Goal: Task Accomplishment & Management: Use online tool/utility

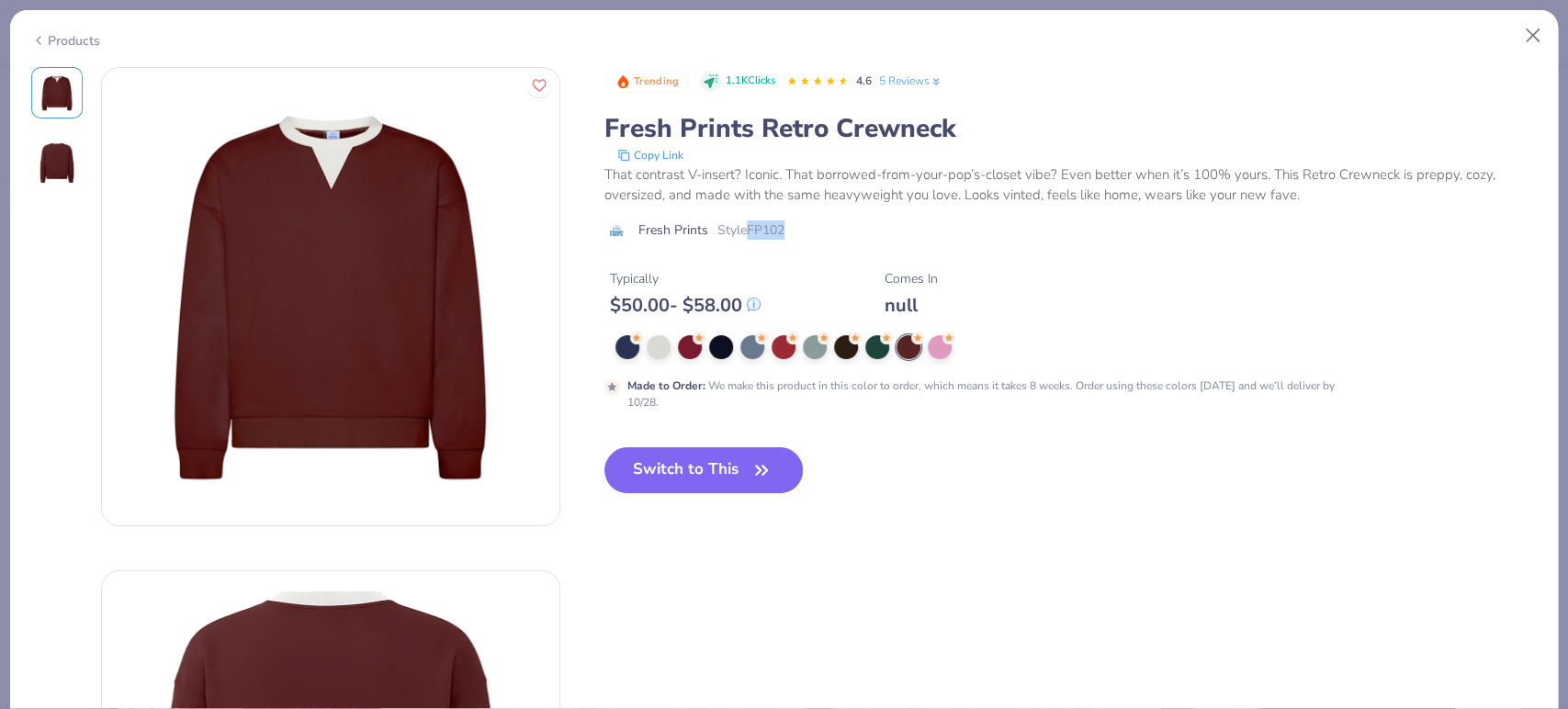
drag, startPoint x: 751, startPoint y: 226, endPoint x: 789, endPoint y: 241, distance: 40.9
click at [789, 241] on div "Trending 1.1K Clicks 4.6 5 Reviews Fresh Prints Retro Crewneck Copy Link That c…" at bounding box center [1071, 161] width 933 height 187
copy span "FP102"
click at [757, 481] on icon "button" at bounding box center [761, 470] width 26 height 26
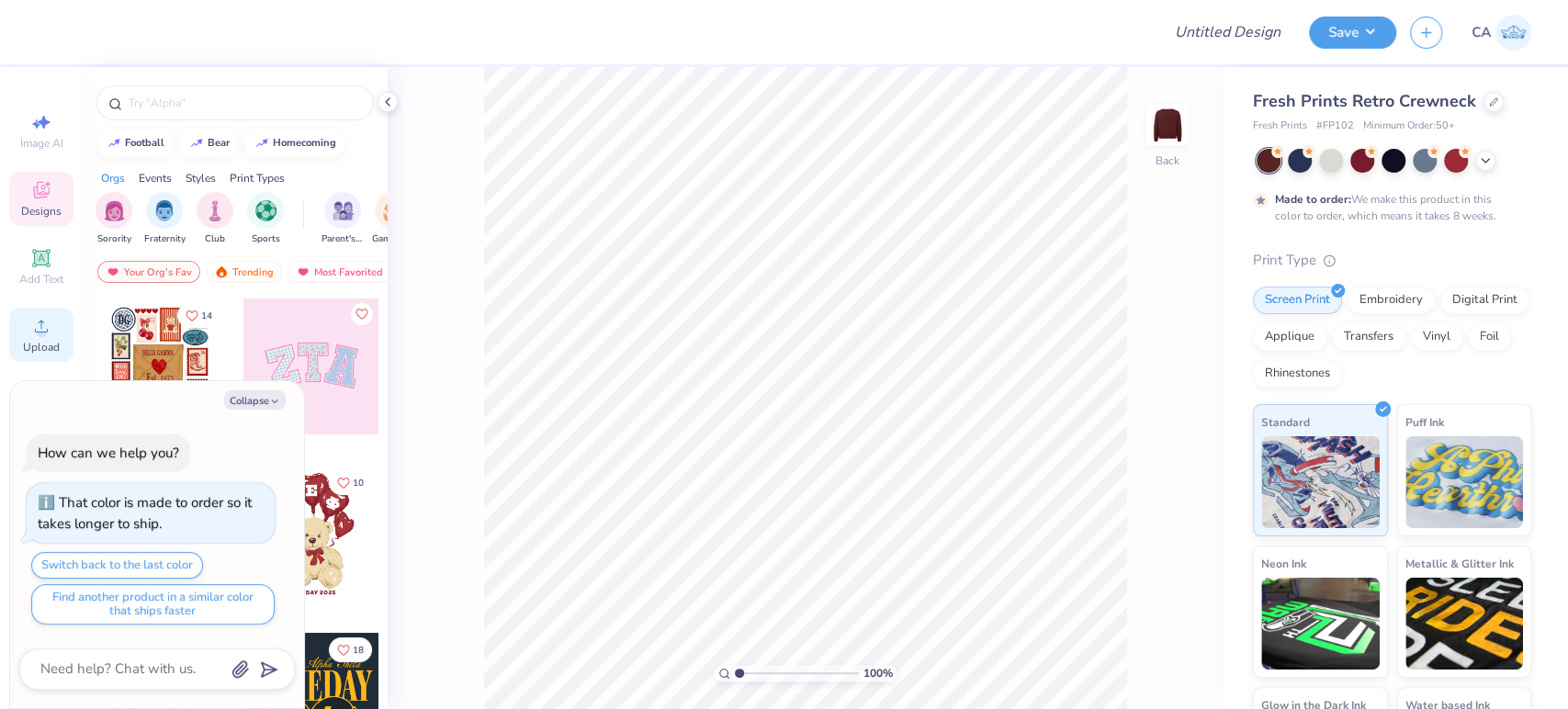
click at [45, 333] on icon at bounding box center [41, 325] width 13 height 13
click at [44, 338] on circle at bounding box center [41, 332] width 10 height 10
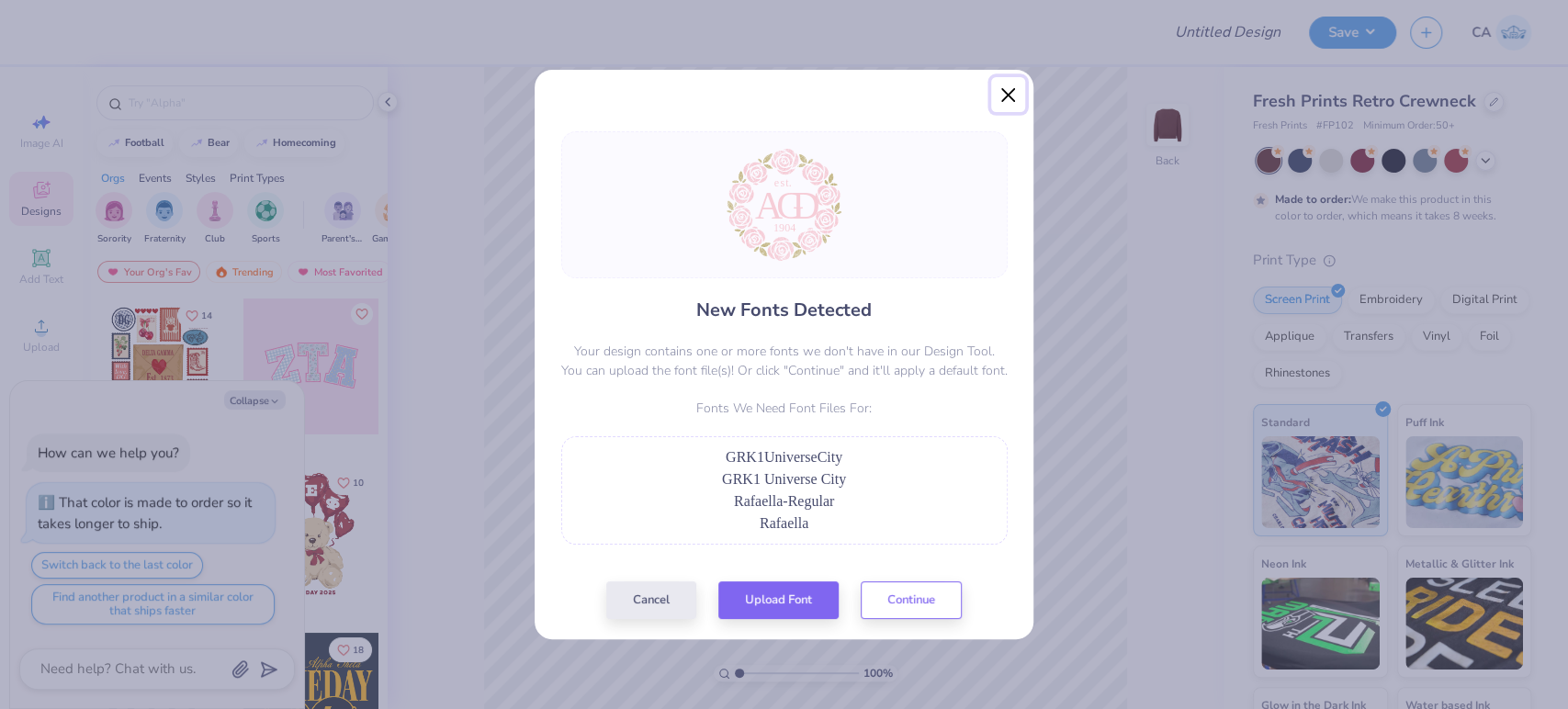
click at [1001, 98] on button "Close" at bounding box center [1009, 95] width 35 height 35
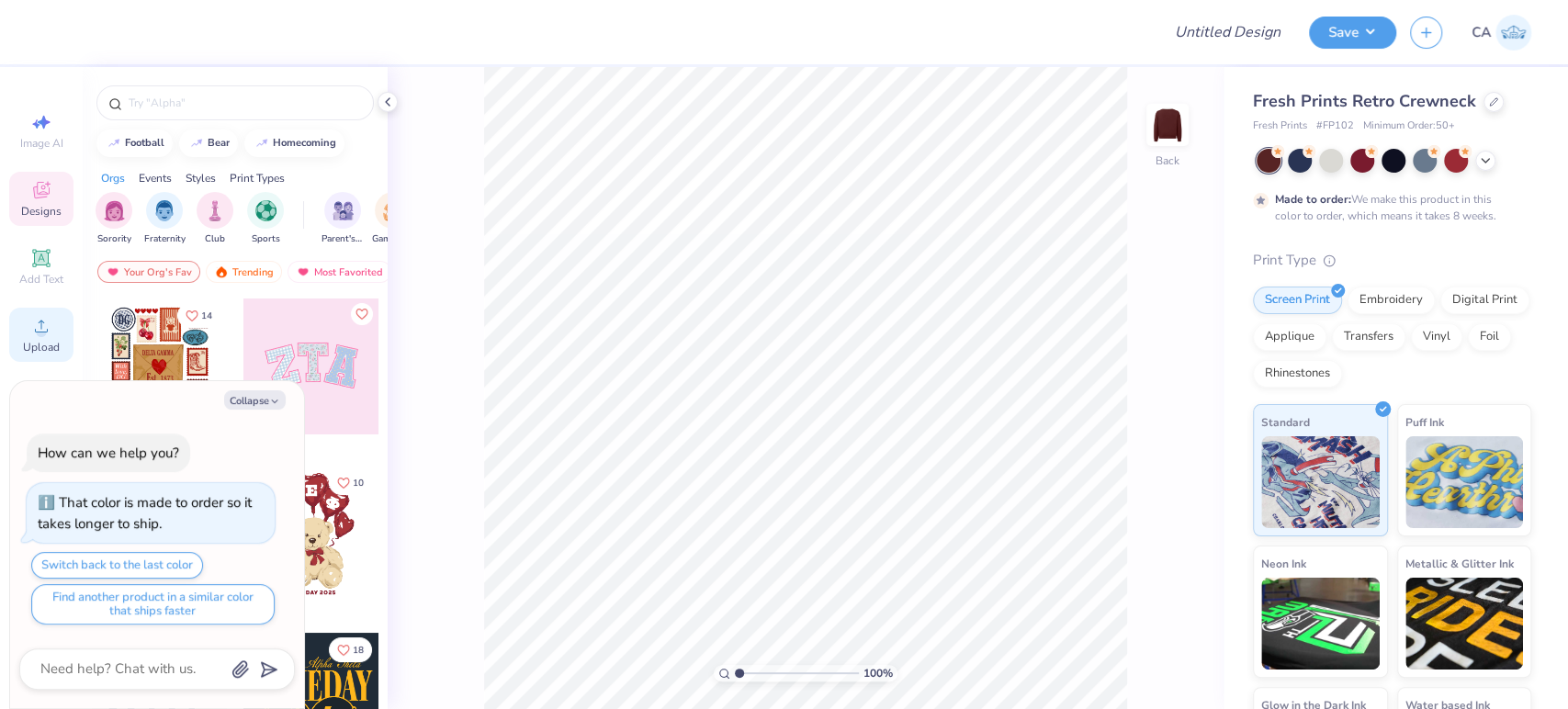
click at [38, 329] on icon at bounding box center [41, 326] width 22 height 22
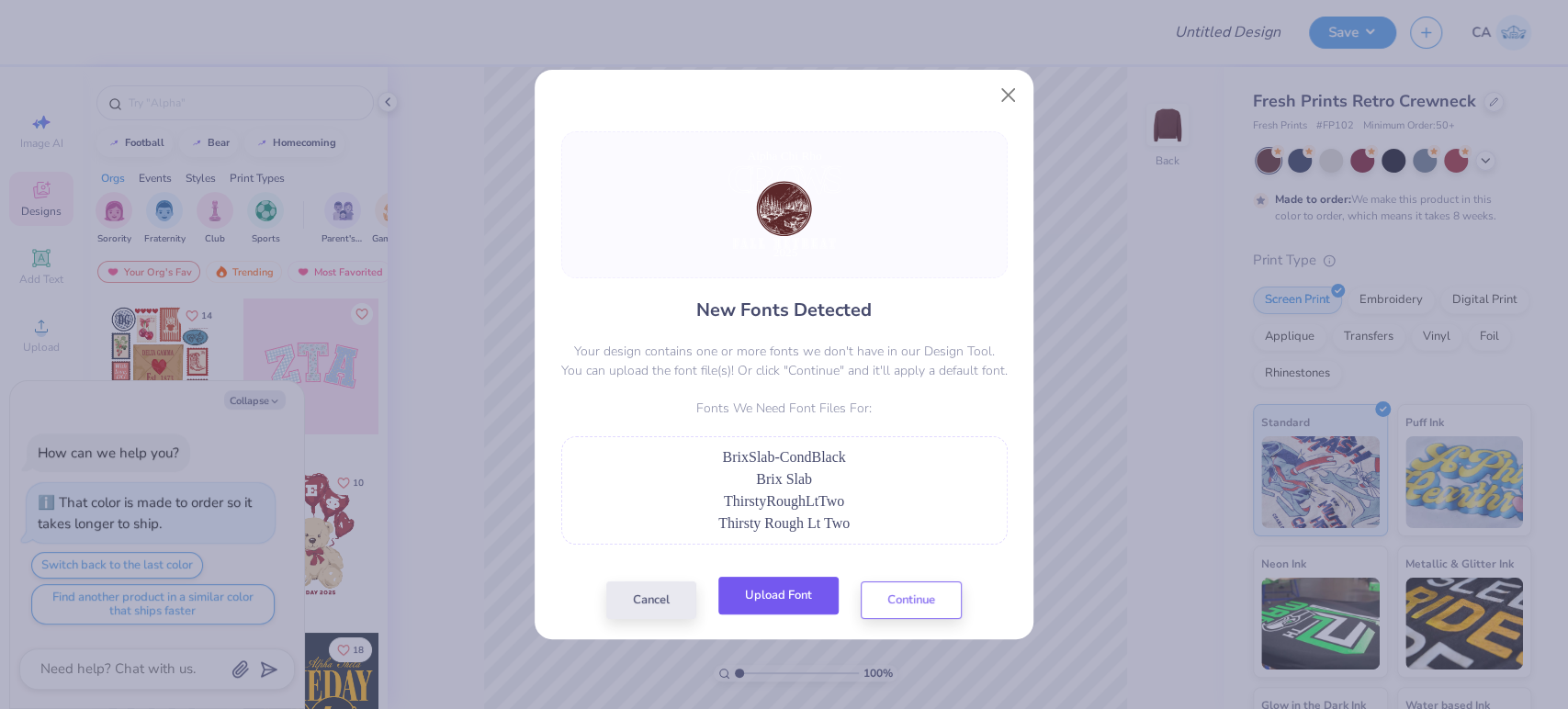
click at [757, 601] on button "Upload Font" at bounding box center [778, 595] width 121 height 38
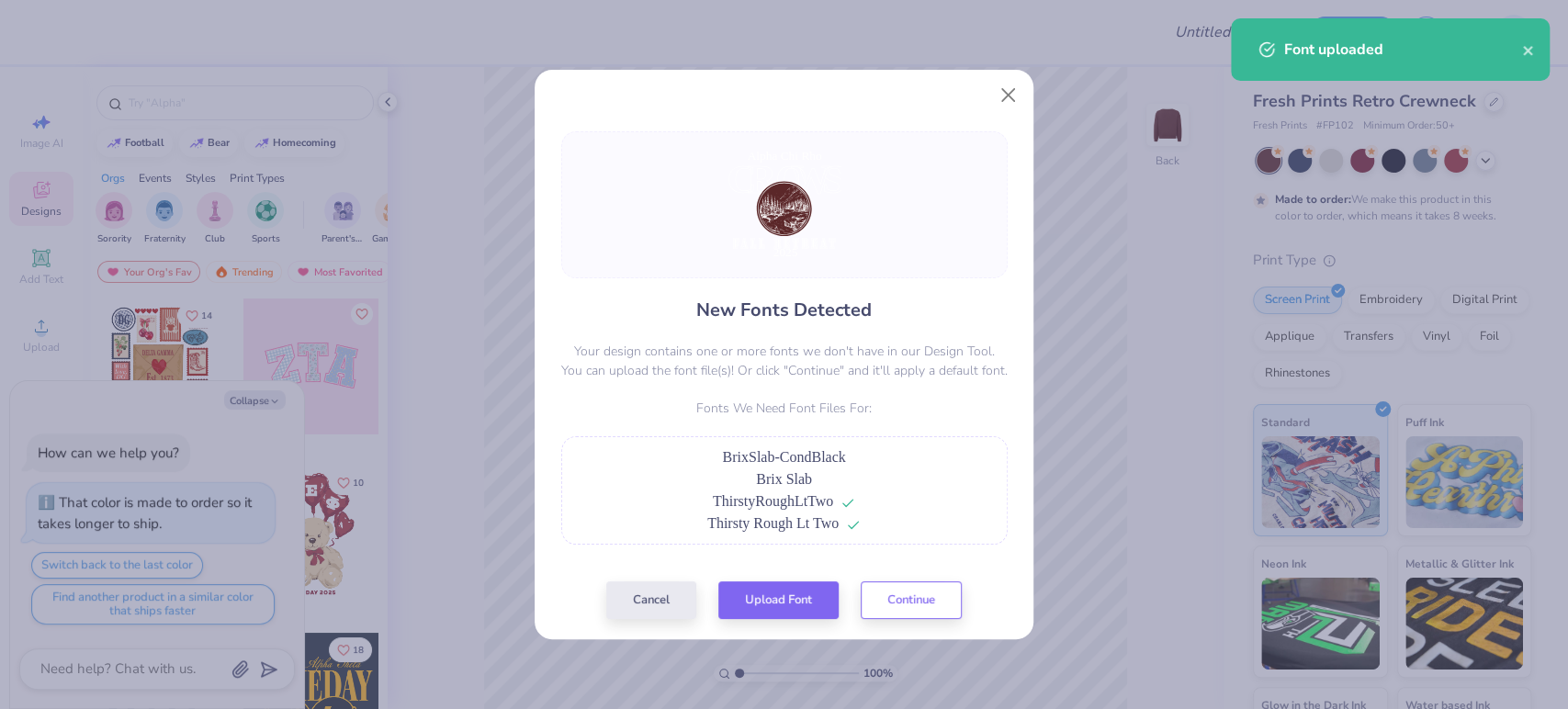
click at [757, 623] on div "New Fonts Detected Your design contains one or more fonts we don't have in our …" at bounding box center [783, 375] width 499 height 530
click at [757, 612] on button "Upload Font" at bounding box center [778, 595] width 121 height 38
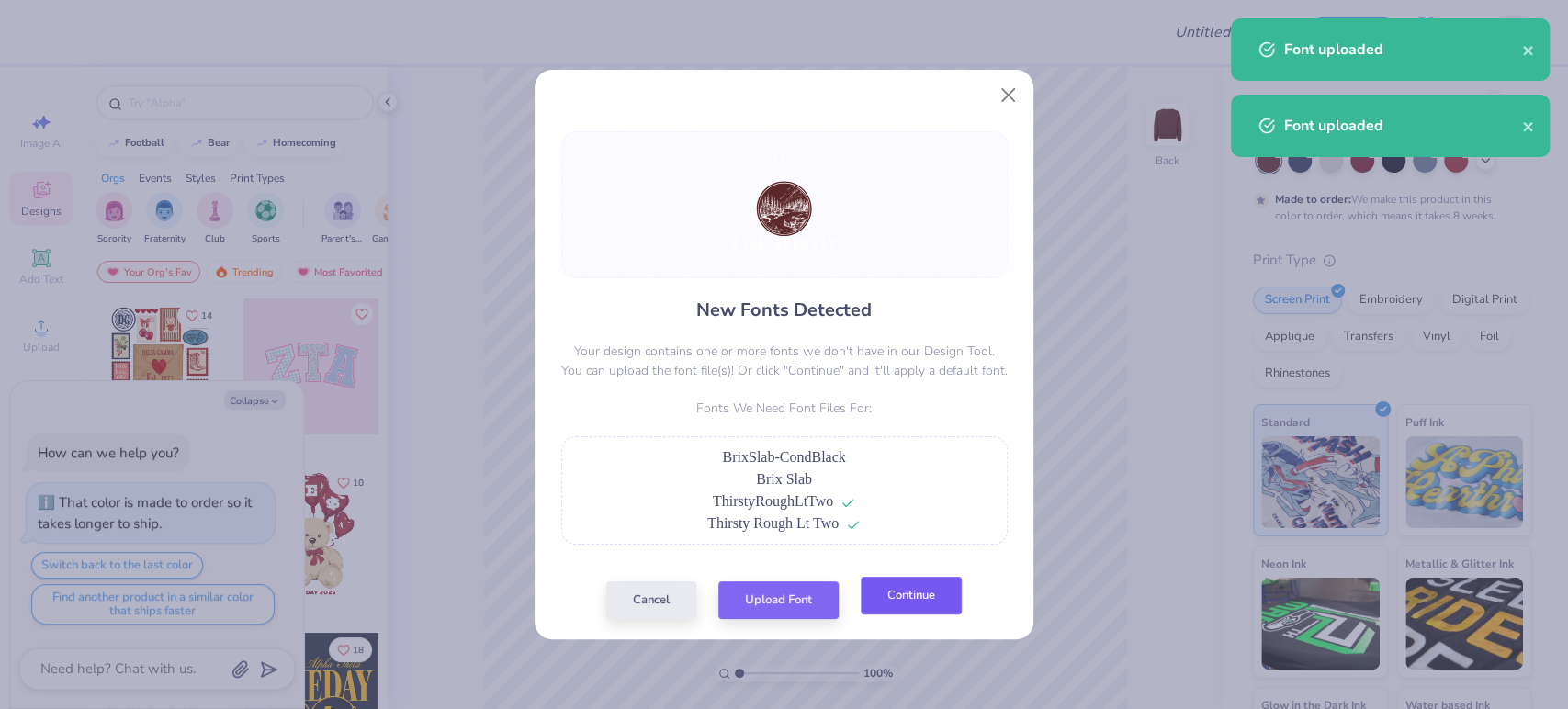
click at [892, 600] on button "Continue" at bounding box center [910, 595] width 101 height 38
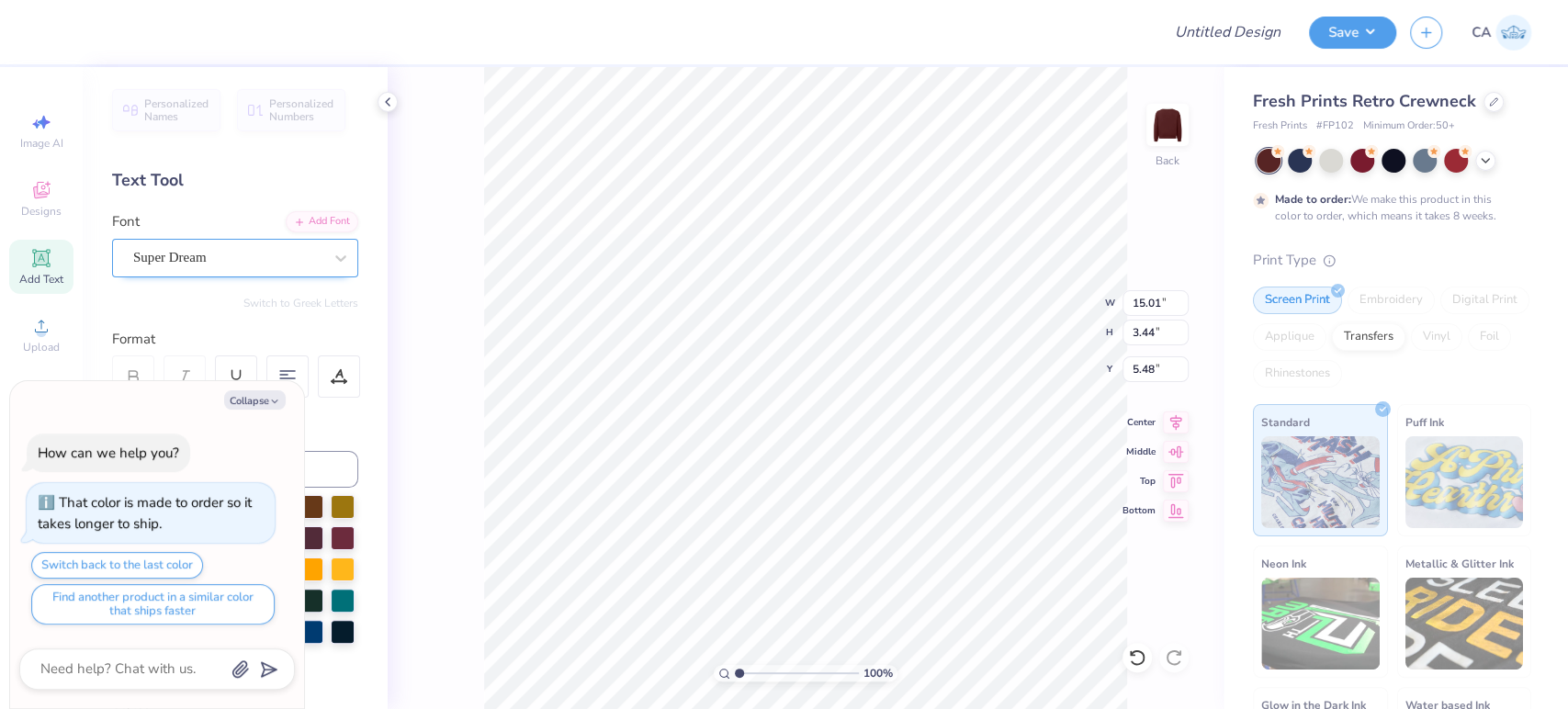
click at [225, 262] on div "Super Dream" at bounding box center [228, 258] width 193 height 29
click at [261, 397] on button "Collapse" at bounding box center [255, 400] width 62 height 19
type textarea "x"
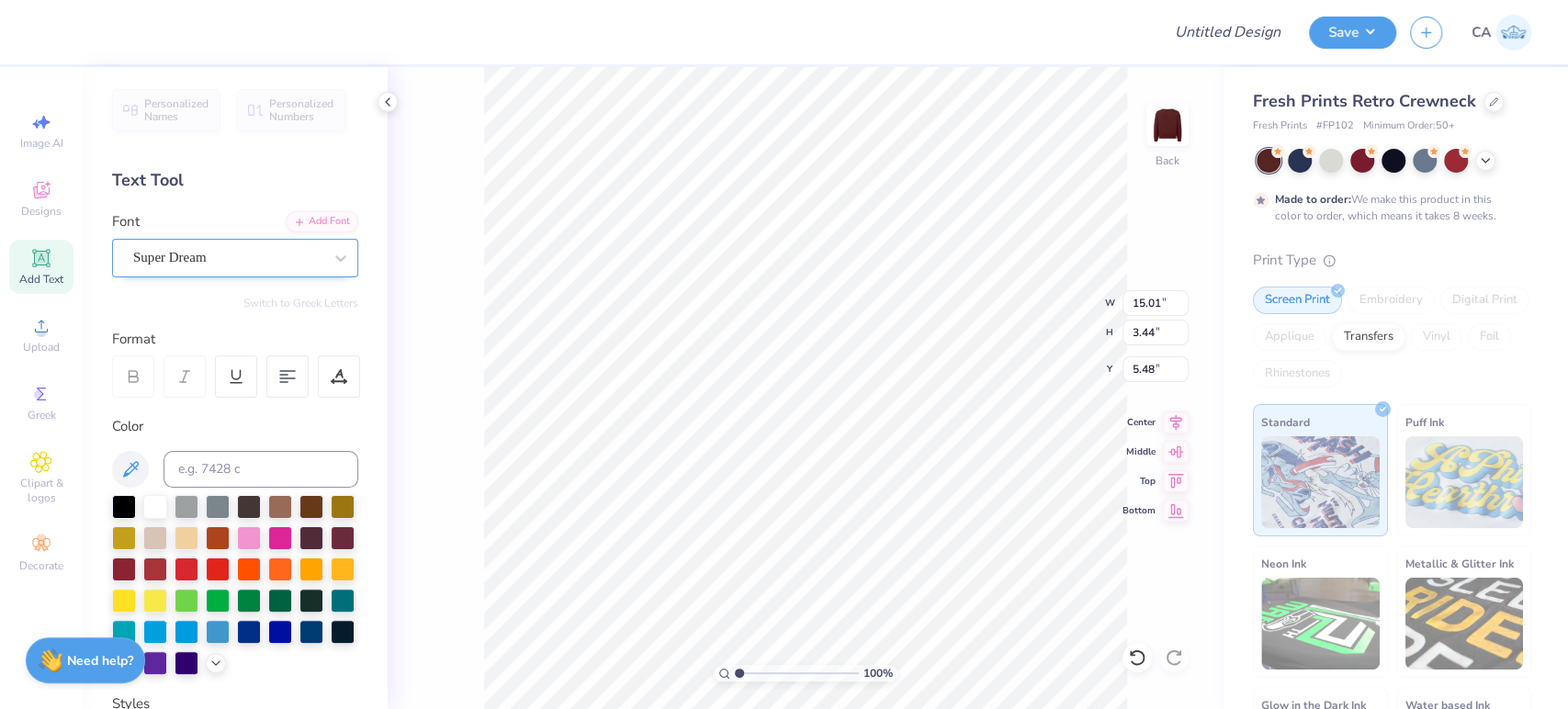
click at [294, 241] on div "Super Dream" at bounding box center [234, 259] width 246 height 39
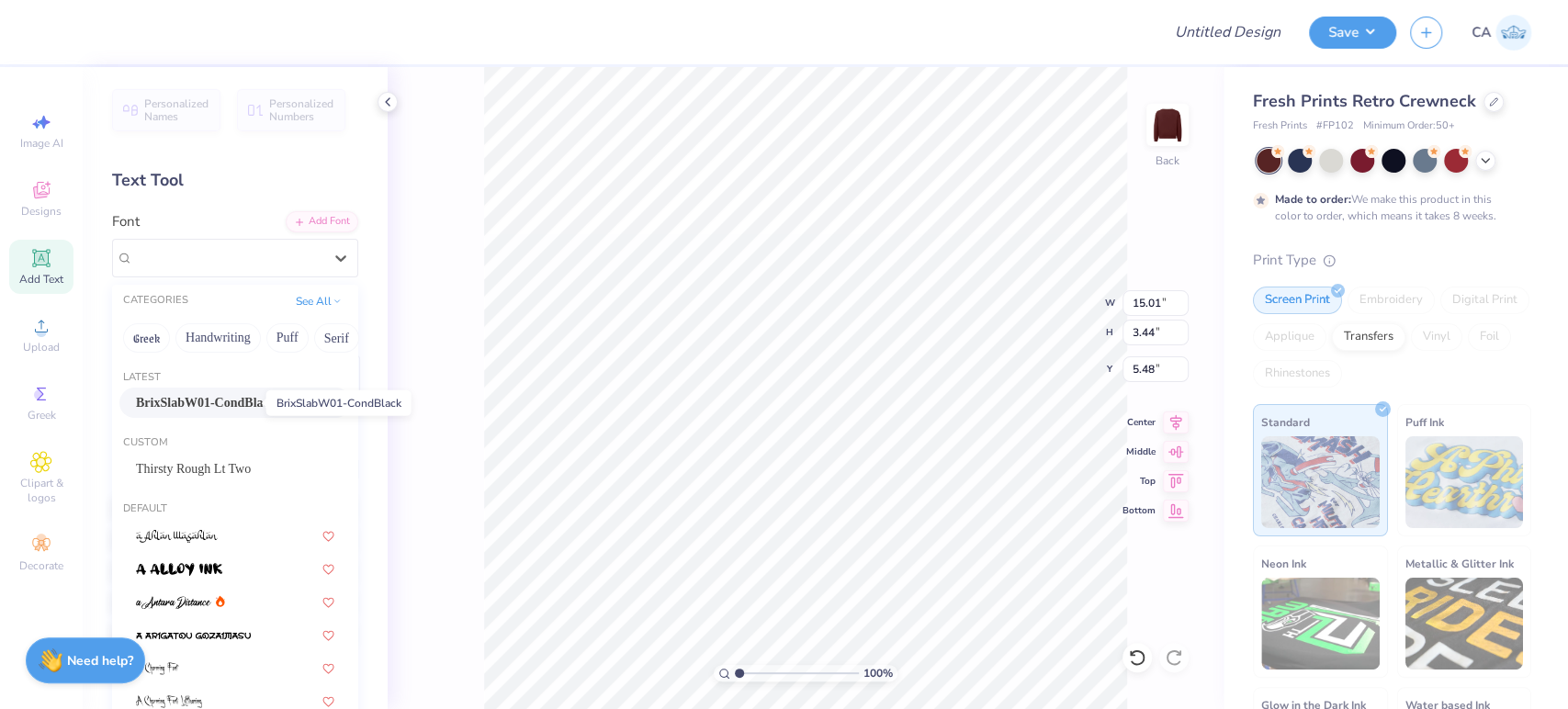
click at [228, 410] on span "BrixSlabW01-CondBlack" at bounding box center [205, 403] width 140 height 19
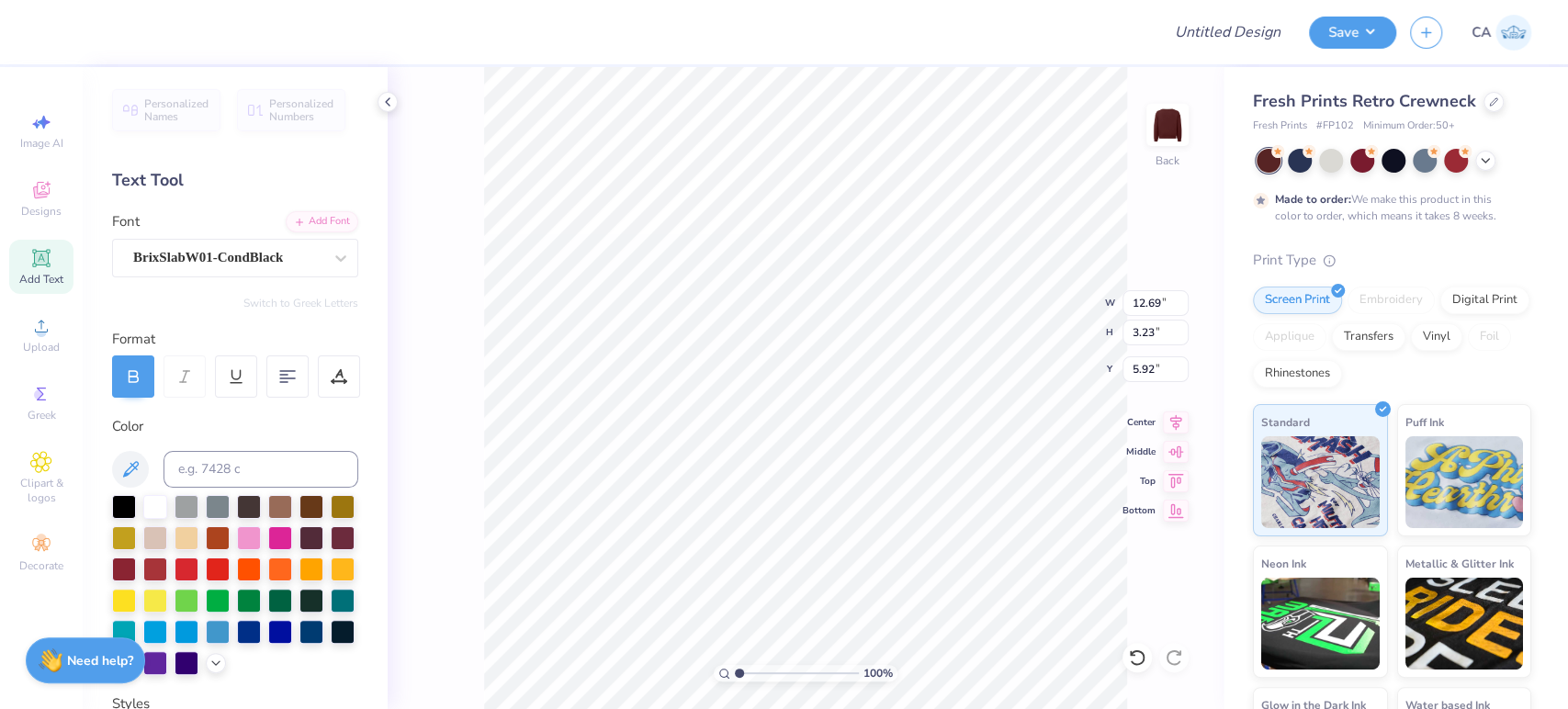
type input "12.69"
type input "3.23"
type input "5.92"
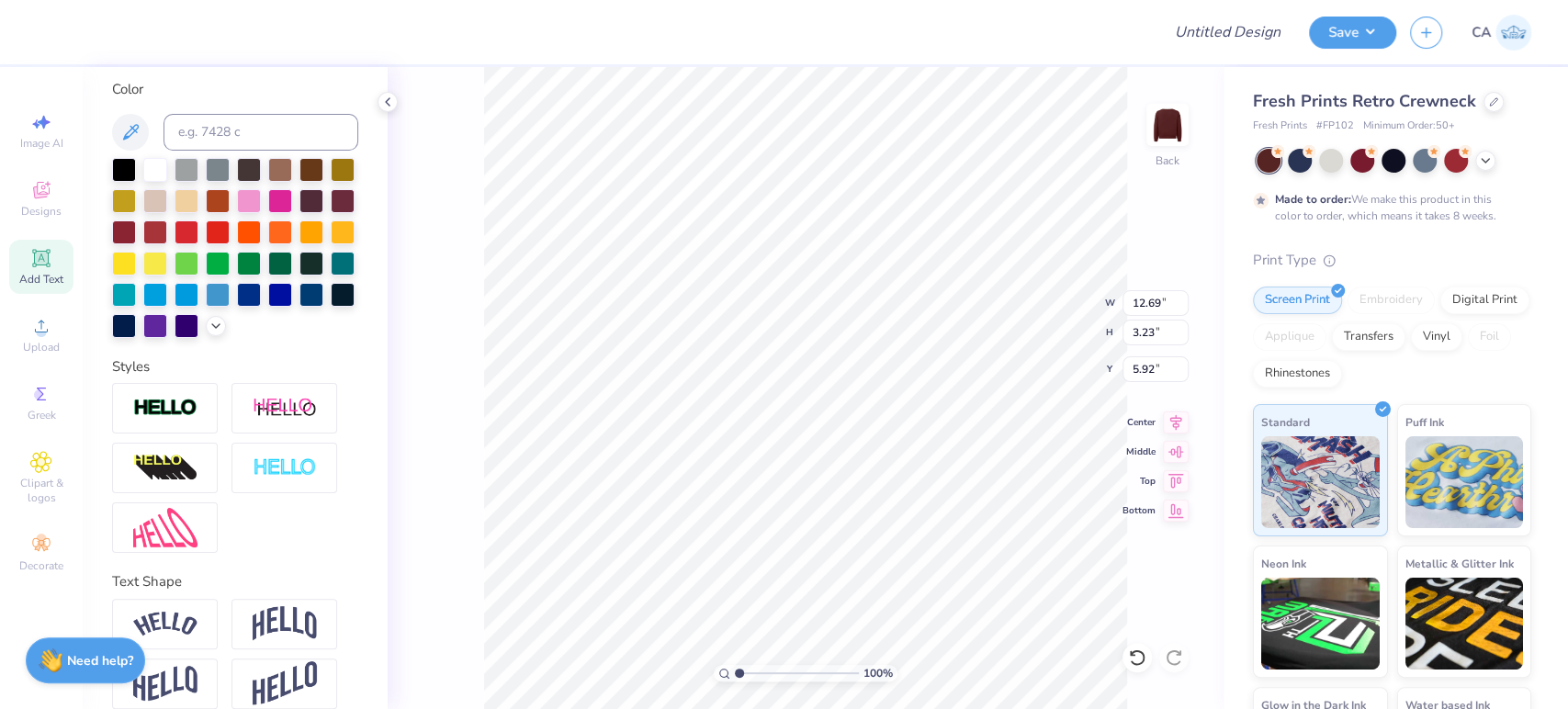
scroll to position [390, 0]
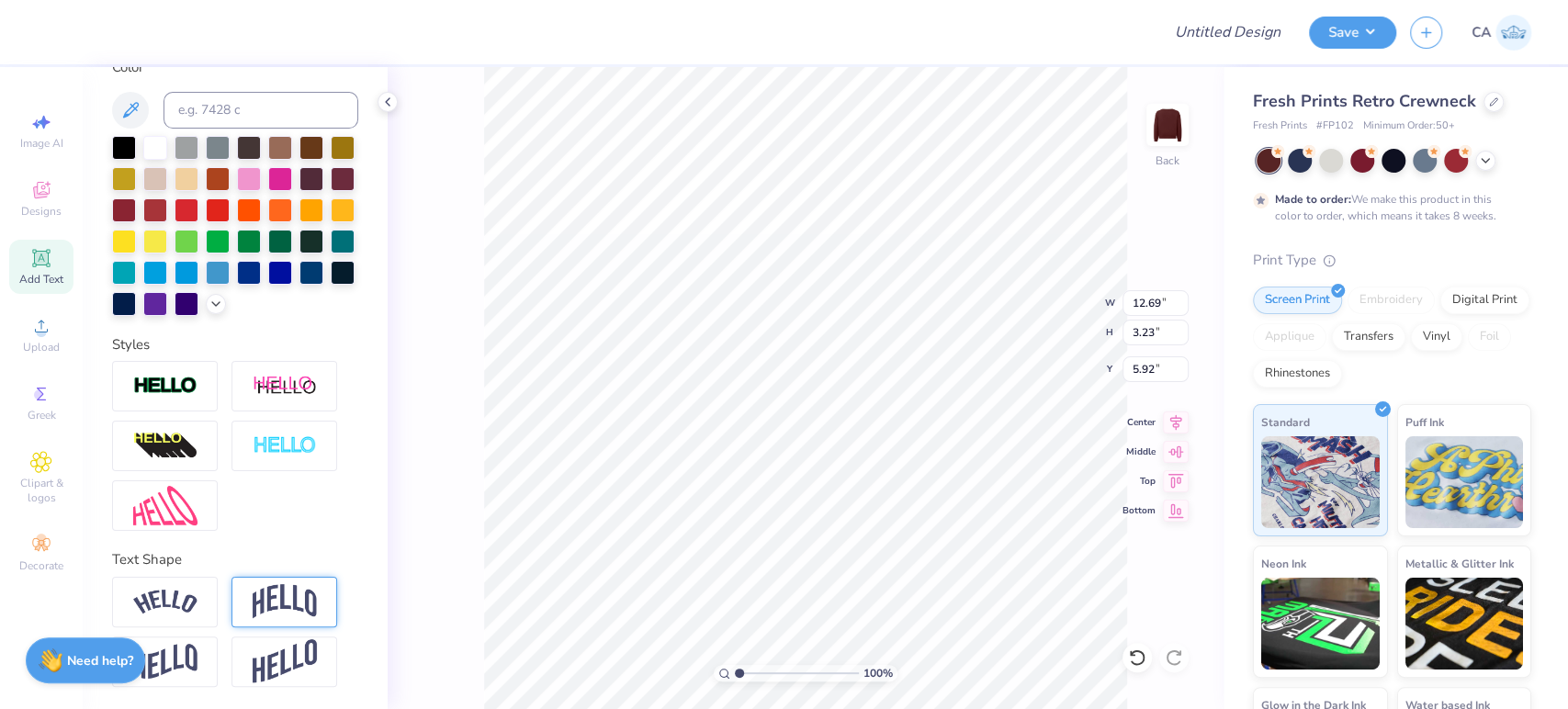
click at [271, 615] on img at bounding box center [284, 602] width 65 height 35
type input "5.33"
type input "4.87"
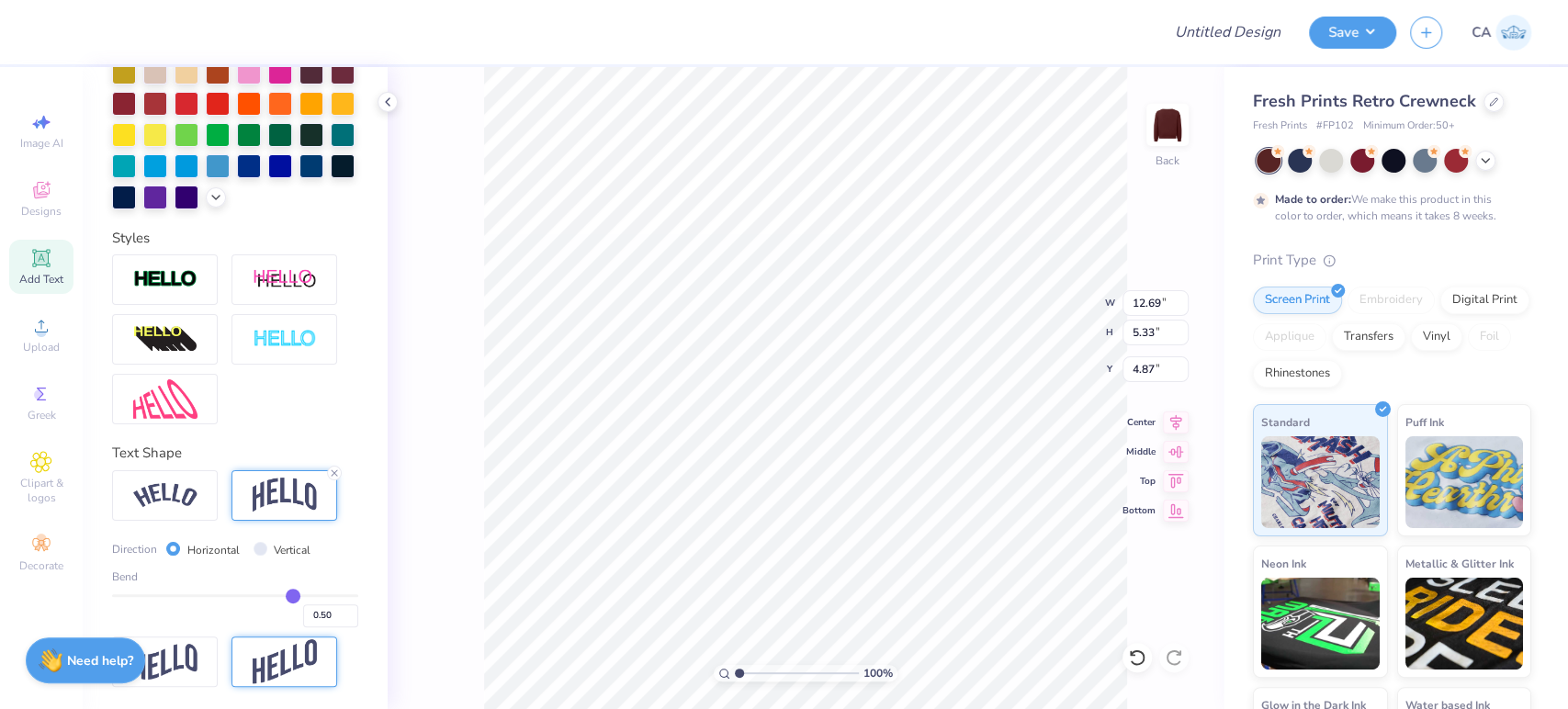
scroll to position [496, 0]
click at [312, 619] on input "0.50" at bounding box center [330, 616] width 55 height 23
type input "0.20"
type input "0.2"
type input "3.99"
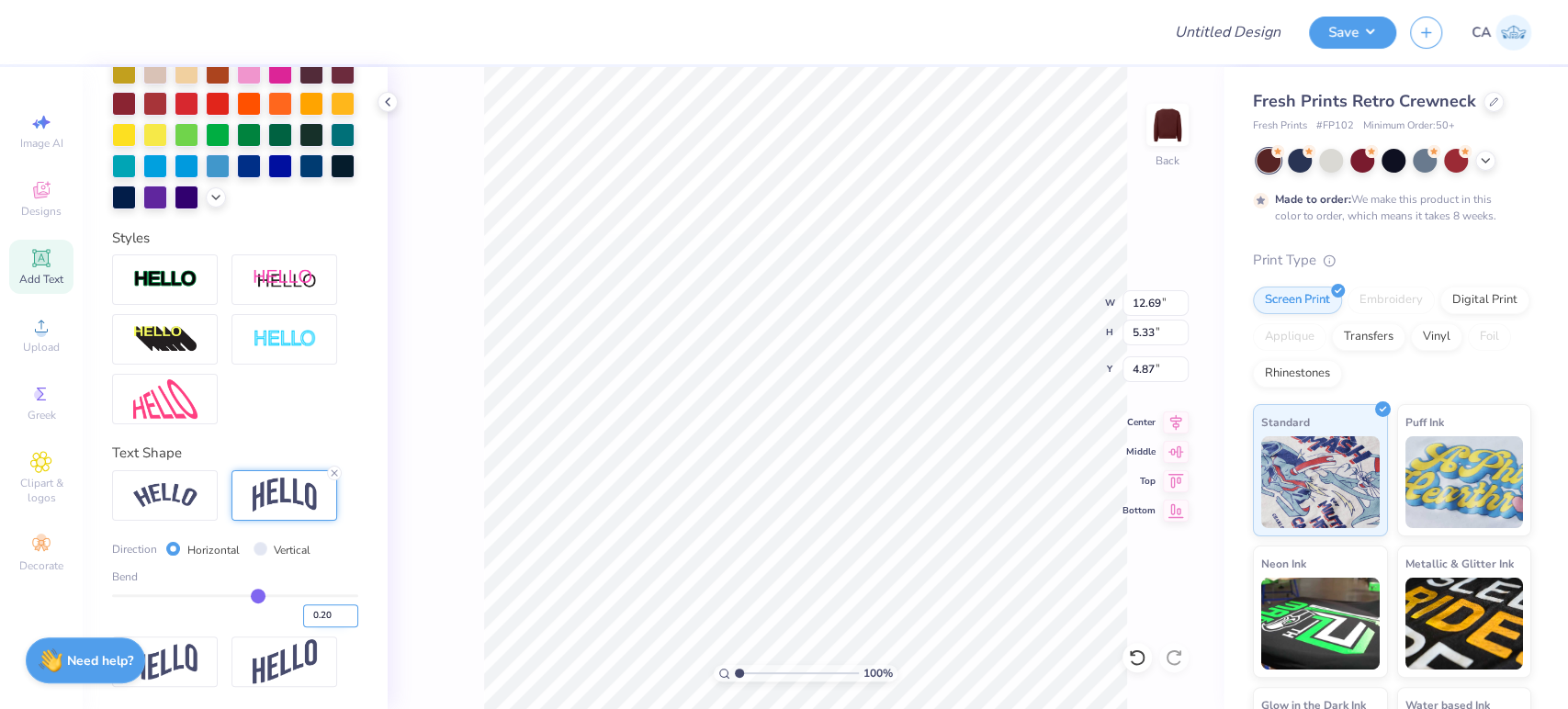
type input "5.54"
type input "8.57"
type input "1.29"
type input "4.10"
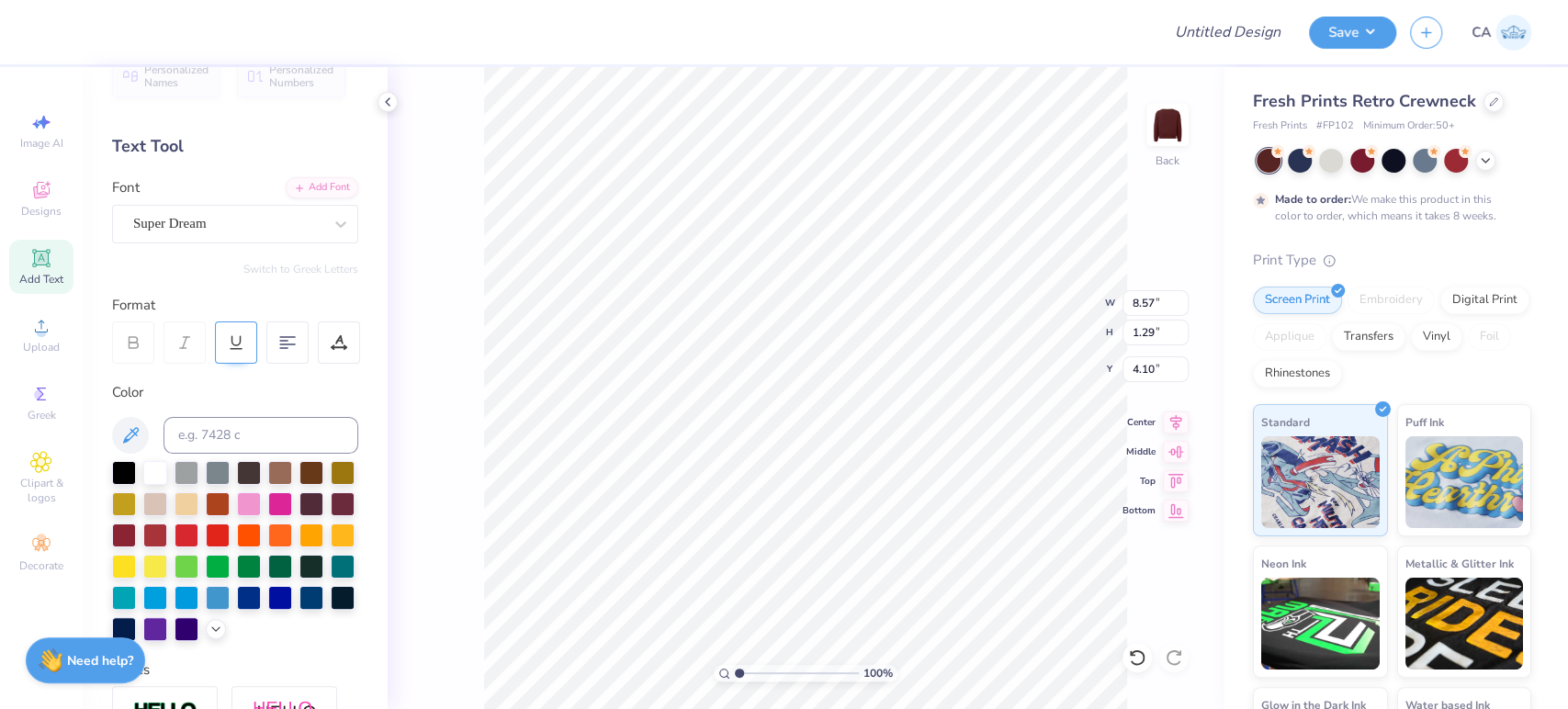
scroll to position [0, 0]
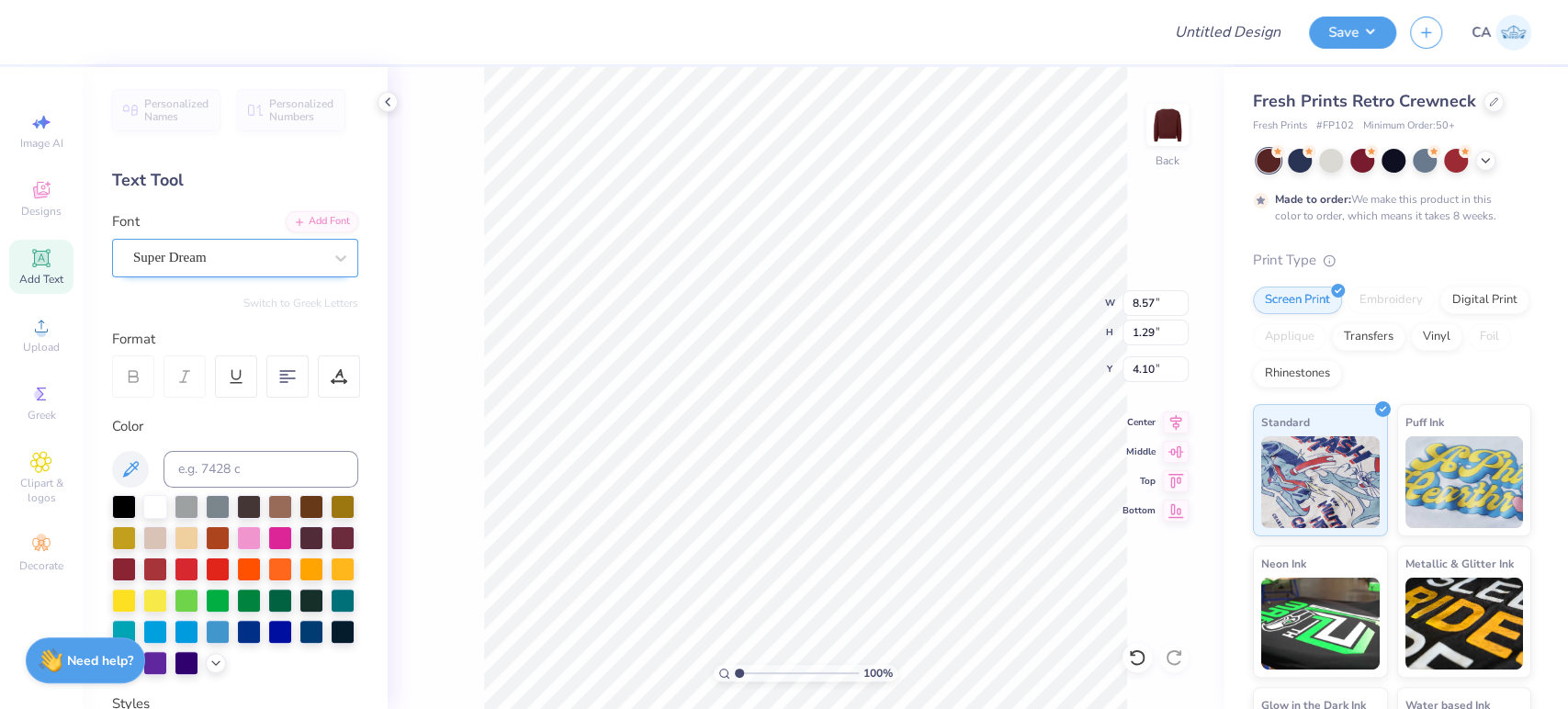
click at [252, 256] on div "Super Dream" at bounding box center [228, 258] width 193 height 29
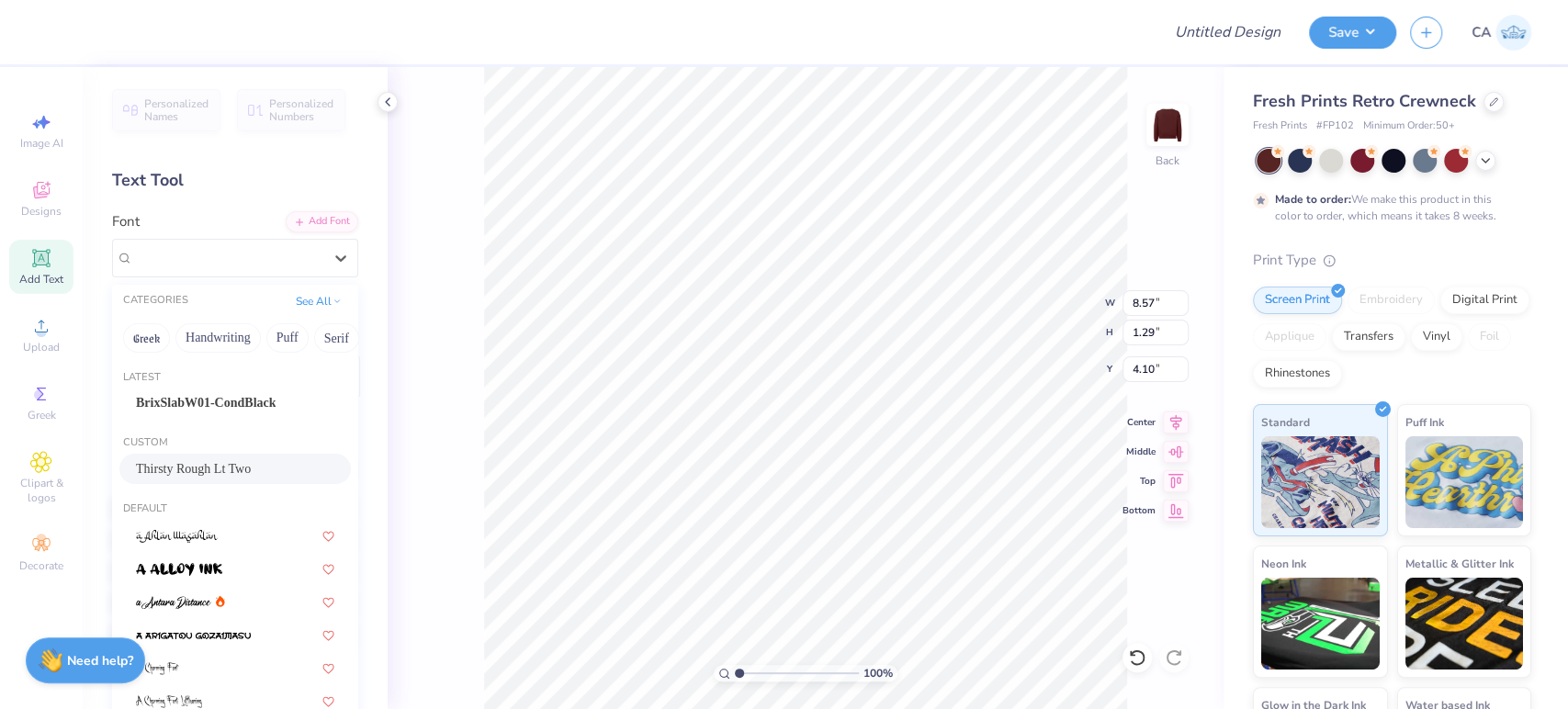
click at [213, 476] on span "Thirsty Rough Lt Two" at bounding box center [193, 469] width 115 height 19
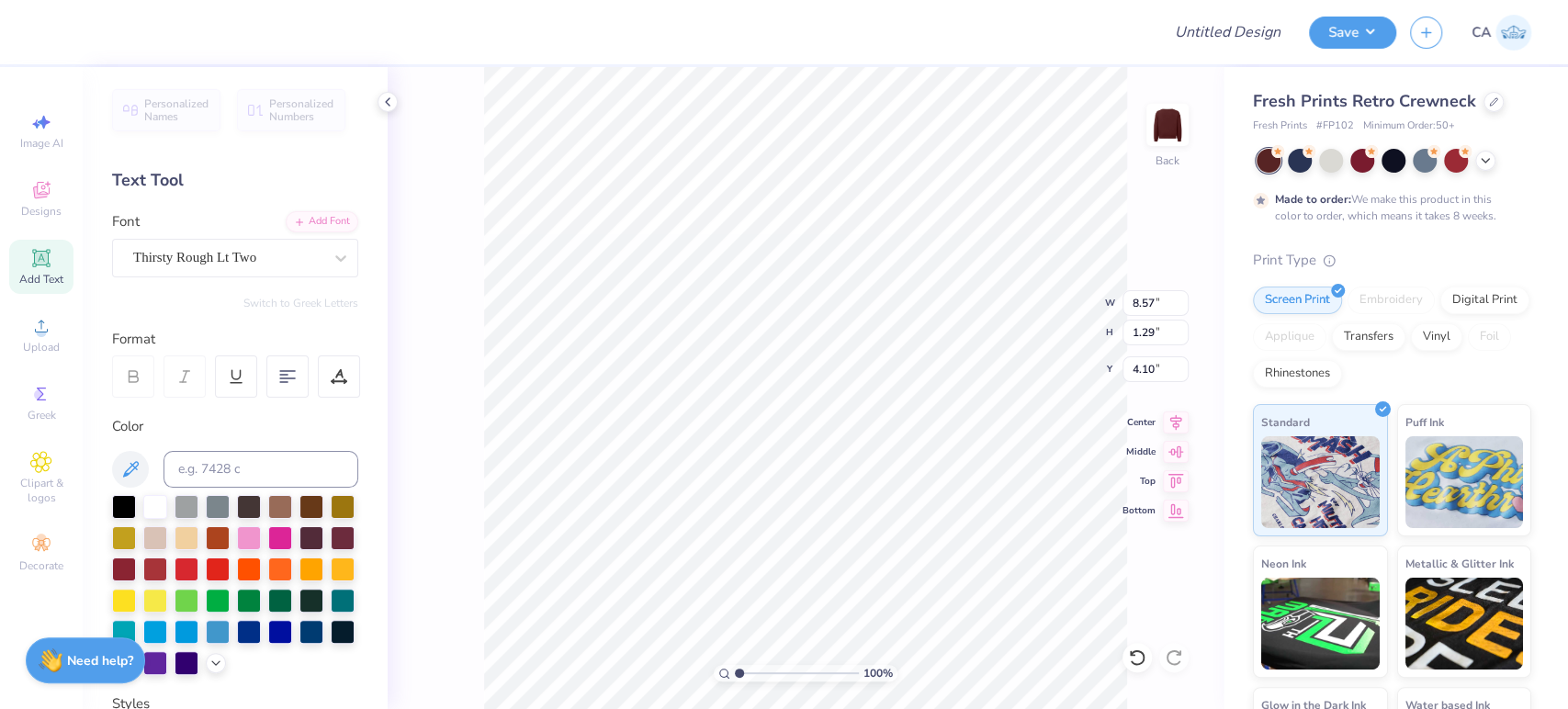
type input "8.37"
type input "1.55"
type input "3.92"
type input "3.23"
type input "0.98"
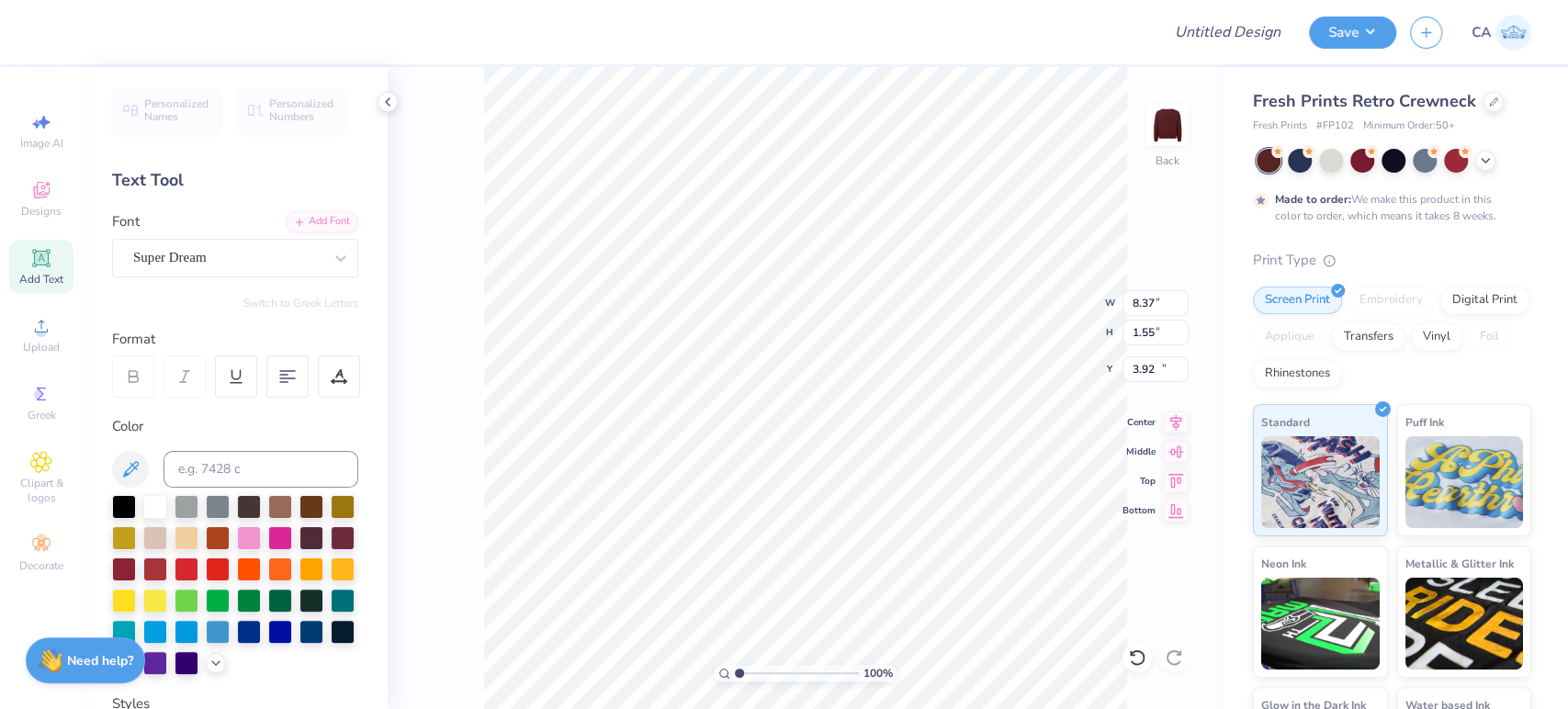
type input "14.90"
click at [272, 268] on div at bounding box center [228, 258] width 189 height 25
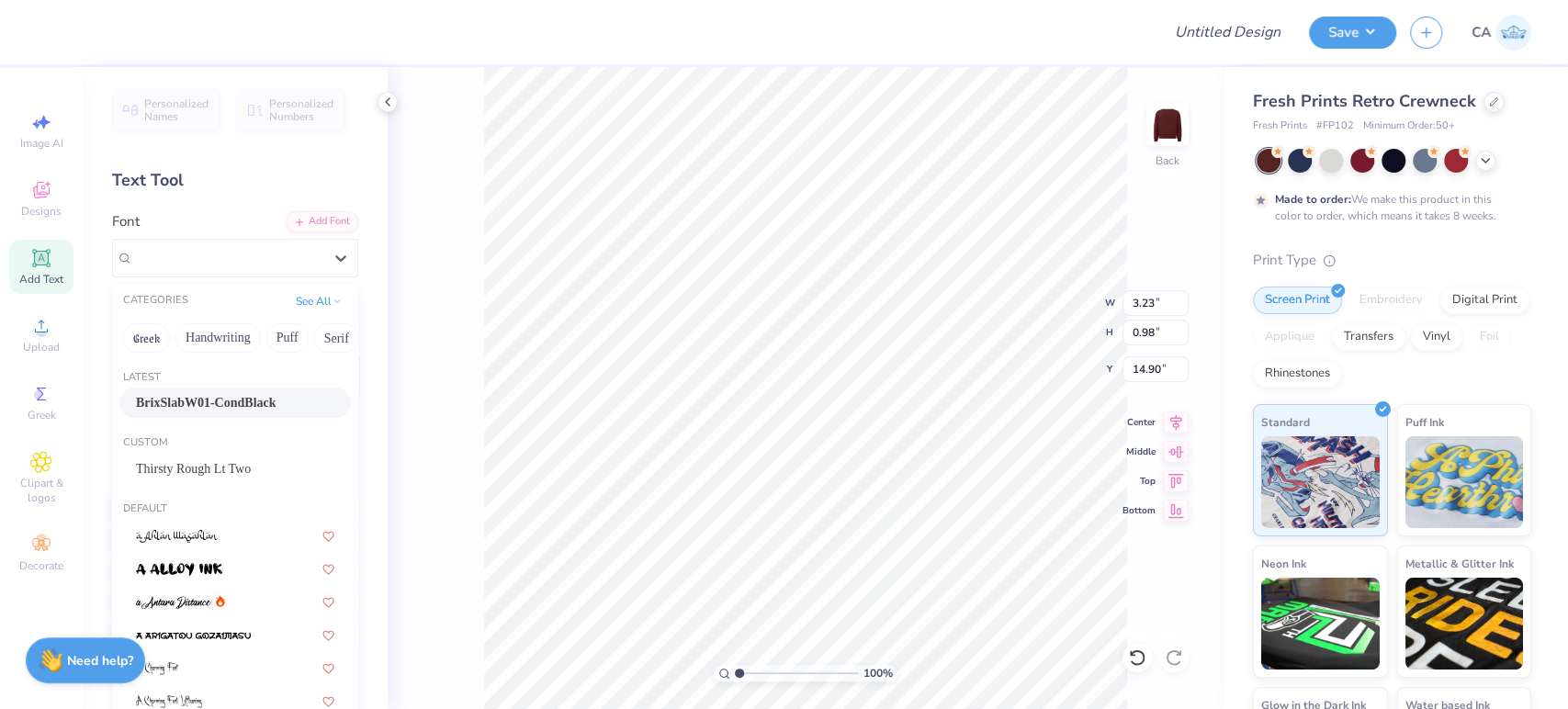
click at [211, 407] on span "BrixSlabW01-CondBlack" at bounding box center [205, 403] width 140 height 19
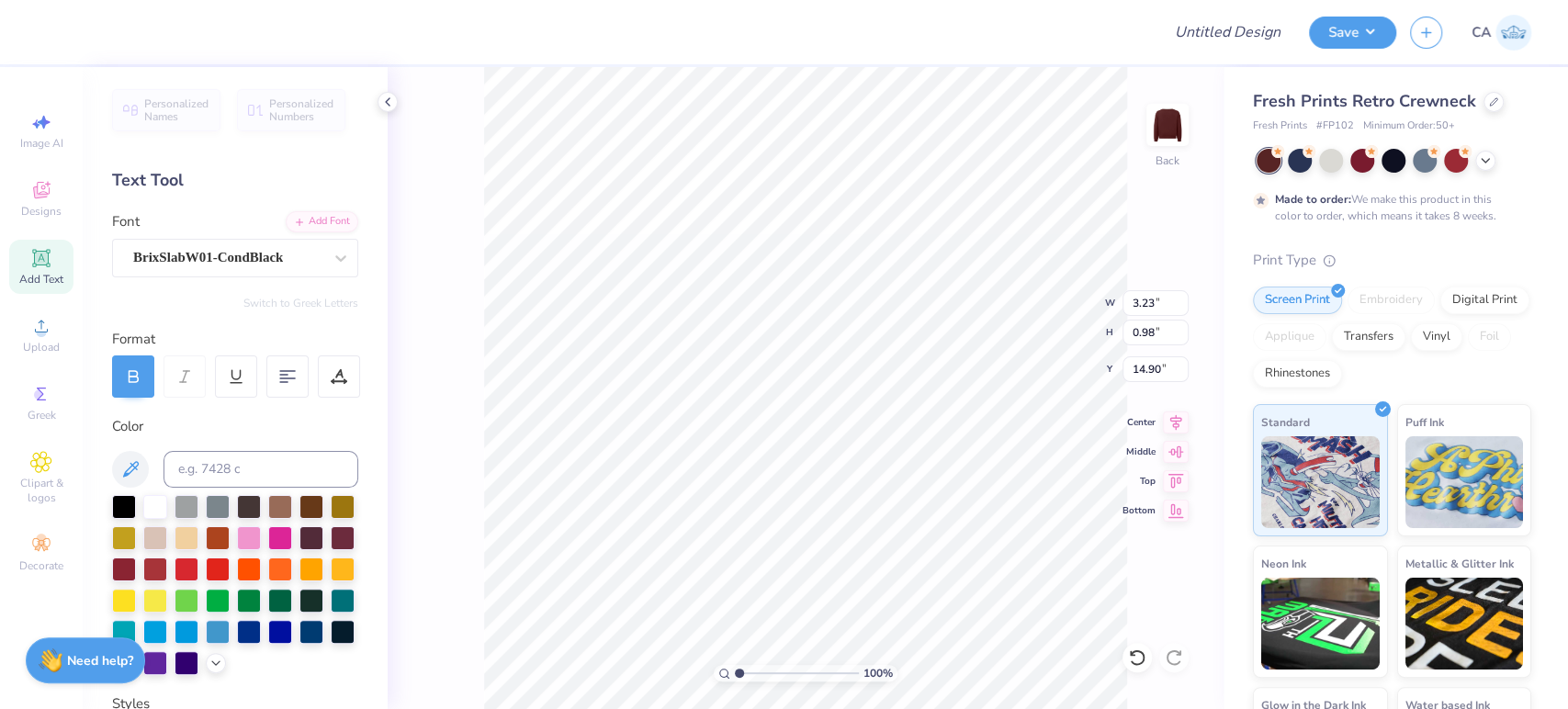
type input "2.47"
type input "0.95"
type input "15.02"
click at [202, 261] on div "BrixSlabW01-CondBlack" at bounding box center [228, 258] width 193 height 29
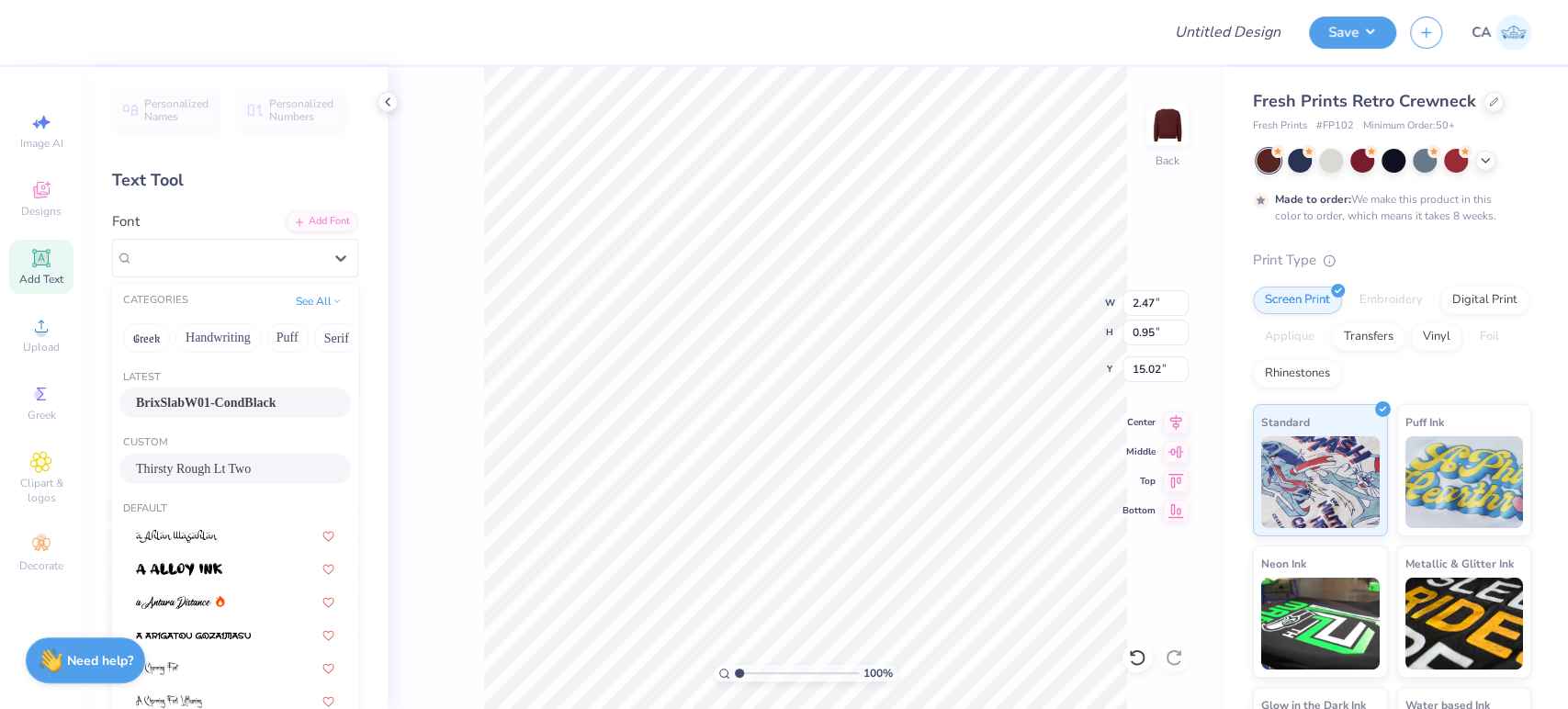
click at [207, 471] on span "Thirsty Rough Lt Two" at bounding box center [193, 469] width 115 height 19
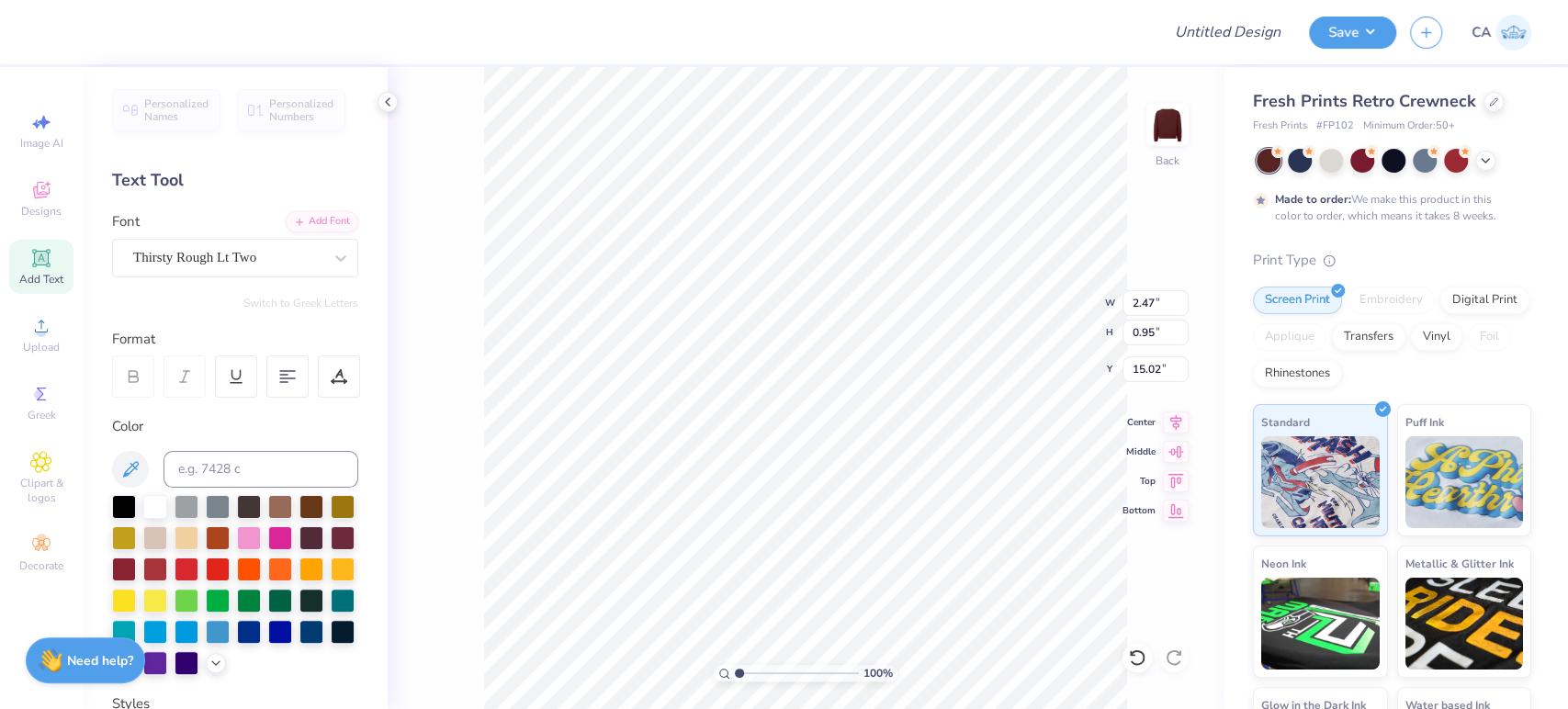
type input "2.68"
type input "1.02"
type input "14.98"
click at [1168, 420] on icon at bounding box center [1176, 420] width 26 height 22
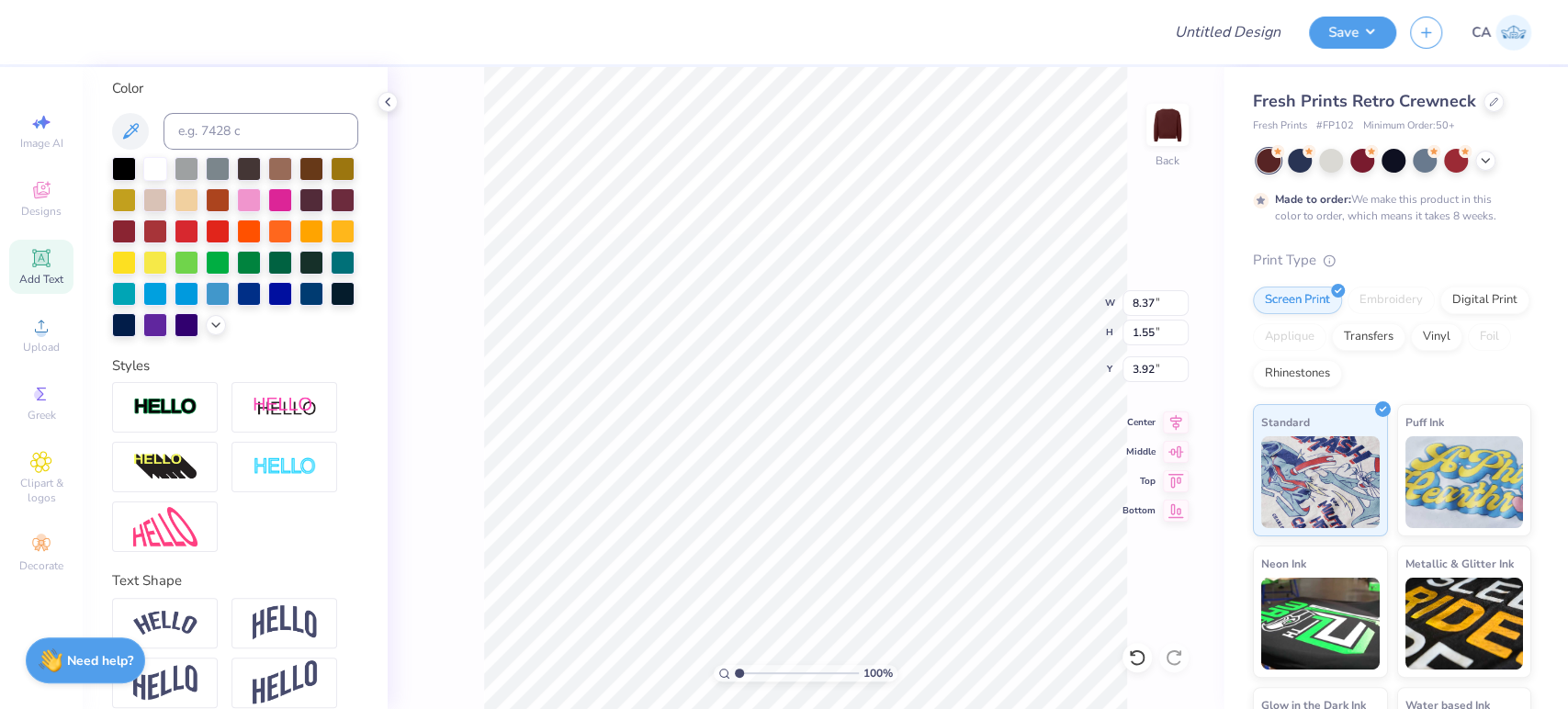
scroll to position [390, 0]
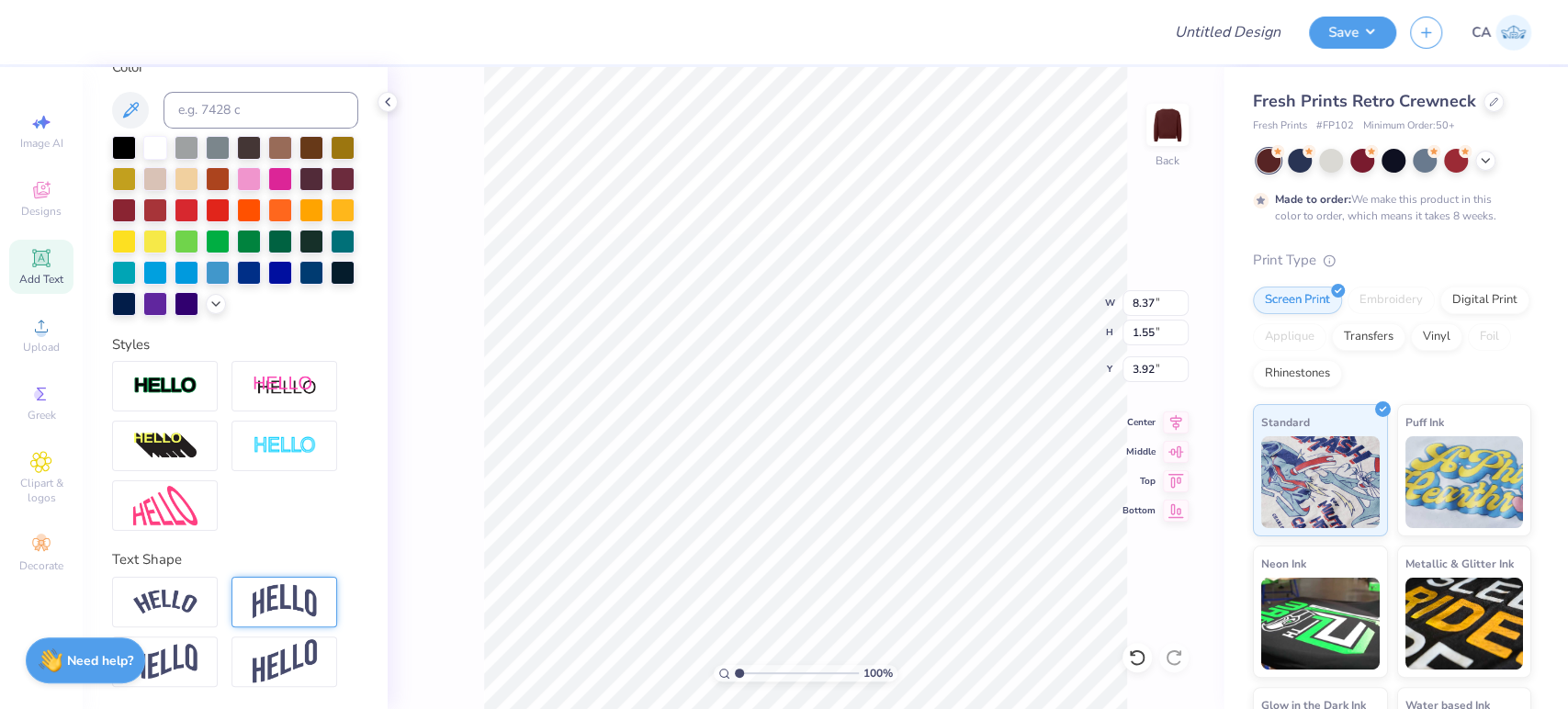
click at [304, 587] on img at bounding box center [284, 602] width 65 height 35
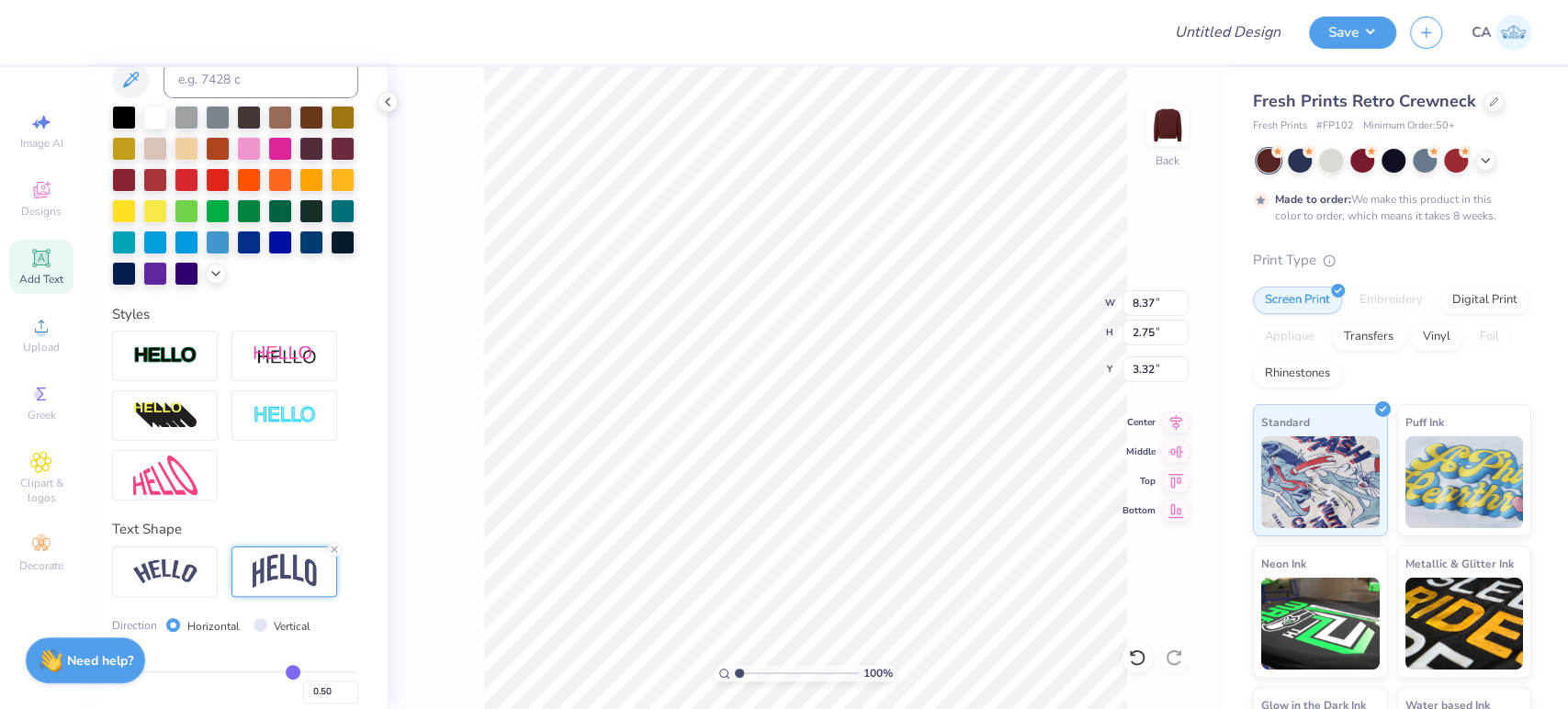
type input "2.75"
type input "3.32"
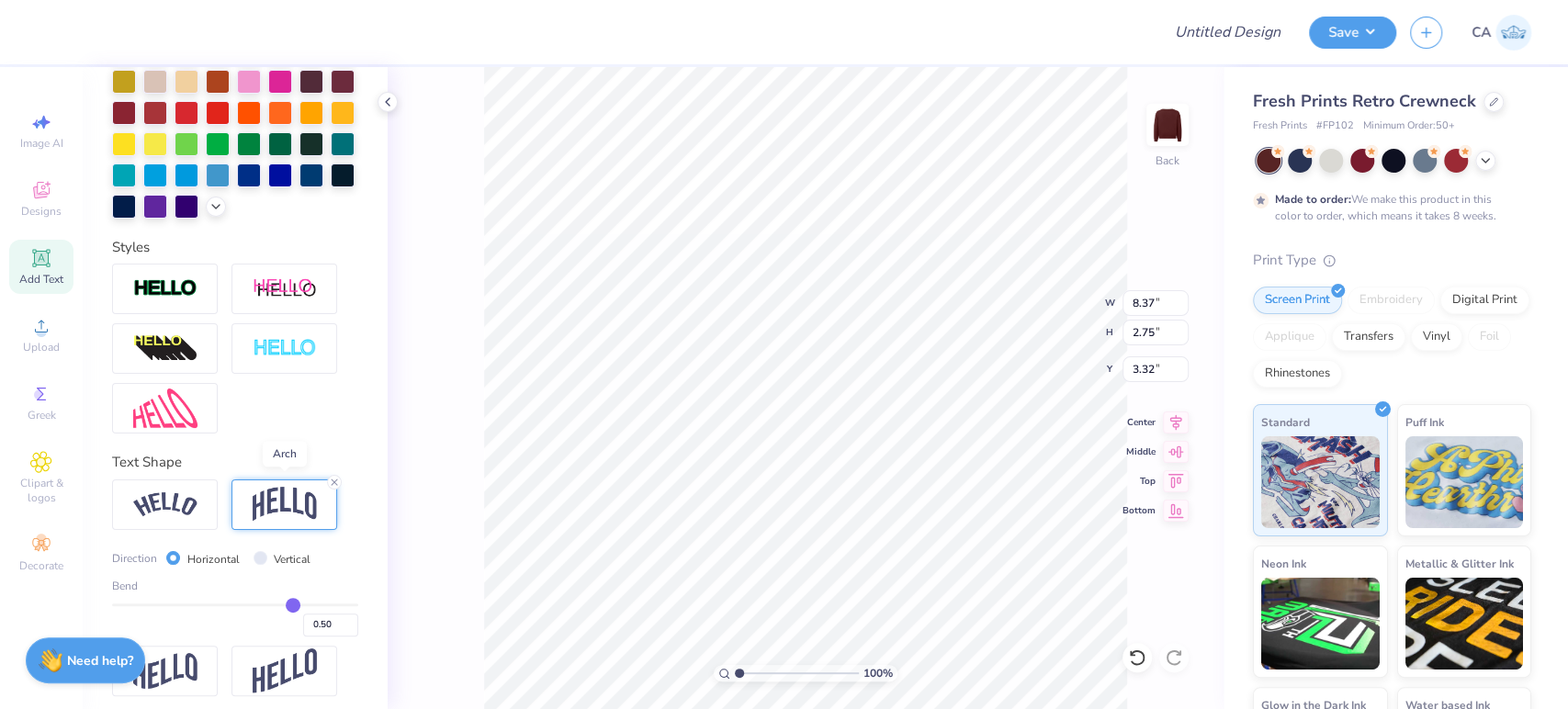
scroll to position [496, 0]
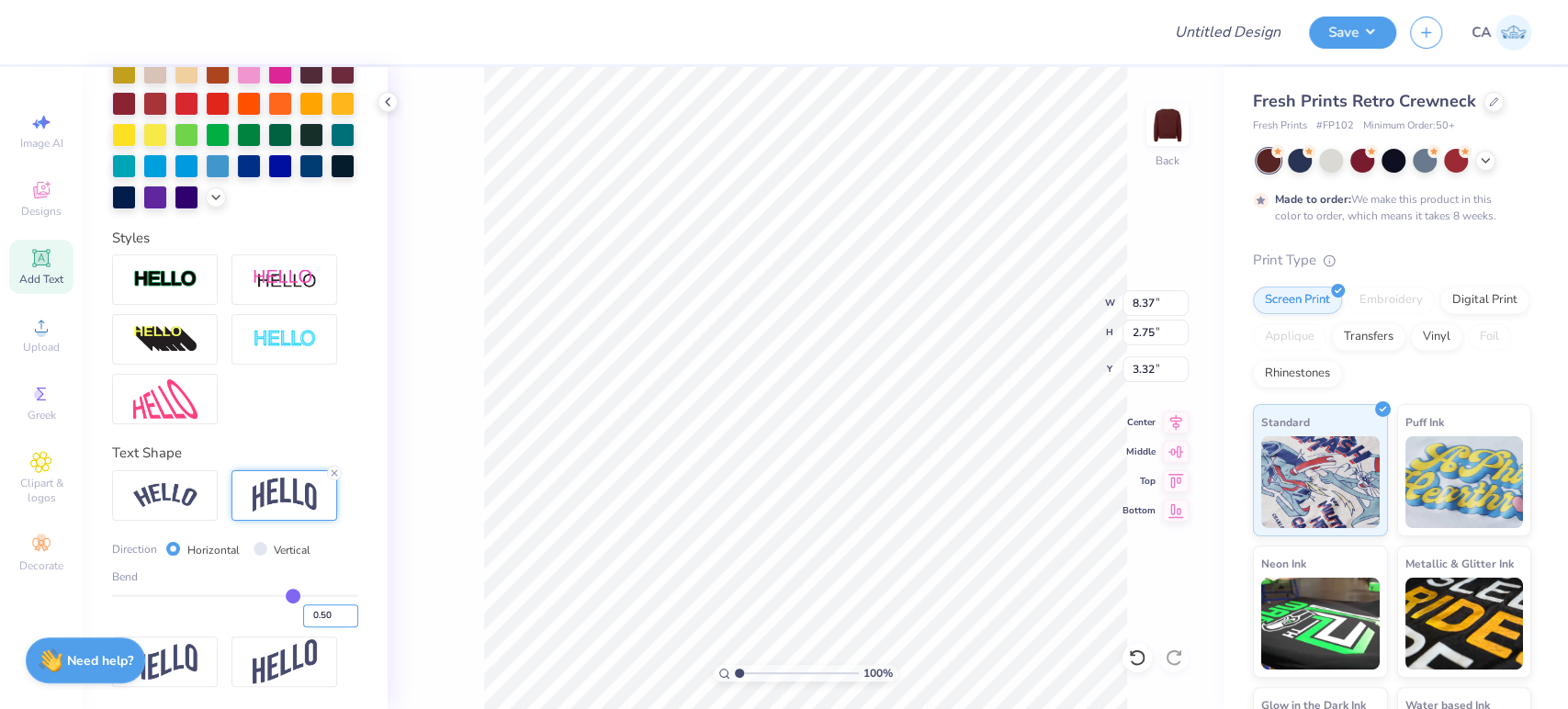
click at [309, 608] on input "0.50" at bounding box center [330, 616] width 55 height 23
type input "0.15"
type input "1.71"
type input "3.84"
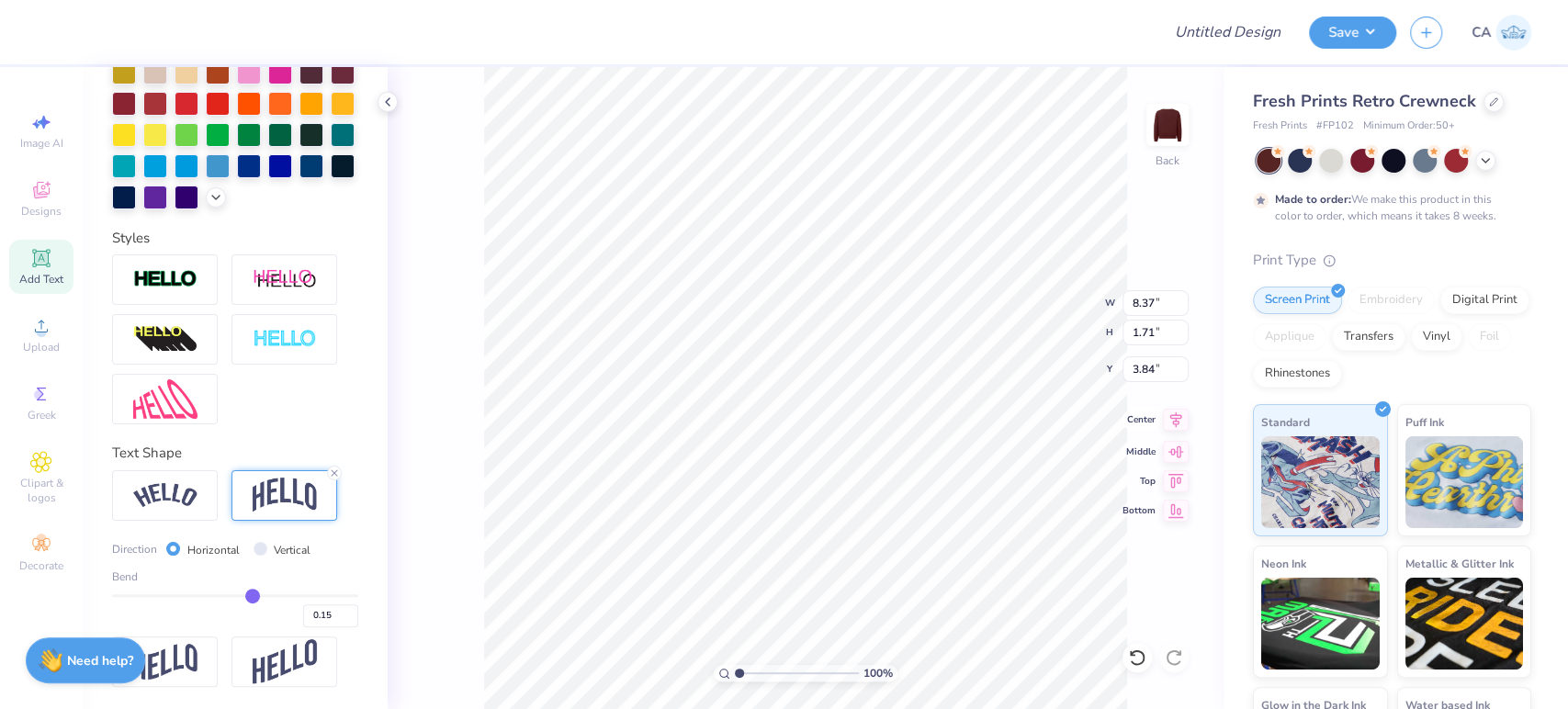
click at [1178, 420] on icon at bounding box center [1176, 420] width 26 height 22
type input "2.96"
click at [763, 676] on input "range" at bounding box center [797, 673] width 124 height 16
type input "4.26"
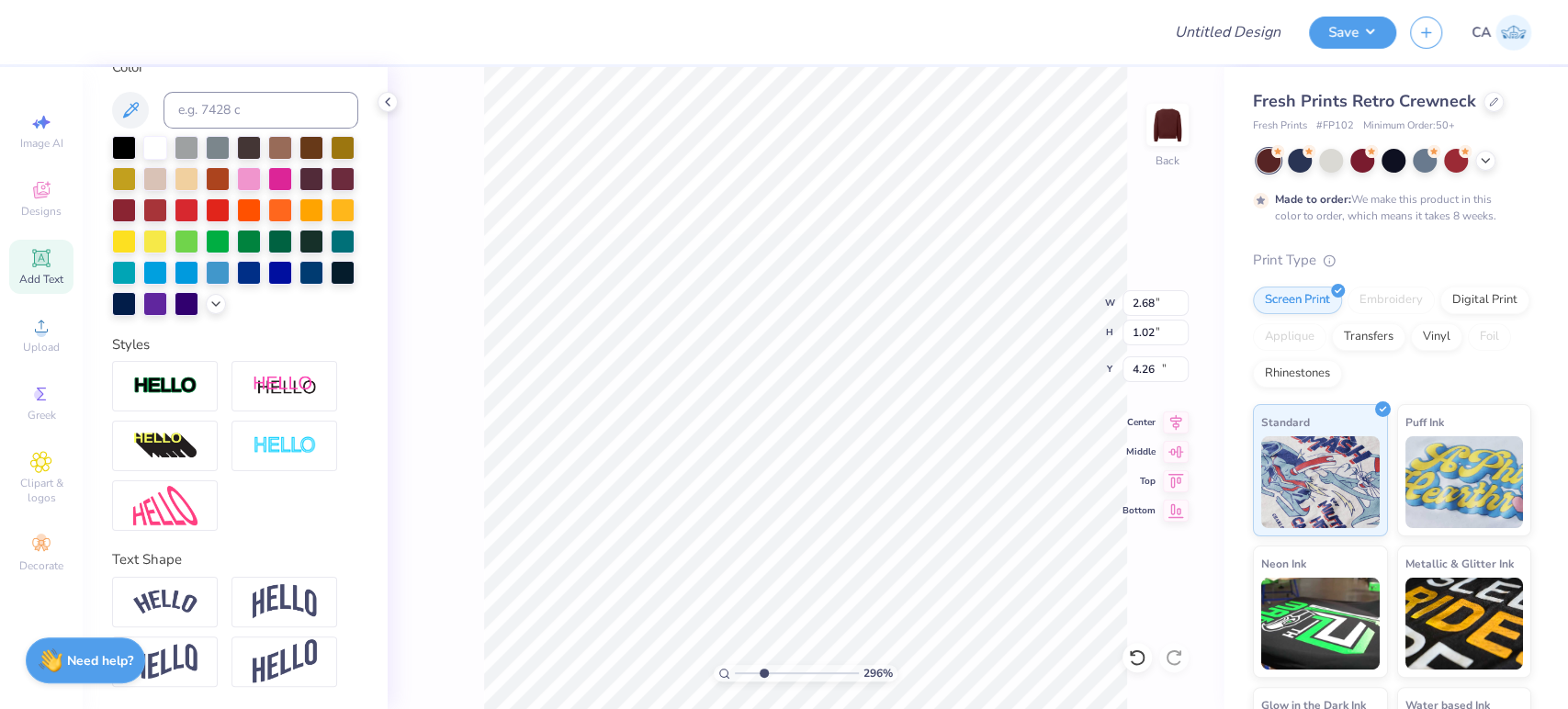
type input "2.68"
type input "1.02"
type input "14.98"
click at [1163, 424] on icon at bounding box center [1176, 420] width 26 height 22
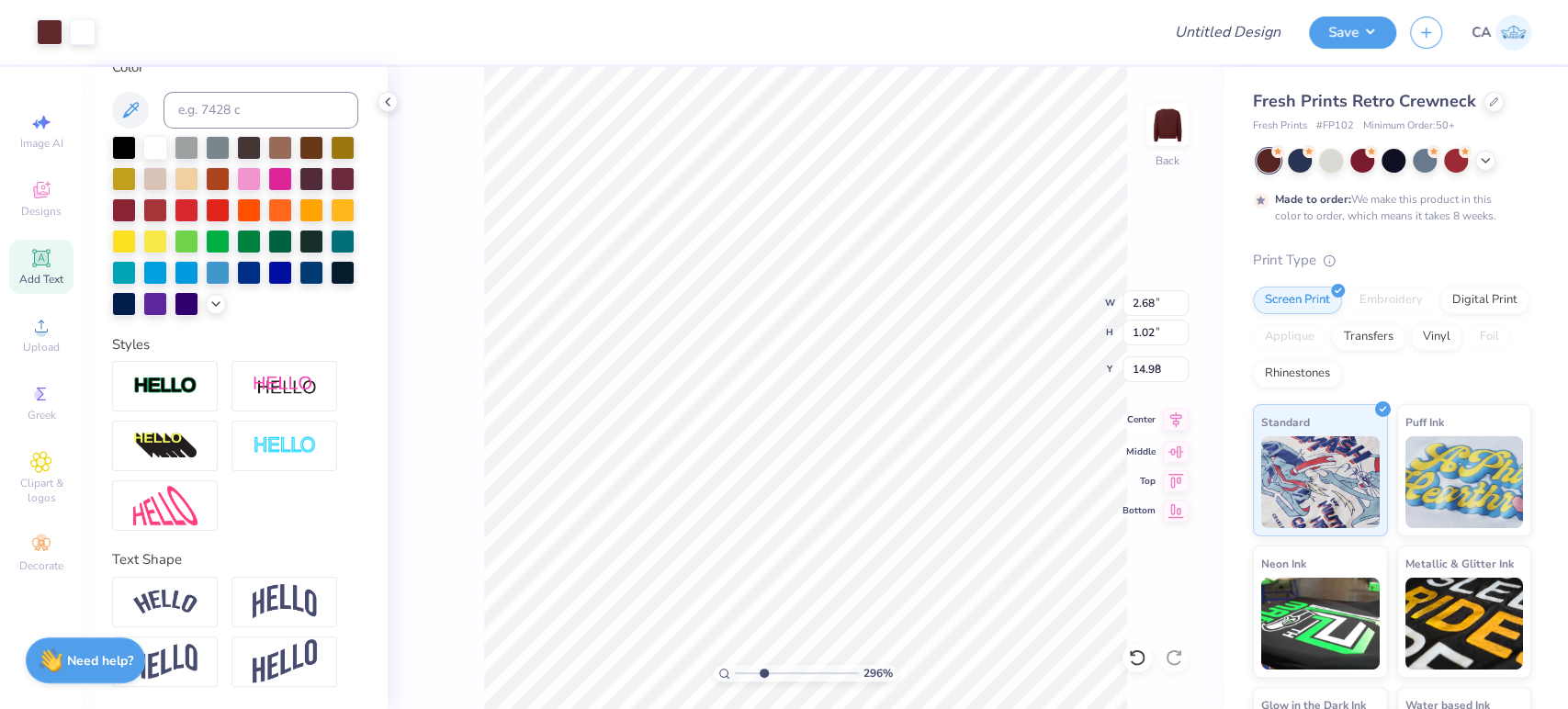
type input "6.12"
type input "6.14"
type input "7.47"
type input "2.68"
type input "1.02"
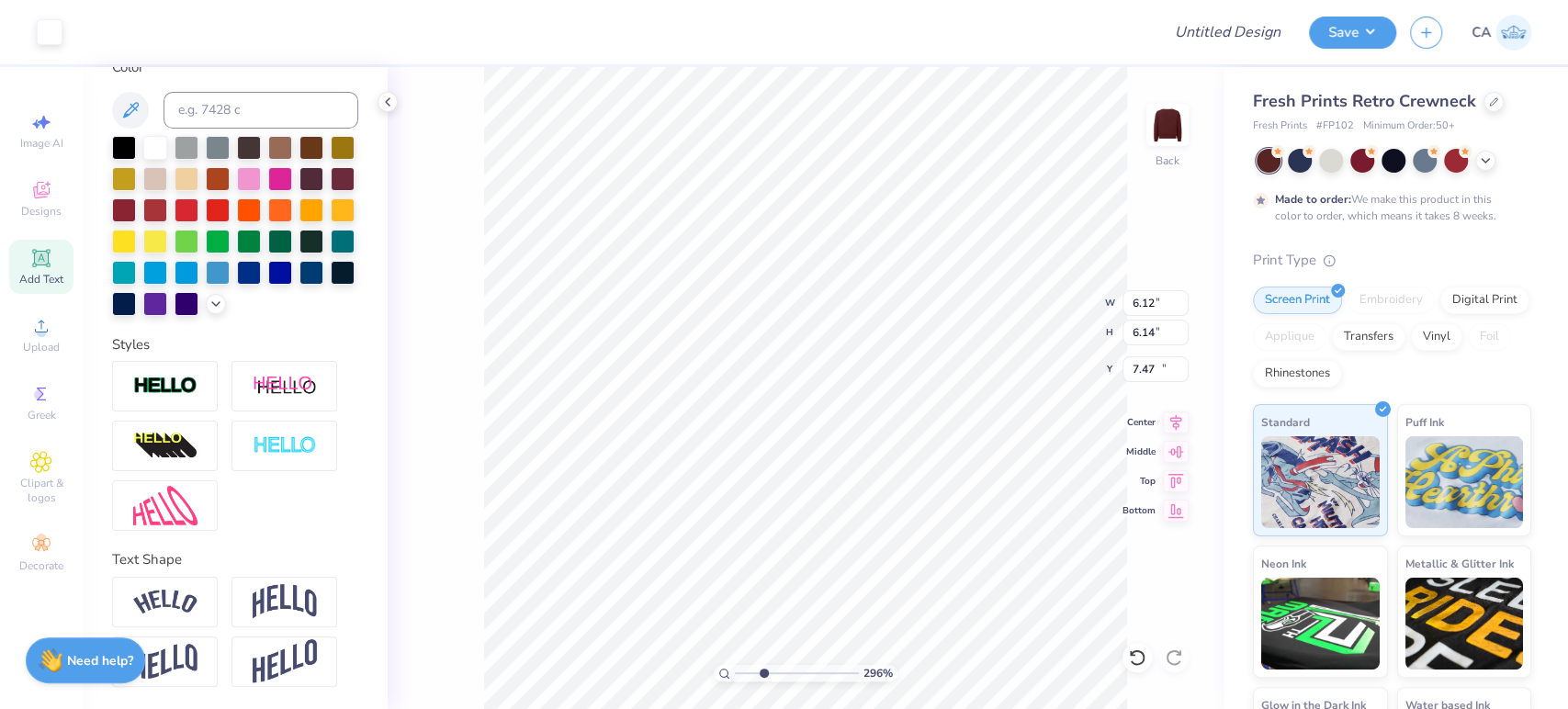
type input "14.98"
click at [253, 387] on img at bounding box center [284, 387] width 65 height 23
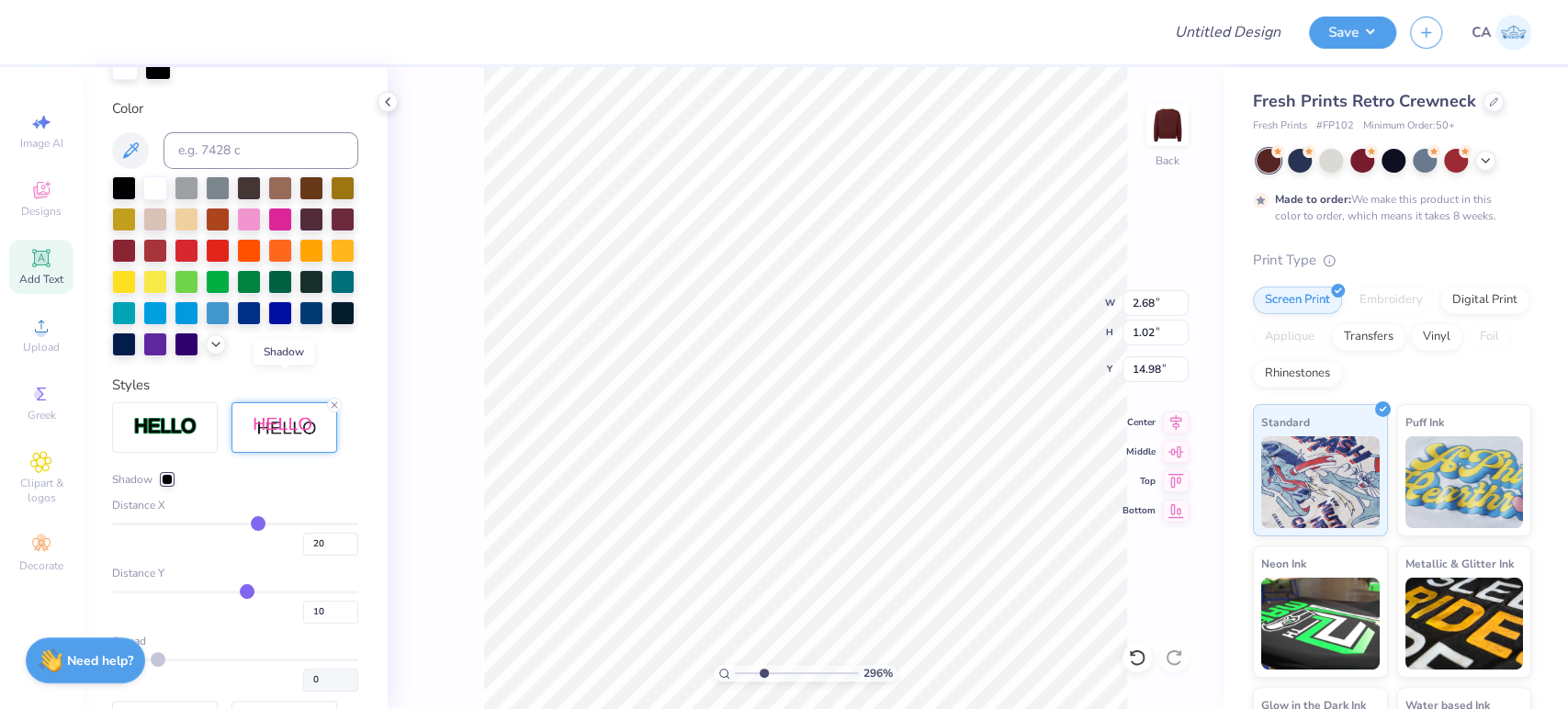
type input "3.21"
type input "1.12"
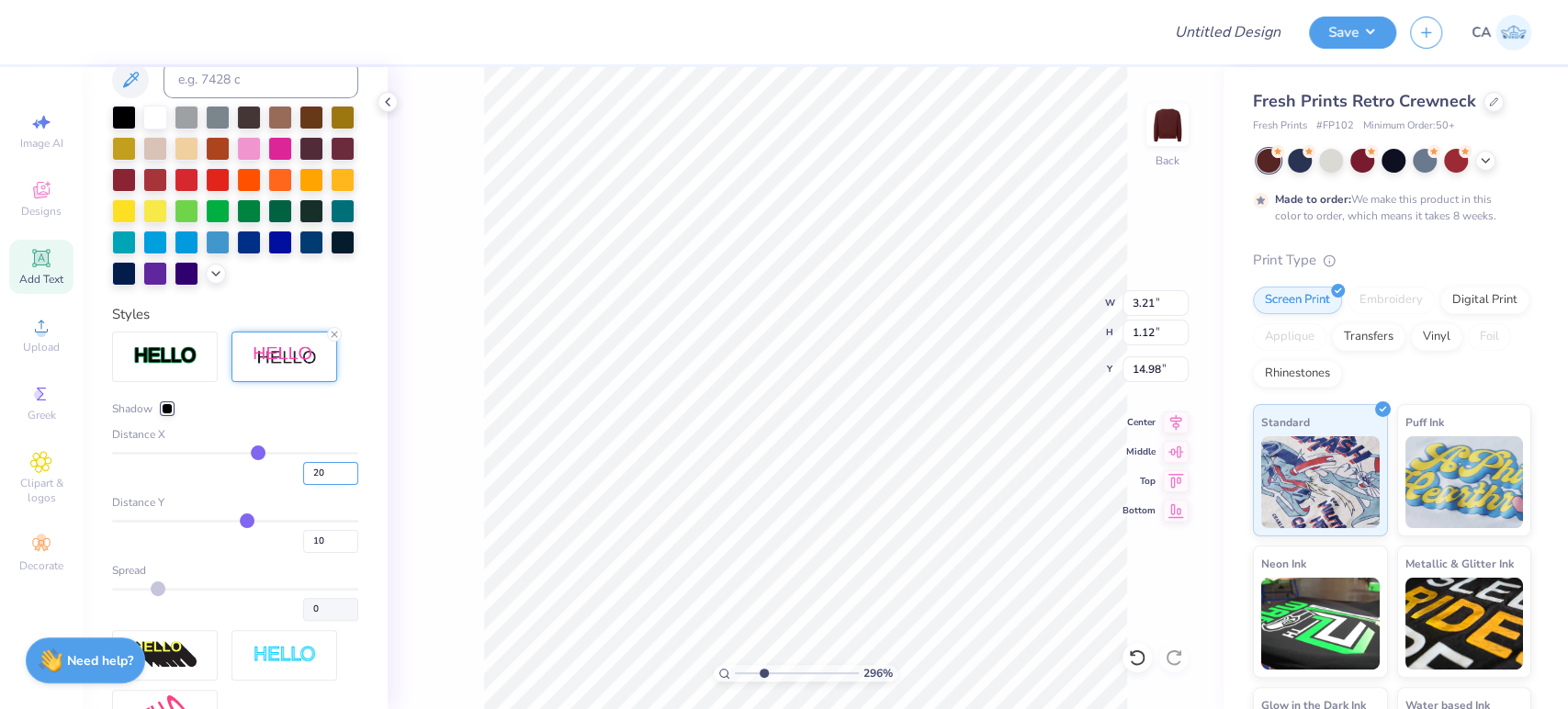
drag, startPoint x: 303, startPoint y: 500, endPoint x: 292, endPoint y: 498, distance: 11.2
click at [303, 485] on input "20" at bounding box center [330, 474] width 55 height 23
type input "0"
type input "2.68"
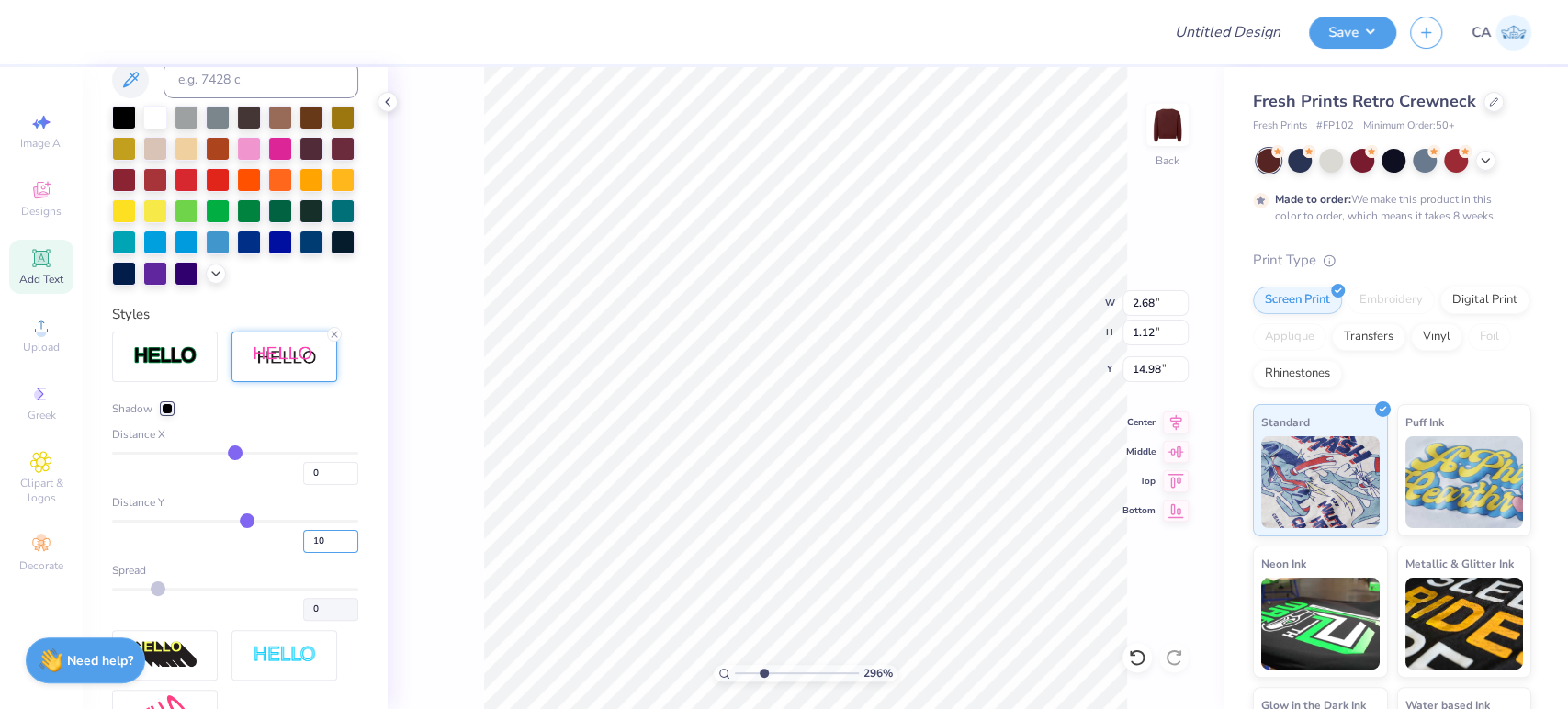
drag, startPoint x: 302, startPoint y: 567, endPoint x: 269, endPoint y: 564, distance: 33.1
click at [269, 553] on div "10" at bounding box center [234, 536] width 246 height 33
type input "0"
type input "1.02"
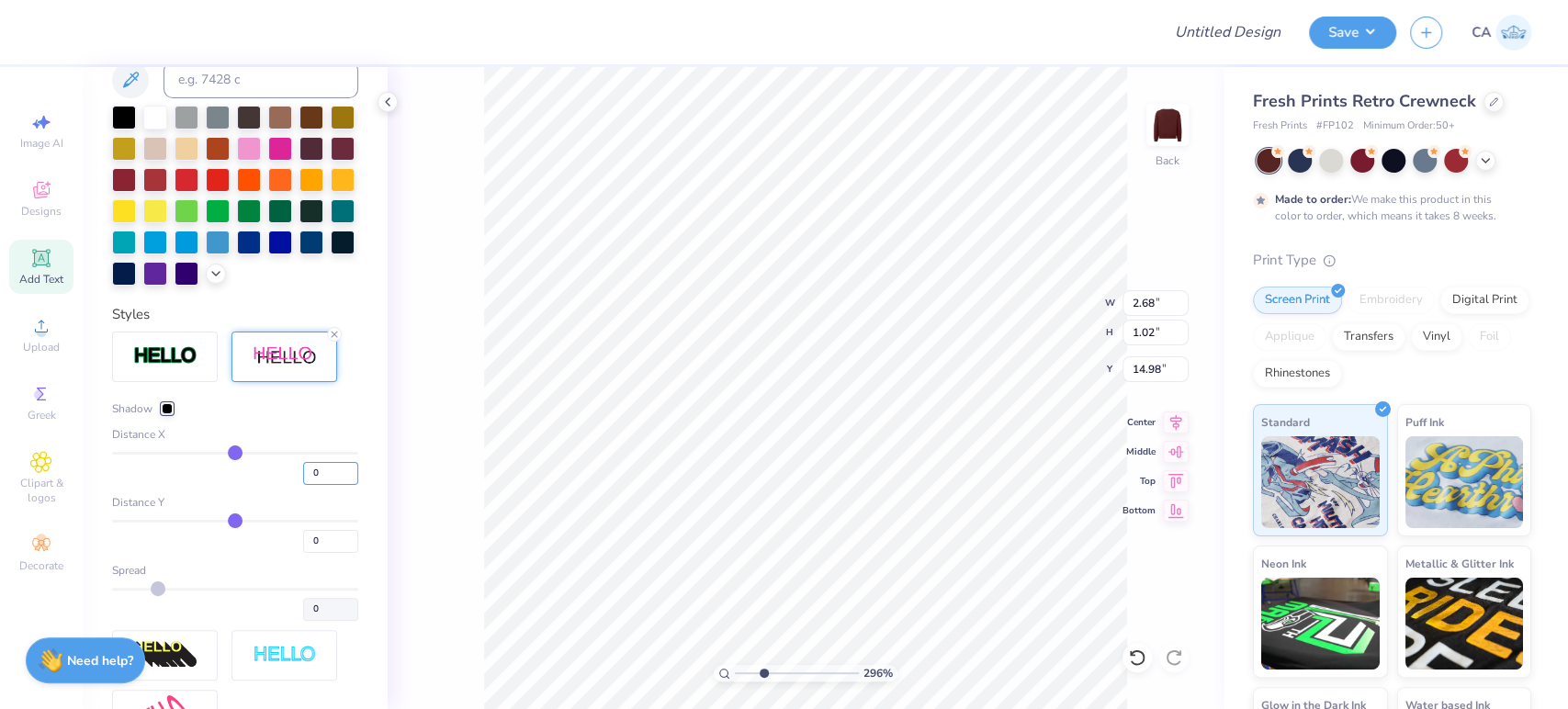
drag, startPoint x: 309, startPoint y: 502, endPoint x: 232, endPoint y: 495, distance: 77.3
click at [232, 485] on div "0" at bounding box center [234, 469] width 246 height 33
type input "5"
click at [248, 520] on div "Shadow Distance X 5 Distance Y 0 Spread 0" at bounding box center [234, 510] width 246 height 221
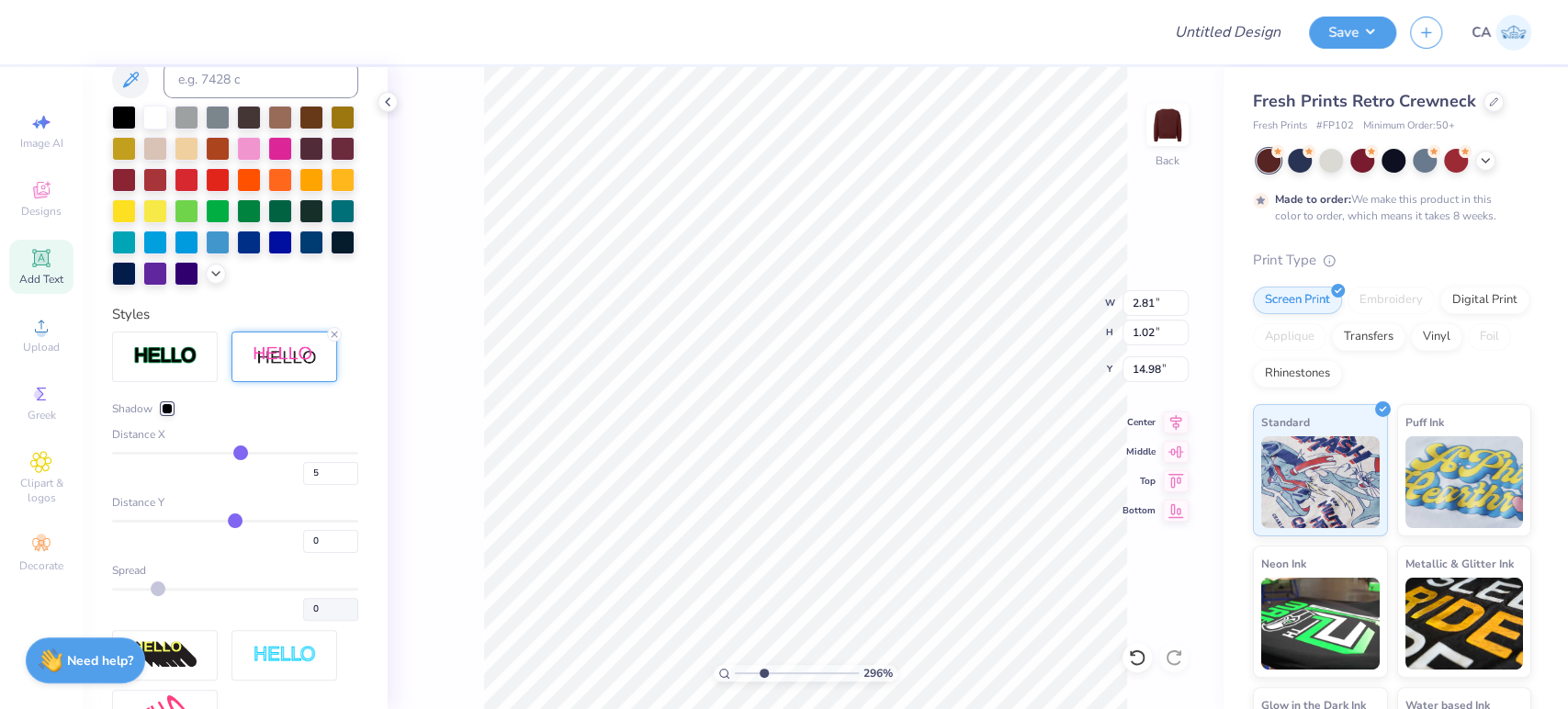
type input "6.12"
type input "6.14"
type input "7.47"
type input "2.81"
type input "1.02"
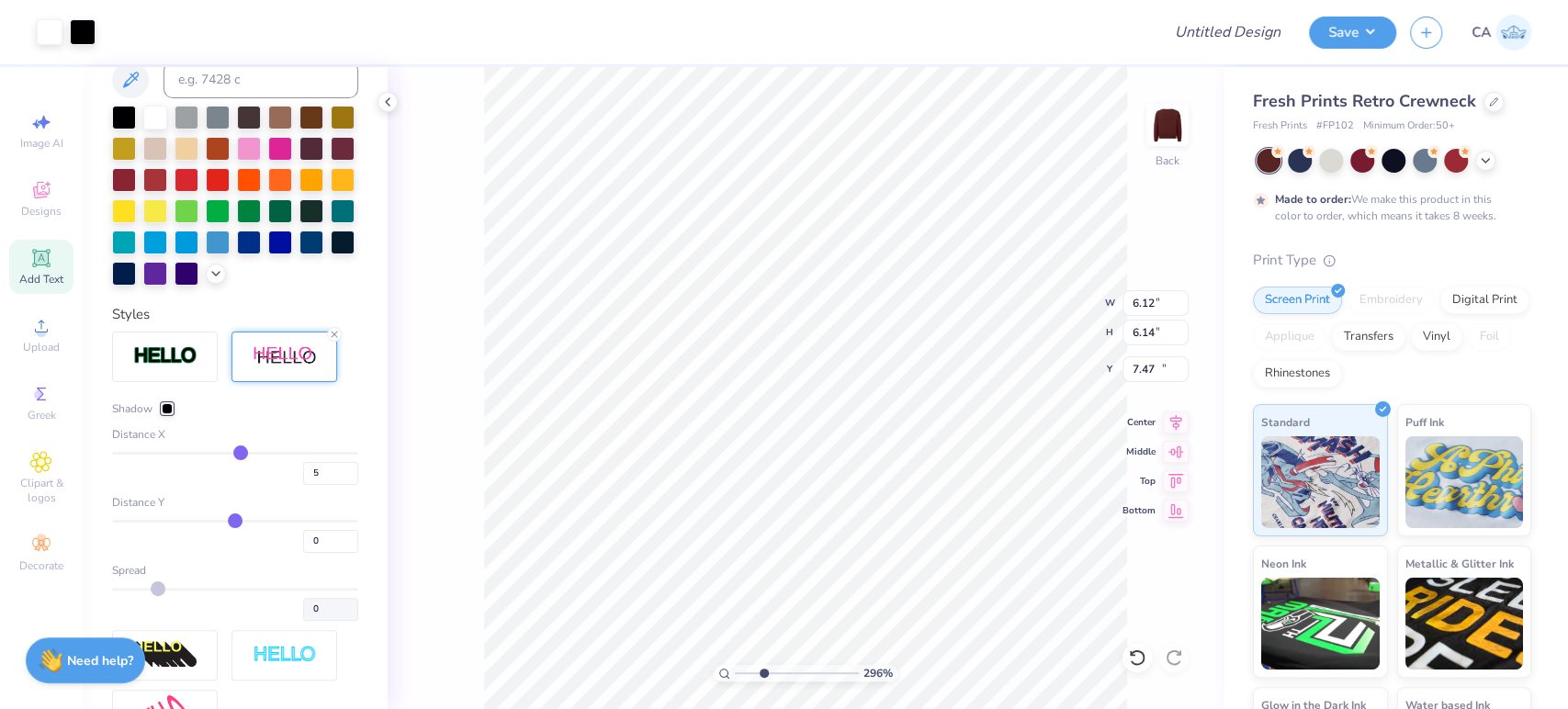
type input "14.98"
click at [165, 415] on div at bounding box center [167, 408] width 11 height 11
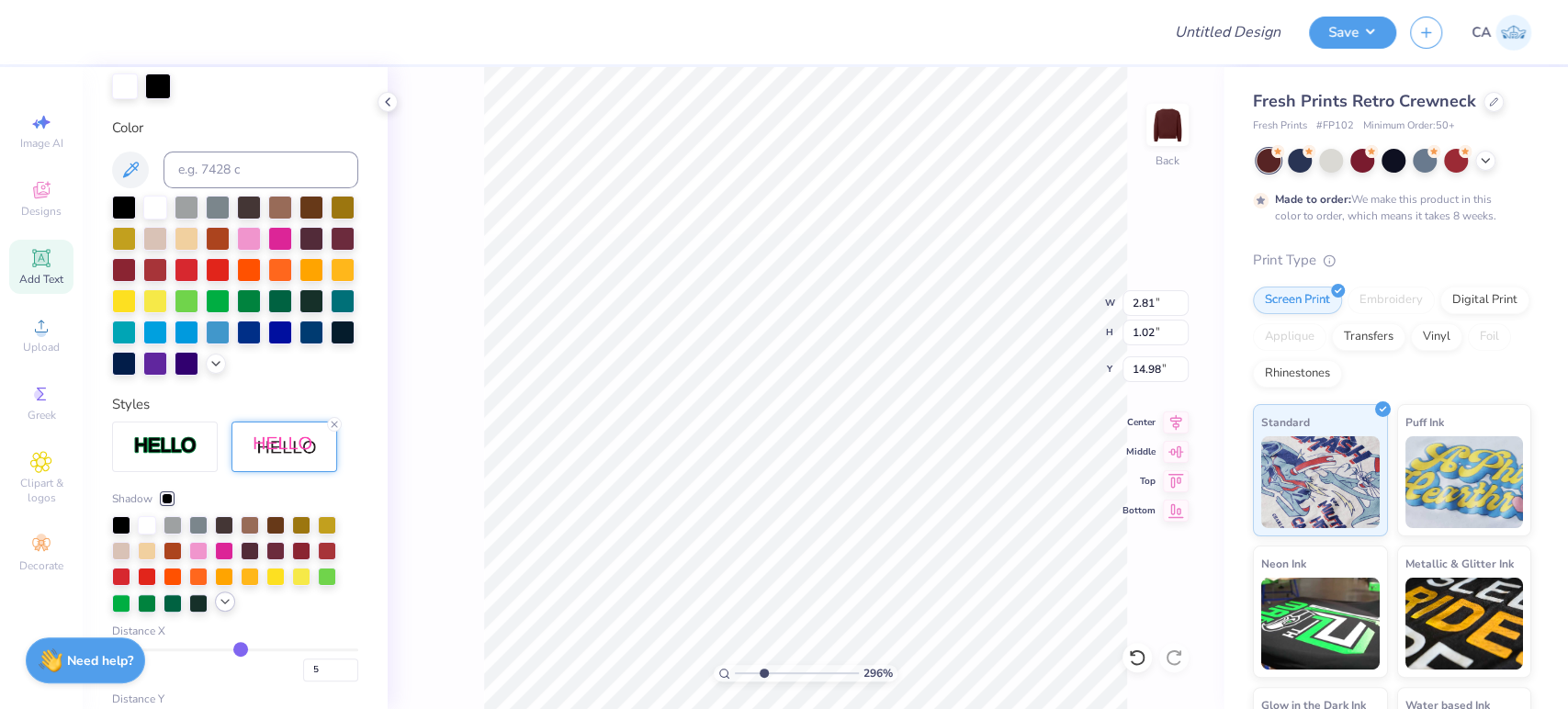
scroll to position [358, 0]
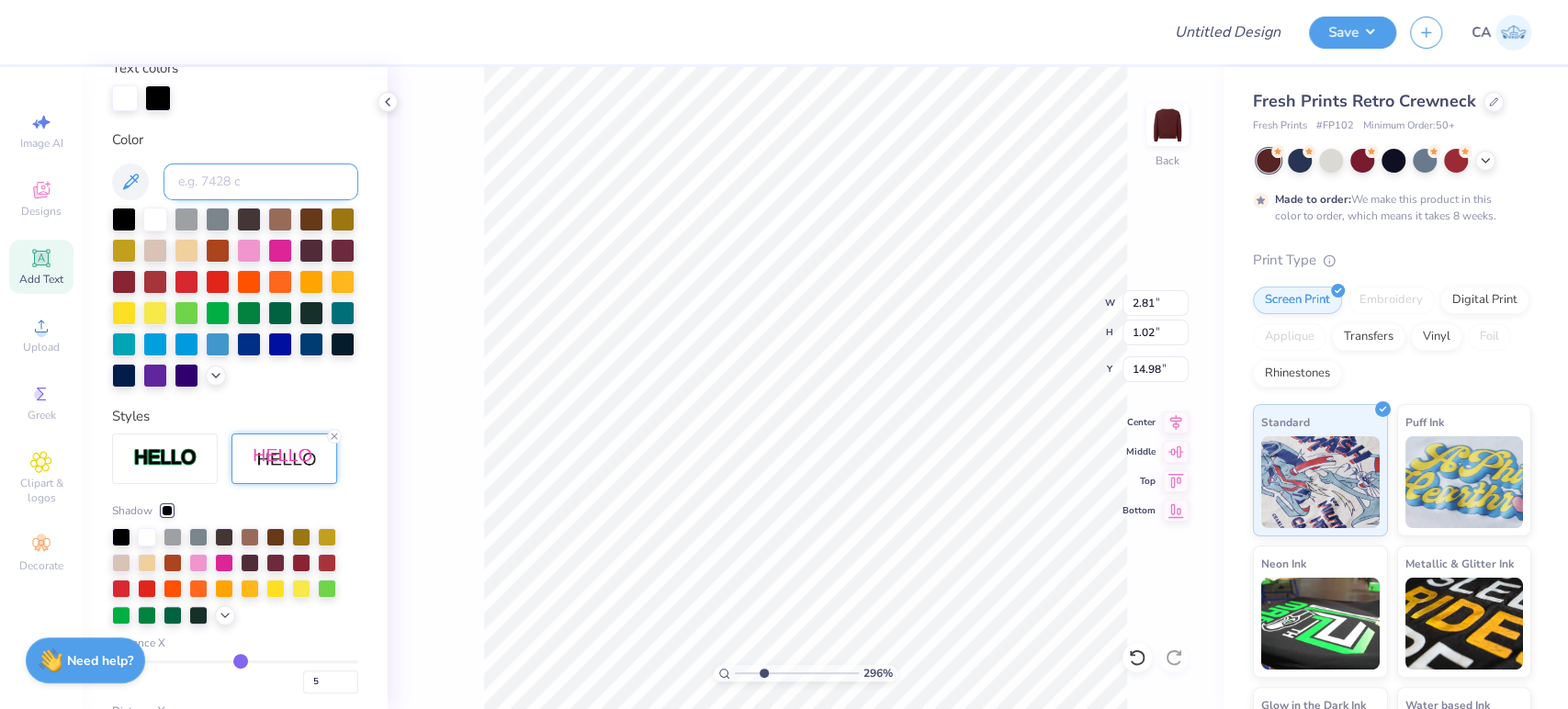
click at [221, 172] on input at bounding box center [261, 182] width 195 height 37
click at [159, 92] on div at bounding box center [157, 96] width 26 height 26
click at [192, 182] on input at bounding box center [261, 182] width 195 height 37
type input "490"
drag, startPoint x: 749, startPoint y: 674, endPoint x: 741, endPoint y: 668, distance: 10.0
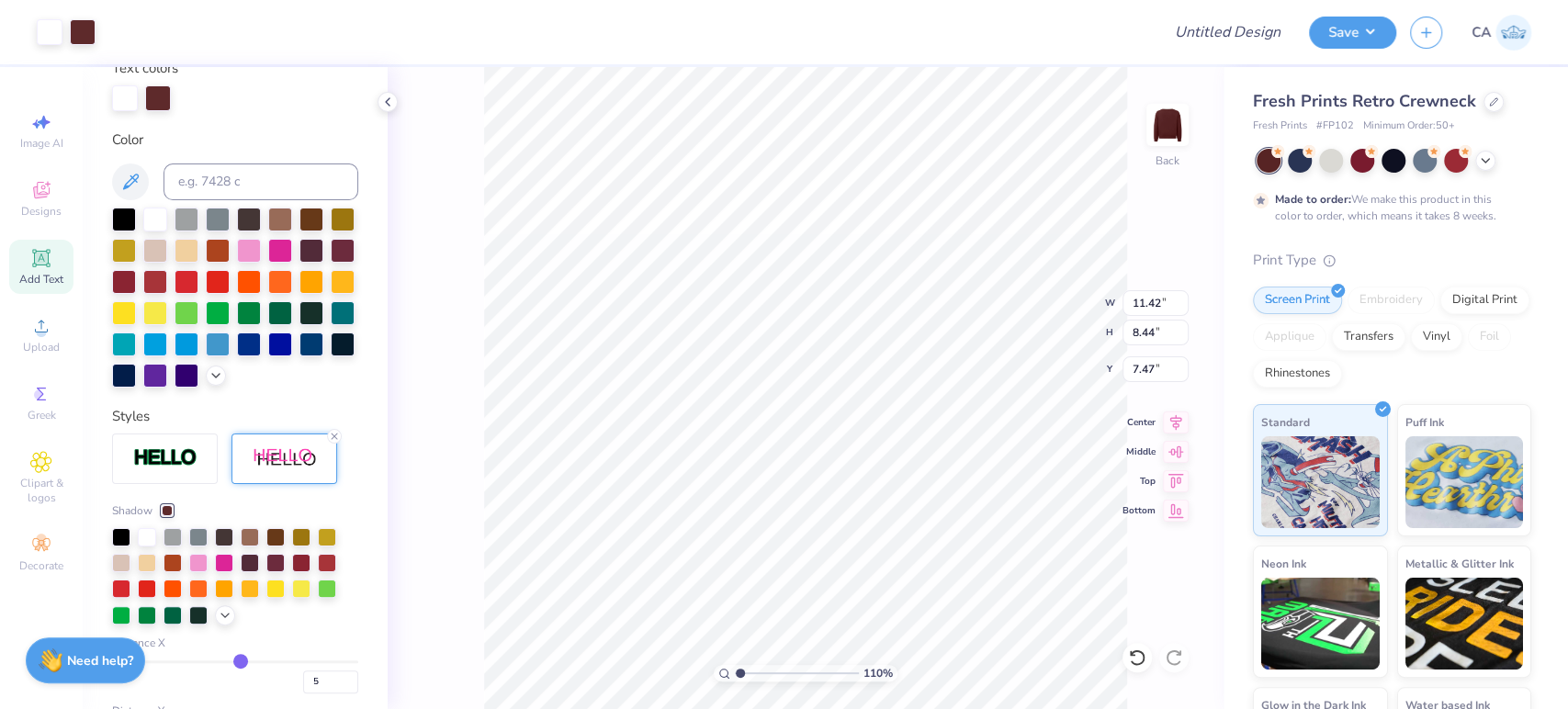
click at [741, 668] on input "range" at bounding box center [797, 673] width 124 height 16
click at [28, 351] on span "Upload" at bounding box center [41, 346] width 37 height 14
click at [775, 671] on input "range" at bounding box center [797, 673] width 124 height 16
click at [764, 677] on input "range" at bounding box center [797, 673] width 124 height 16
type input "1"
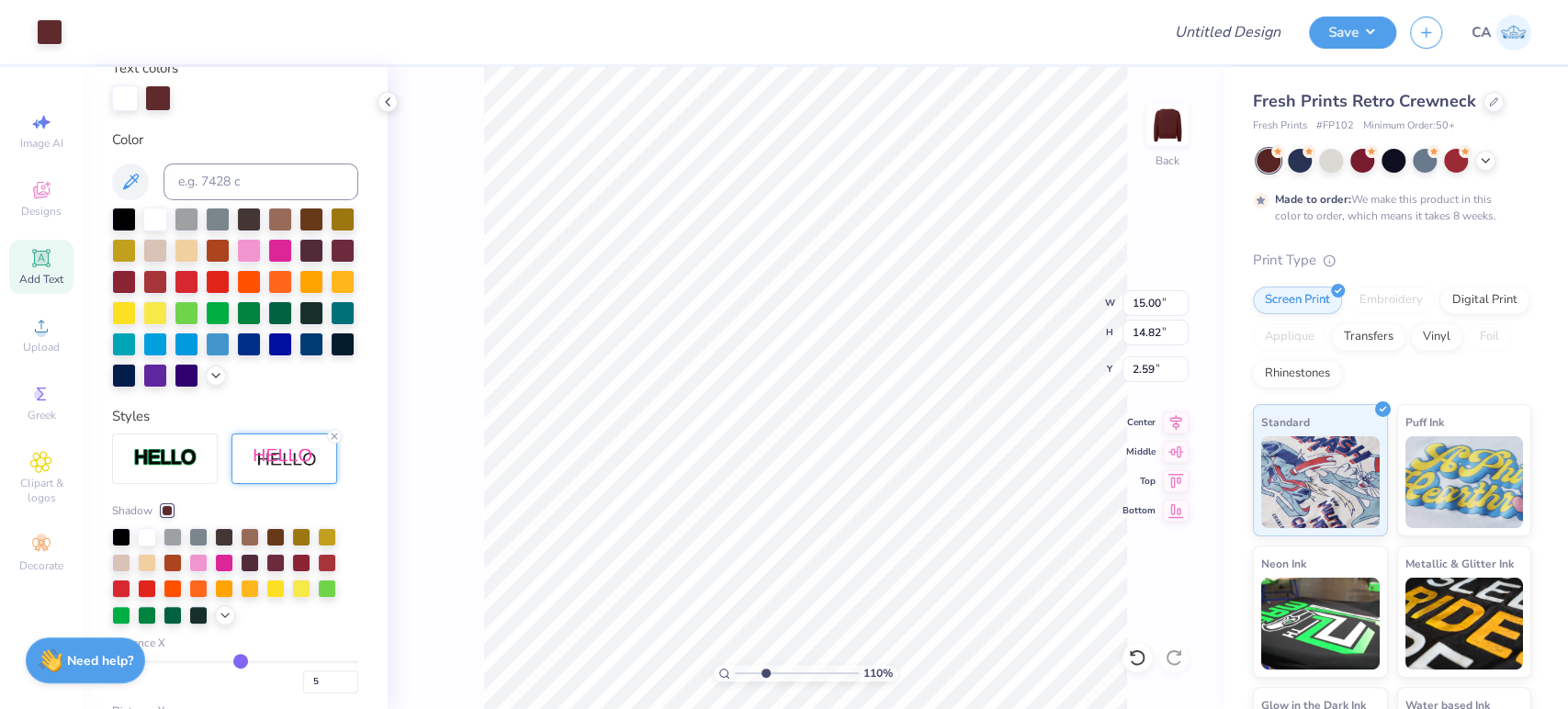
click at [735, 673] on input "range" at bounding box center [797, 673] width 124 height 16
click at [735, 666] on input "range" at bounding box center [797, 673] width 124 height 16
type input "13.95"
type input "13.78"
type input "3.63"
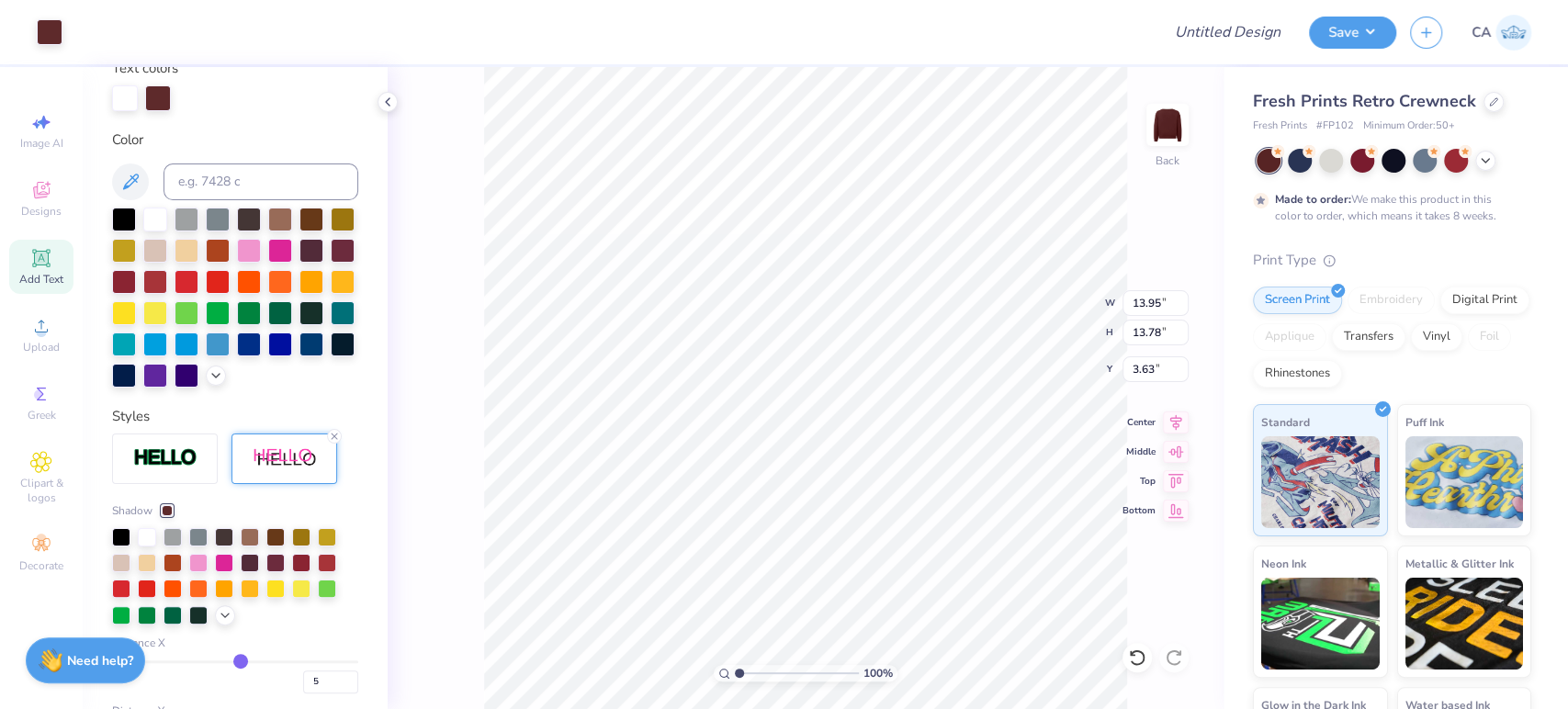
type input "13.05"
type input "12.90"
type input "4.21"
click at [750, 673] on input "range" at bounding box center [797, 673] width 124 height 16
type input "3.55"
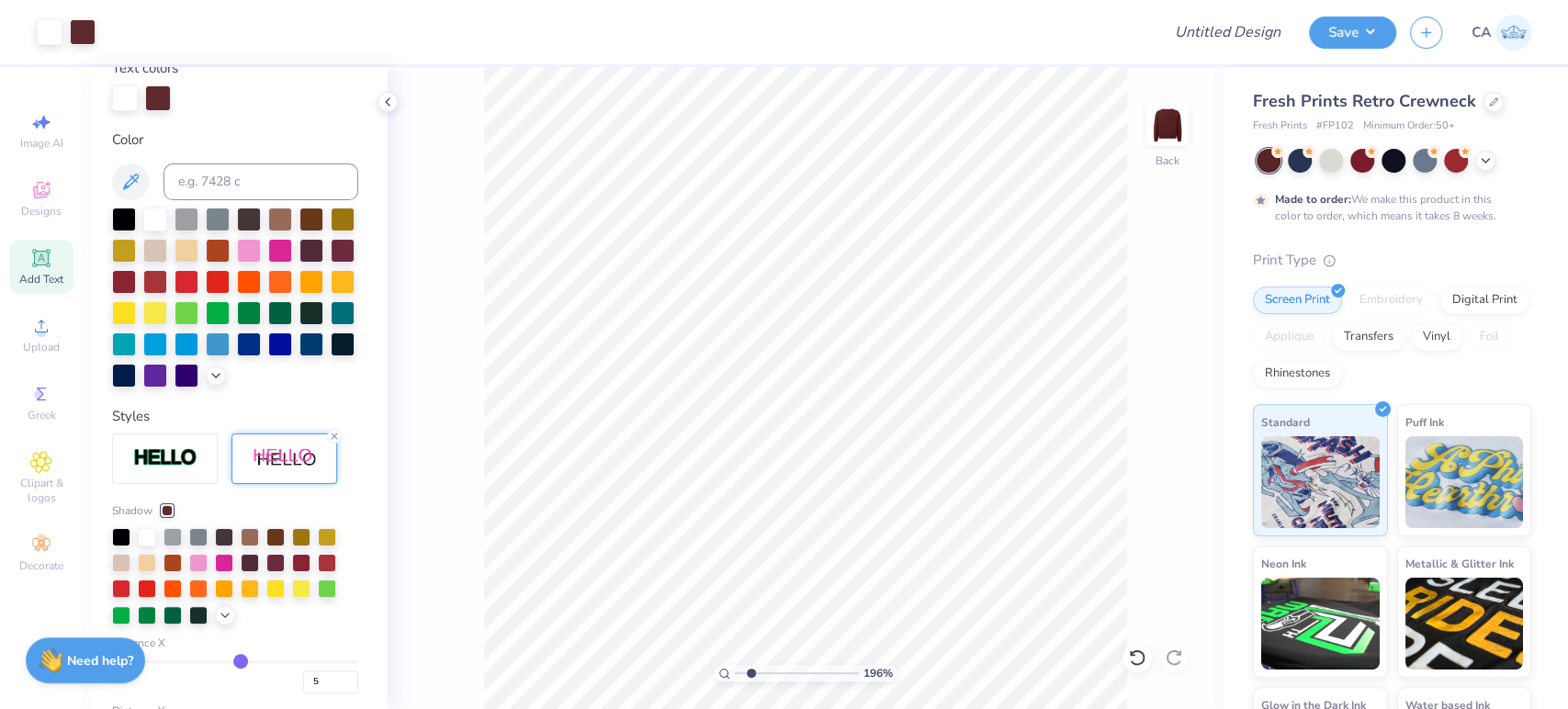
click at [770, 667] on input "range" at bounding box center [797, 673] width 124 height 16
click at [784, 667] on div "196 %" at bounding box center [805, 389] width 642 height 642
type input "4.10"
click at [741, 669] on input "range" at bounding box center [797, 673] width 124 height 16
type input "1.17"
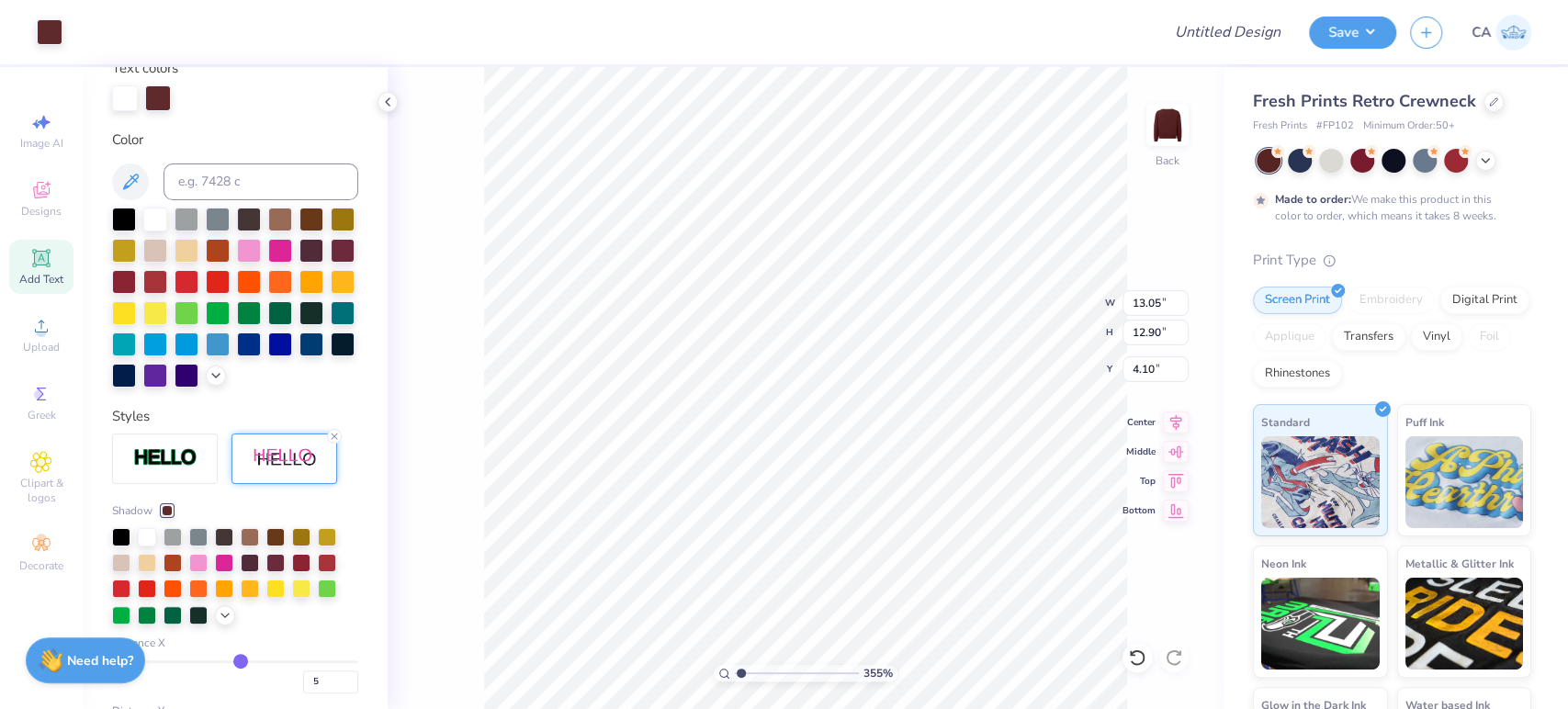
click at [742, 671] on input "range" at bounding box center [797, 673] width 124 height 16
click at [1146, 299] on input "13.05" at bounding box center [1155, 303] width 67 height 26
type input "12.00"
type input "11.86"
click at [1142, 368] on input "4.62" at bounding box center [1155, 369] width 67 height 26
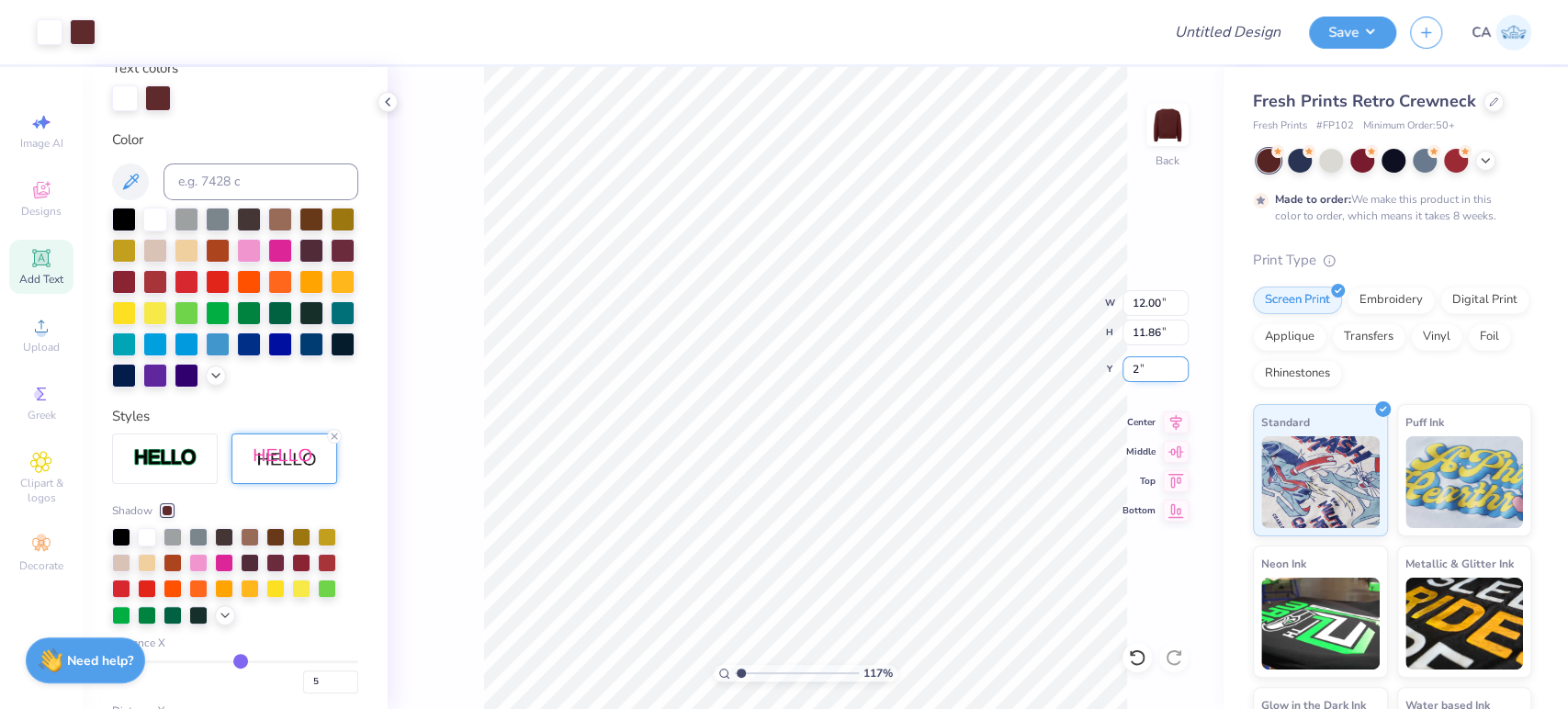
type input "2.00"
click at [1161, 301] on input "12.00" at bounding box center [1155, 303] width 67 height 26
type input "12.5"
click at [1148, 307] on input "12.00" at bounding box center [1155, 303] width 67 height 26
type input "12.50"
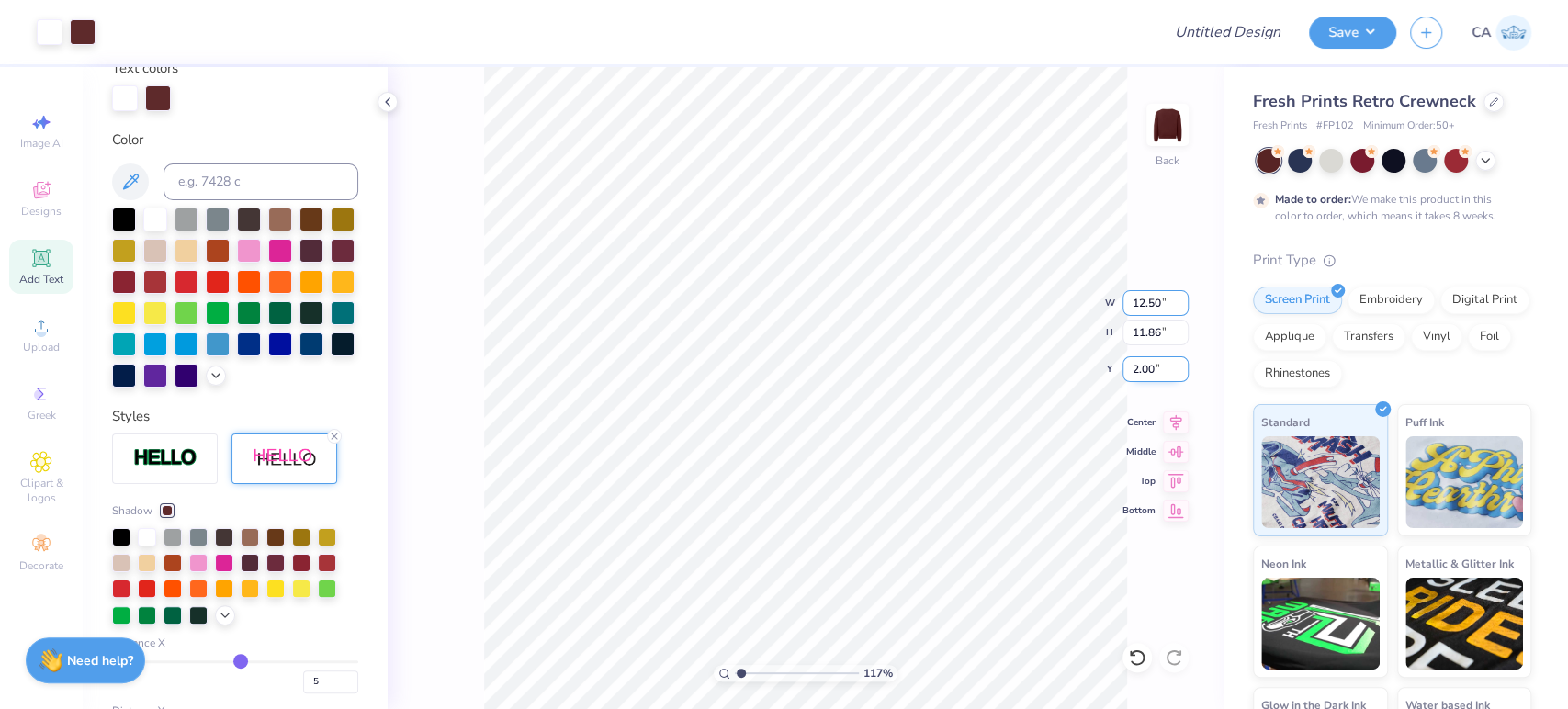
type input "12.35"
click at [1154, 369] on input "1.75" at bounding box center [1155, 369] width 67 height 26
click at [1039, 303] on div "117 % Back W 12.50 12.50 " H 12.35 12.35 " Y 2 2 " Center Middle Top Bottom" at bounding box center [805, 389] width 836 height 642
type input "2.00"
drag, startPoint x: 1138, startPoint y: 374, endPoint x: 1168, endPoint y: 376, distance: 30.1
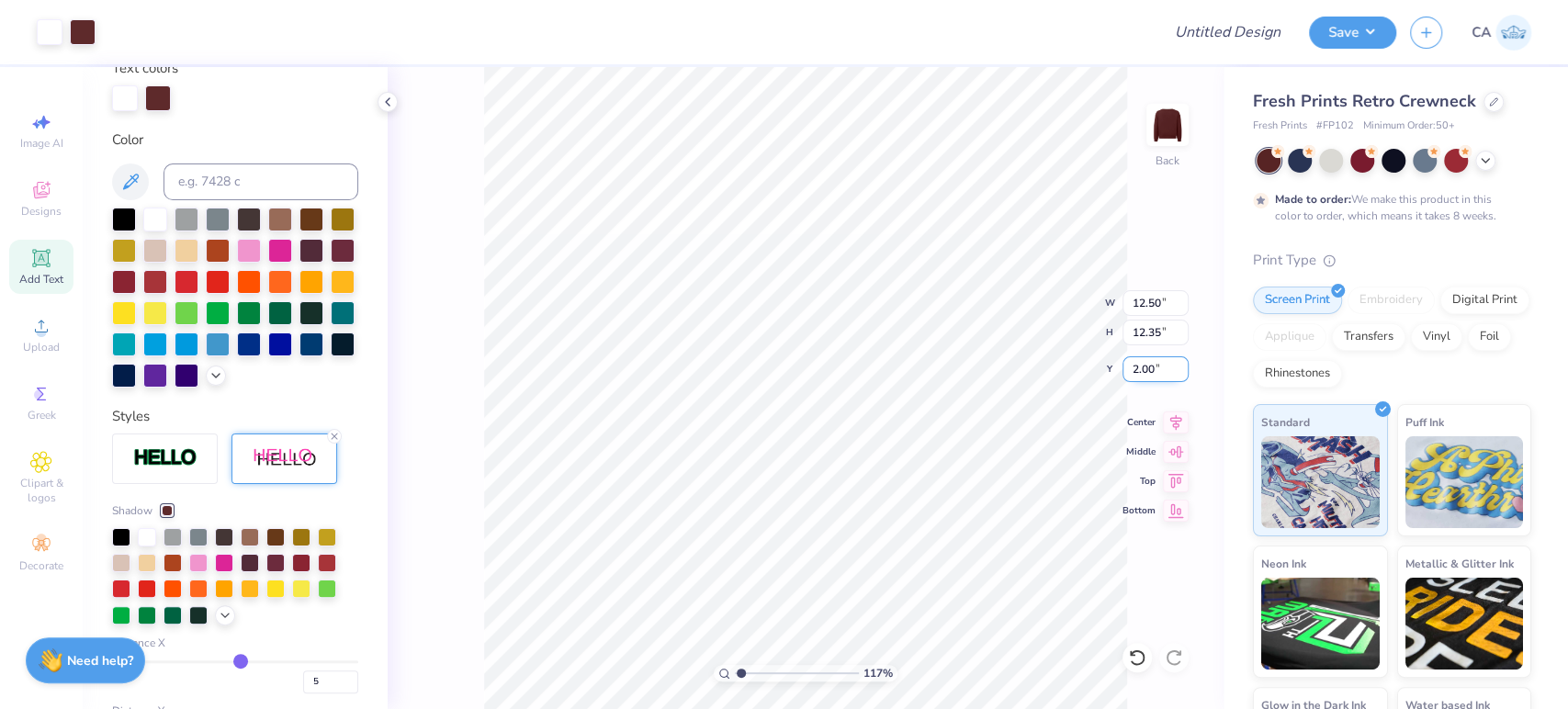
click at [1168, 376] on input "2.00" at bounding box center [1155, 369] width 67 height 26
type input "1.50"
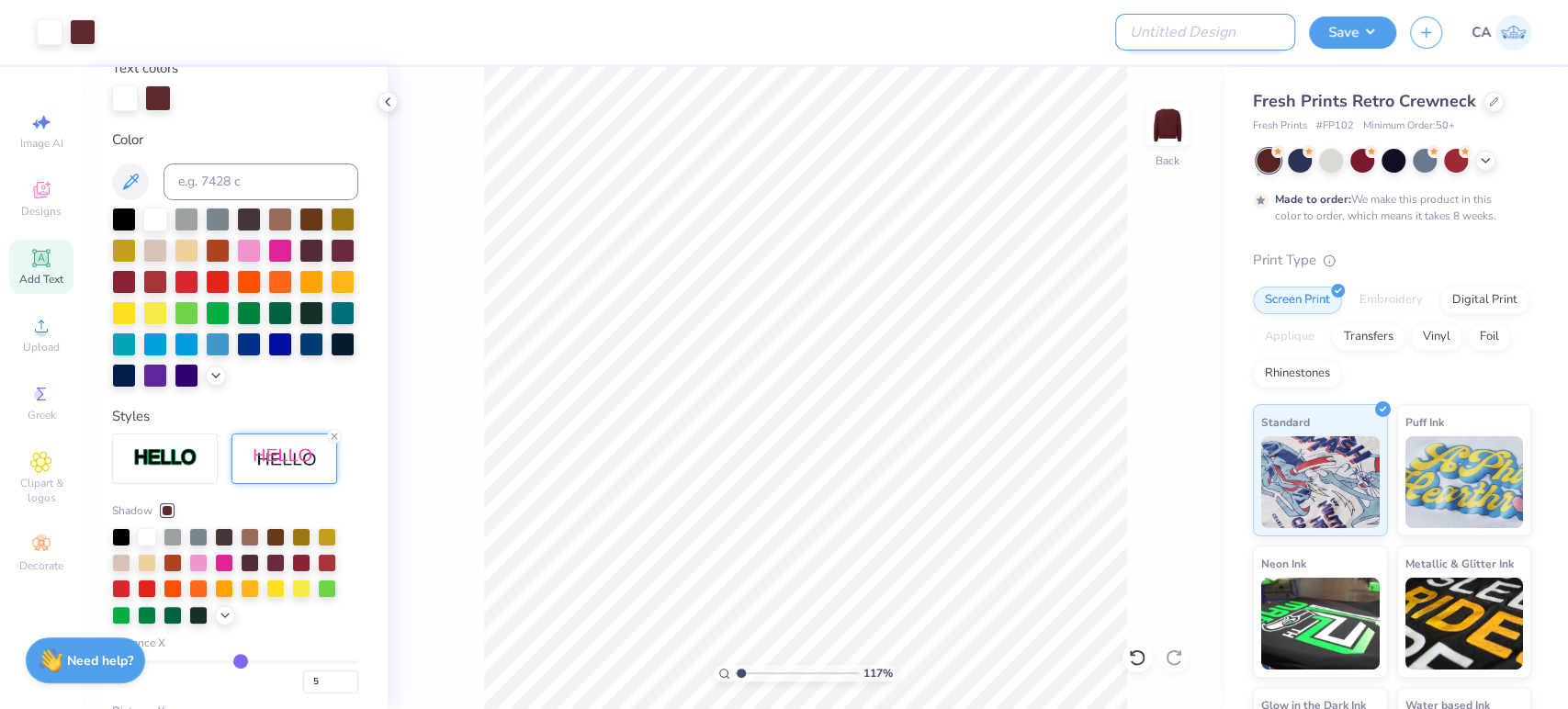
click at [1238, 41] on input "Design Title" at bounding box center [1204, 32] width 180 height 37
paste input "FPS239934"
type input "FPS239934"
click at [1371, 34] on button "Save" at bounding box center [1352, 29] width 87 height 32
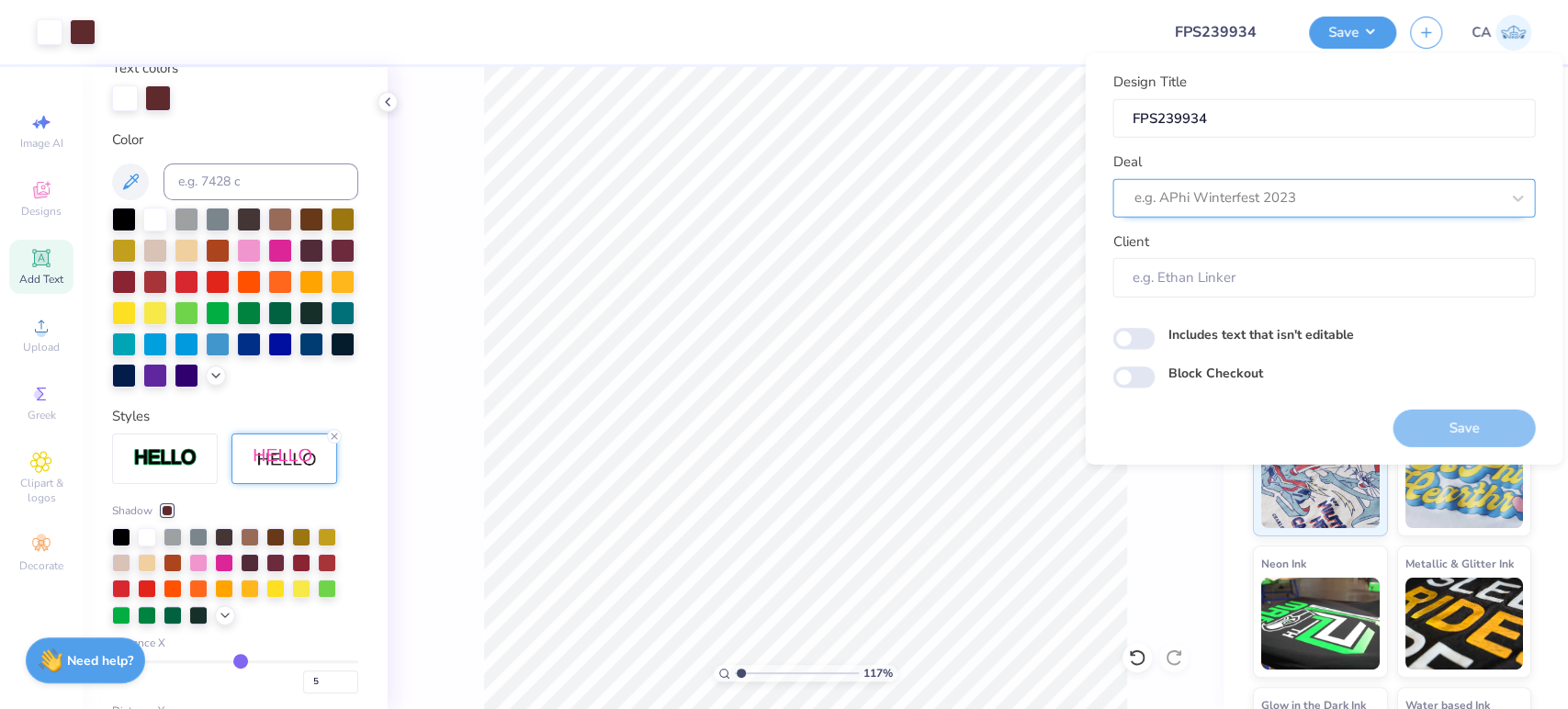
click at [1295, 205] on div at bounding box center [1315, 198] width 365 height 25
click at [1264, 251] on div "Design Tool Gallery" at bounding box center [1323, 246] width 408 height 30
type input "design tool gall"
type input "Design Tool Gallery User"
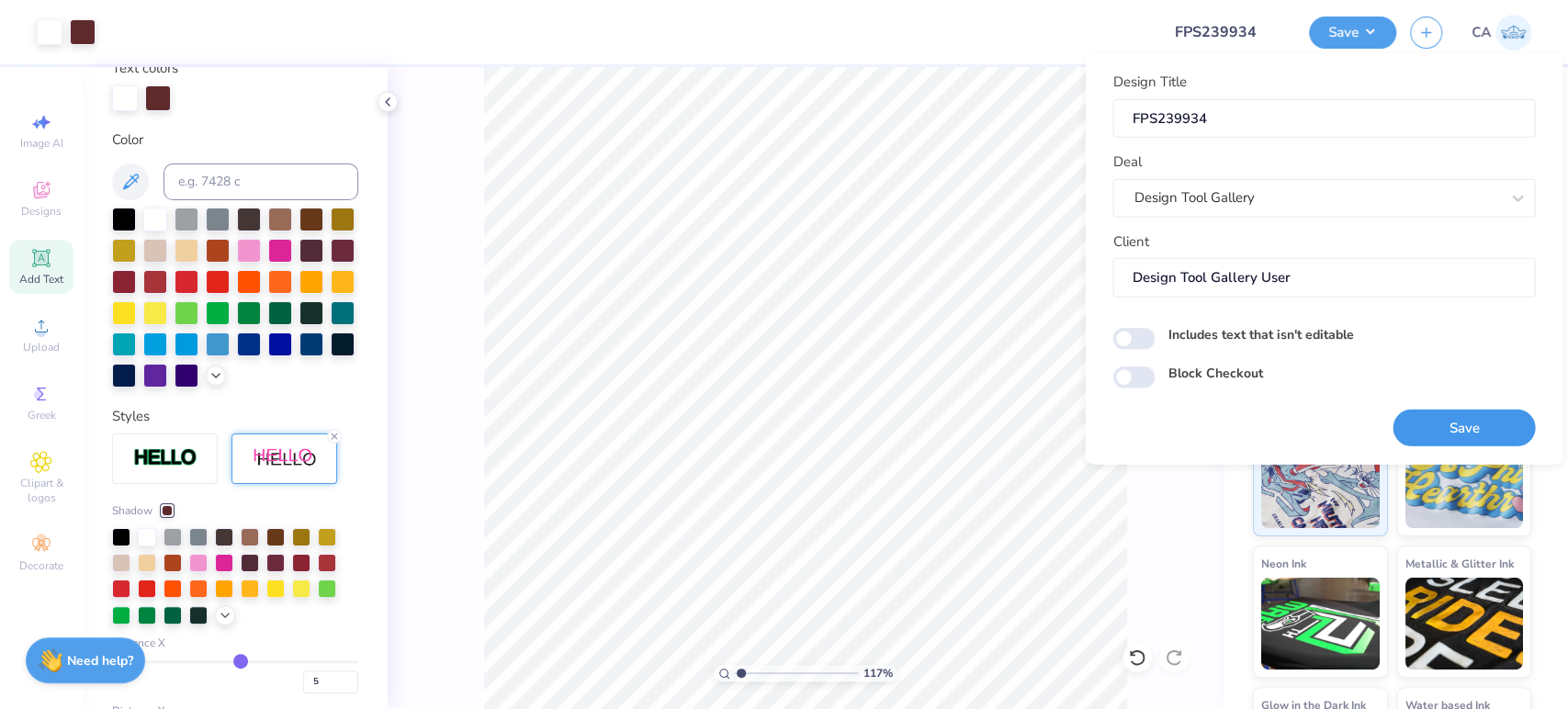
click at [1423, 417] on button "Save" at bounding box center [1464, 427] width 143 height 38
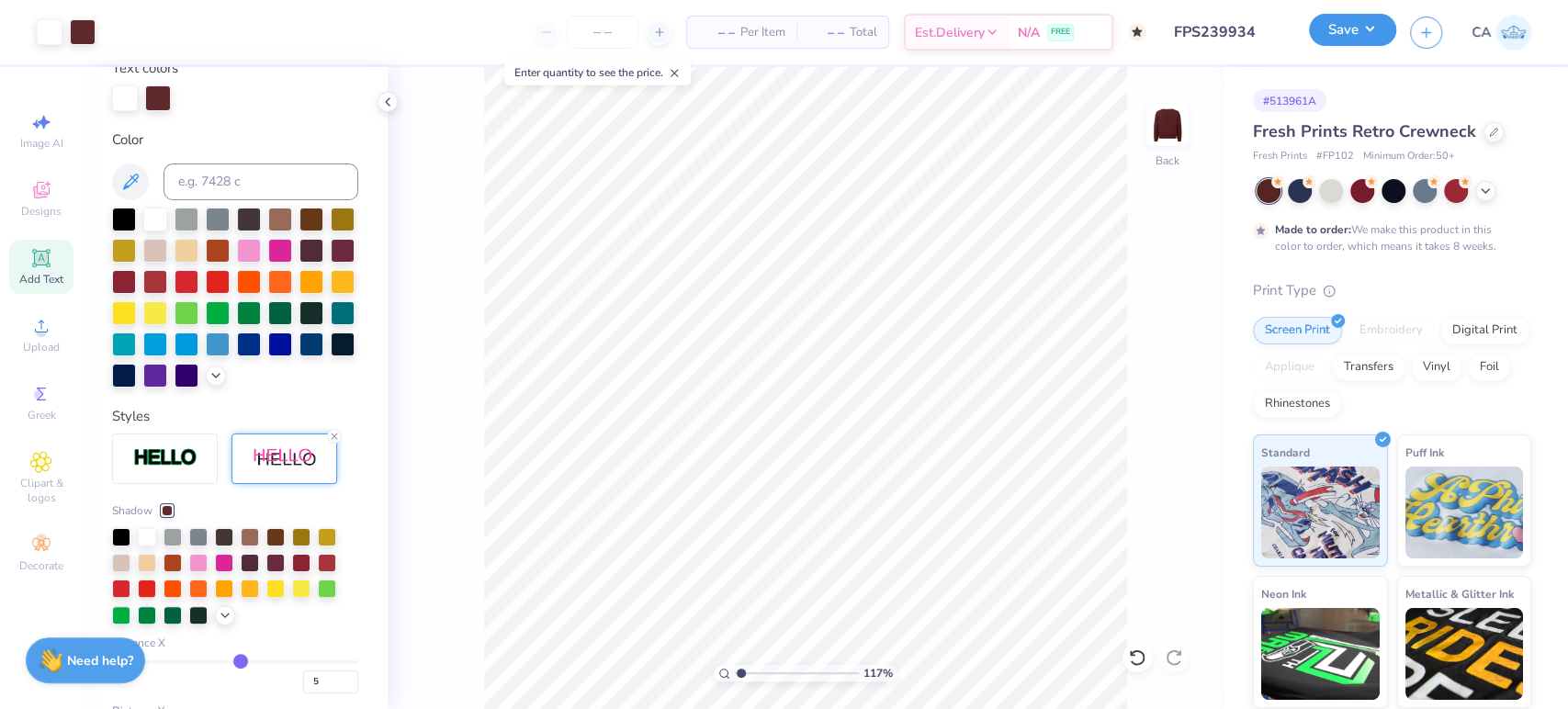
click at [1322, 31] on button "Save" at bounding box center [1352, 29] width 87 height 32
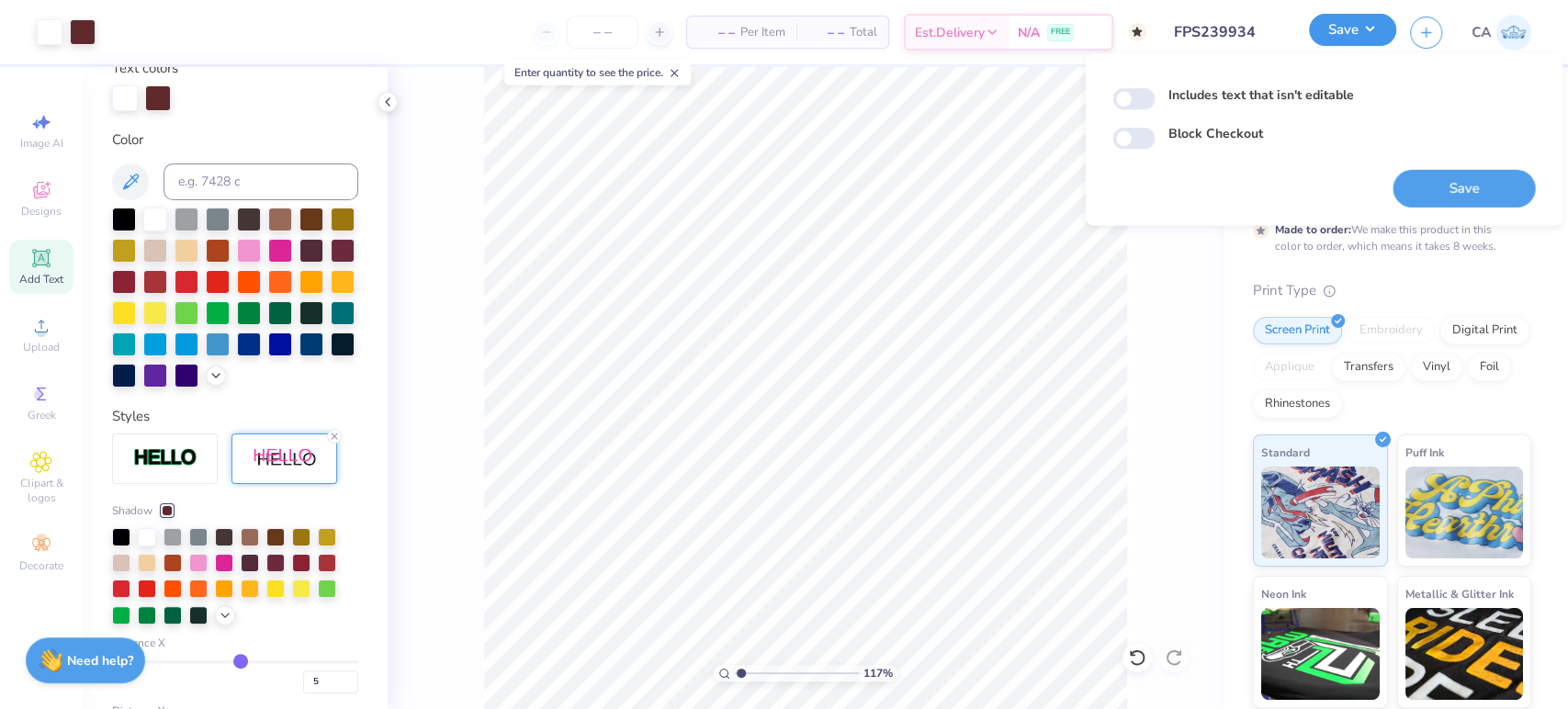
click at [1355, 35] on button "Save" at bounding box center [1352, 29] width 87 height 32
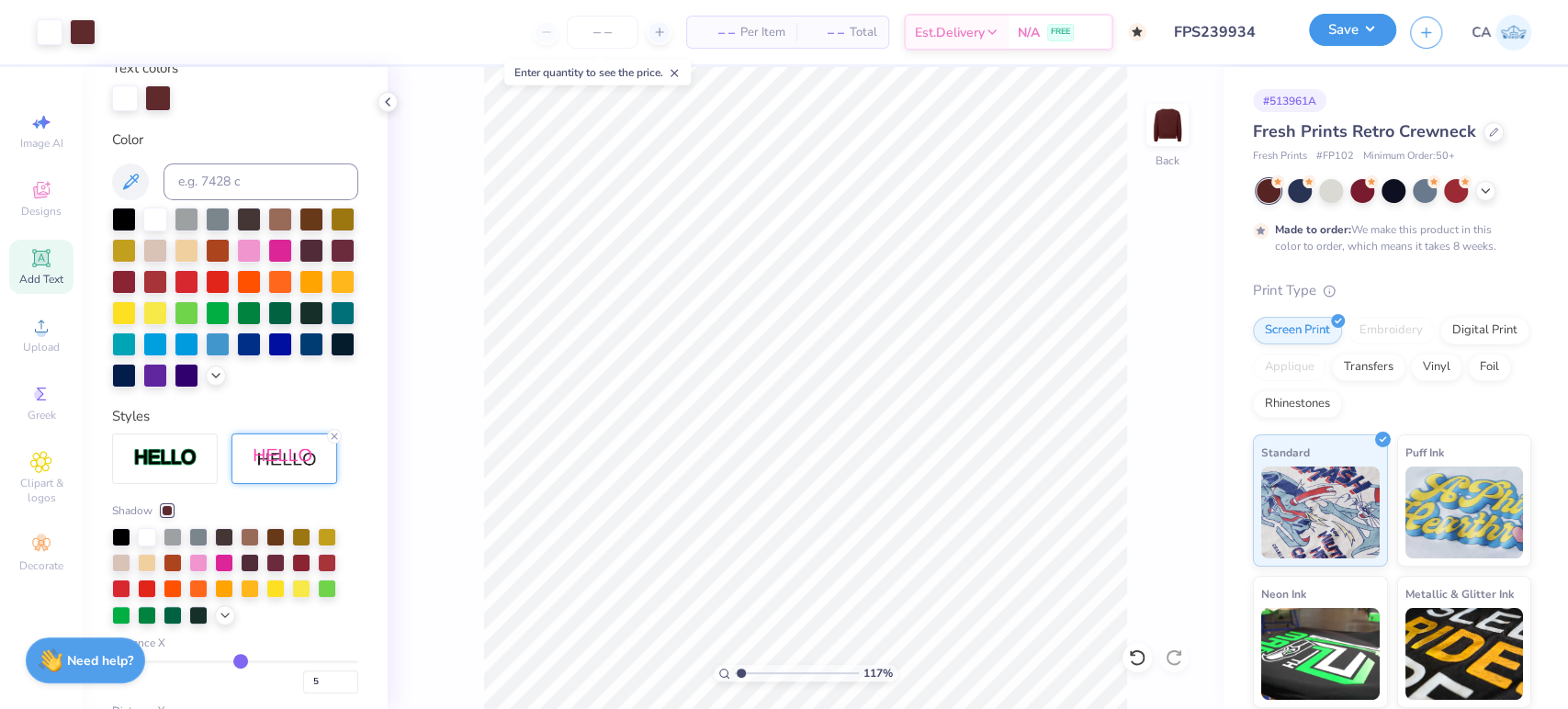
click at [1352, 29] on button "Save" at bounding box center [1352, 29] width 87 height 32
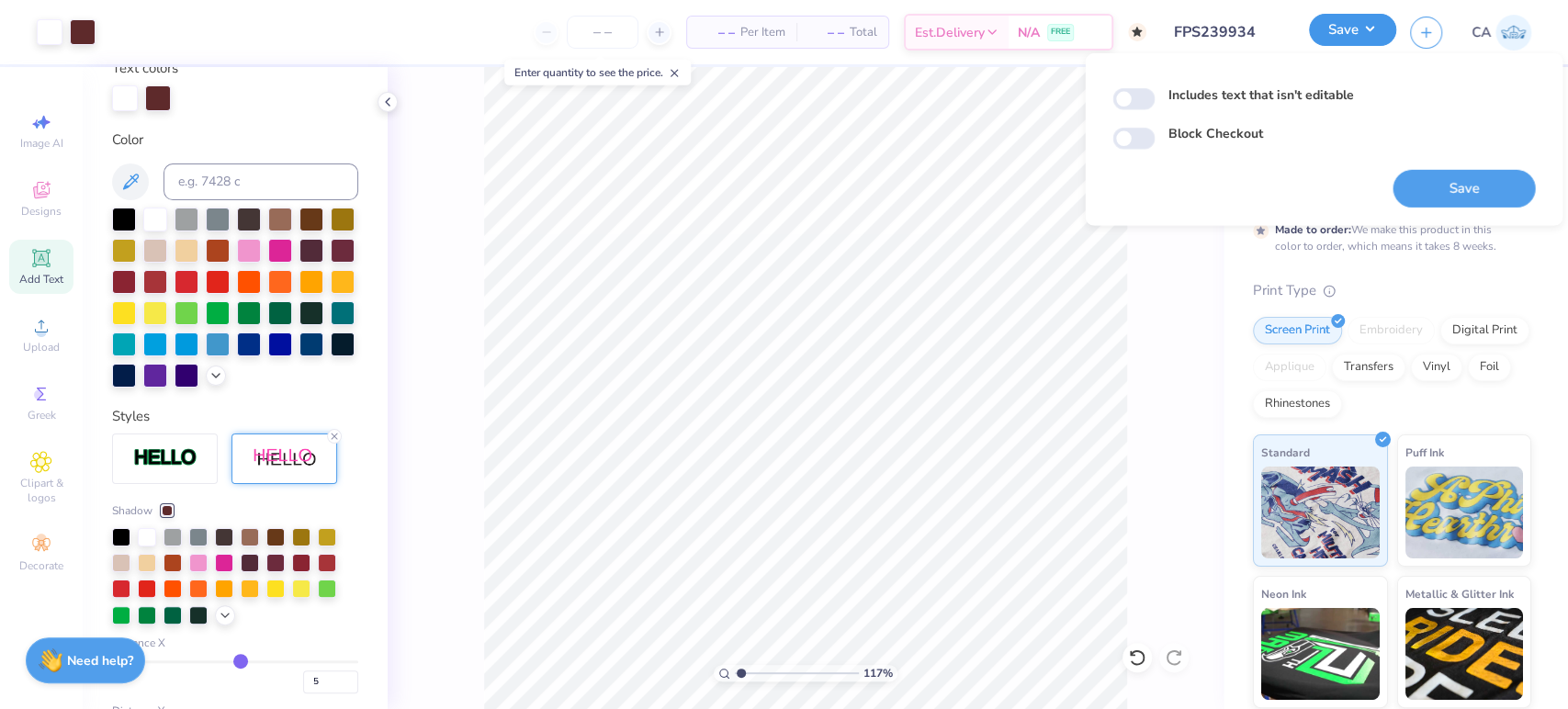
click at [1352, 29] on button "Save" at bounding box center [1352, 29] width 87 height 32
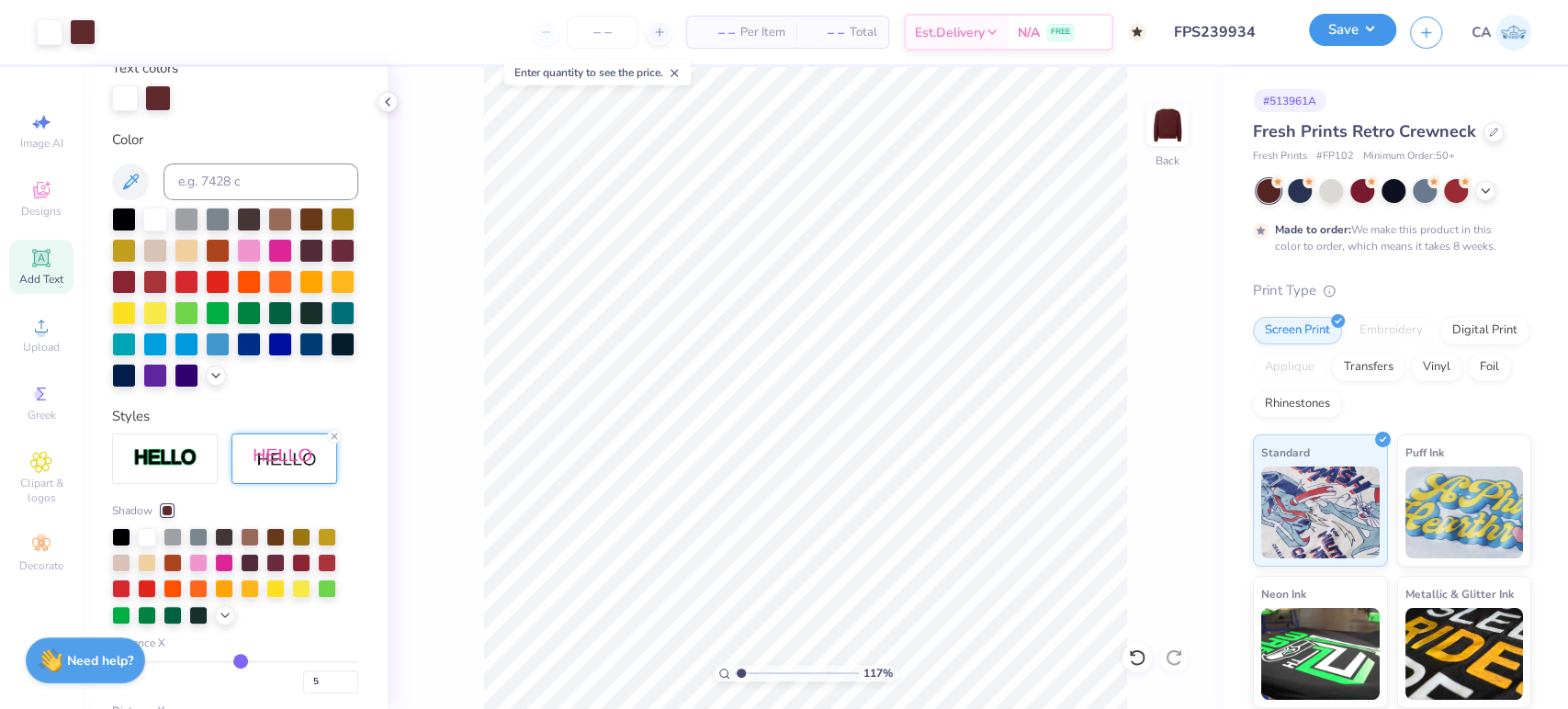
click at [1337, 38] on button "Save" at bounding box center [1352, 29] width 87 height 32
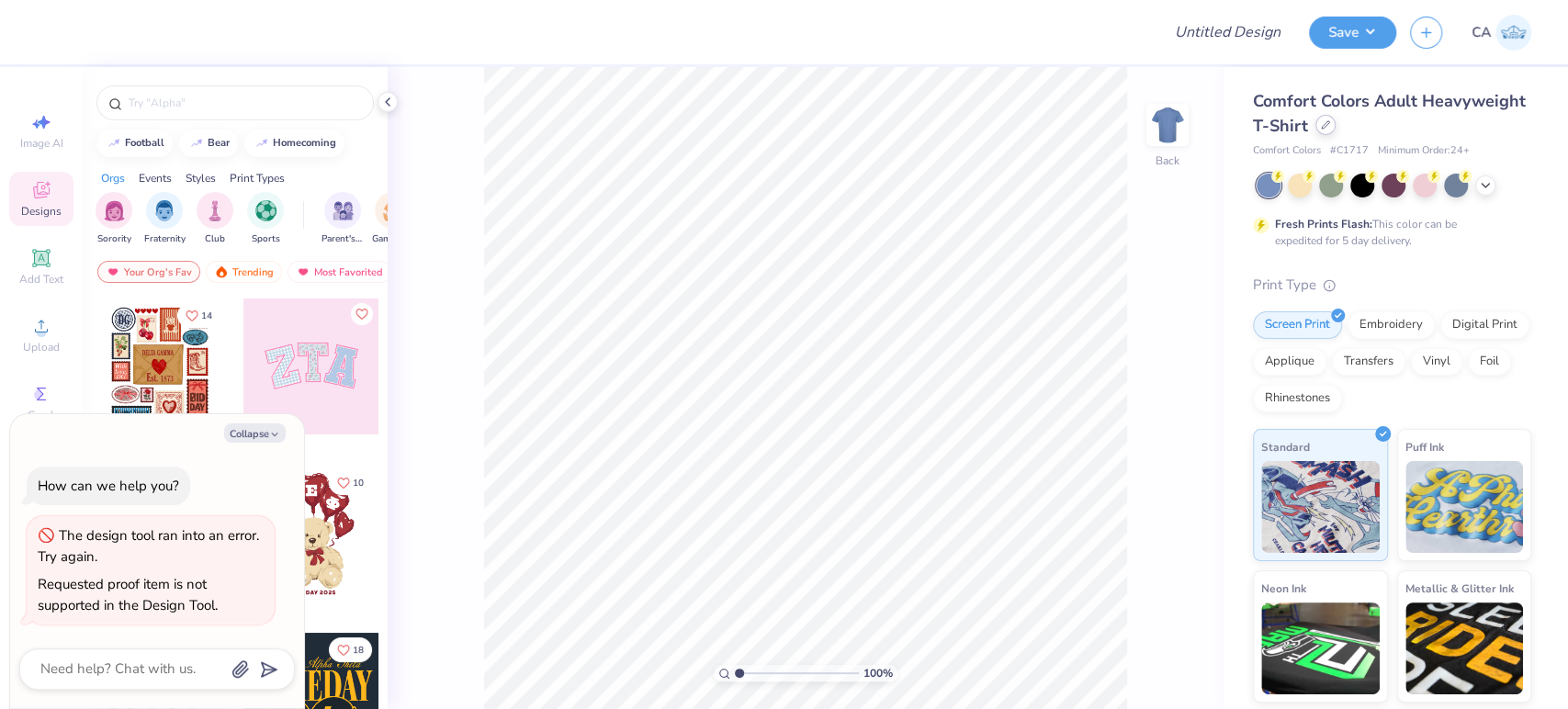
click at [1330, 122] on icon at bounding box center [1326, 125] width 10 height 10
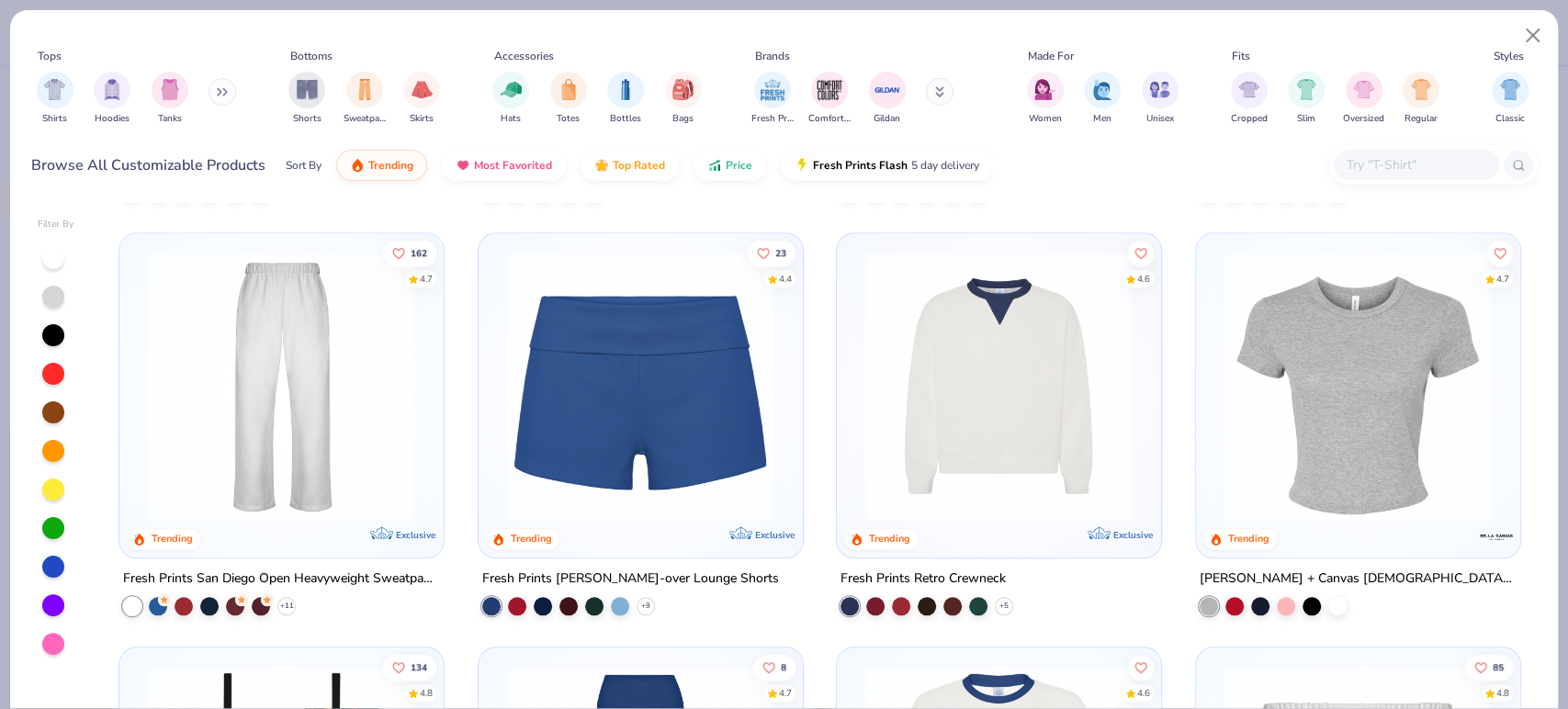
click at [1016, 407] on div "108 4.8 Trending Gildan Adult Heavy Cotton T-Shirt + 44 235 4.8 Trending Exclus…" at bounding box center [820, 455] width 1435 height 506
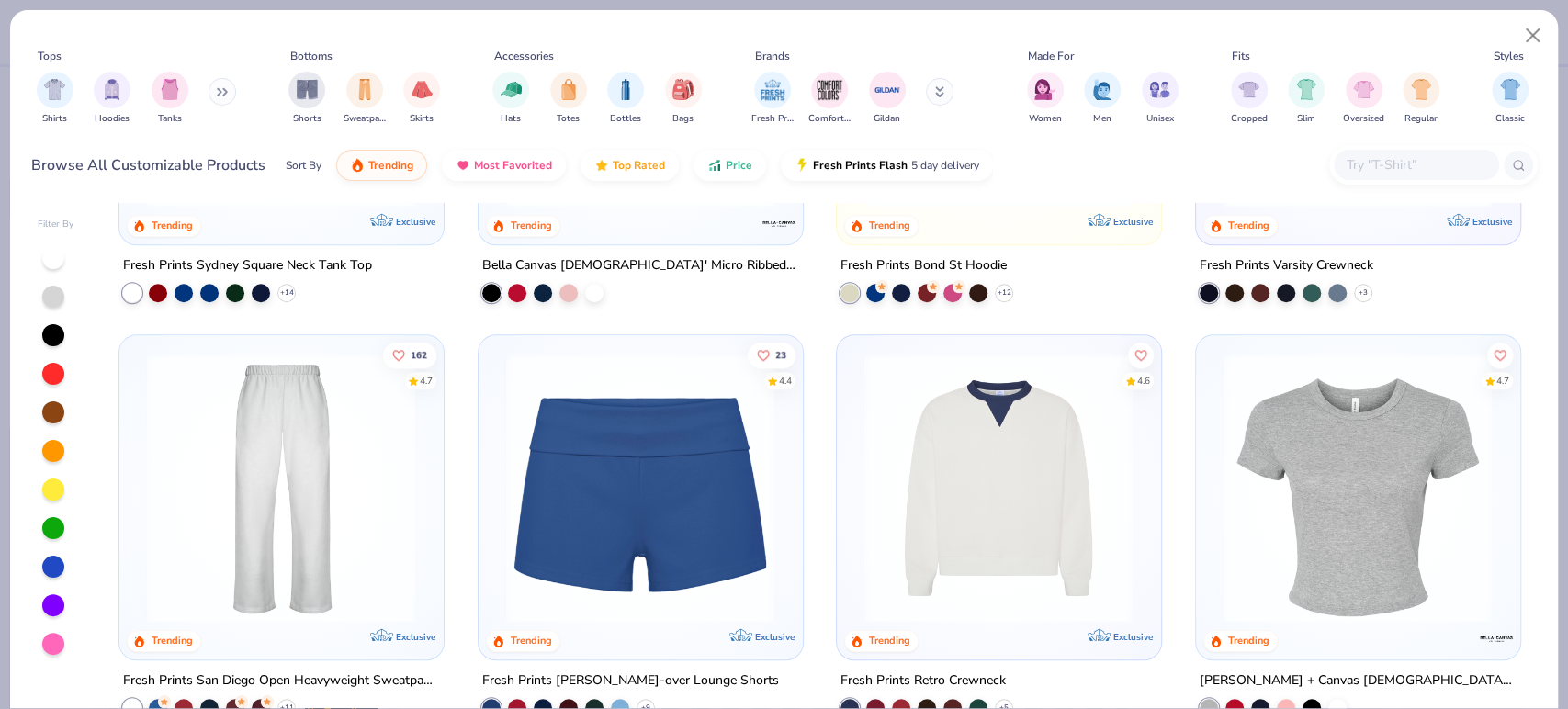
click at [995, 453] on img at bounding box center [998, 487] width 286 height 269
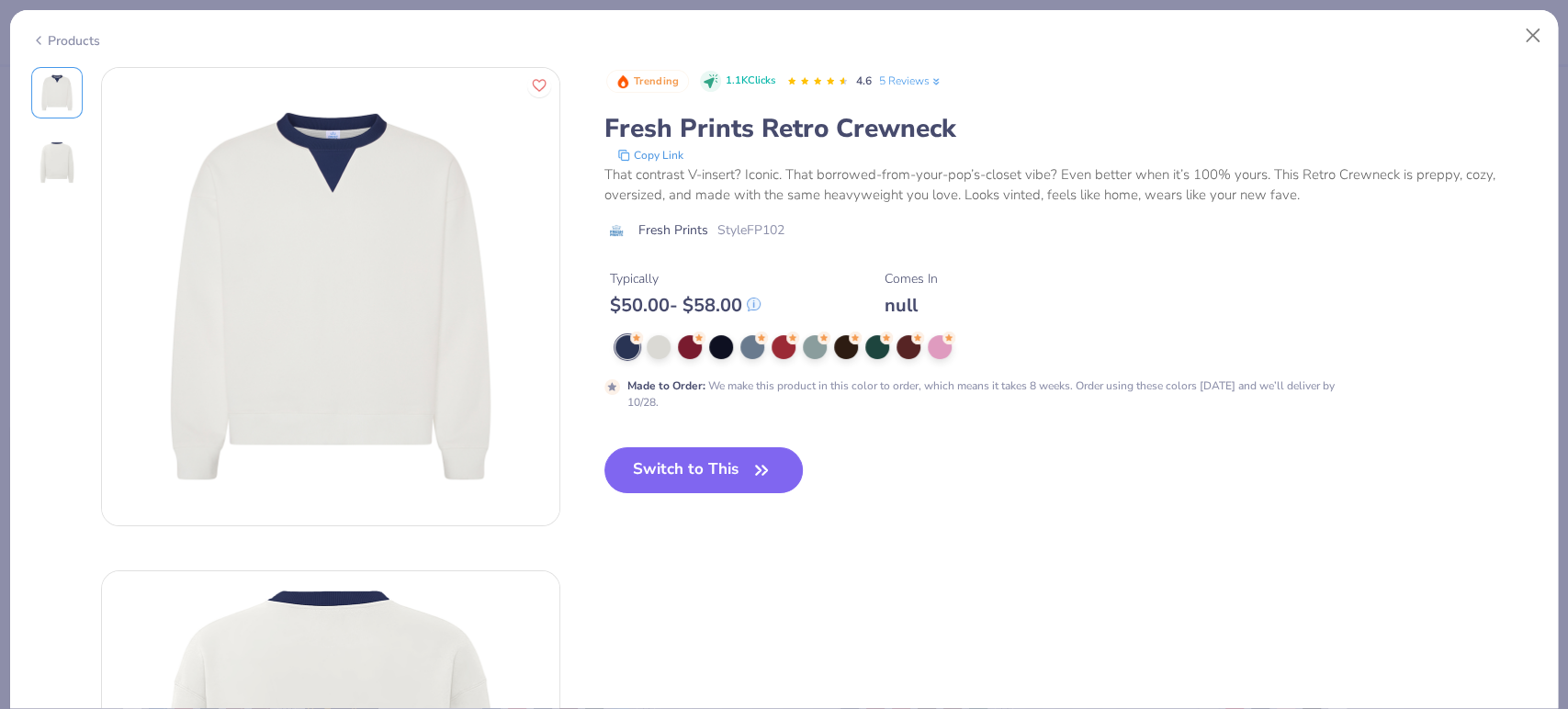
click at [913, 348] on div at bounding box center [908, 347] width 24 height 24
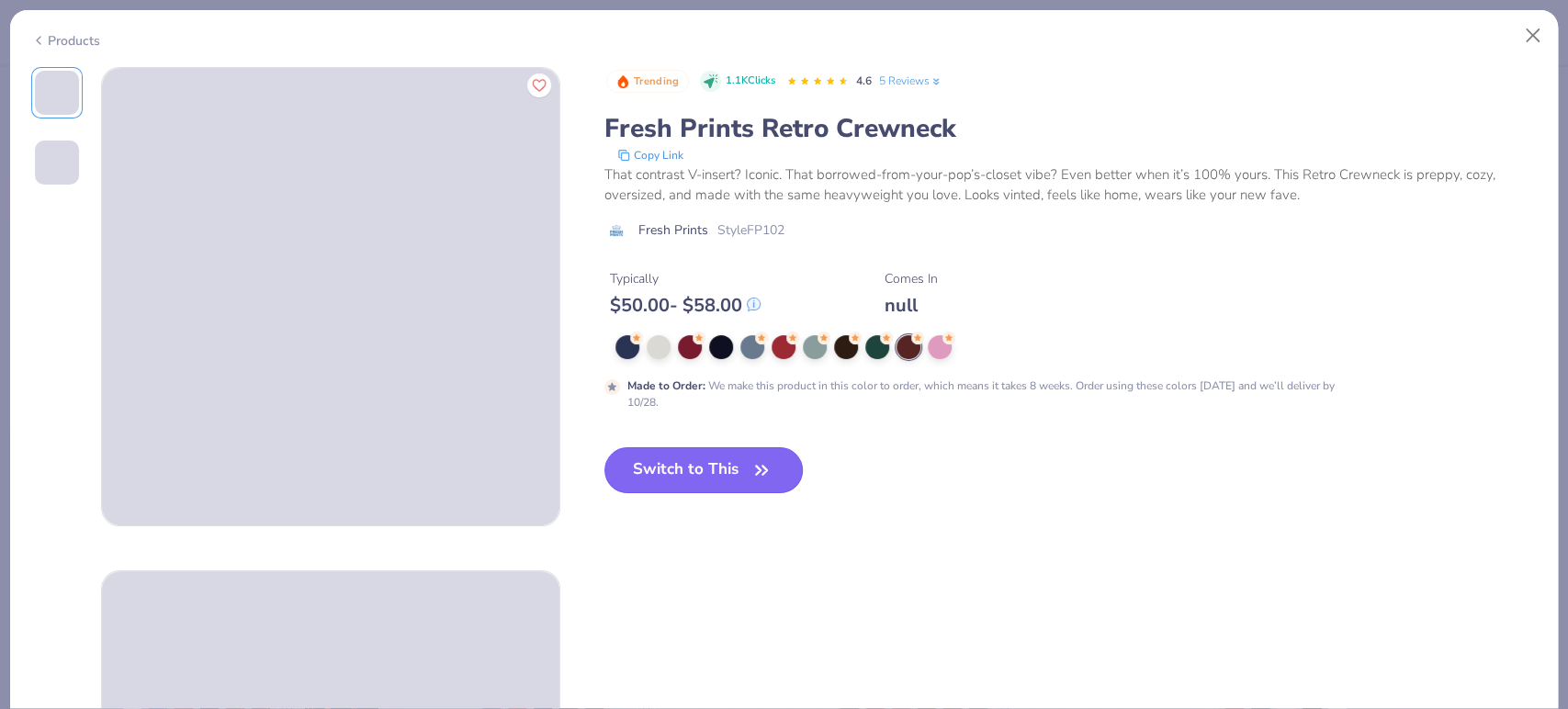
click at [727, 471] on button "Switch to This" at bounding box center [704, 471] width 200 height 46
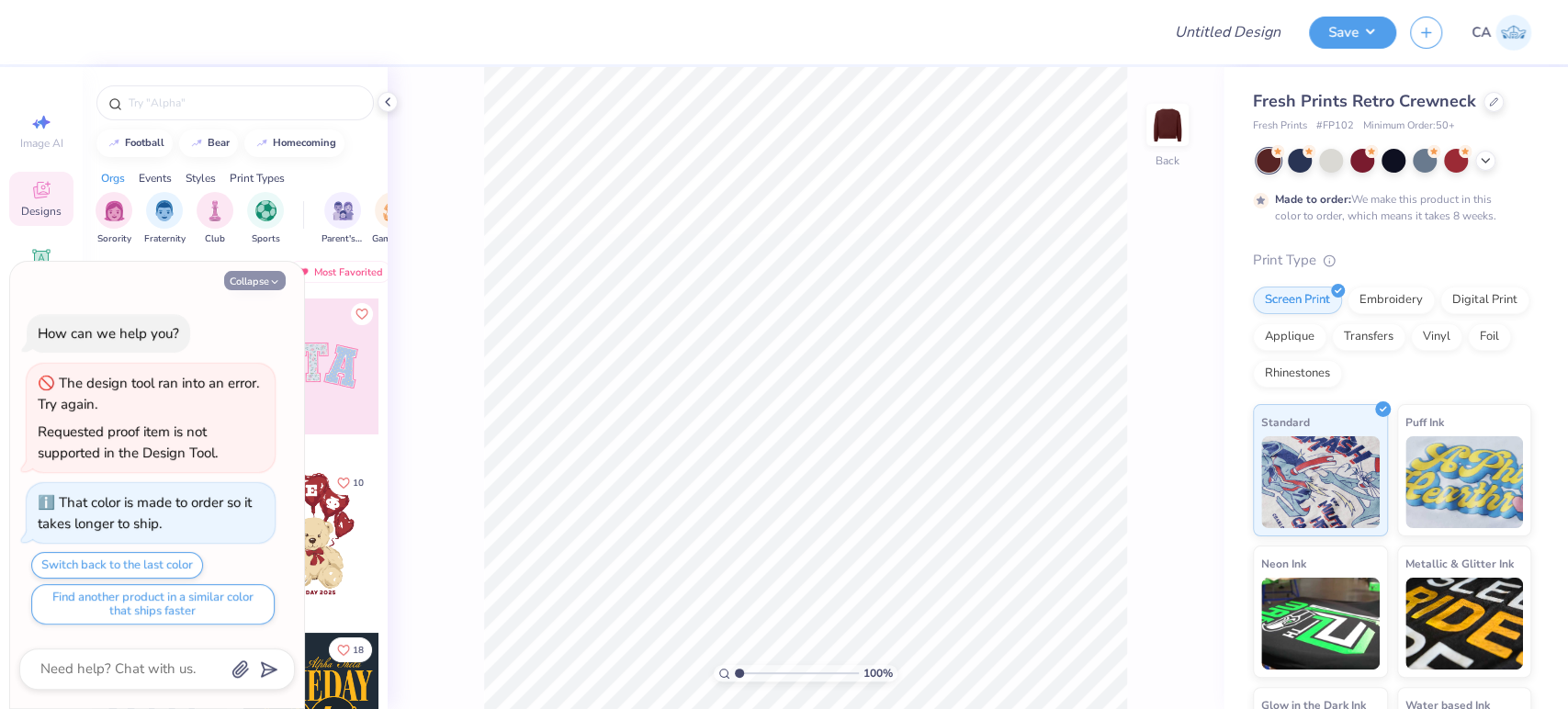
click at [239, 280] on button "Collapse" at bounding box center [255, 281] width 62 height 19
type textarea "x"
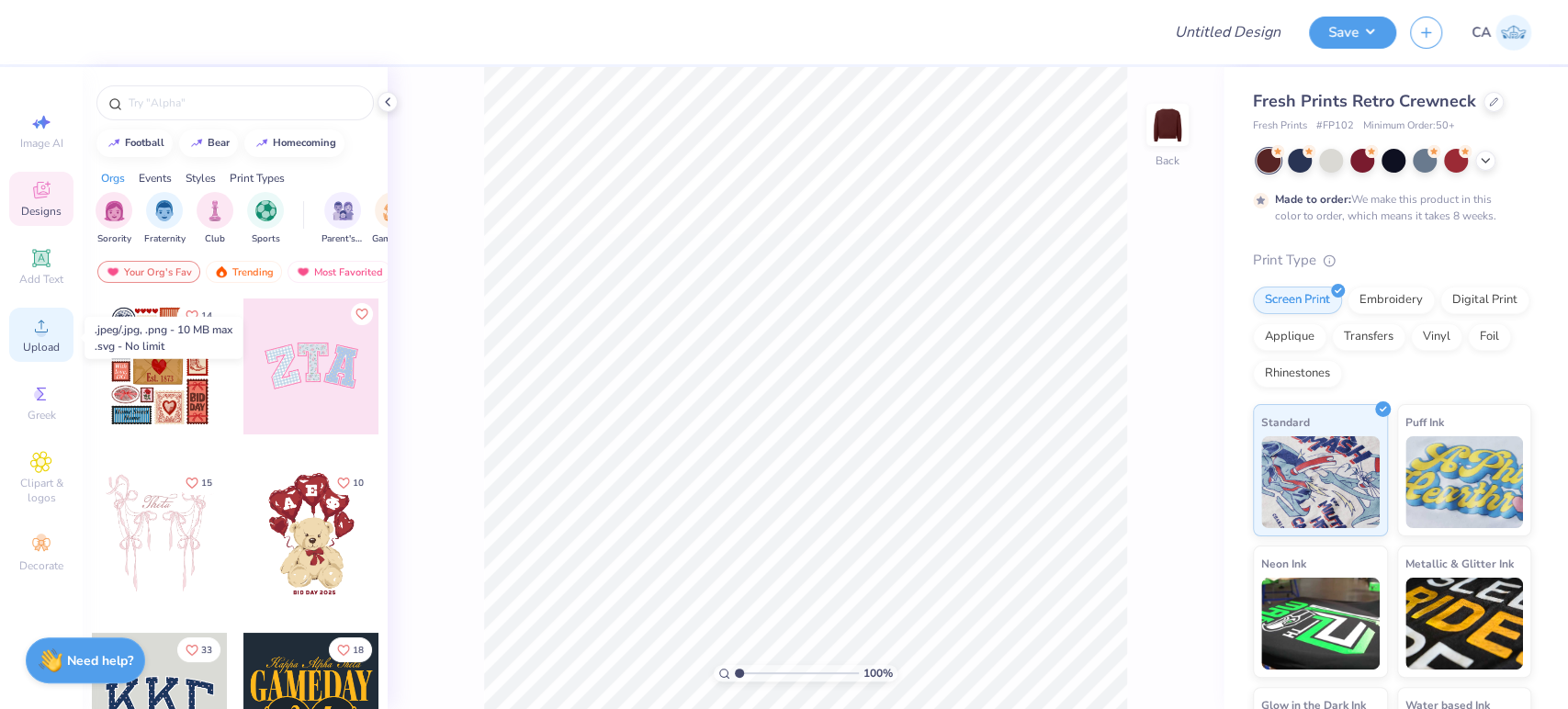
click at [41, 340] on div "Upload" at bounding box center [41, 335] width 65 height 54
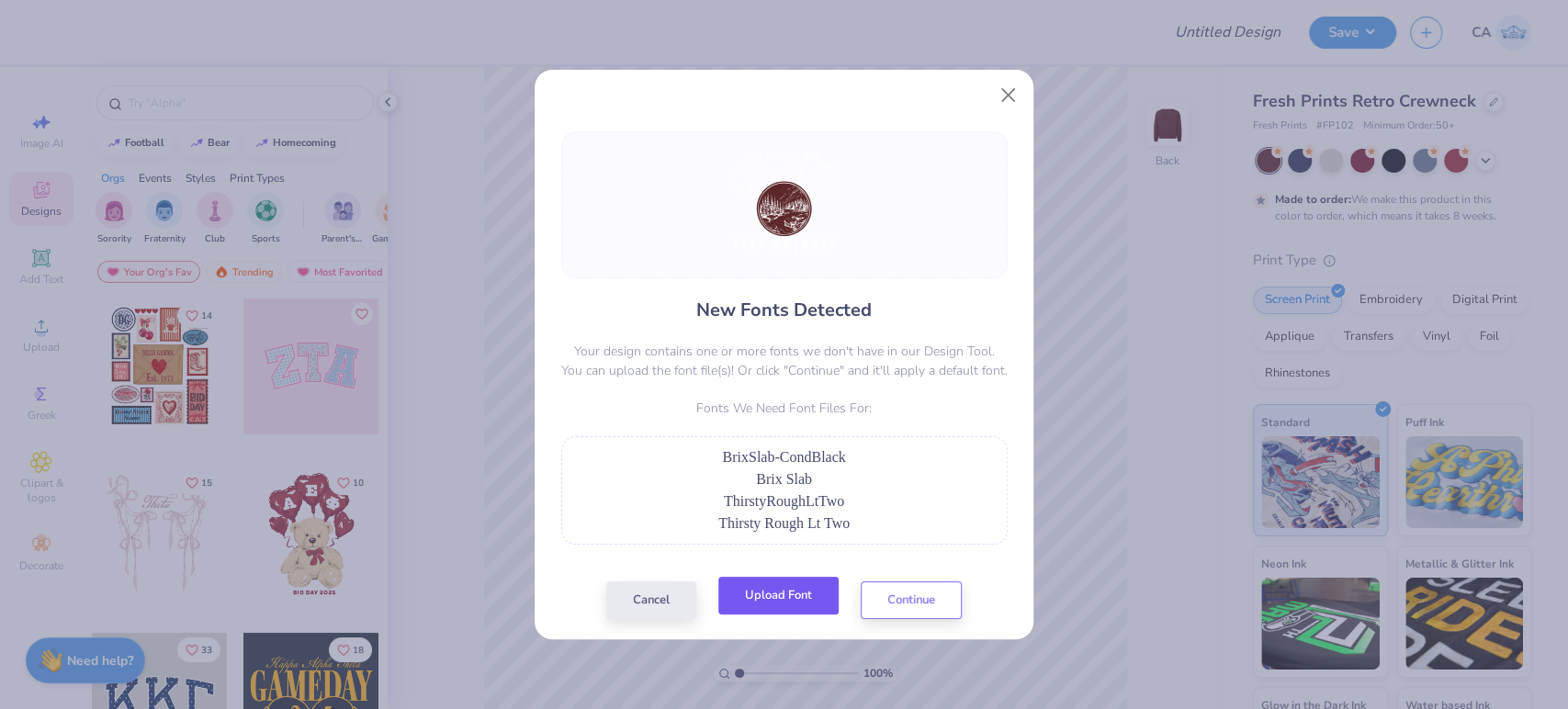
click at [779, 607] on button "Upload Font" at bounding box center [778, 595] width 121 height 38
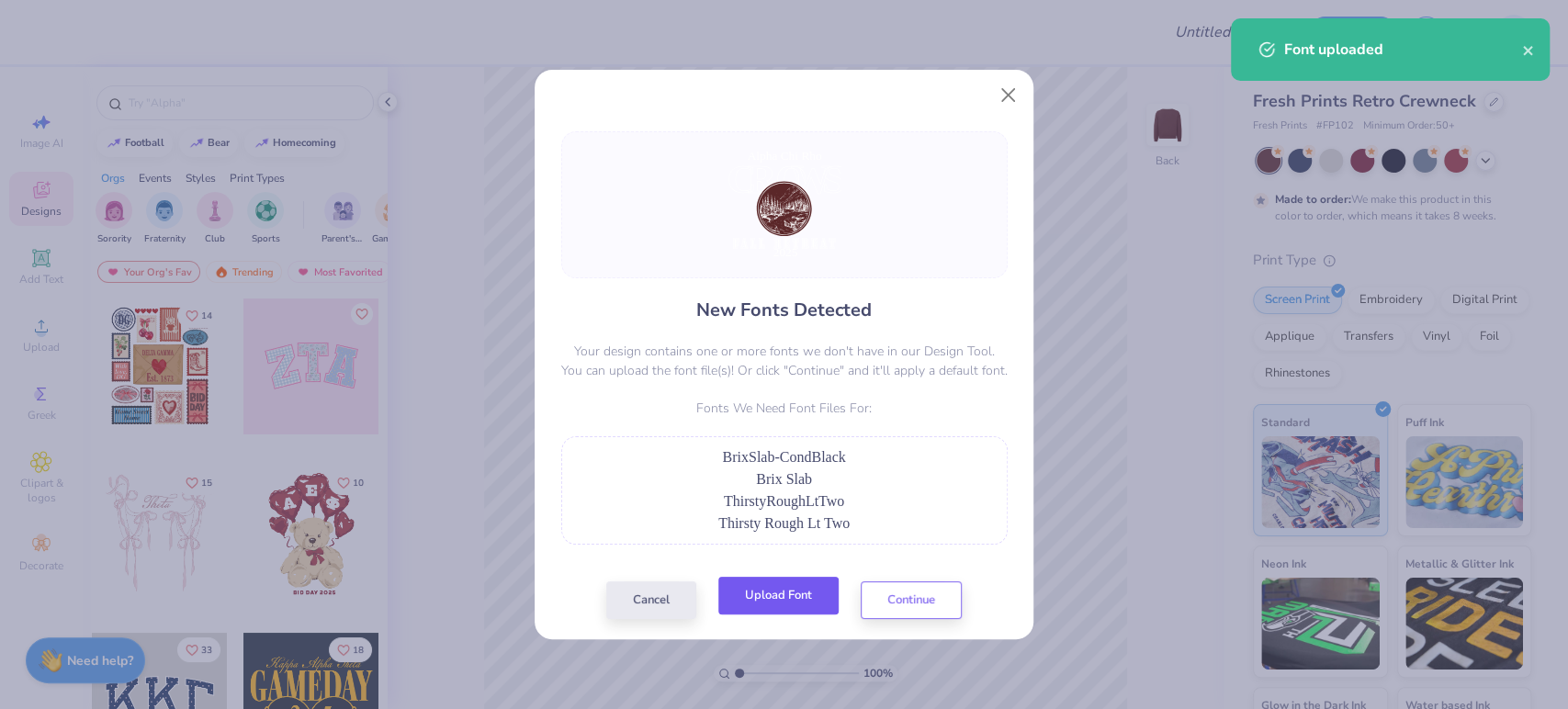
click at [768, 591] on button "Upload Font" at bounding box center [778, 595] width 121 height 38
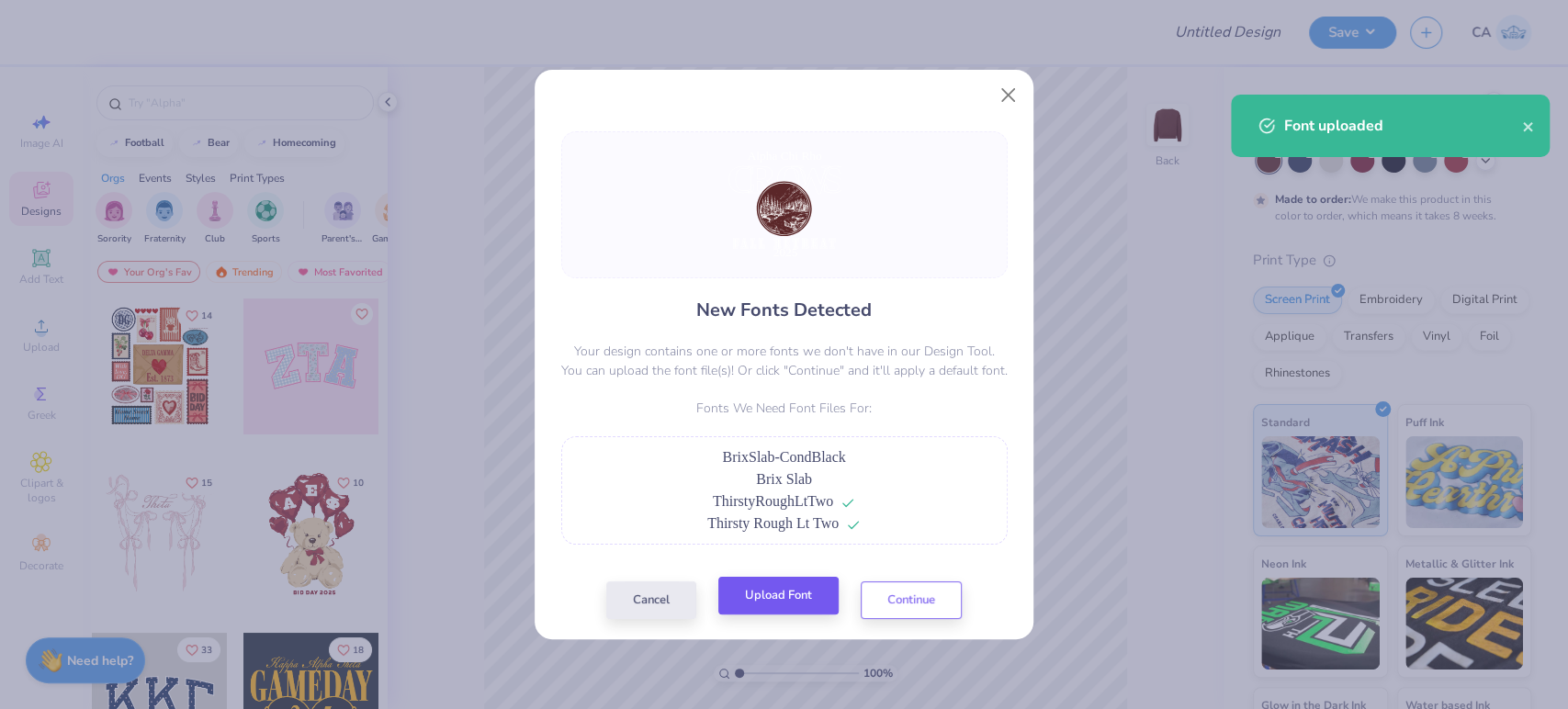
click at [780, 616] on div "Cancel Upload Font Continue" at bounding box center [784, 600] width 356 height 38
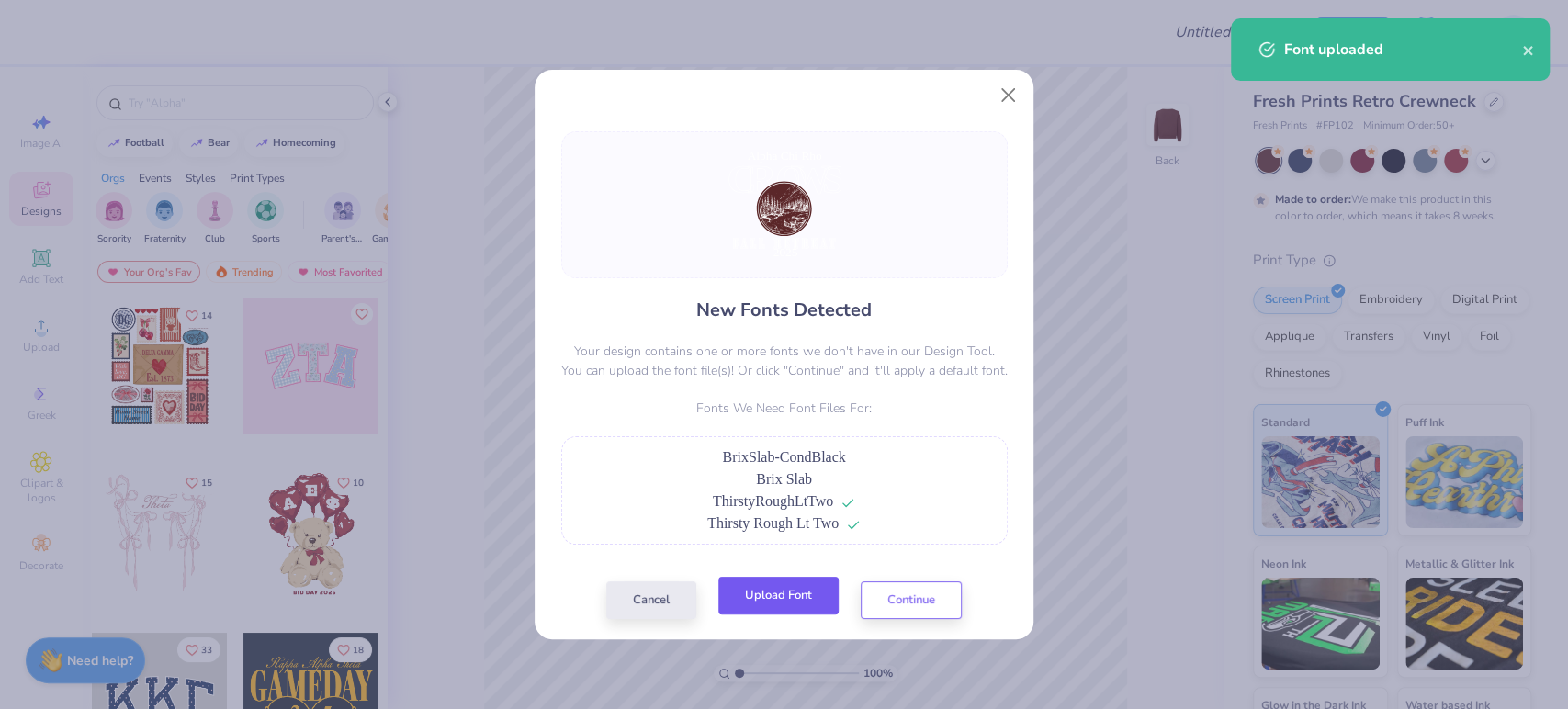
click at [775, 604] on button "Upload Font" at bounding box center [778, 595] width 121 height 38
click at [898, 603] on button "Continue" at bounding box center [910, 595] width 101 height 38
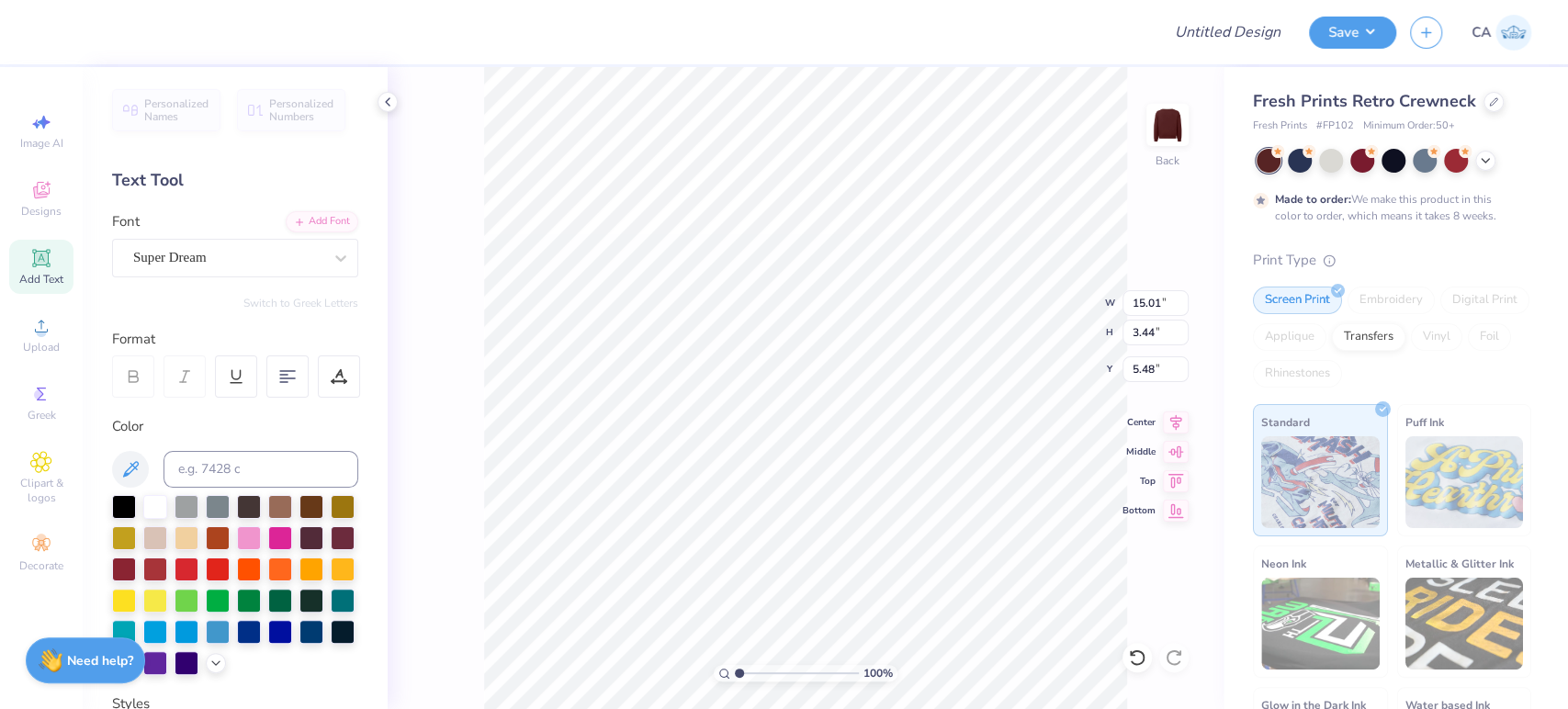
click at [183, 280] on div "Personalized Names Personalized Numbers Text Tool Add Font Font Super Dream Swi…" at bounding box center [235, 389] width 305 height 642
click at [188, 263] on div "Super Dream" at bounding box center [228, 258] width 193 height 29
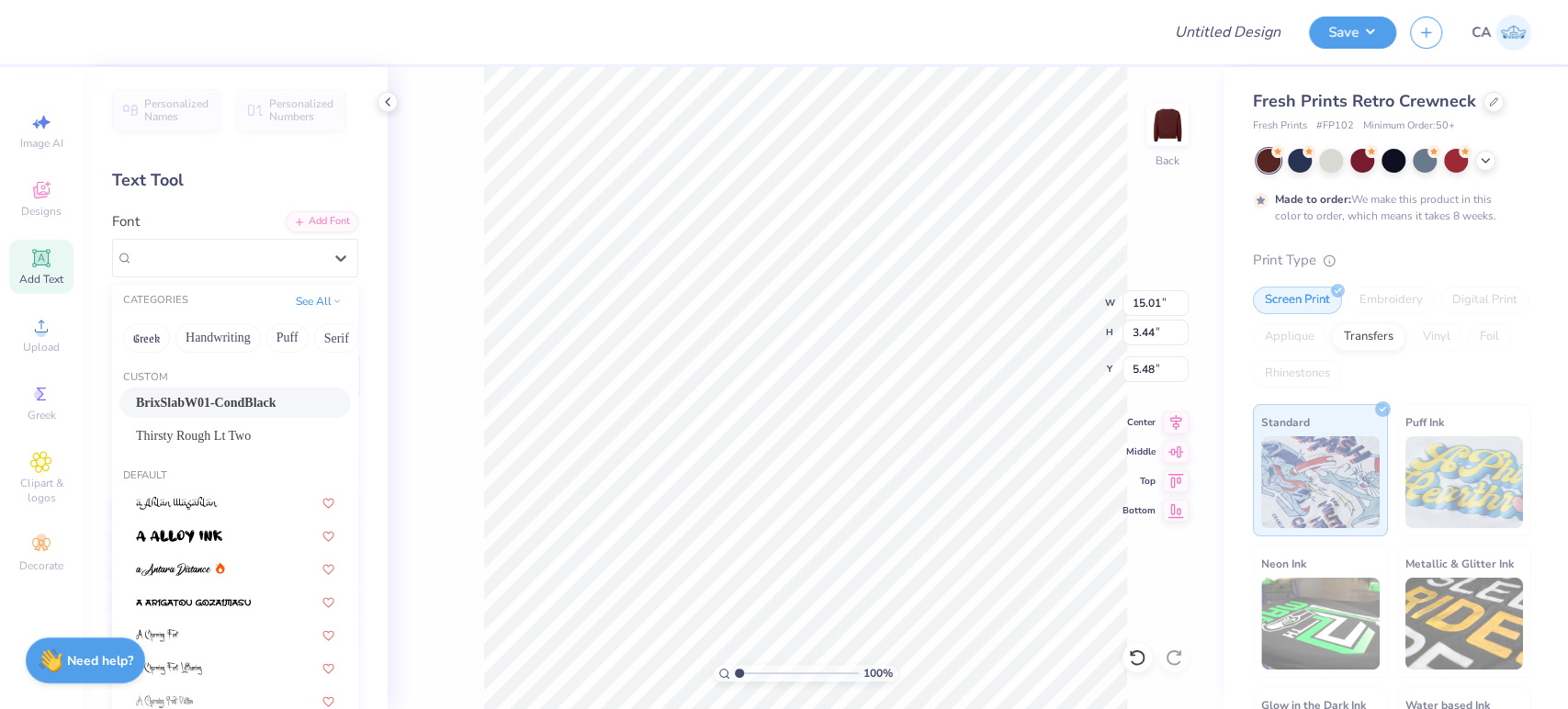
click at [199, 408] on span "BrixSlabW01-CondBlack" at bounding box center [205, 403] width 140 height 19
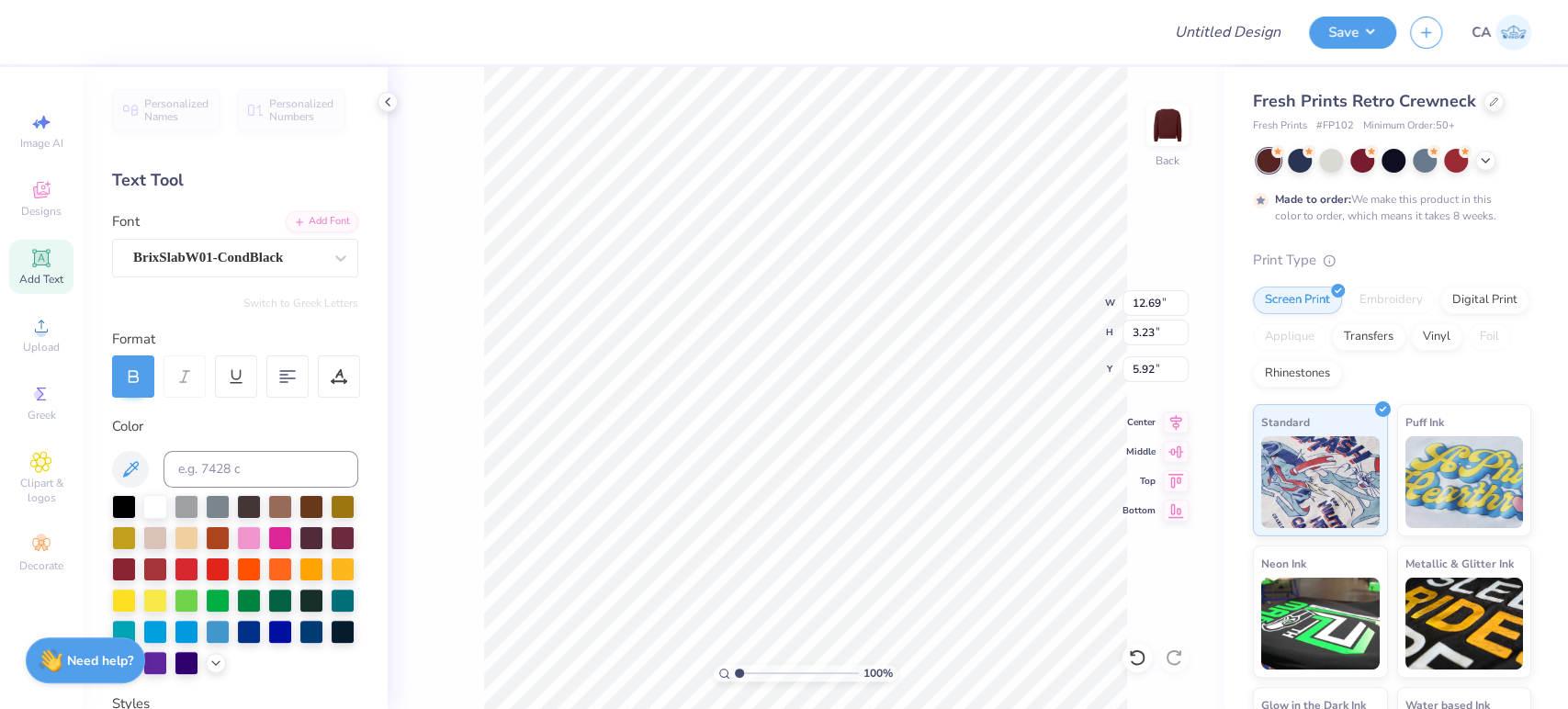
type input "12.69"
type input "3.23"
type input "5.92"
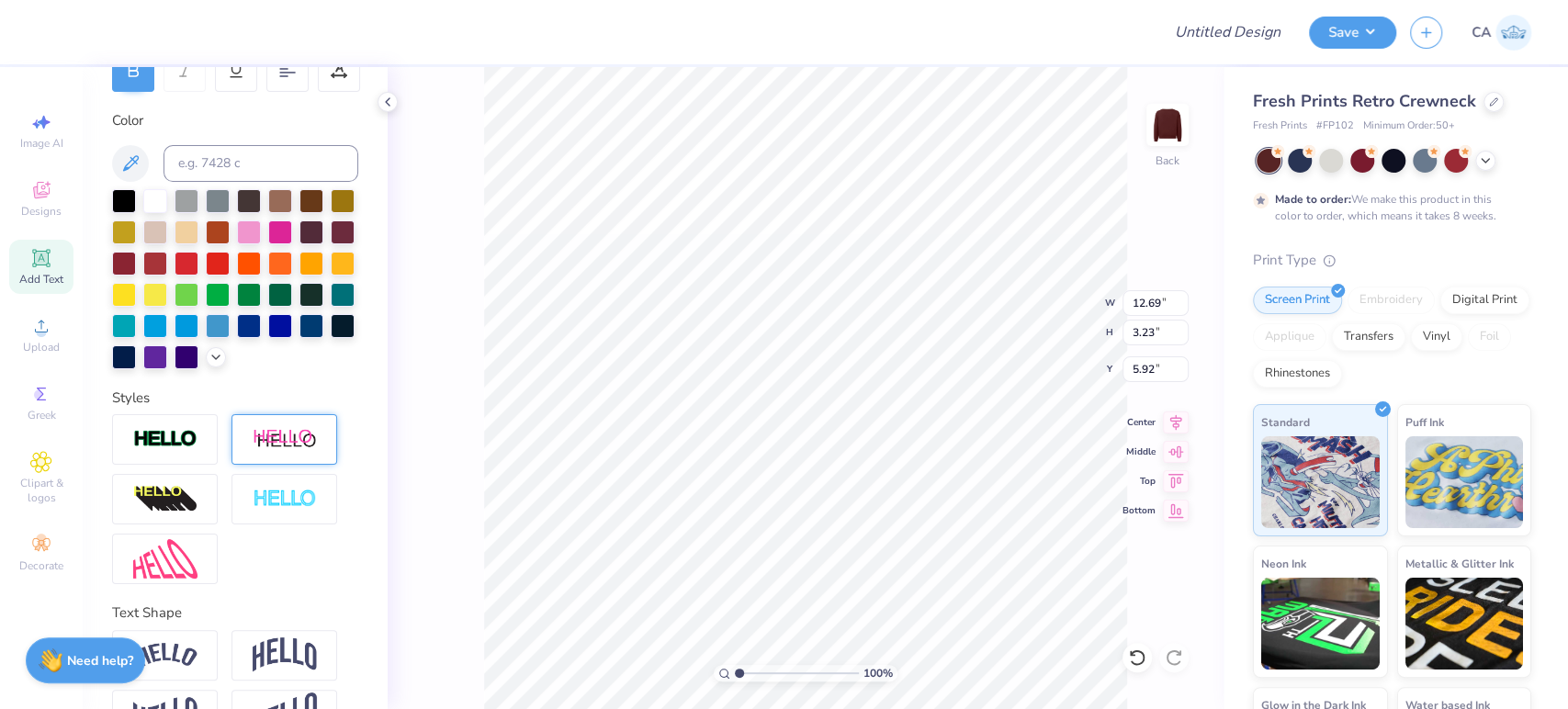
scroll to position [390, 0]
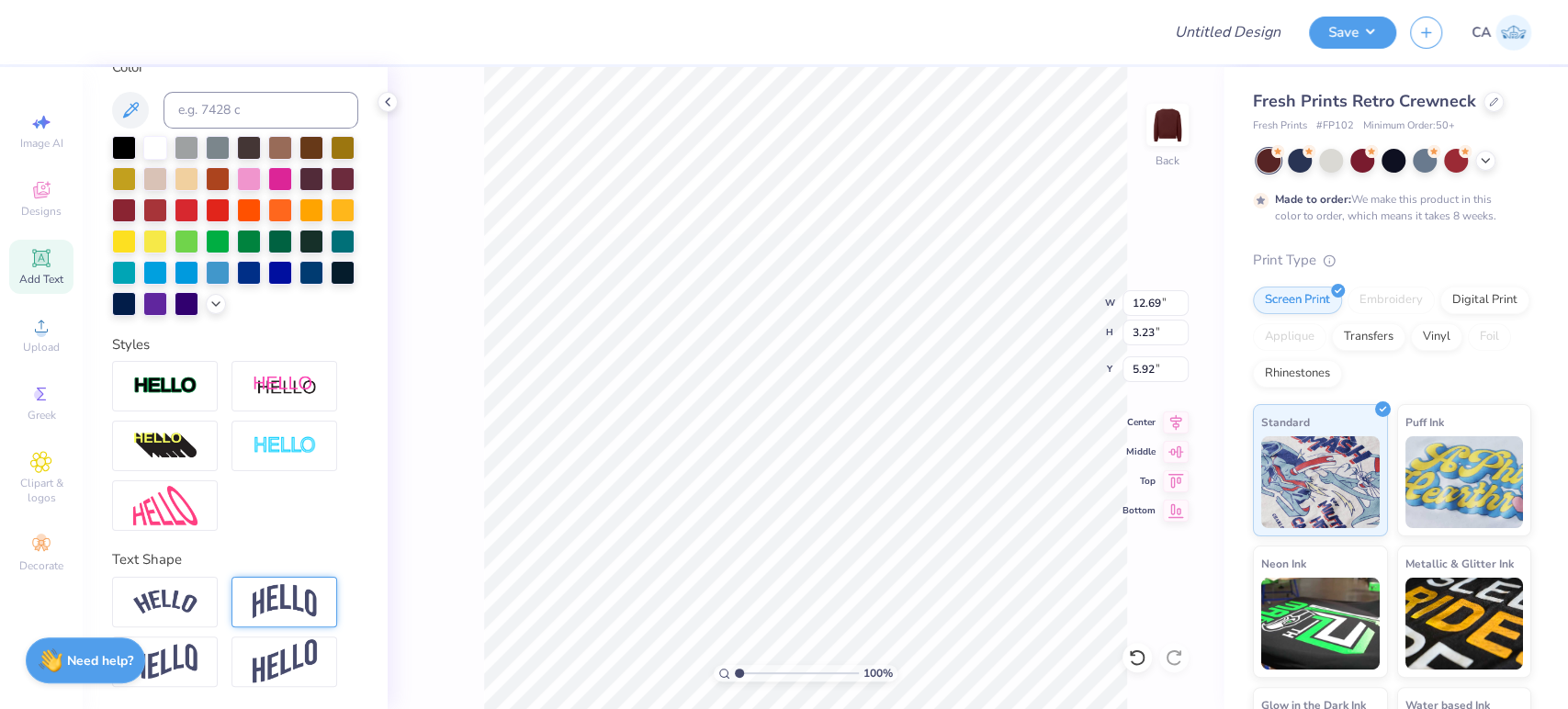
click at [306, 587] on img at bounding box center [284, 602] width 65 height 35
type input "5.33"
type input "4.87"
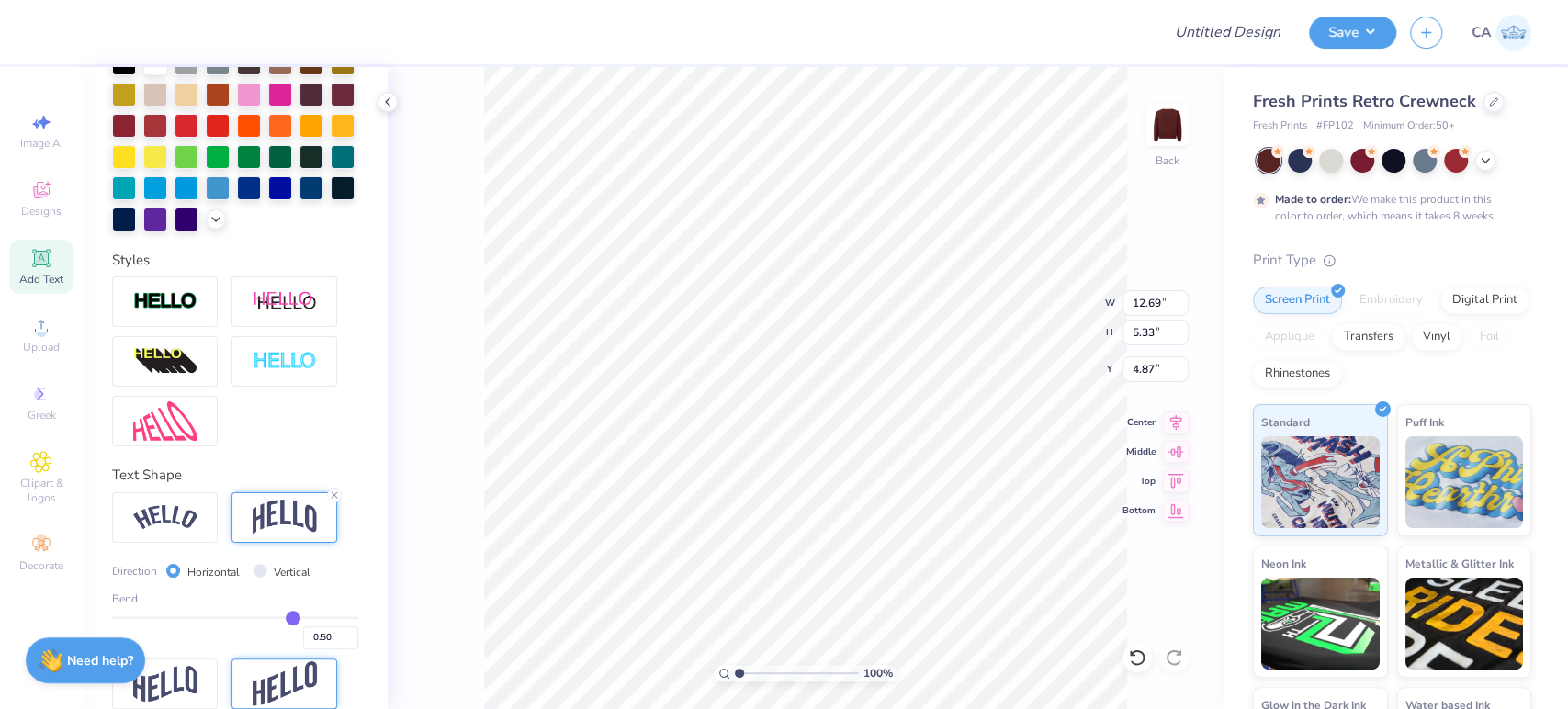
scroll to position [496, 0]
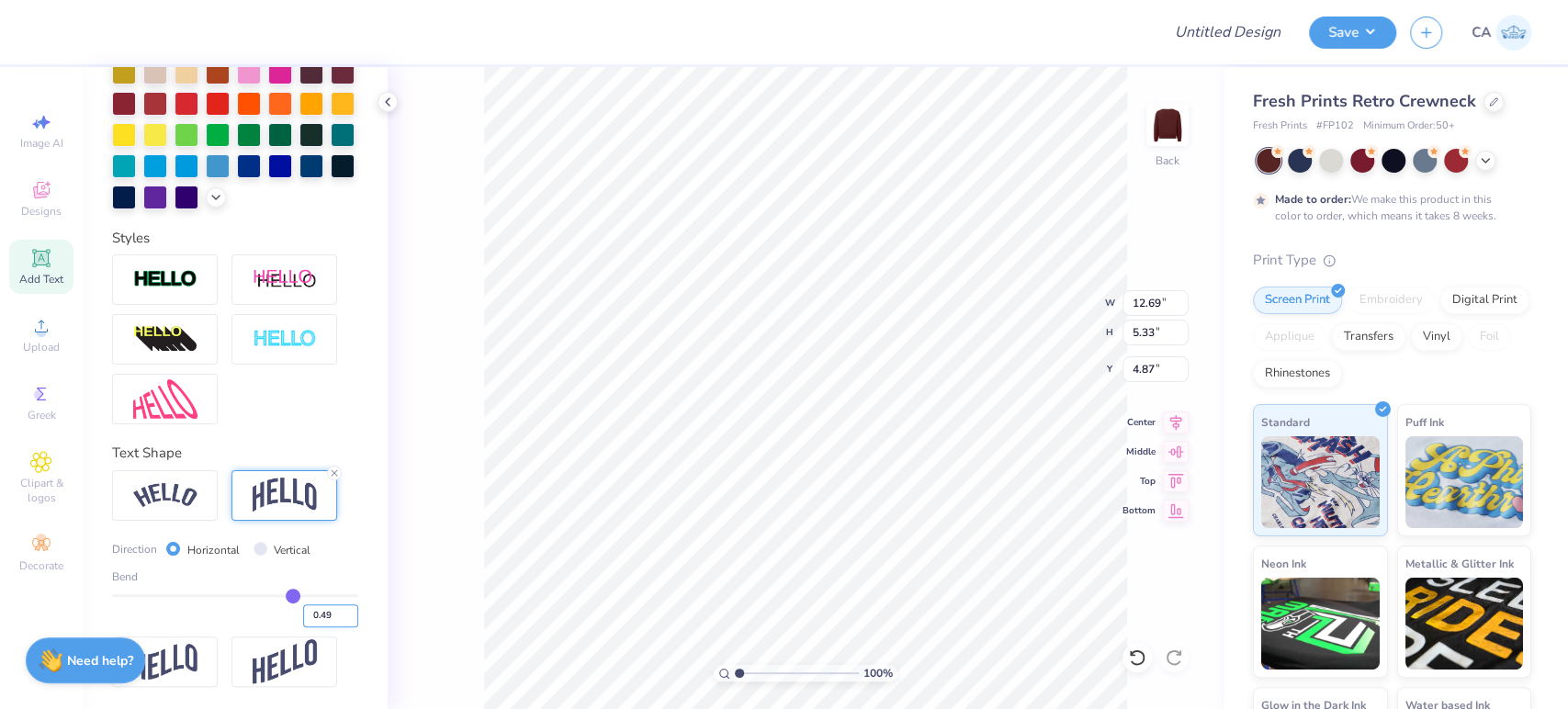
click at [331, 620] on input "0.49" at bounding box center [330, 616] width 55 height 23
click at [321, 615] on input "0.49" at bounding box center [330, 616] width 55 height 23
type input "0.20"
type input "0.2"
type input "3.99"
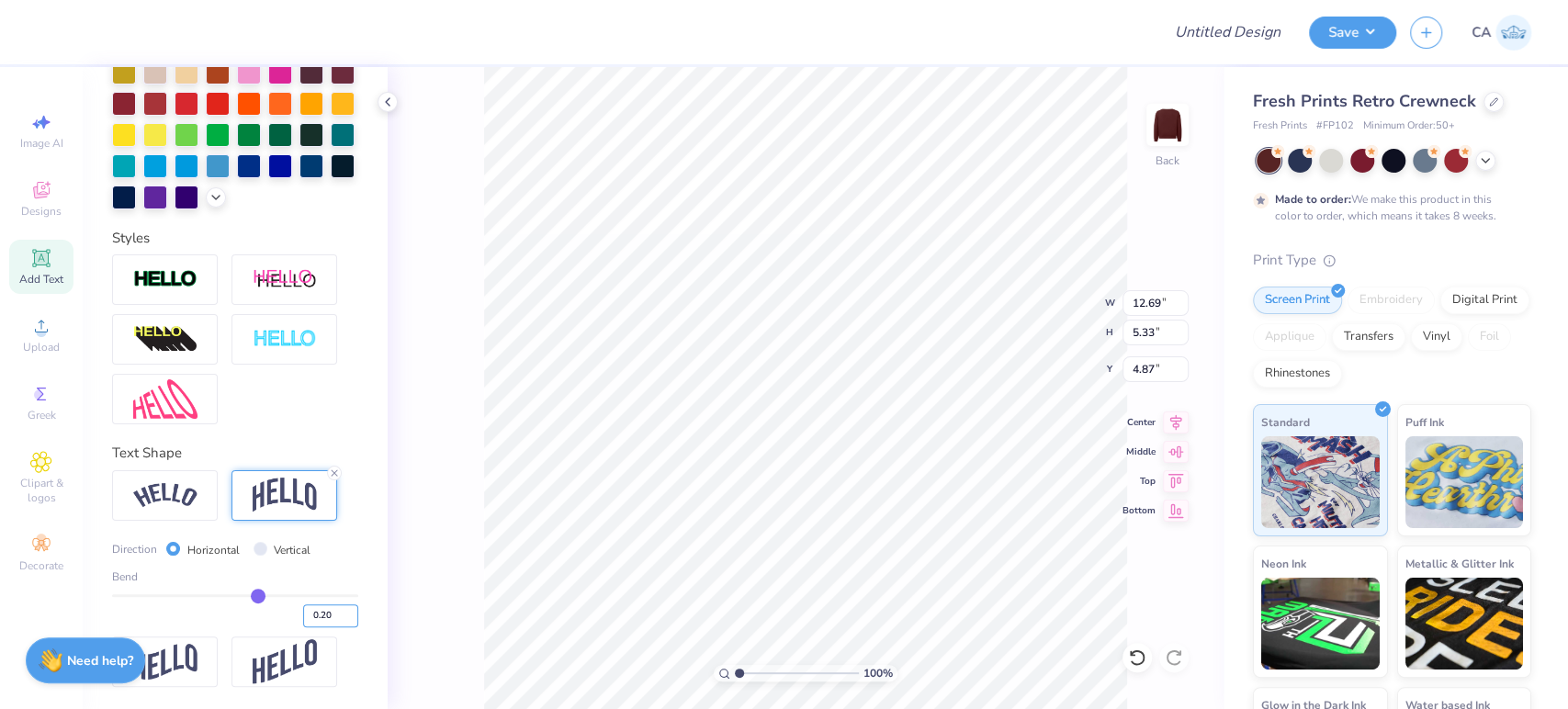
type input "5.54"
type input "8.57"
type input "1.29"
type input "4.10"
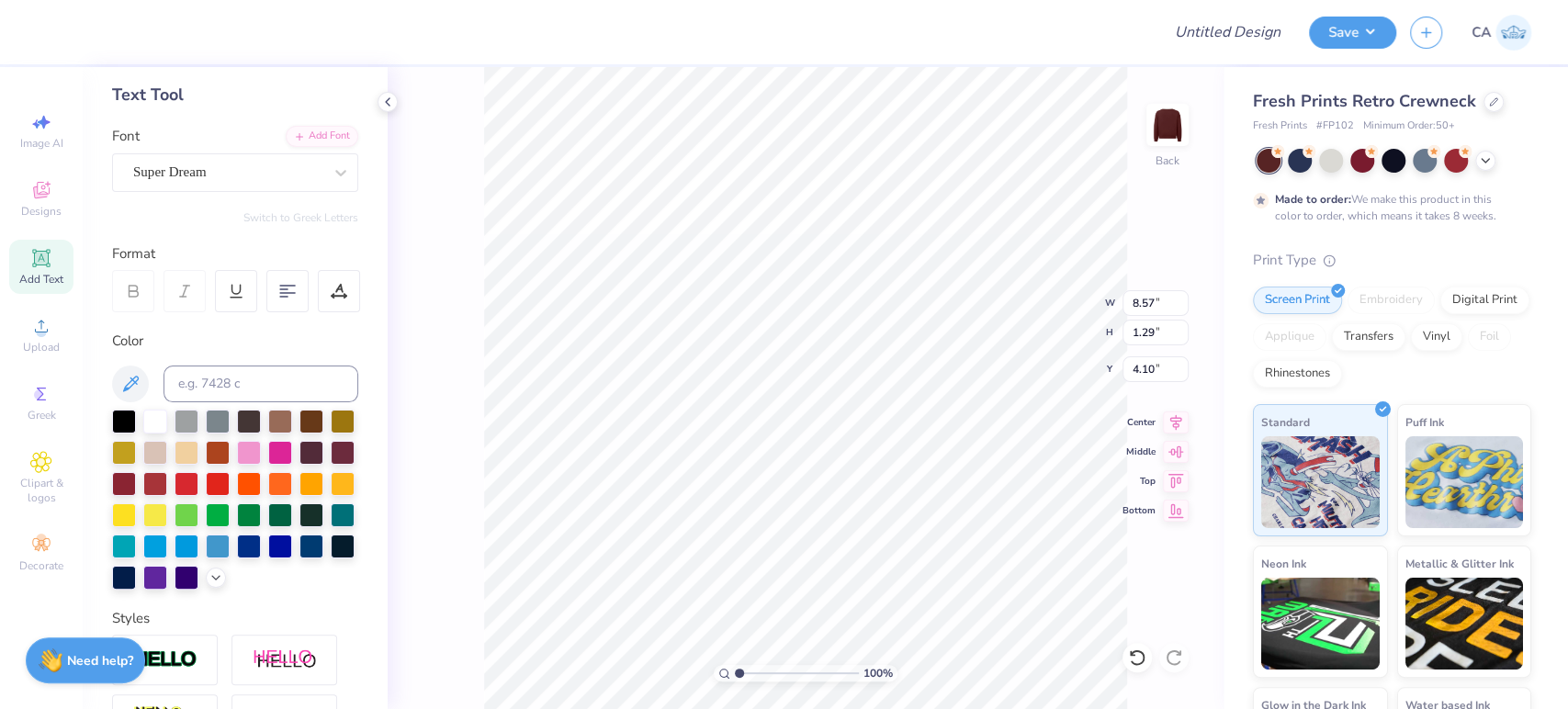
scroll to position [83, 0]
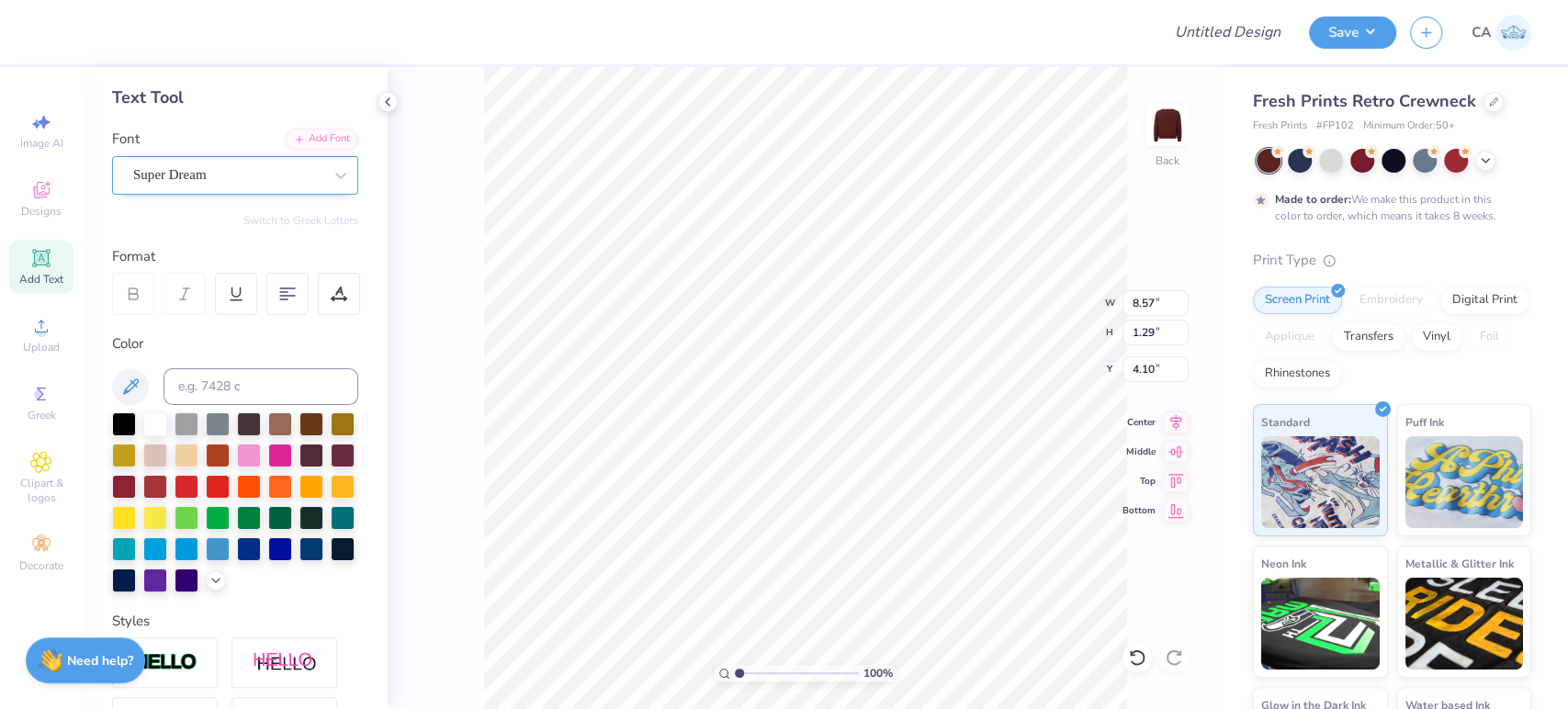
click at [200, 173] on div "Super Dream" at bounding box center [228, 176] width 193 height 29
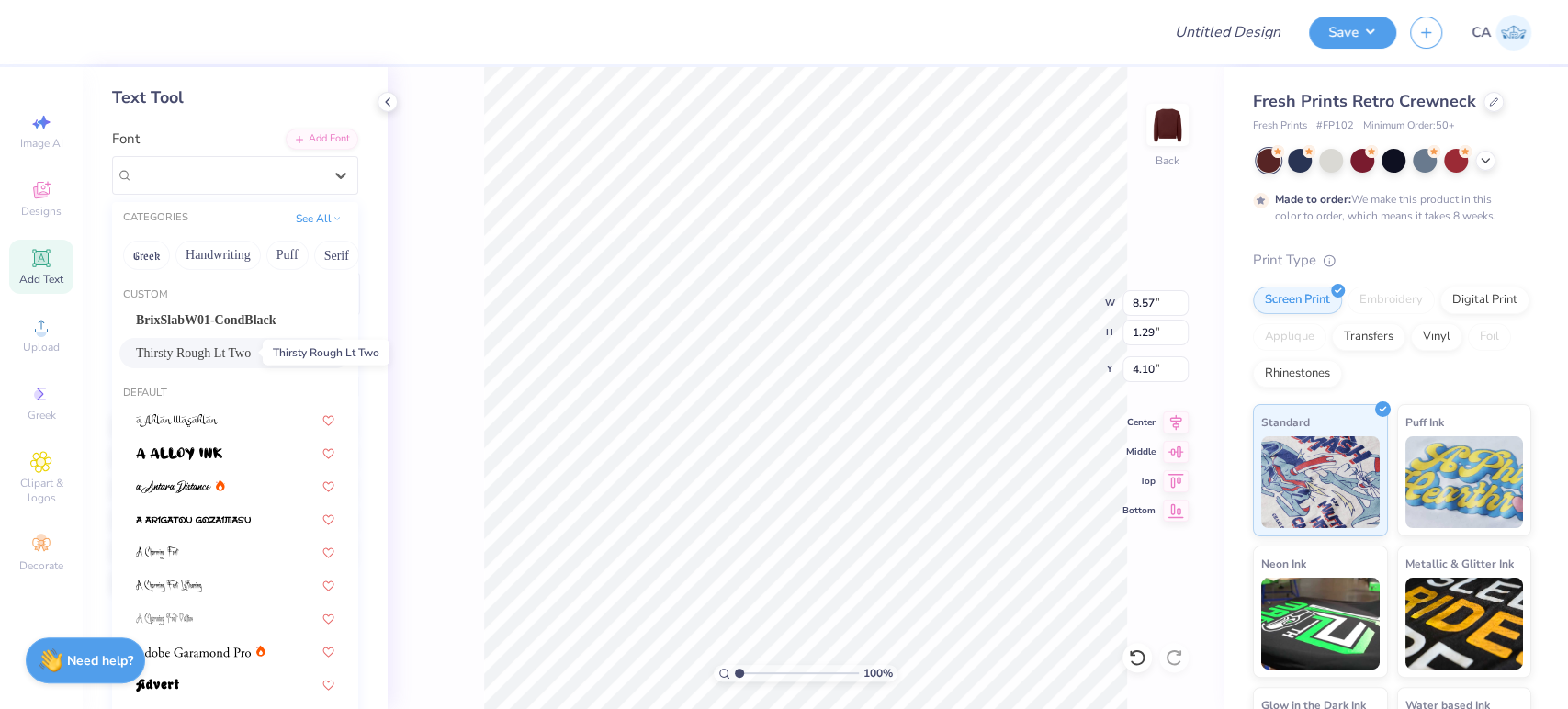
click at [214, 347] on span "Thirsty Rough Lt Two" at bounding box center [193, 353] width 115 height 19
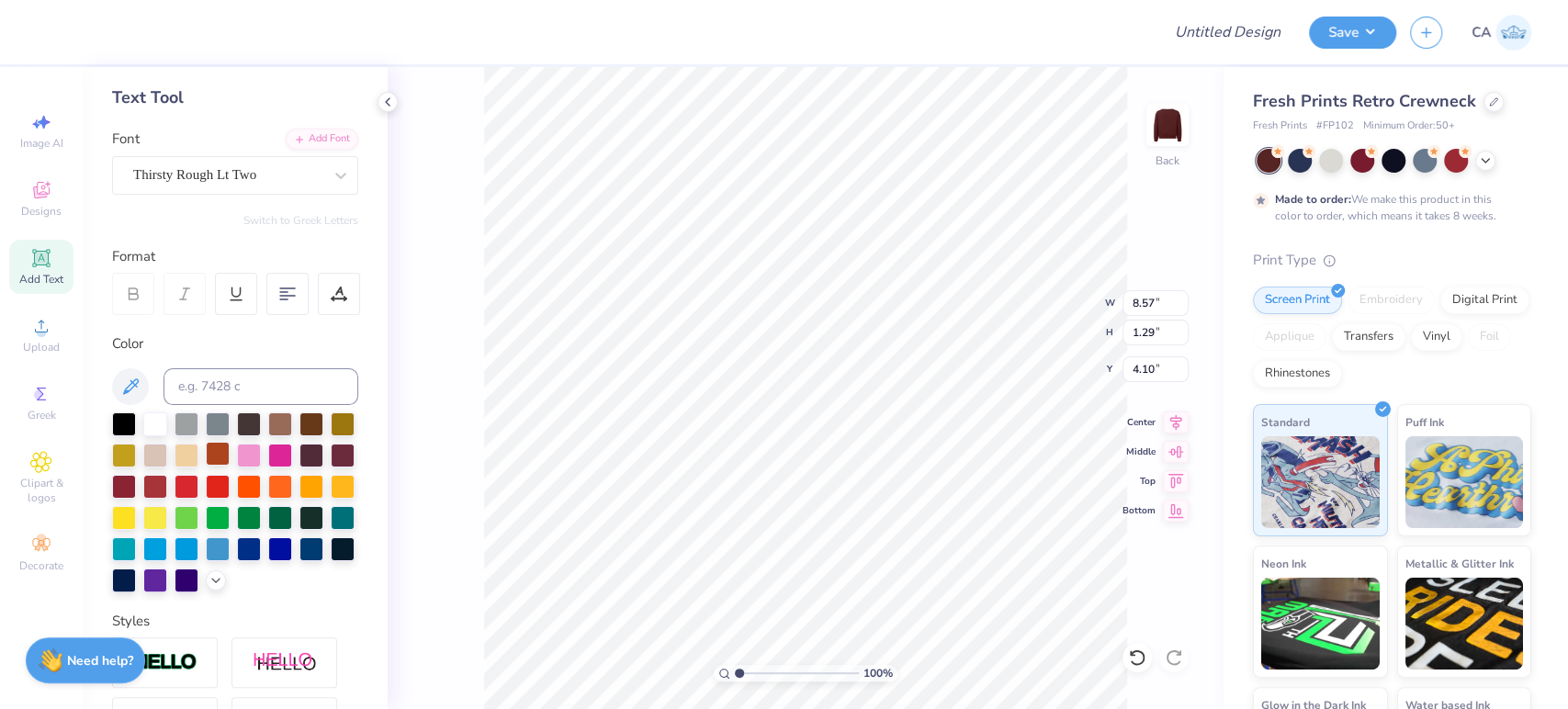
type input "8.37"
type input "1.55"
type input "3.92"
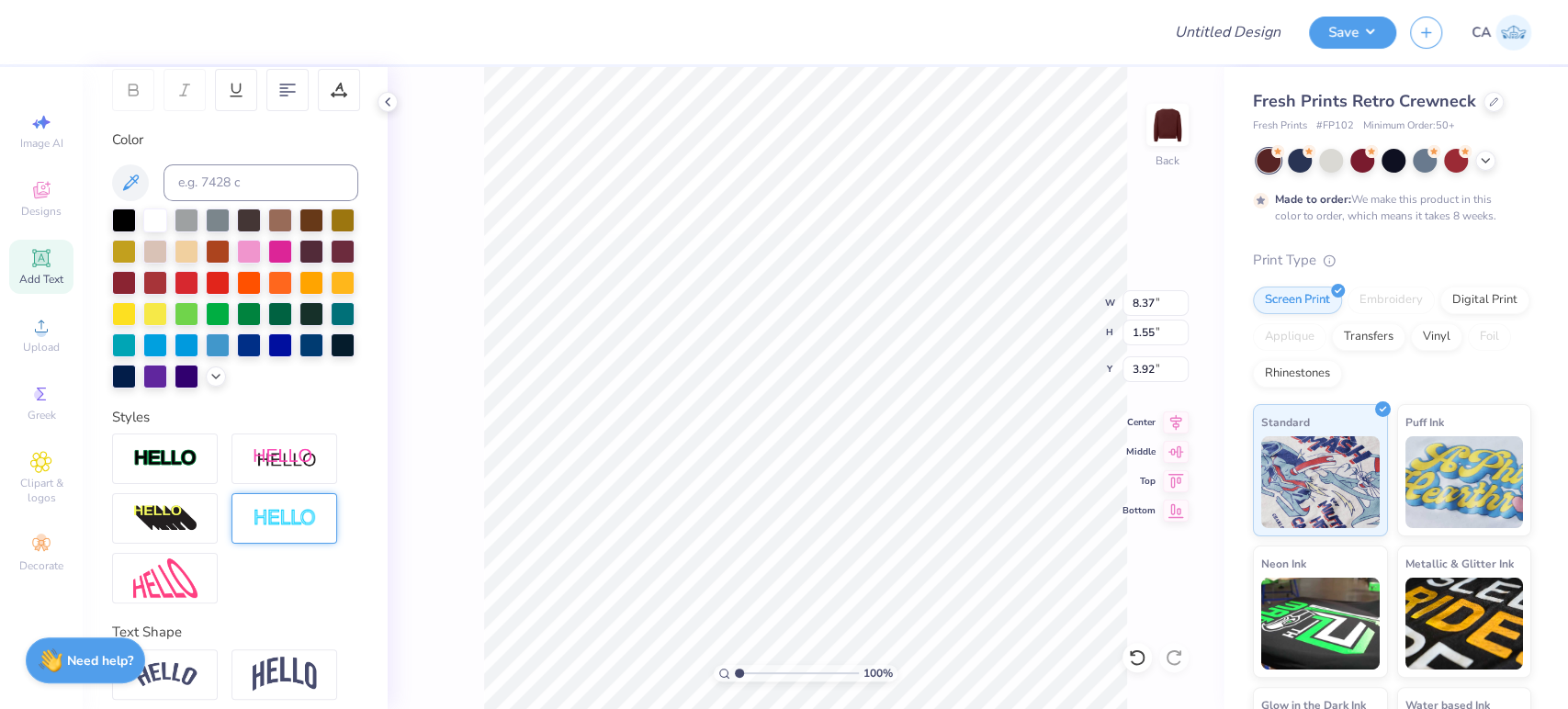
scroll to position [390, 0]
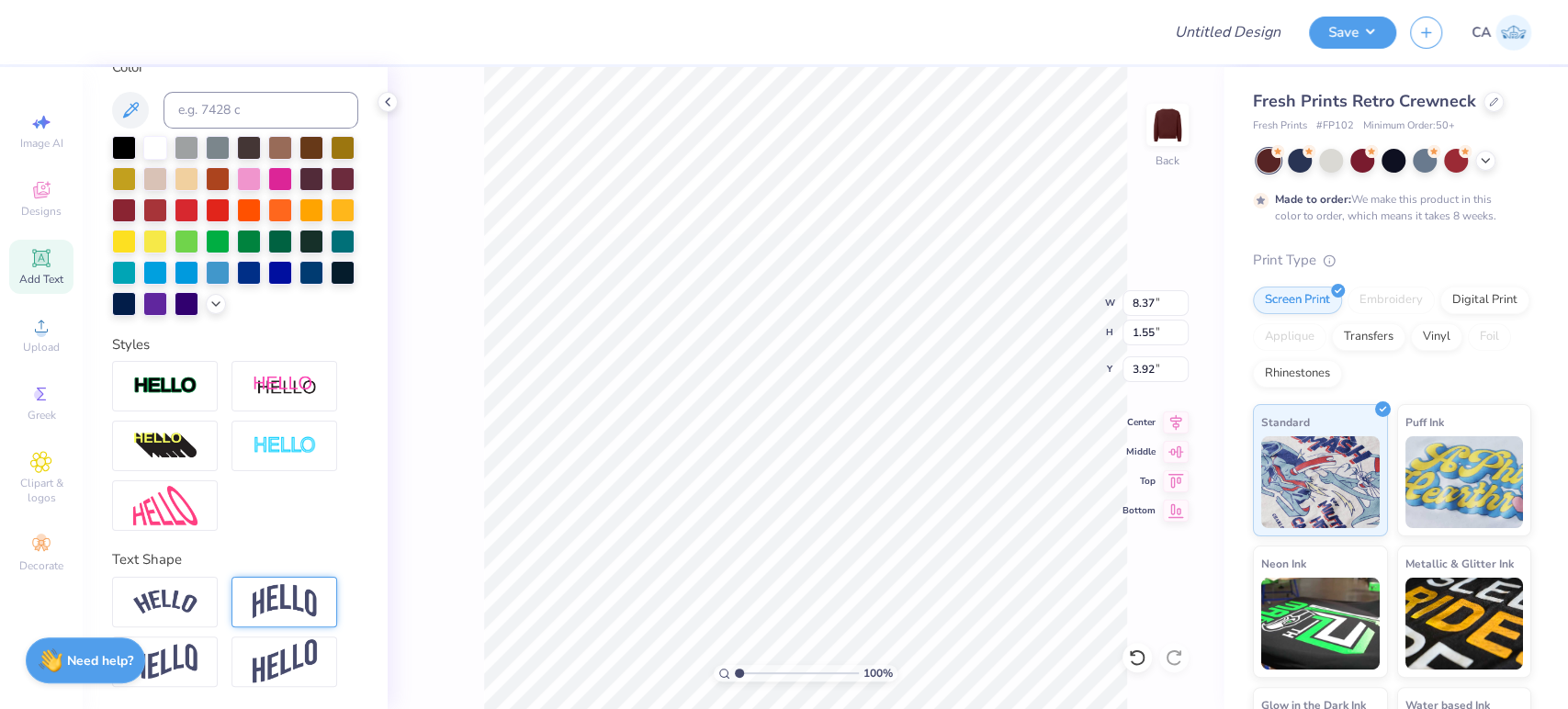
click at [264, 588] on img at bounding box center [284, 602] width 65 height 35
type input "2.75"
type input "3.32"
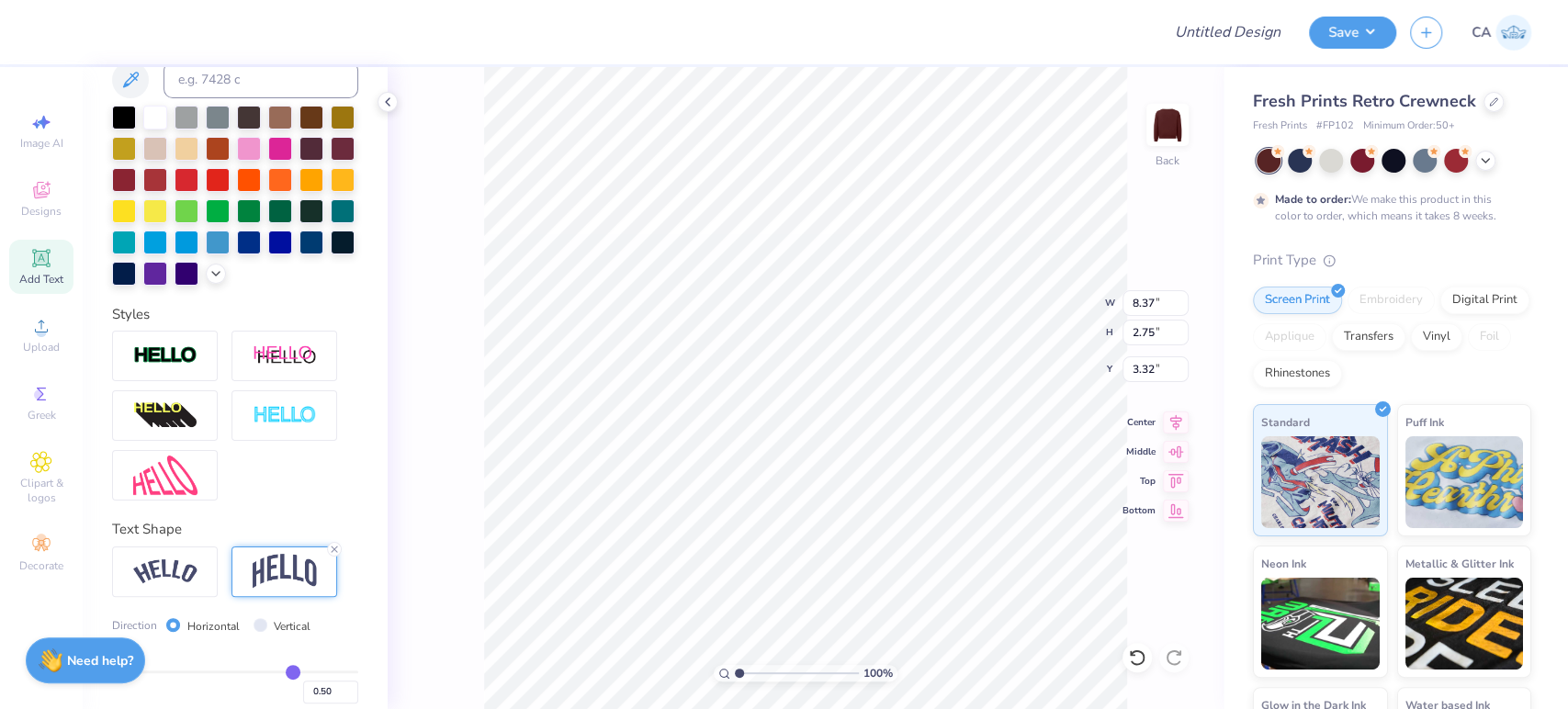
scroll to position [496, 0]
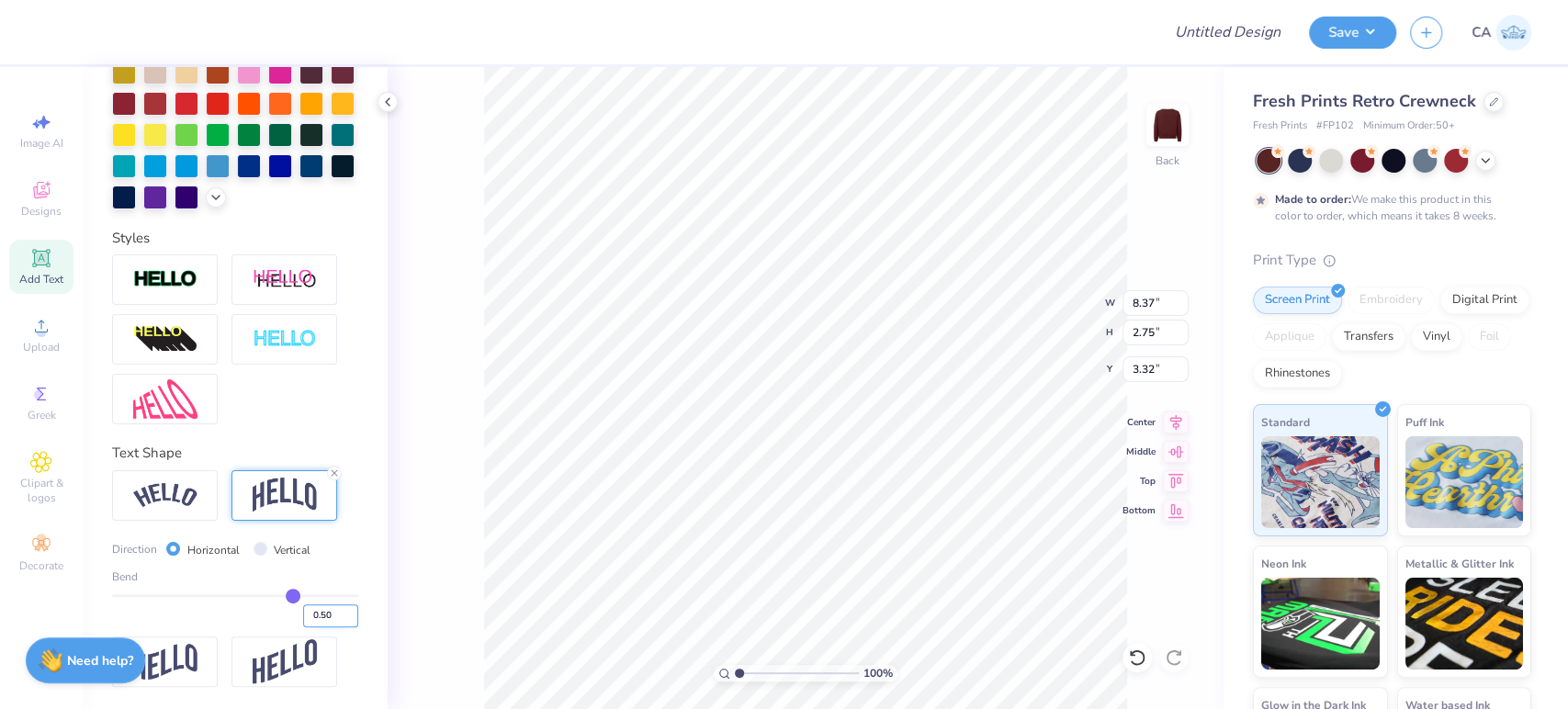
click at [310, 624] on input "0.50" at bounding box center [330, 616] width 55 height 23
type input "0.15"
type input "1.71"
type input "3.84"
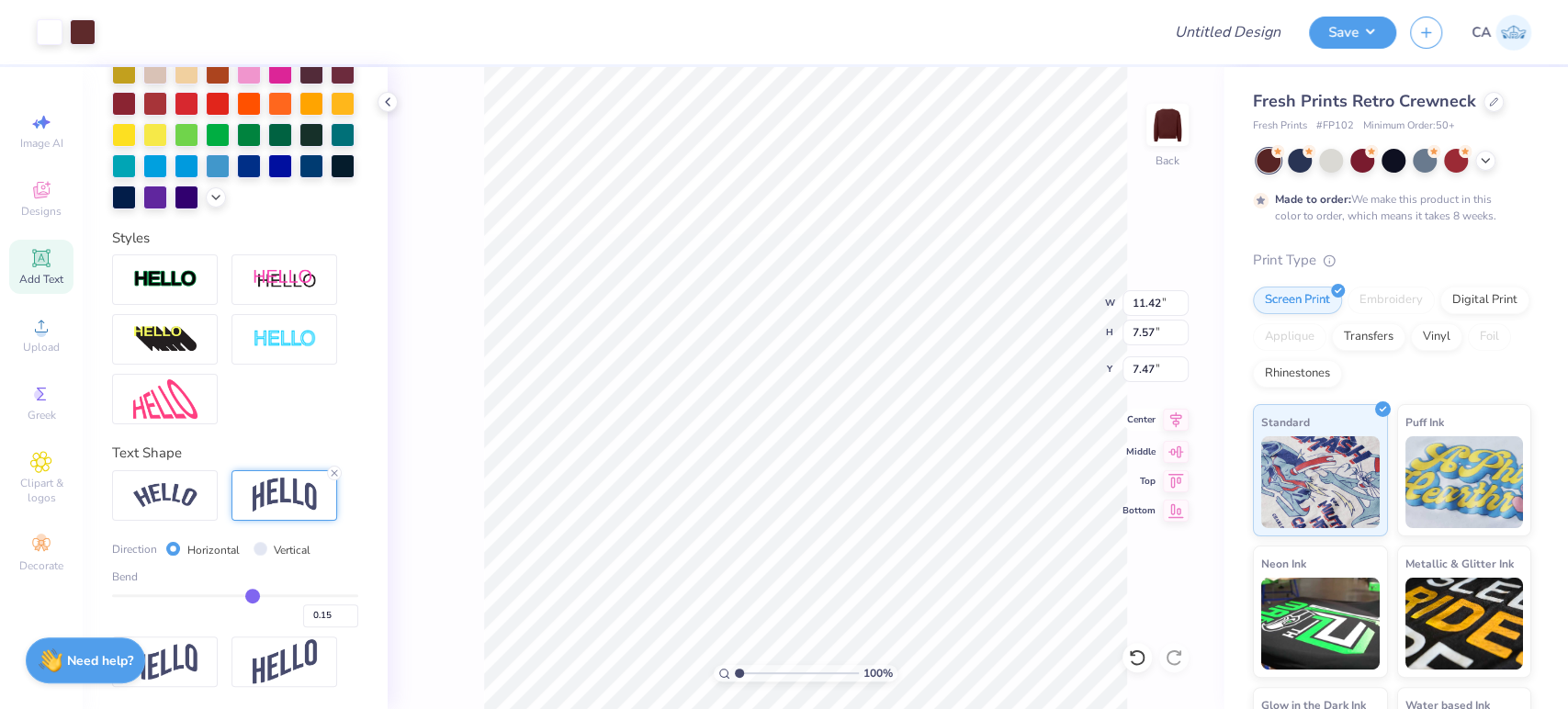
click at [1171, 416] on icon at bounding box center [1176, 420] width 26 height 22
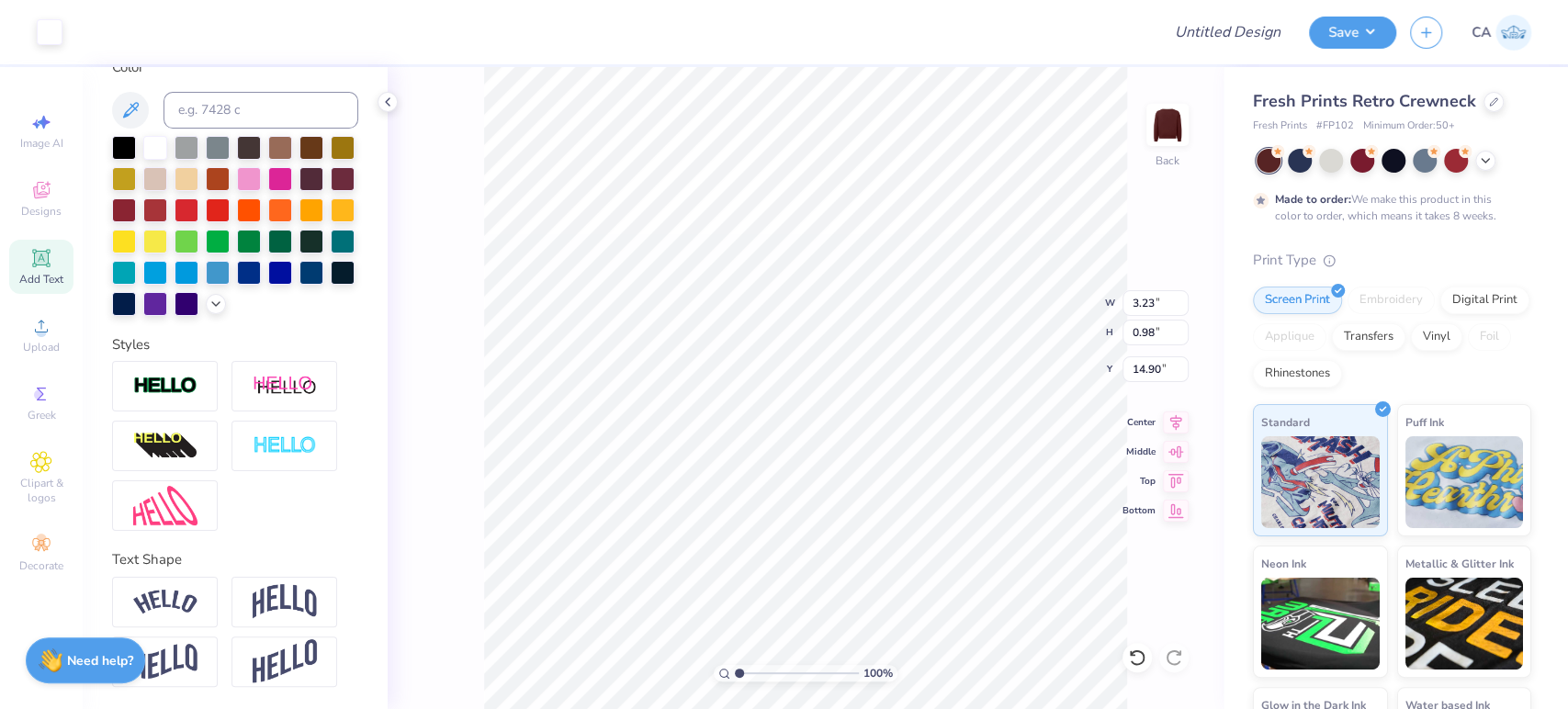
scroll to position [390, 0]
click at [1170, 420] on icon at bounding box center [1176, 420] width 26 height 22
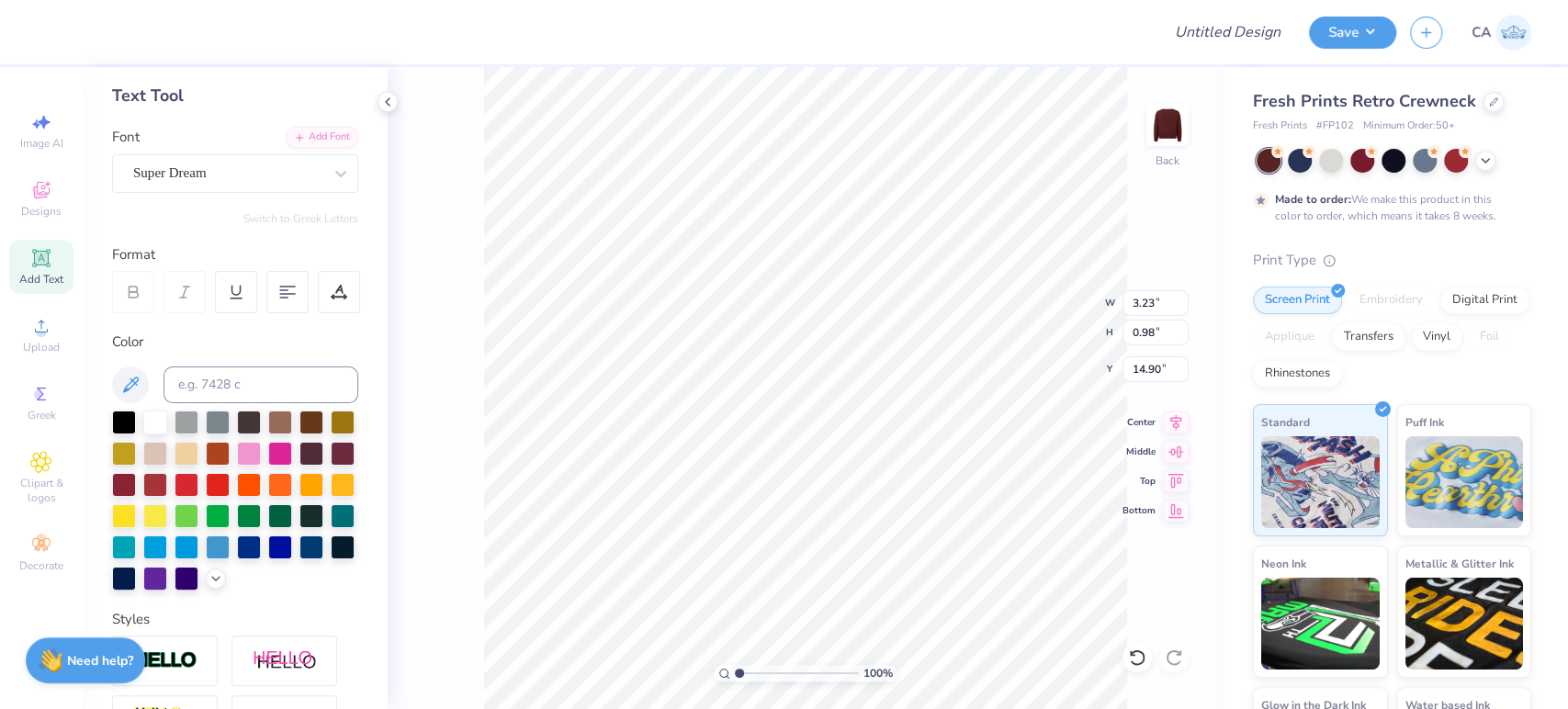
scroll to position [83, 0]
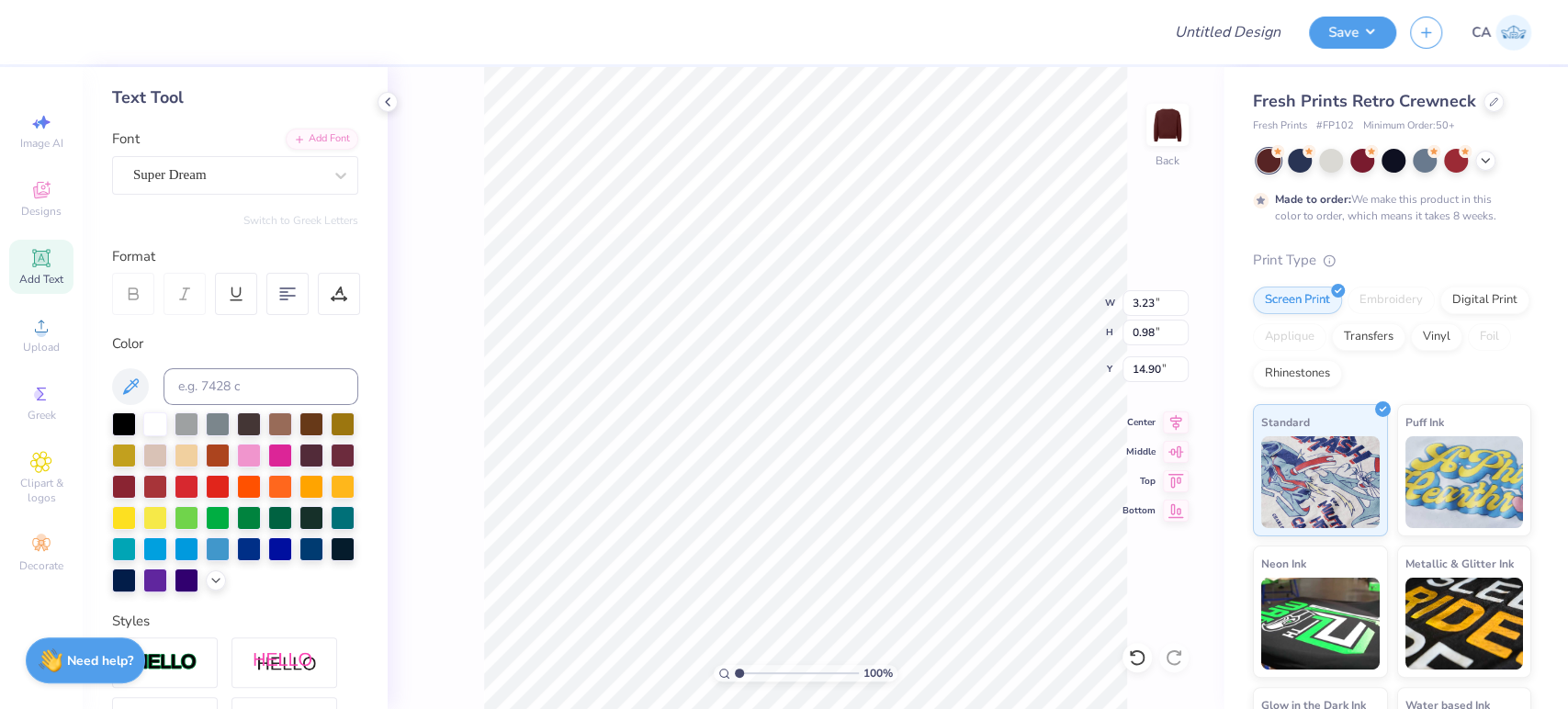
click at [217, 145] on div "Font Super Dream" at bounding box center [234, 161] width 246 height 67
click at [217, 164] on div "Super Dream" at bounding box center [228, 176] width 193 height 29
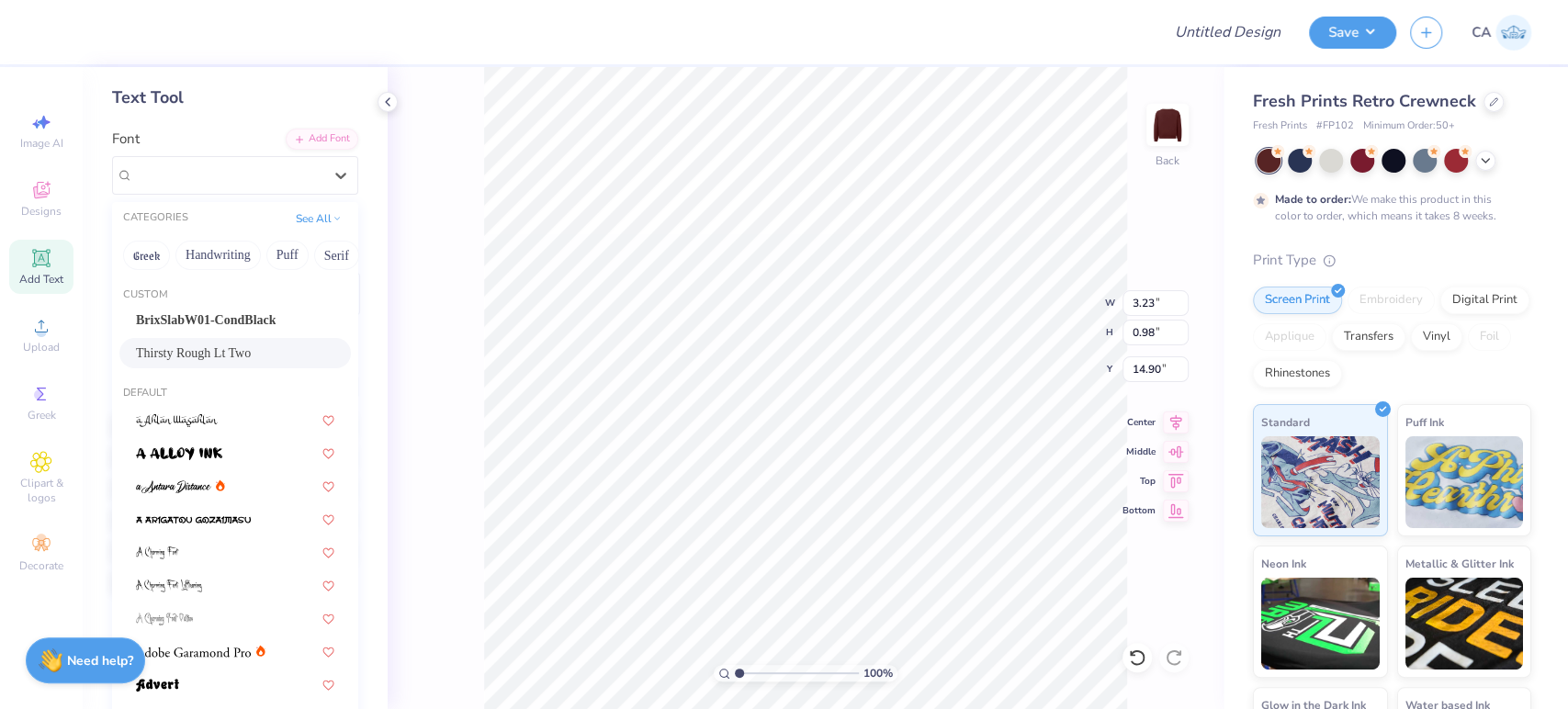
click at [178, 356] on span "Thirsty Rough Lt Two" at bounding box center [193, 353] width 115 height 19
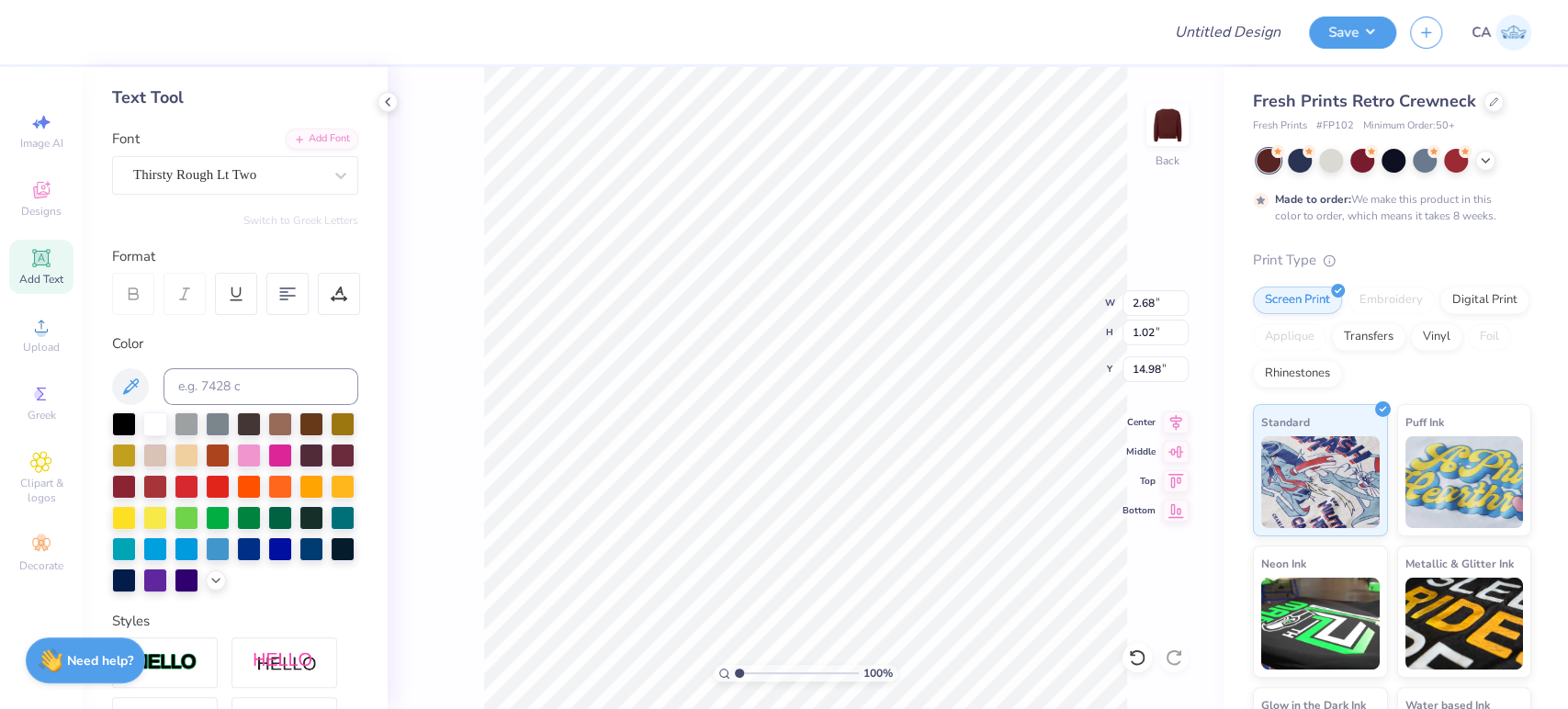
type input "2.68"
type input "1.02"
type input "14.98"
type input "6.12"
type input "6.14"
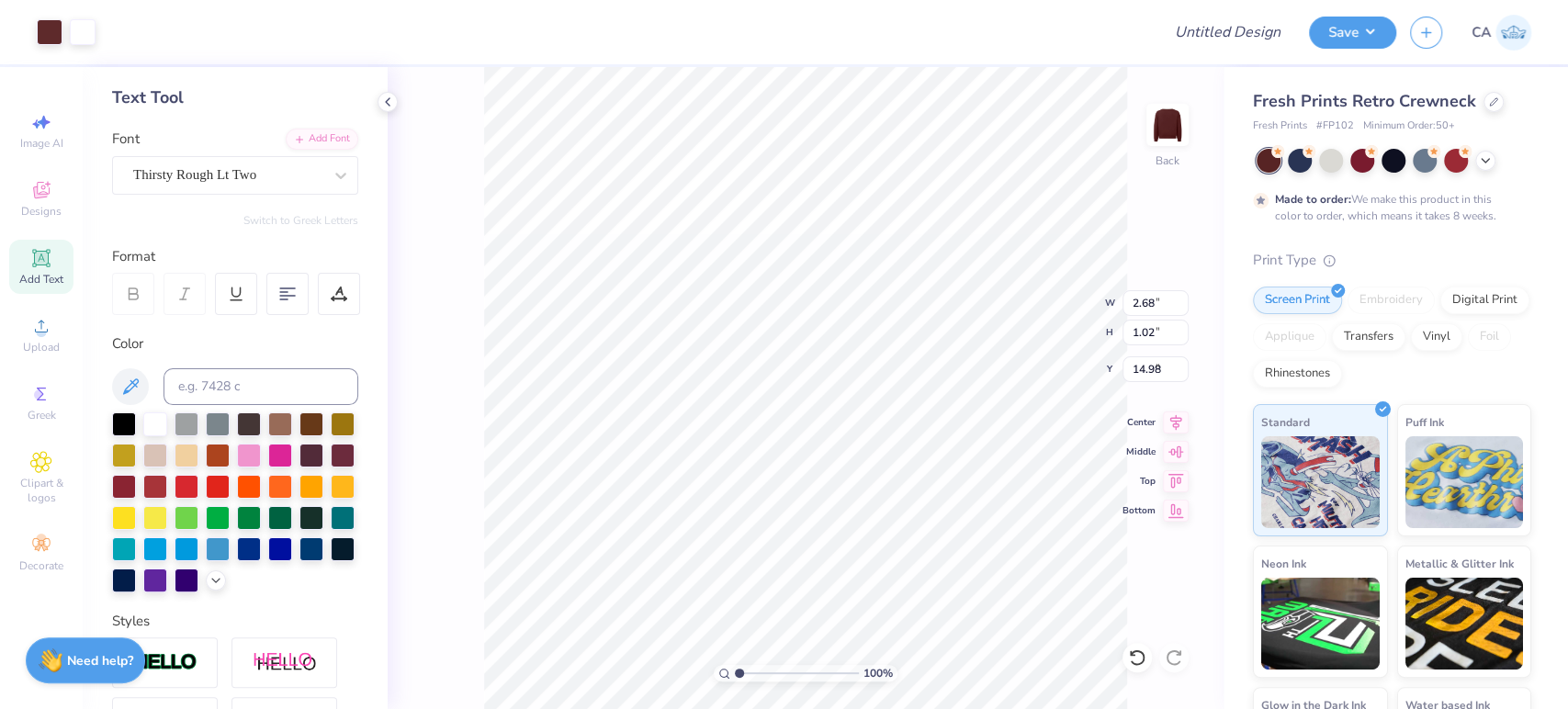
type input "7.47"
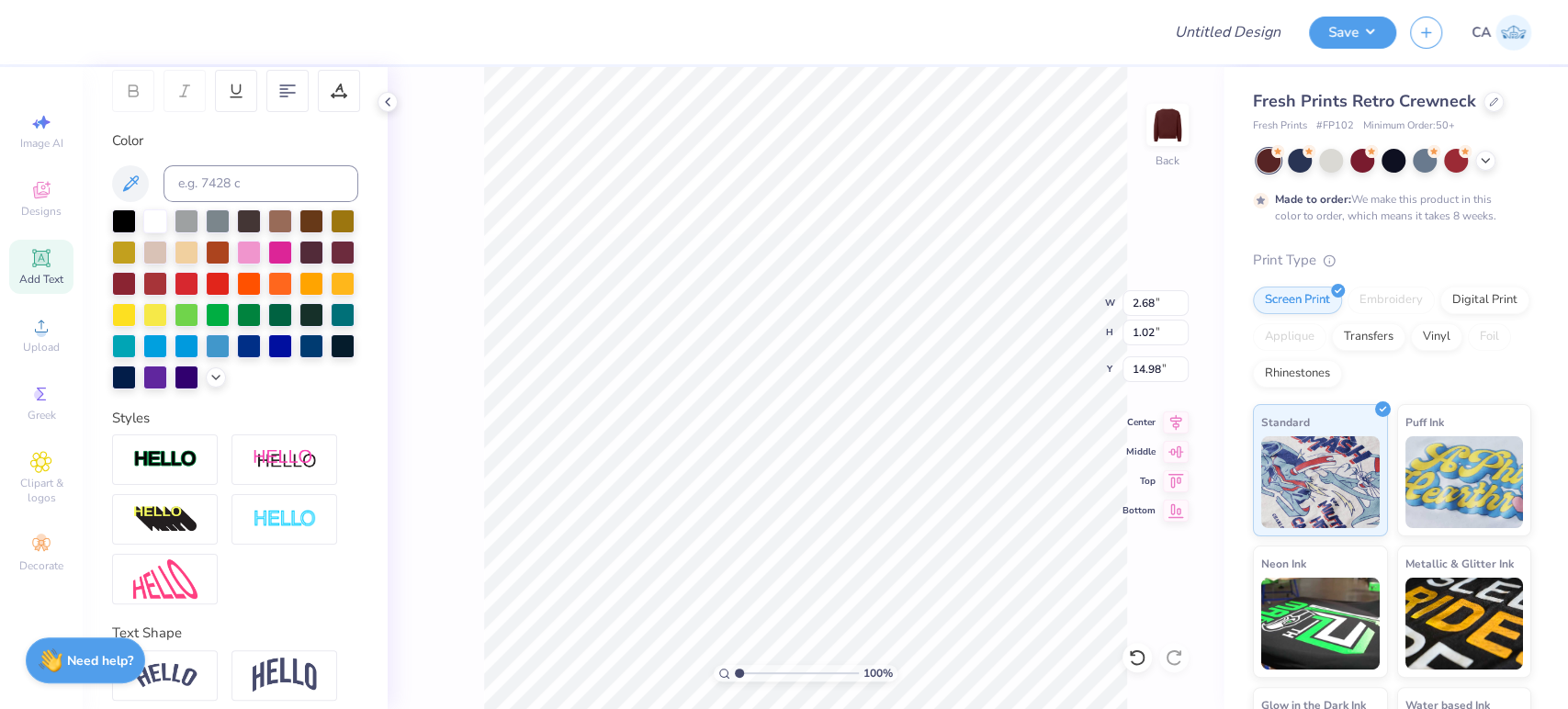
scroll to position [390, 0]
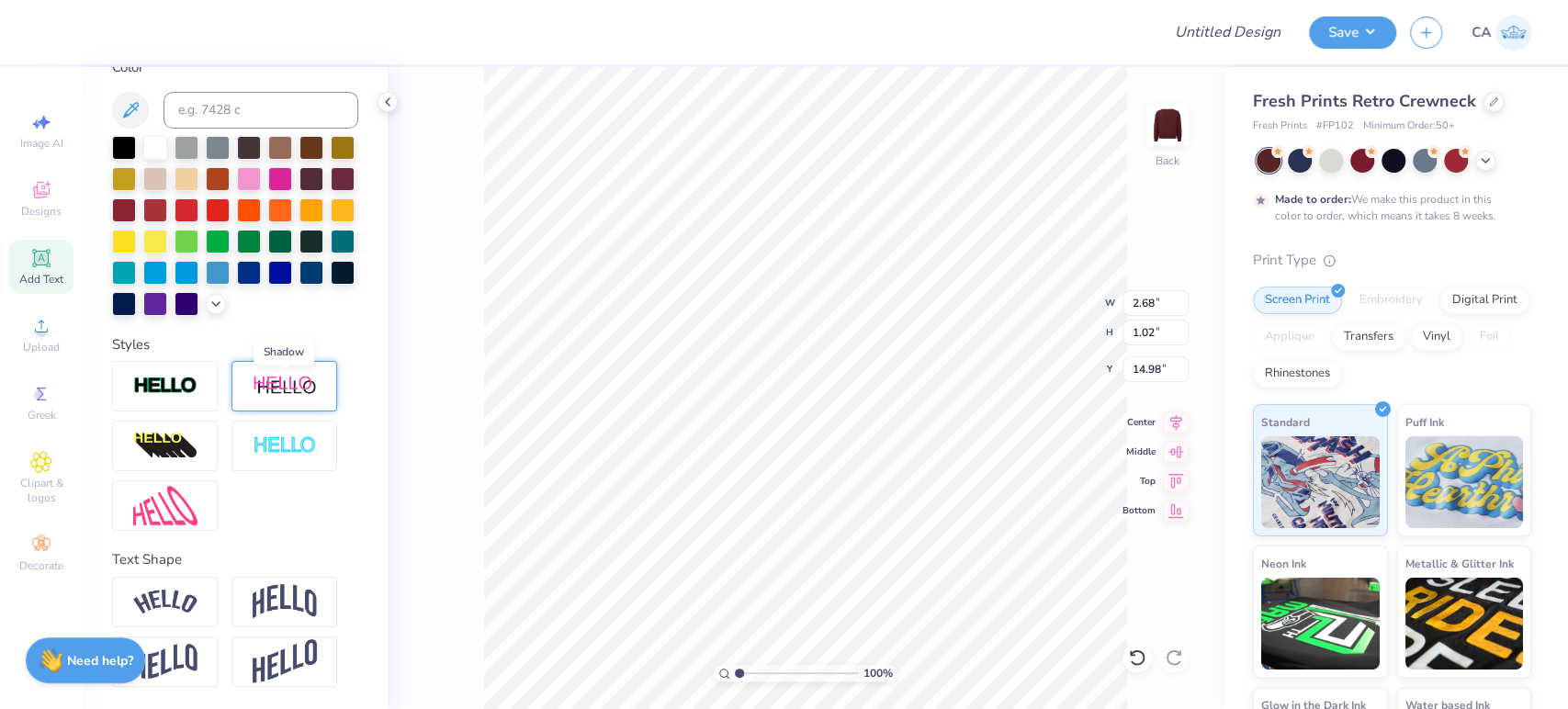
click at [271, 384] on img at bounding box center [284, 387] width 65 height 23
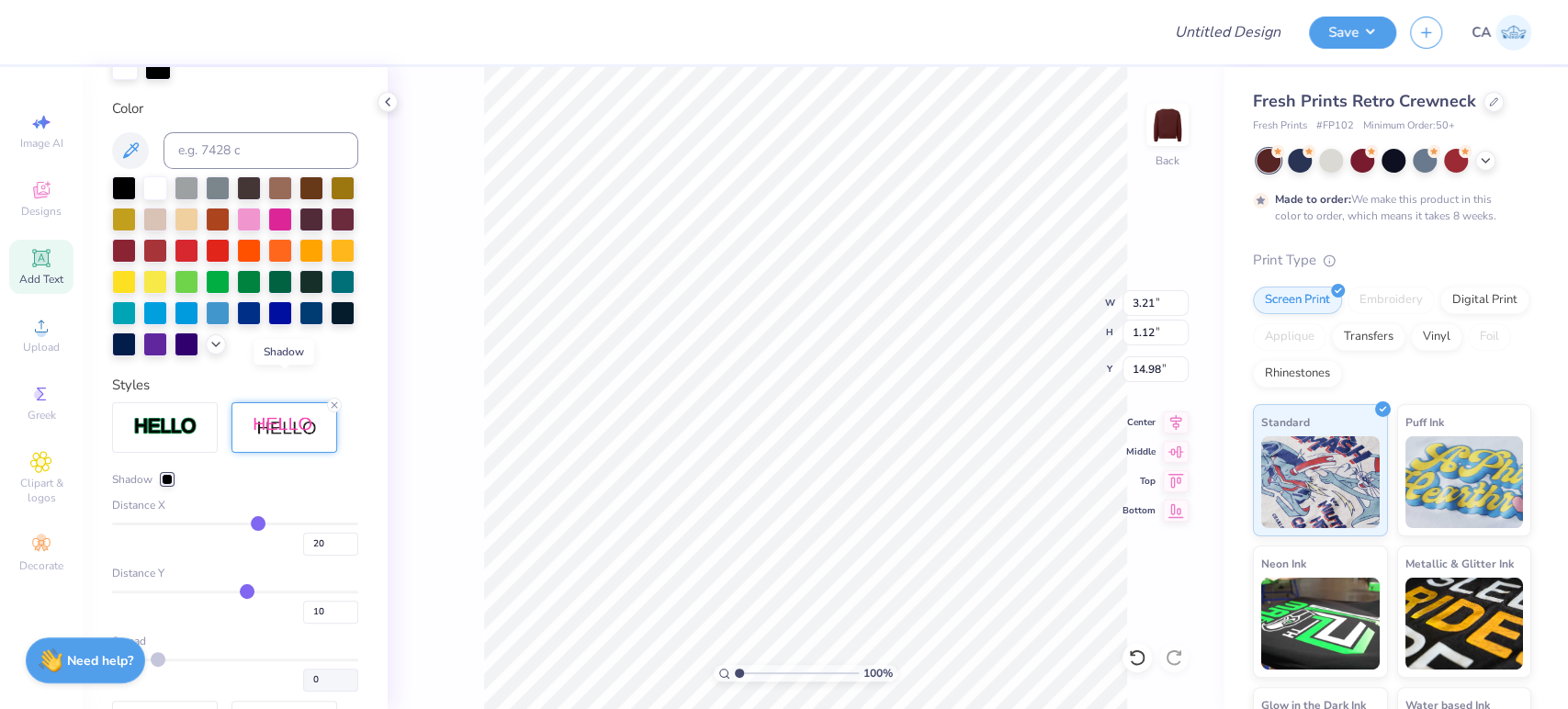
type input "3.21"
type input "1.12"
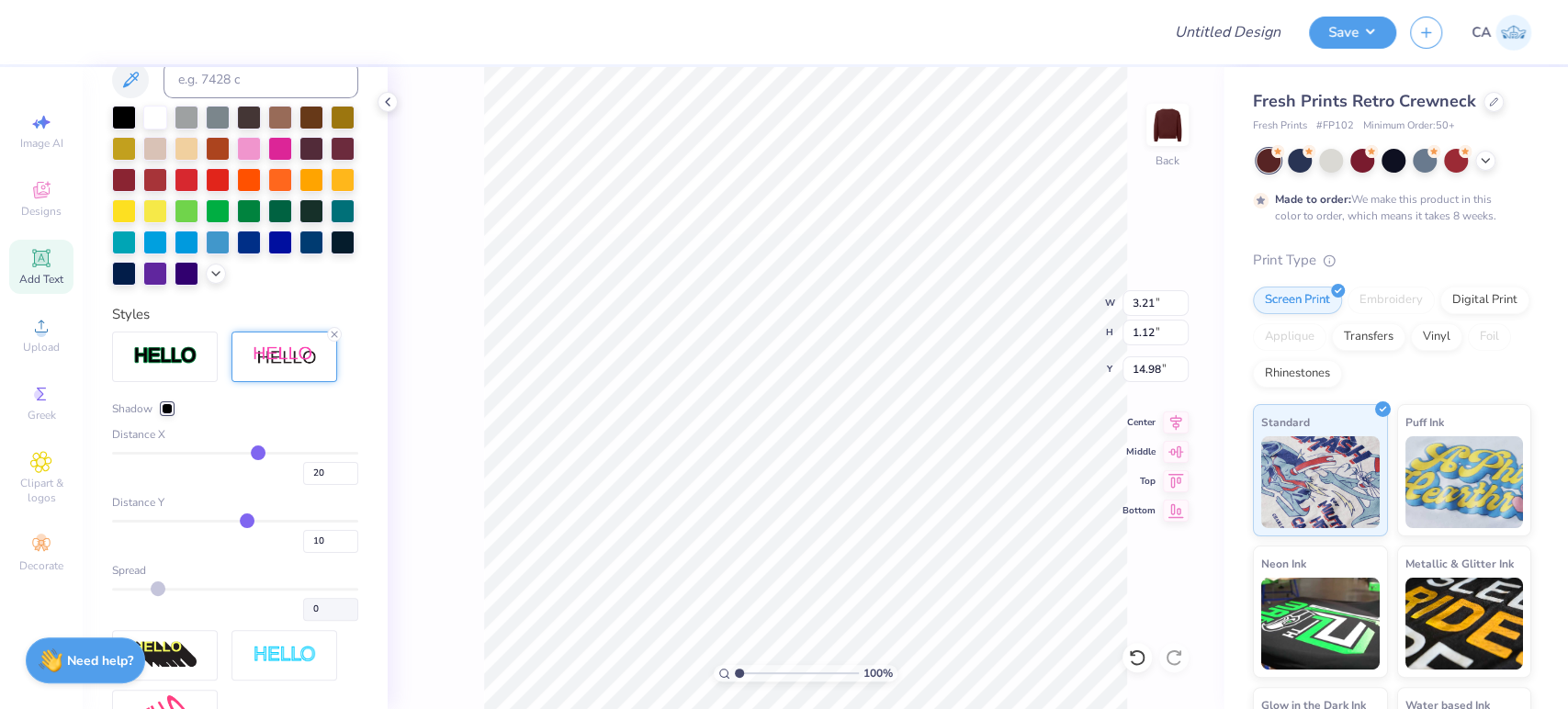
click at [163, 415] on div at bounding box center [167, 408] width 11 height 11
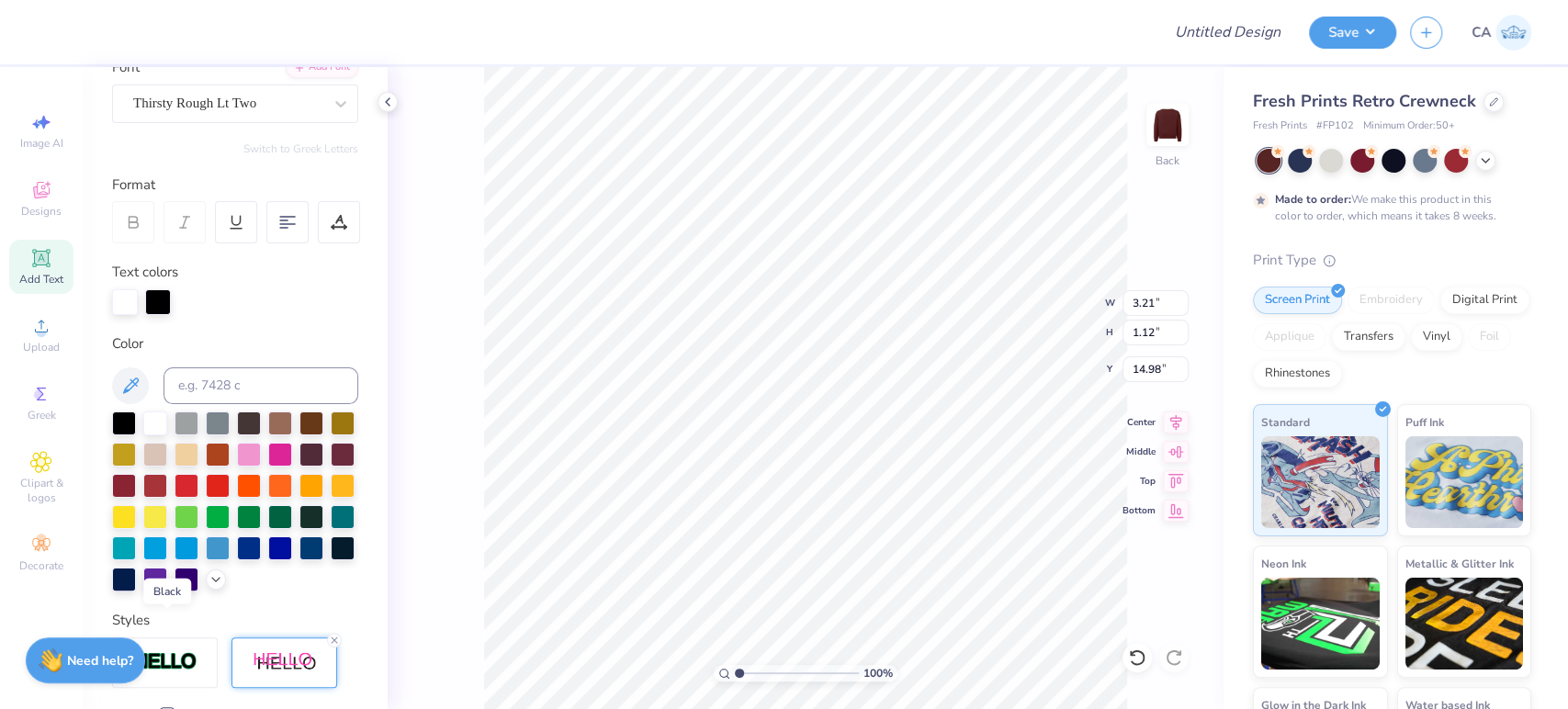
scroll to position [154, 0]
click at [161, 290] on div at bounding box center [157, 300] width 26 height 26
click at [204, 397] on input at bounding box center [261, 386] width 195 height 37
type input "490"
type input "5.08"
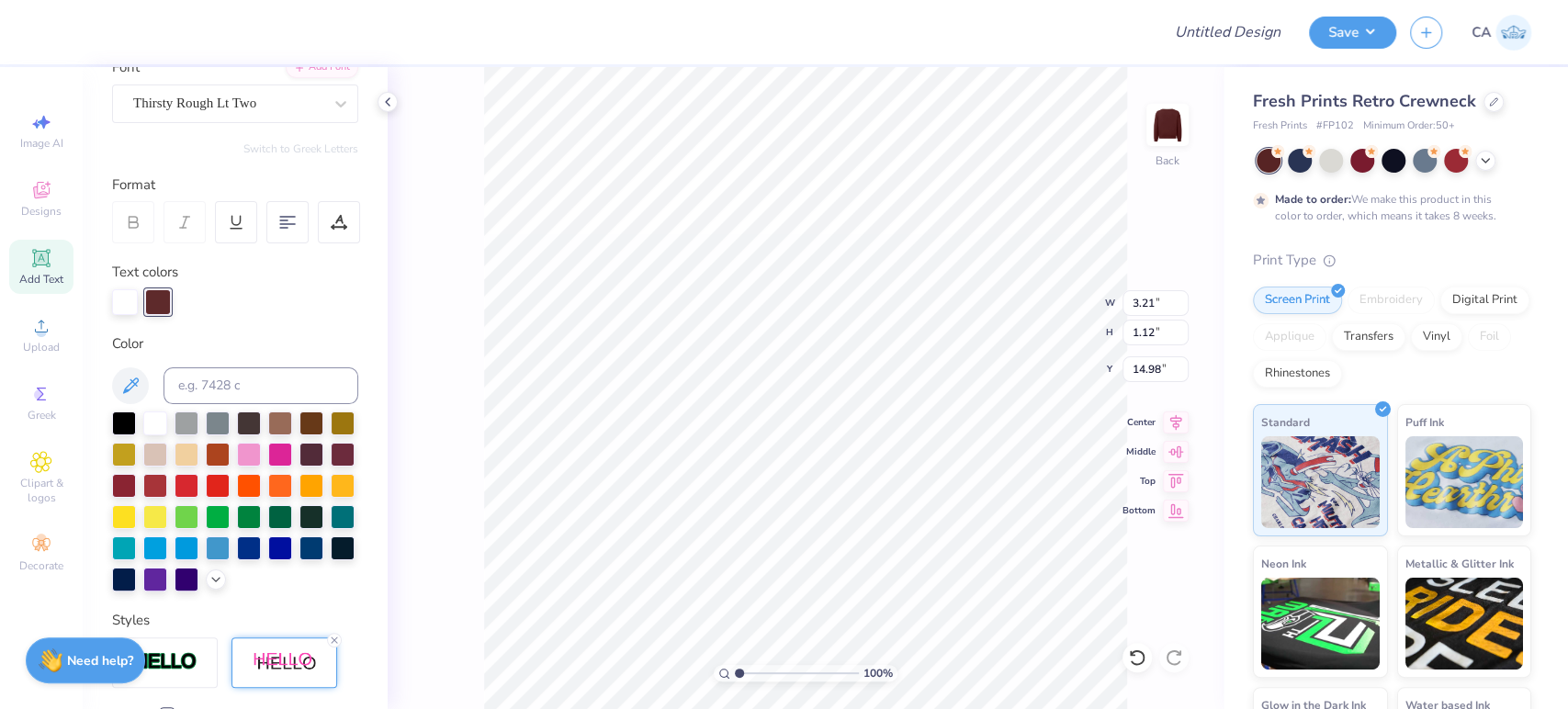
click at [789, 676] on input "range" at bounding box center [797, 673] width 124 height 16
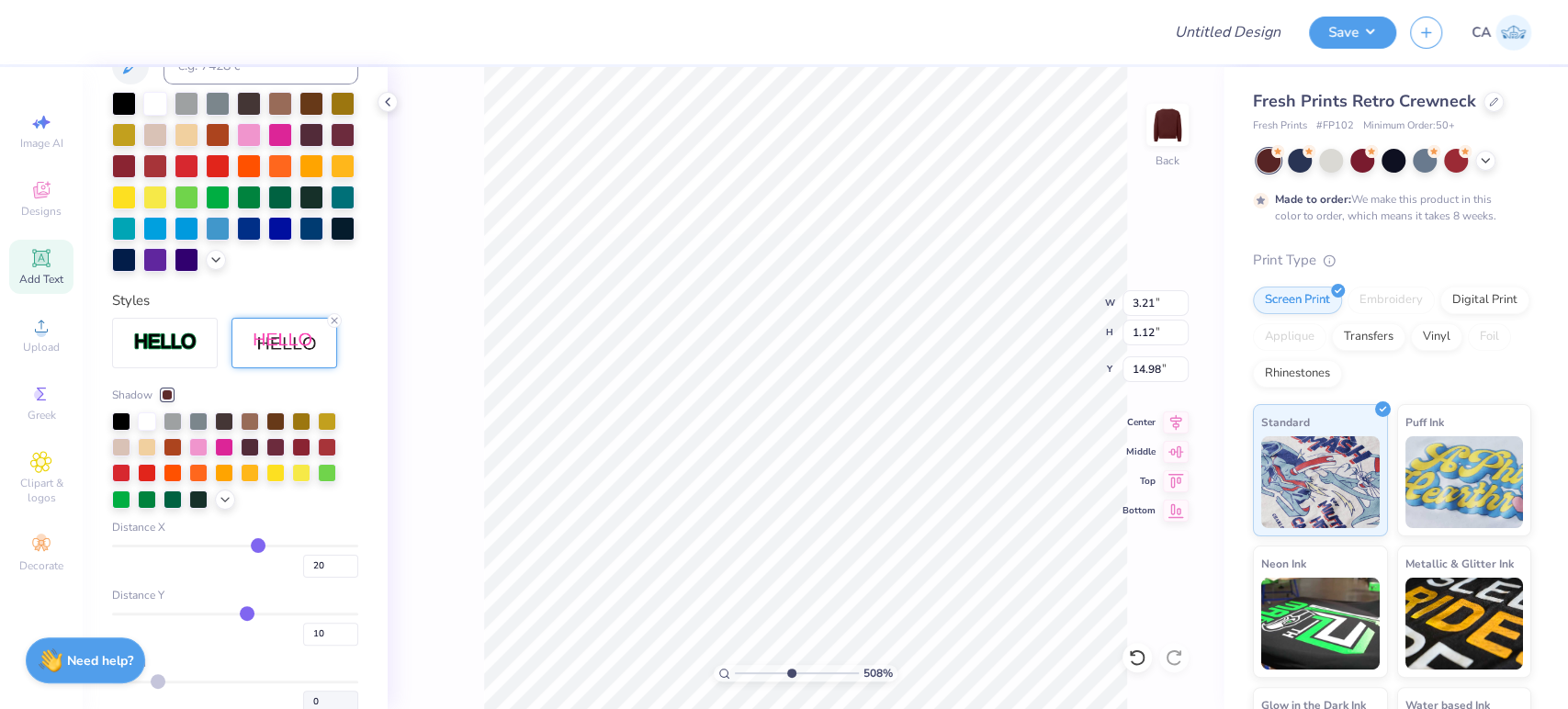
scroll to position [562, 0]
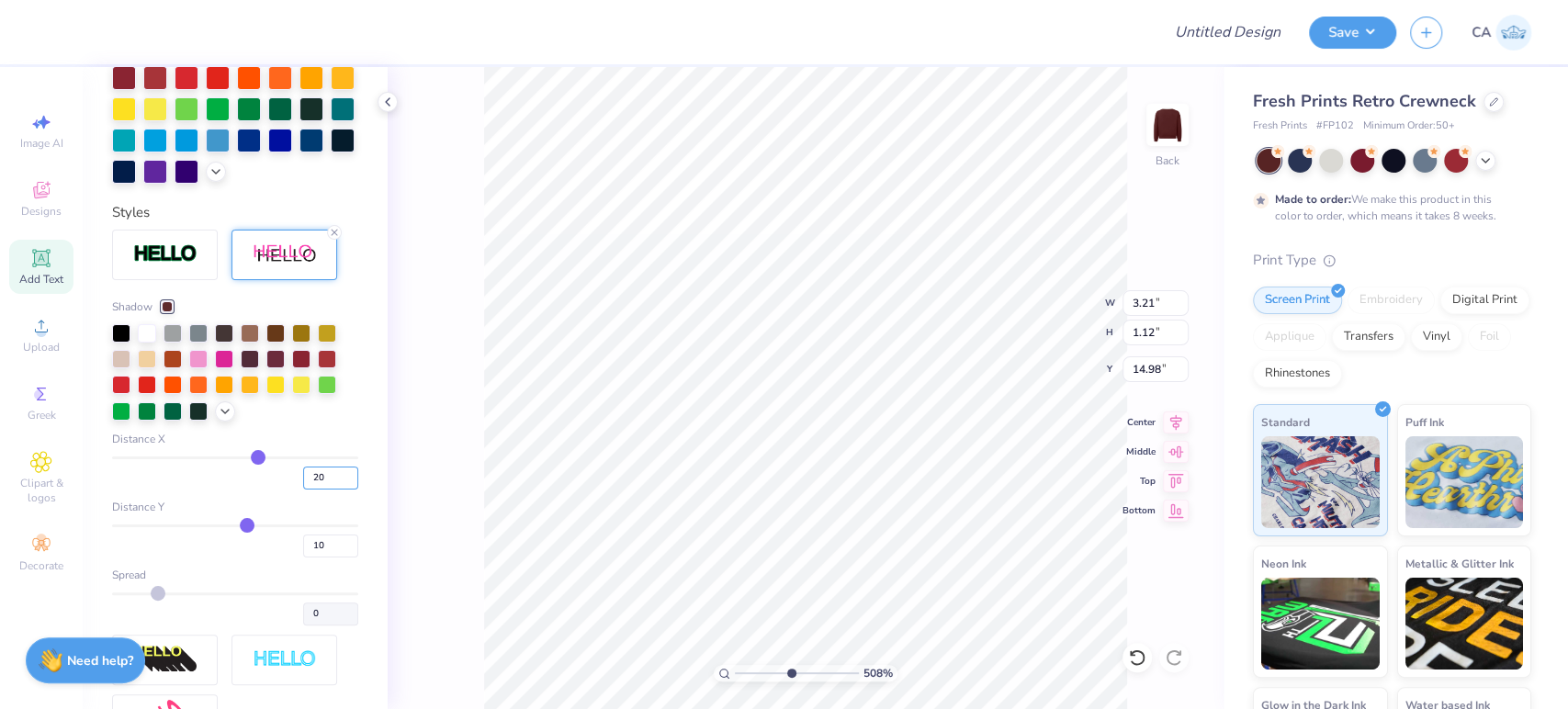
drag, startPoint x: 311, startPoint y: 503, endPoint x: 279, endPoint y: 486, distance: 36.2
click at [280, 487] on div "20" at bounding box center [234, 473] width 246 height 33
drag, startPoint x: 310, startPoint y: 576, endPoint x: 269, endPoint y: 560, distance: 44.0
click at [269, 558] on div "10" at bounding box center [234, 541] width 246 height 33
type input "0"
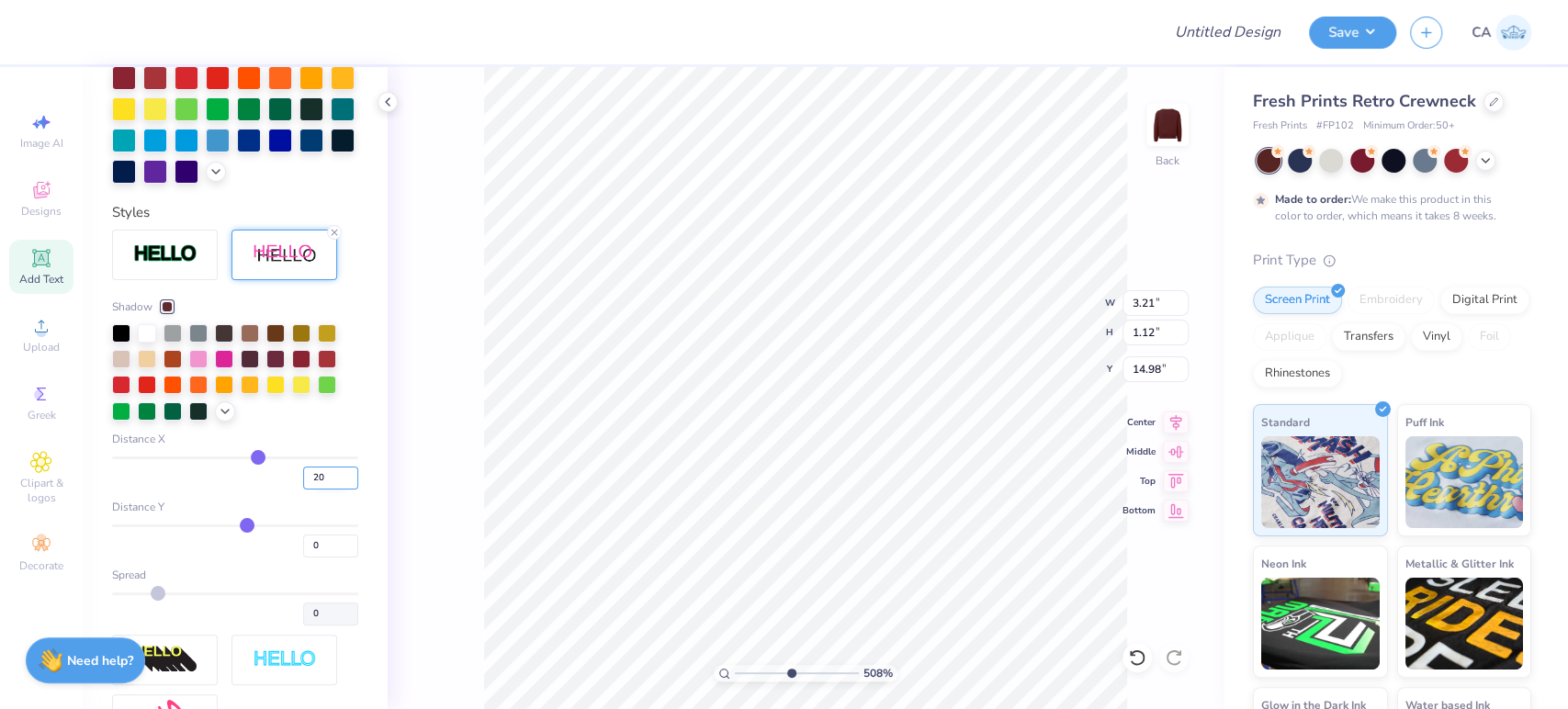
type input "0"
drag, startPoint x: 301, startPoint y: 512, endPoint x: 275, endPoint y: 496, distance: 30.5
click at [275, 490] on div "20" at bounding box center [234, 473] width 246 height 33
type input "5"
click at [267, 515] on div "Distance Y" at bounding box center [234, 506] width 246 height 16
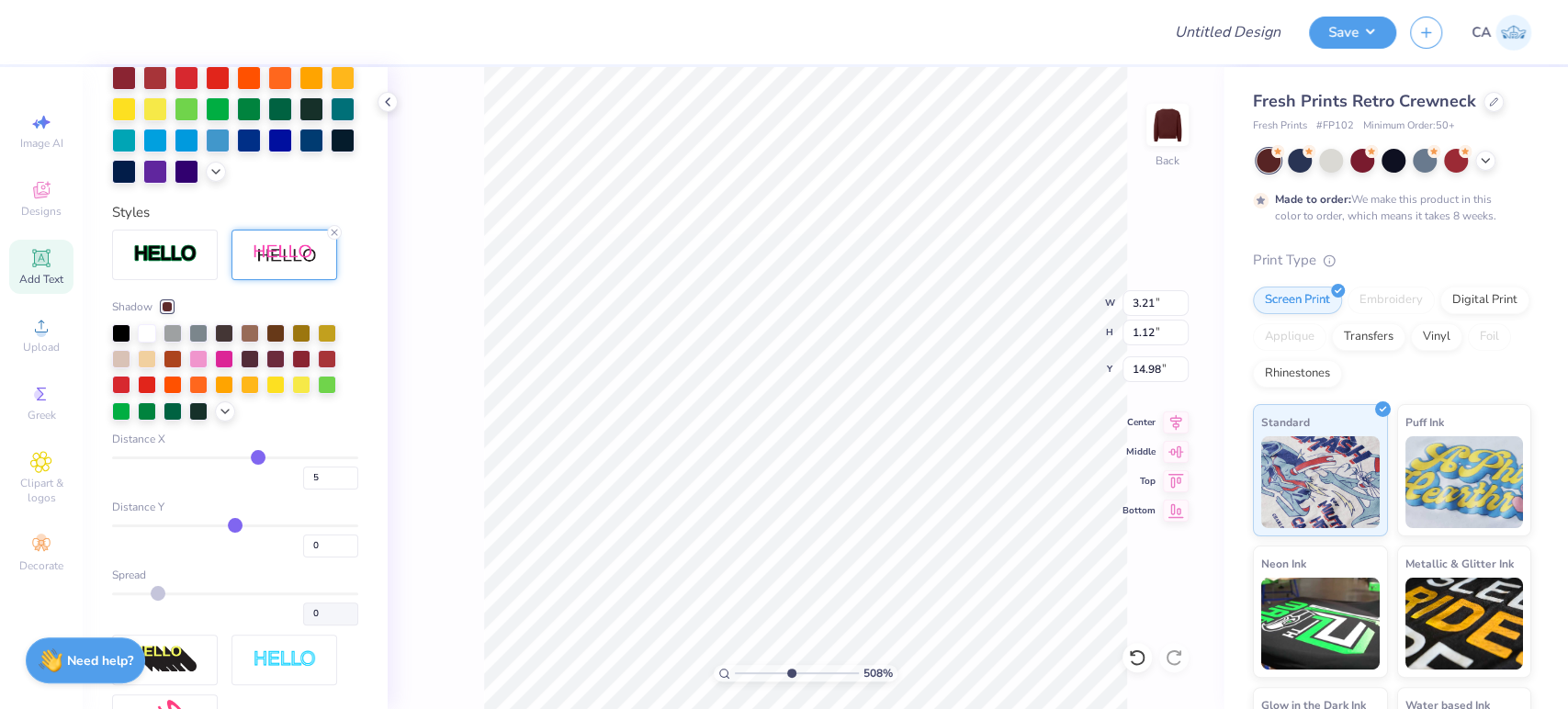
type input "5"
type input "1.02"
type input "2.81"
click at [1169, 421] on icon at bounding box center [1176, 420] width 26 height 22
type input "14.84"
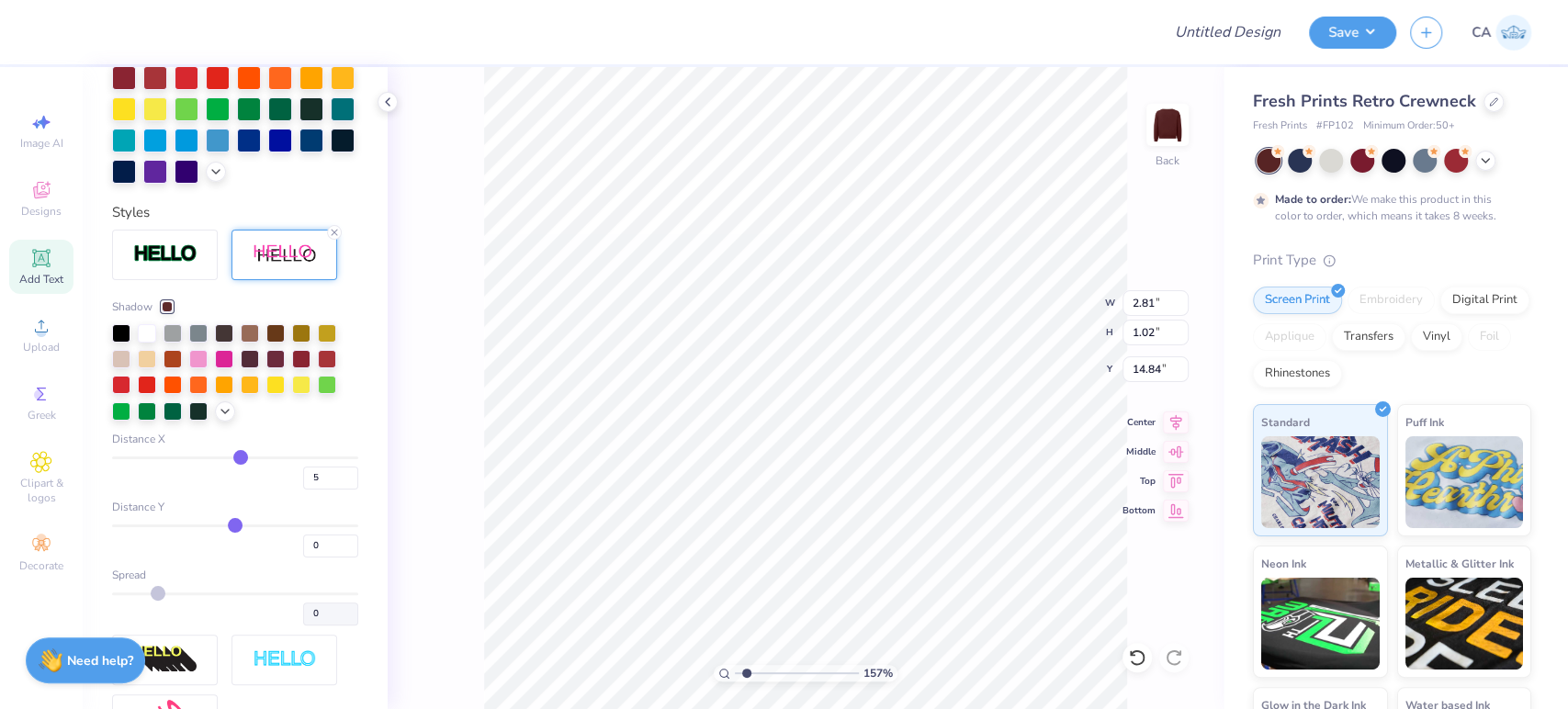
drag, startPoint x: 761, startPoint y: 670, endPoint x: 745, endPoint y: 663, distance: 17.5
type input "1.57"
click at [745, 666] on input "range" at bounding box center [797, 673] width 124 height 16
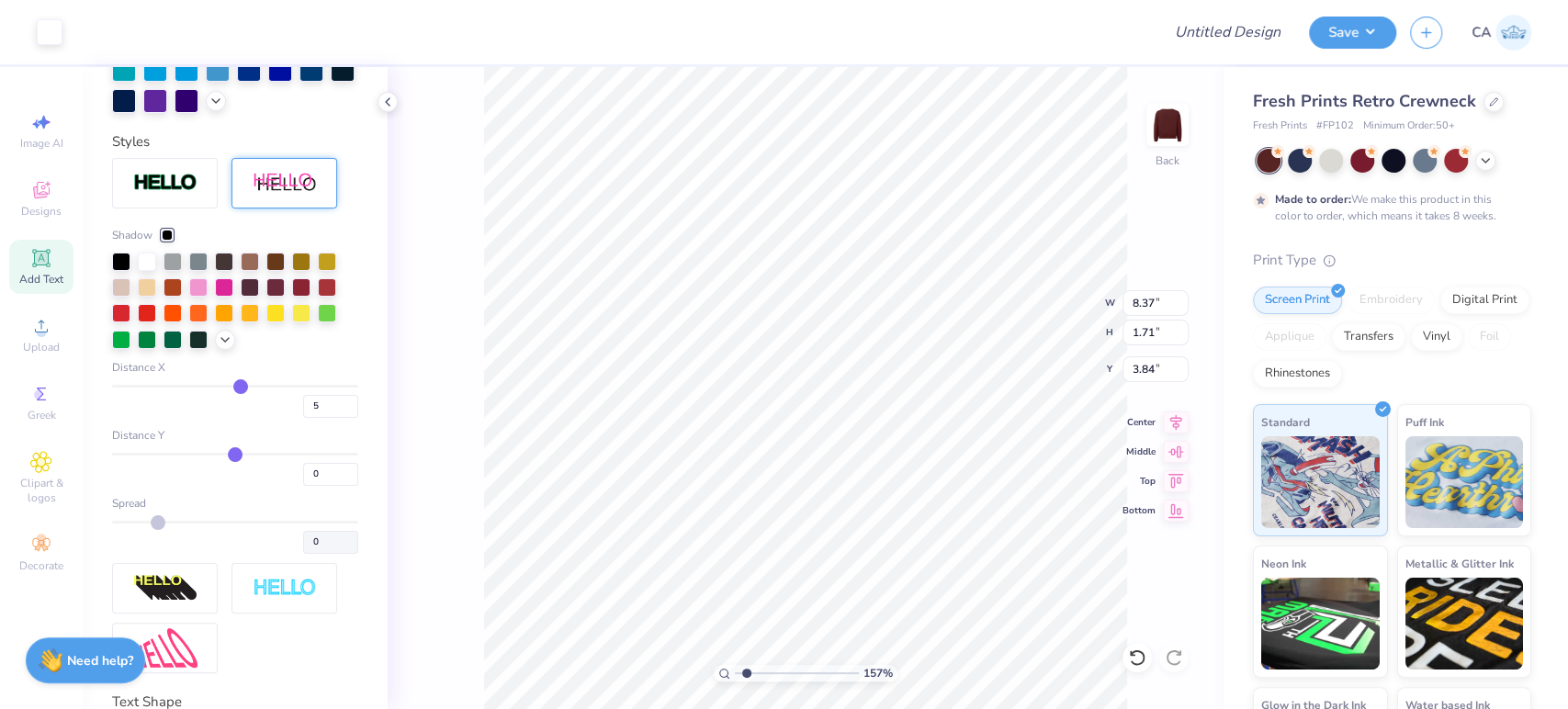
type input "8.37"
type input "1.71"
type input "3.84"
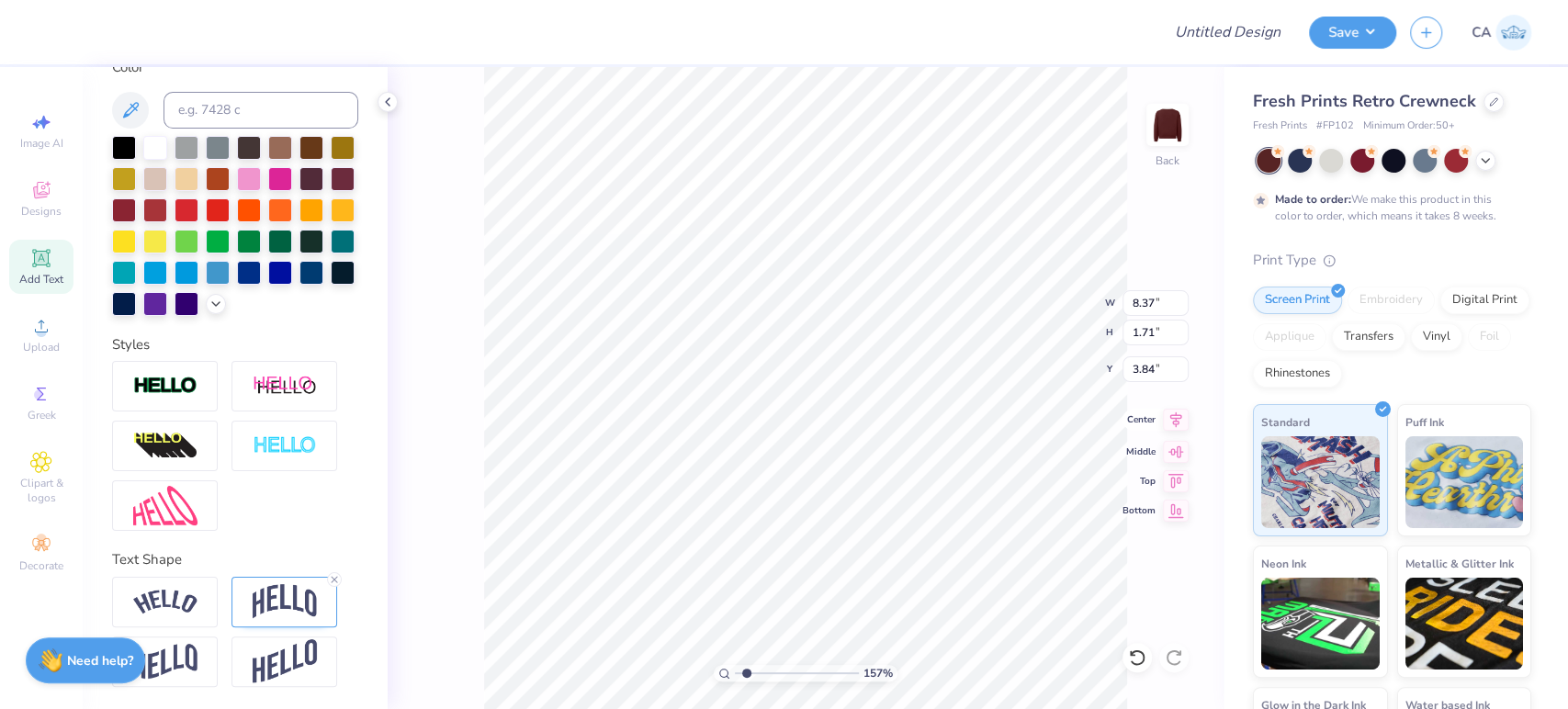
click at [1178, 415] on icon at bounding box center [1176, 421] width 12 height 15
click at [1169, 423] on icon at bounding box center [1176, 420] width 26 height 22
click at [1153, 298] on input "12.69" at bounding box center [1155, 303] width 67 height 26
type input "12.00"
type input "11.74"
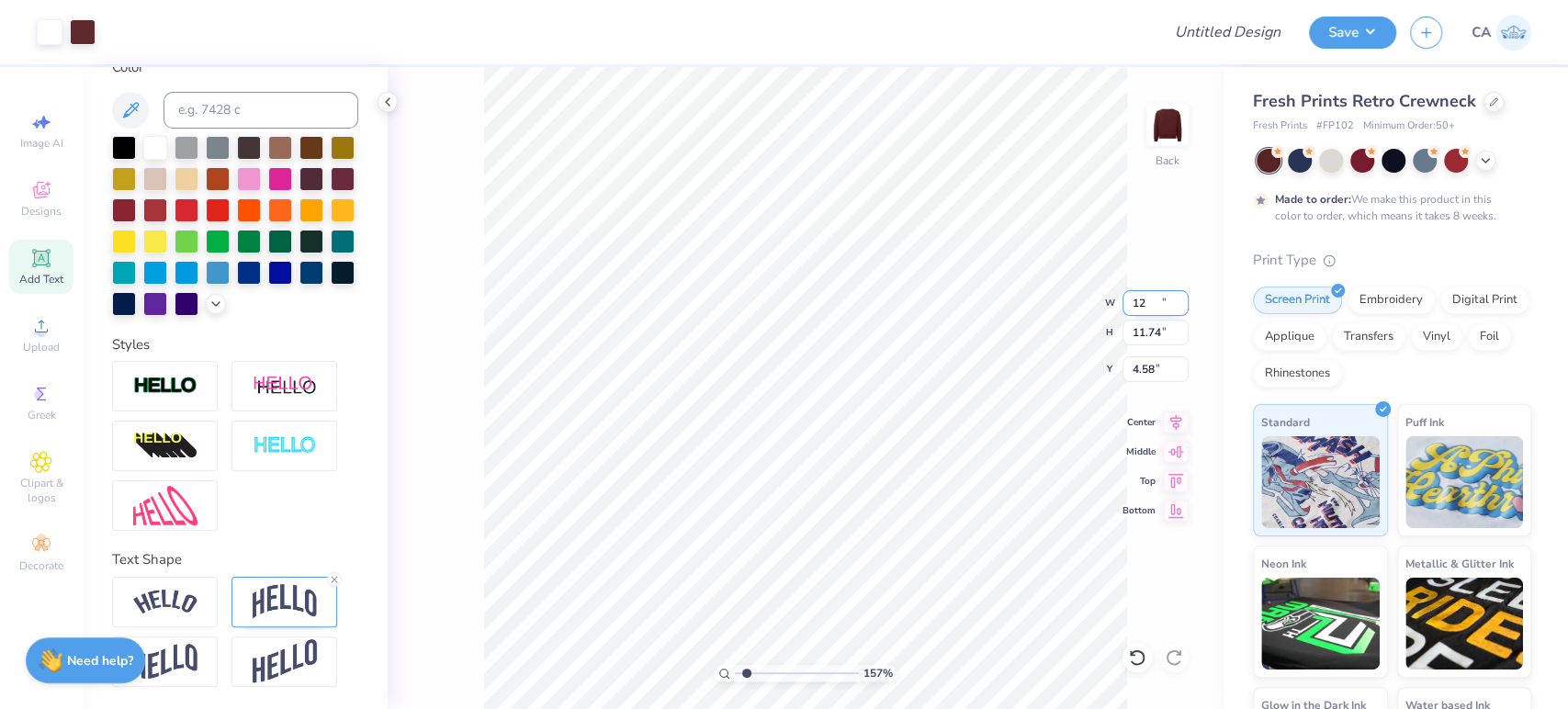
type input "4.58"
click at [52, 343] on span "Upload" at bounding box center [41, 346] width 37 height 14
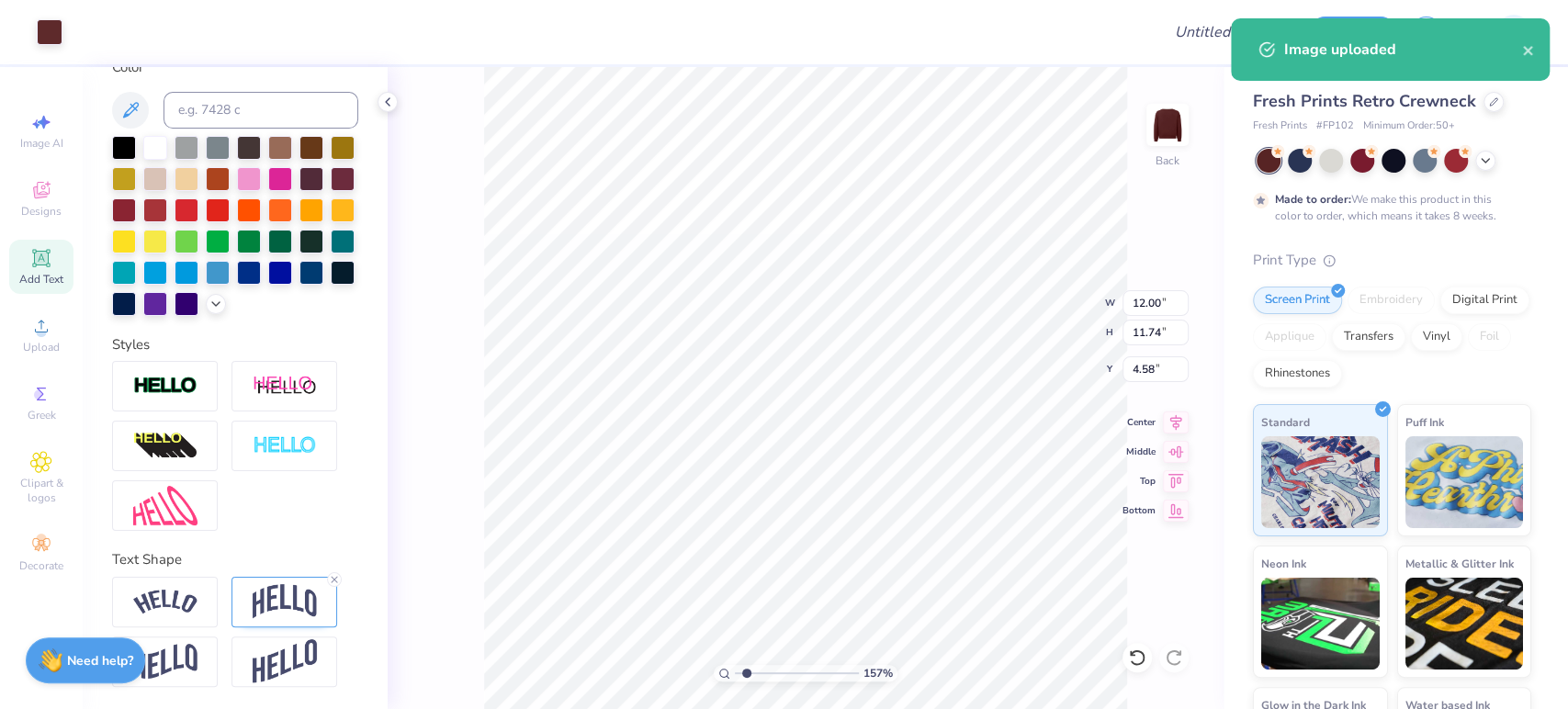
type input "15.00"
type input "14.82"
type input "2.59"
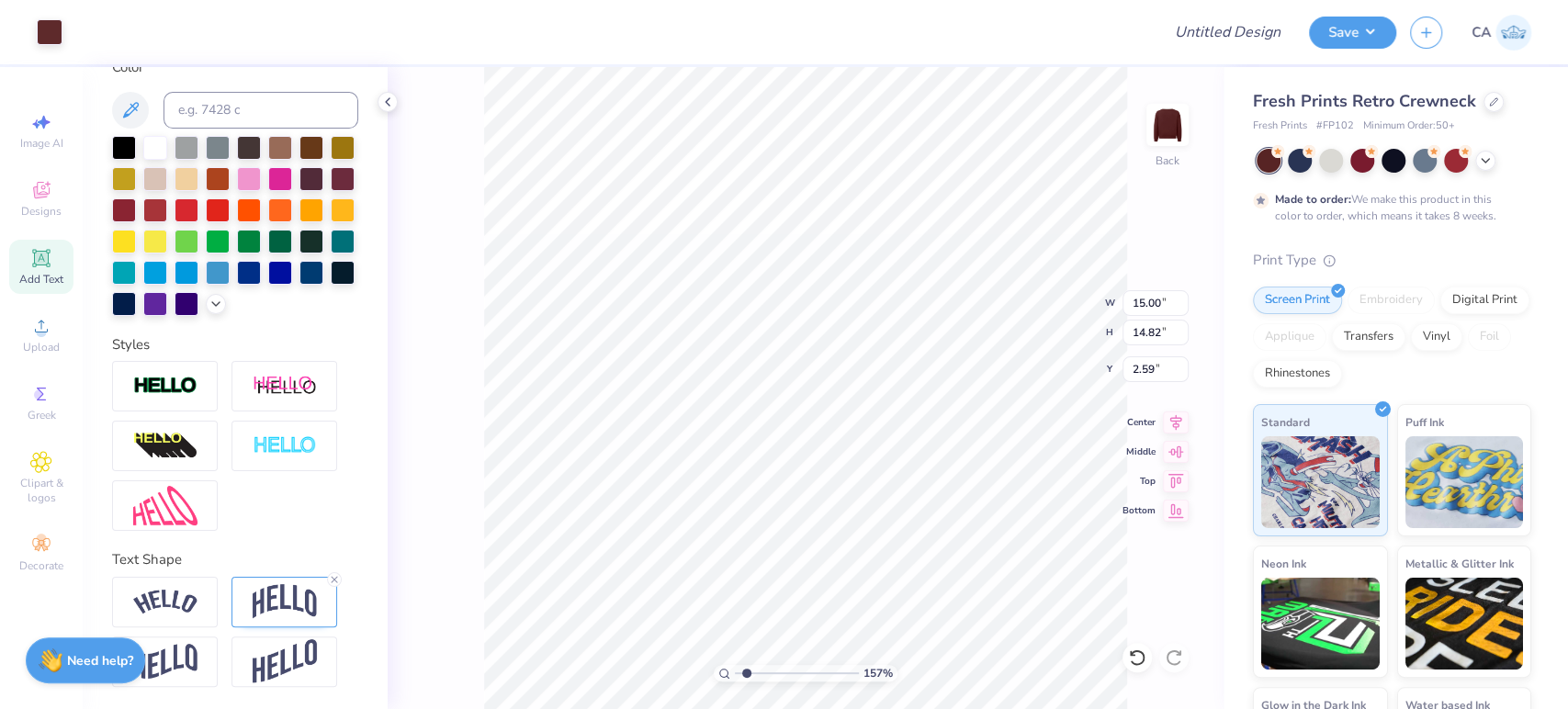
type input "13.64"
type input "13.48"
type input "3.93"
type input "4.39"
click at [1135, 305] on input "12.36" at bounding box center [1155, 303] width 67 height 26
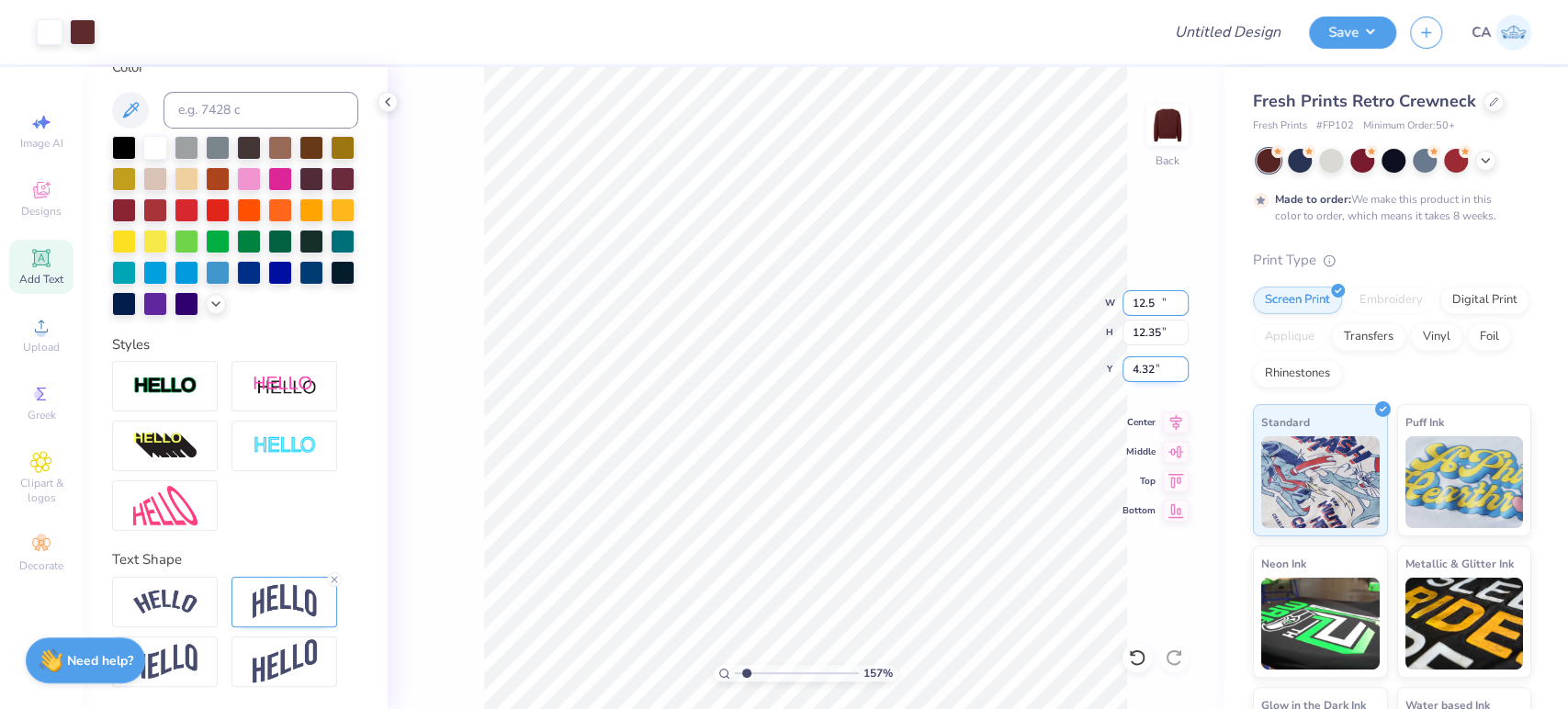
type input "12.50"
type input "12.35"
click at [1150, 365] on input "4.32" at bounding box center [1155, 369] width 67 height 26
type input "1.50"
click at [1219, 24] on input "Design Title" at bounding box center [1204, 32] width 180 height 37
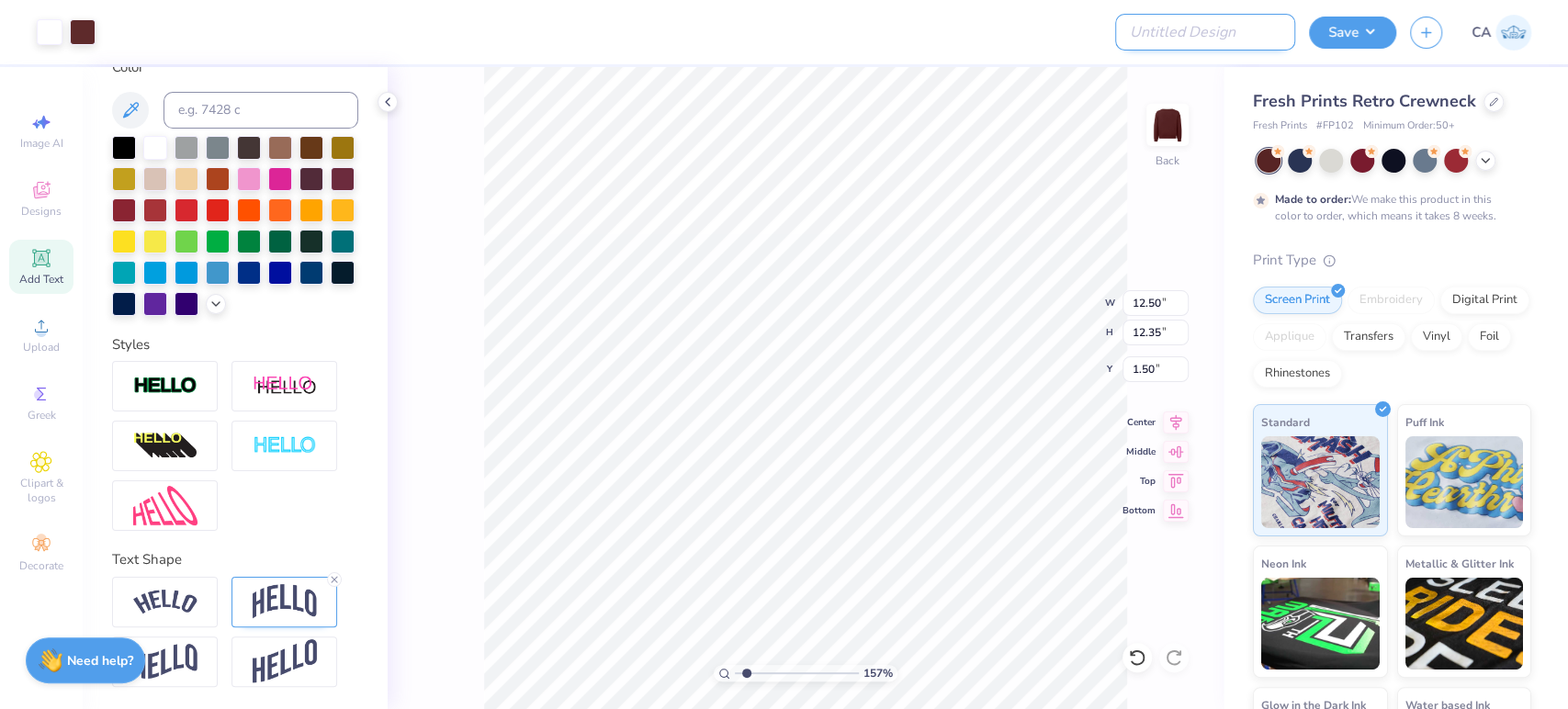
paste input "FPS239934"
type input "FPS239934"
click at [1359, 35] on button "Save" at bounding box center [1352, 29] width 87 height 32
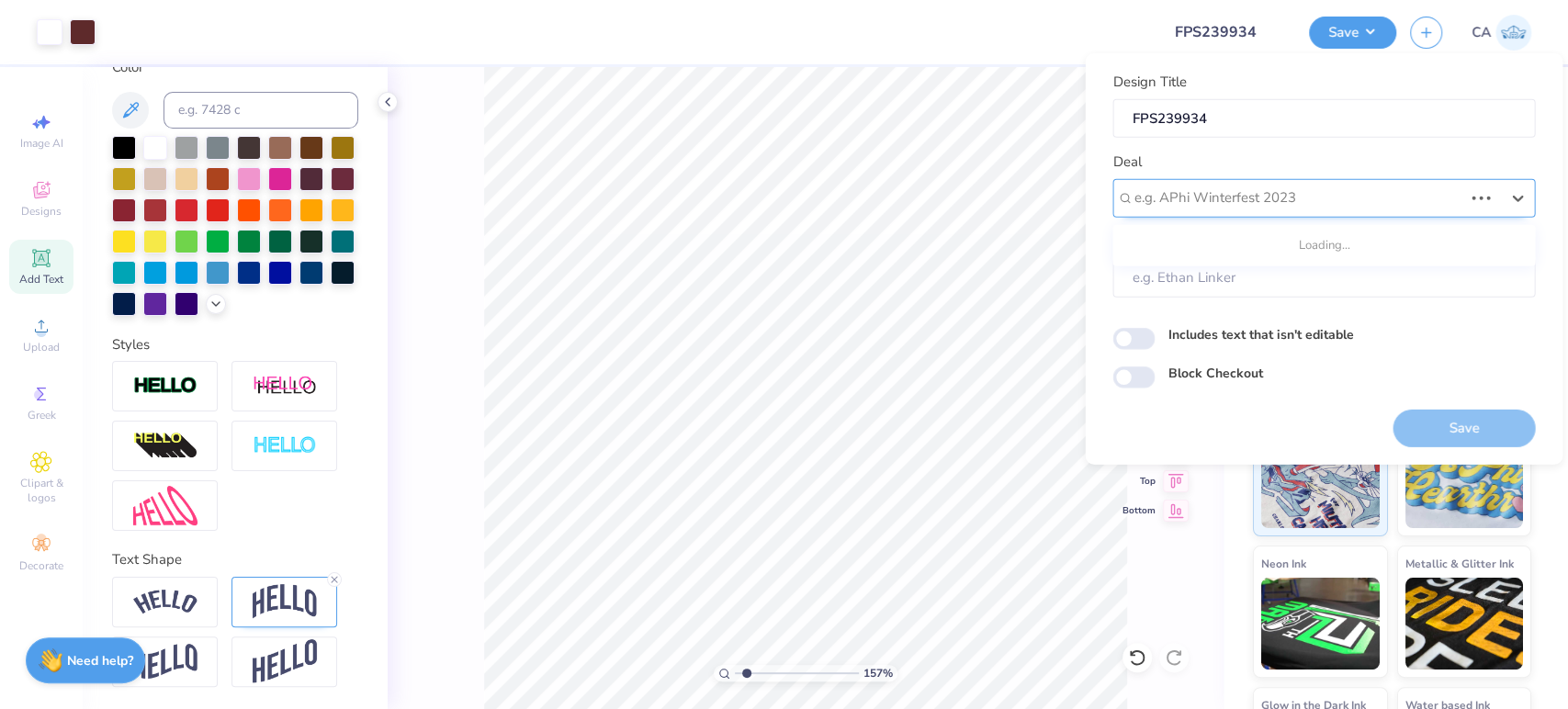
click at [1320, 203] on div at bounding box center [1297, 198] width 329 height 25
click at [1276, 254] on div "Design Tool Gallery" at bounding box center [1323, 246] width 408 height 30
type input "design tool gall"
type input "Design Tool Gallery User"
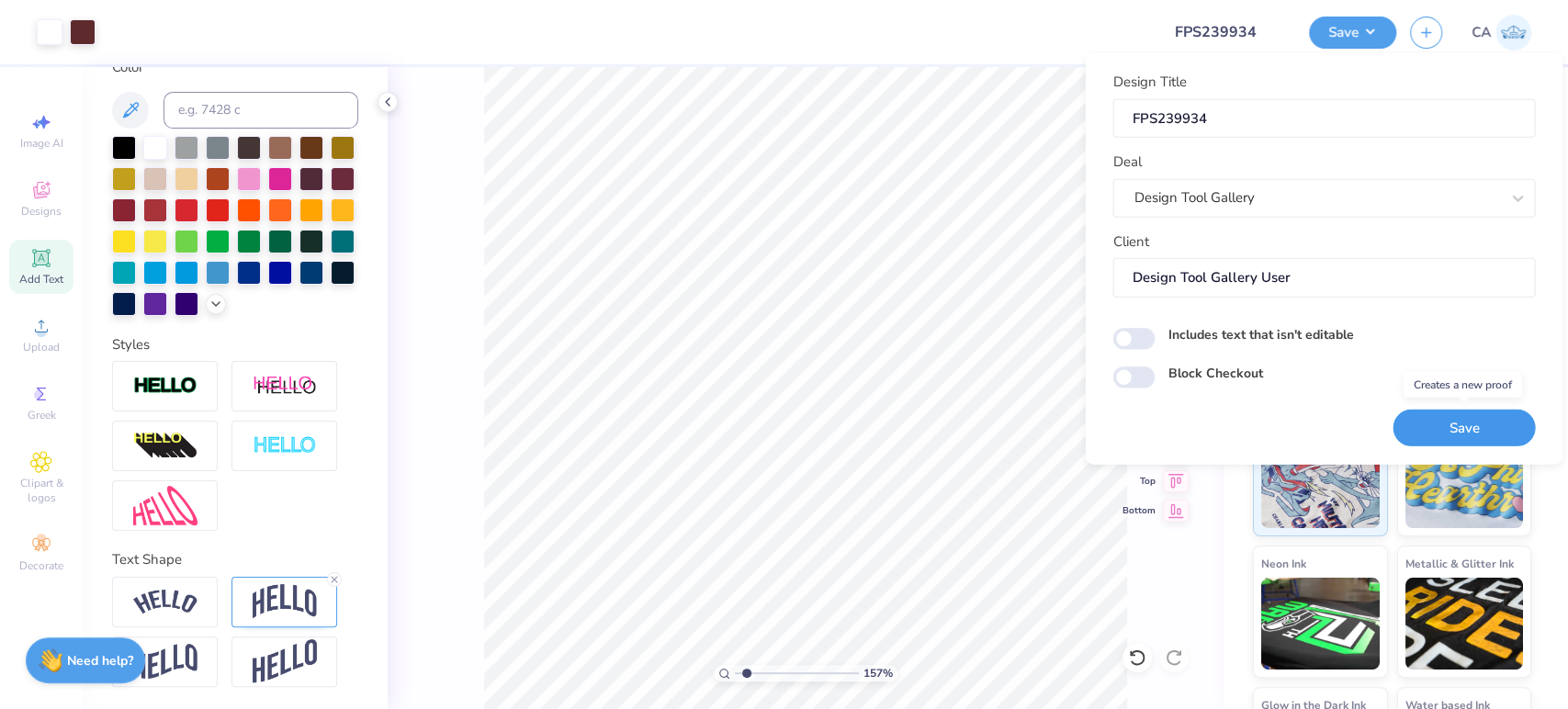
click at [1412, 424] on button "Save" at bounding box center [1464, 427] width 143 height 38
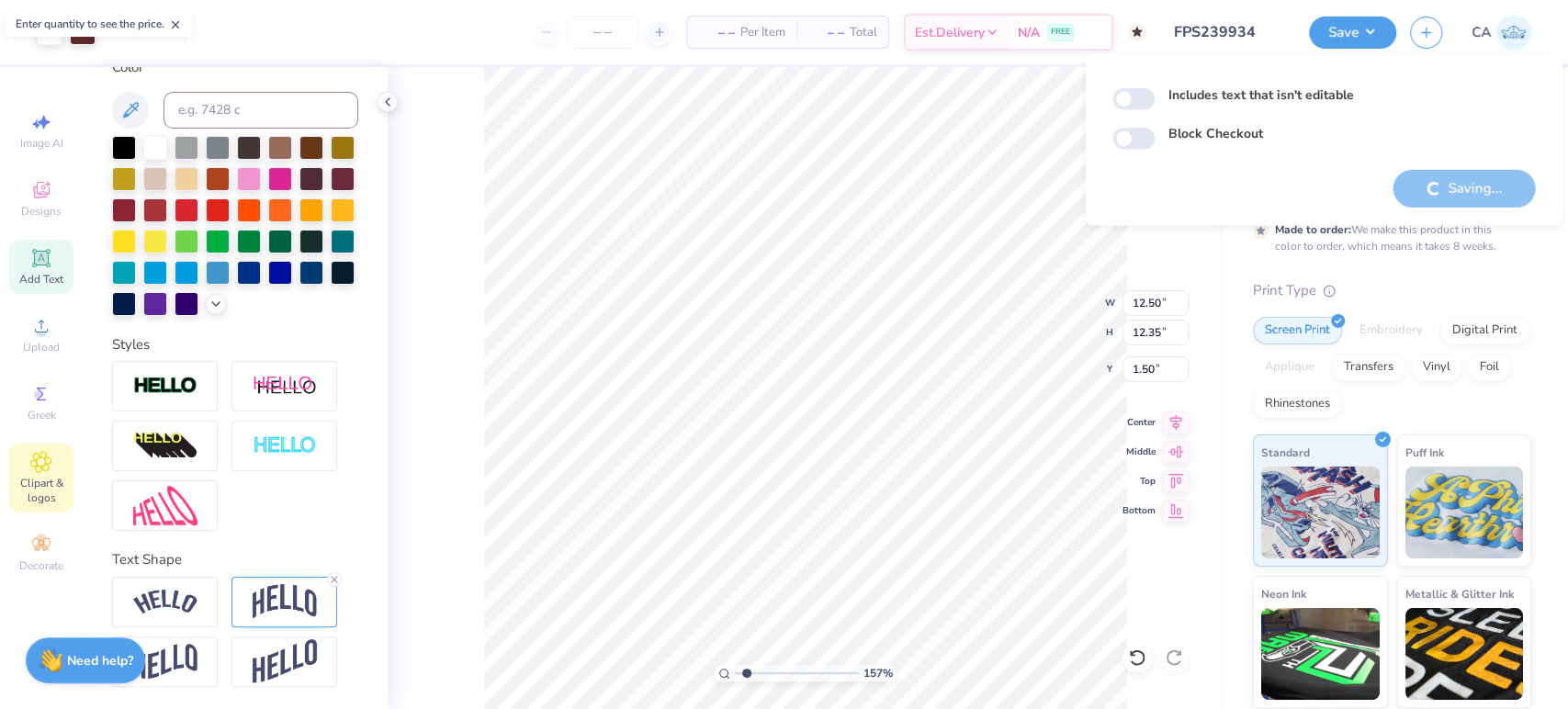
scroll to position [390, 0]
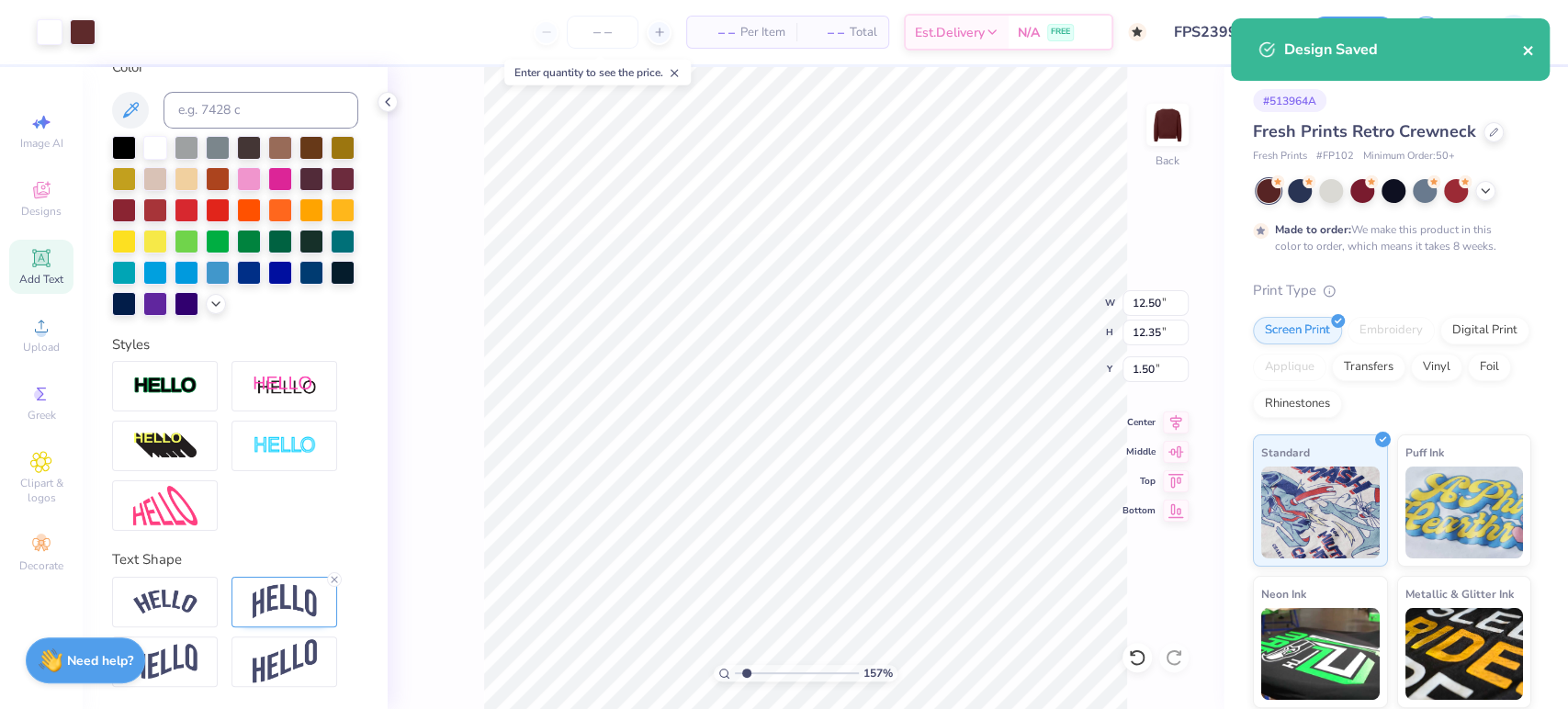
click at [1522, 52] on icon "close" at bounding box center [1527, 50] width 13 height 14
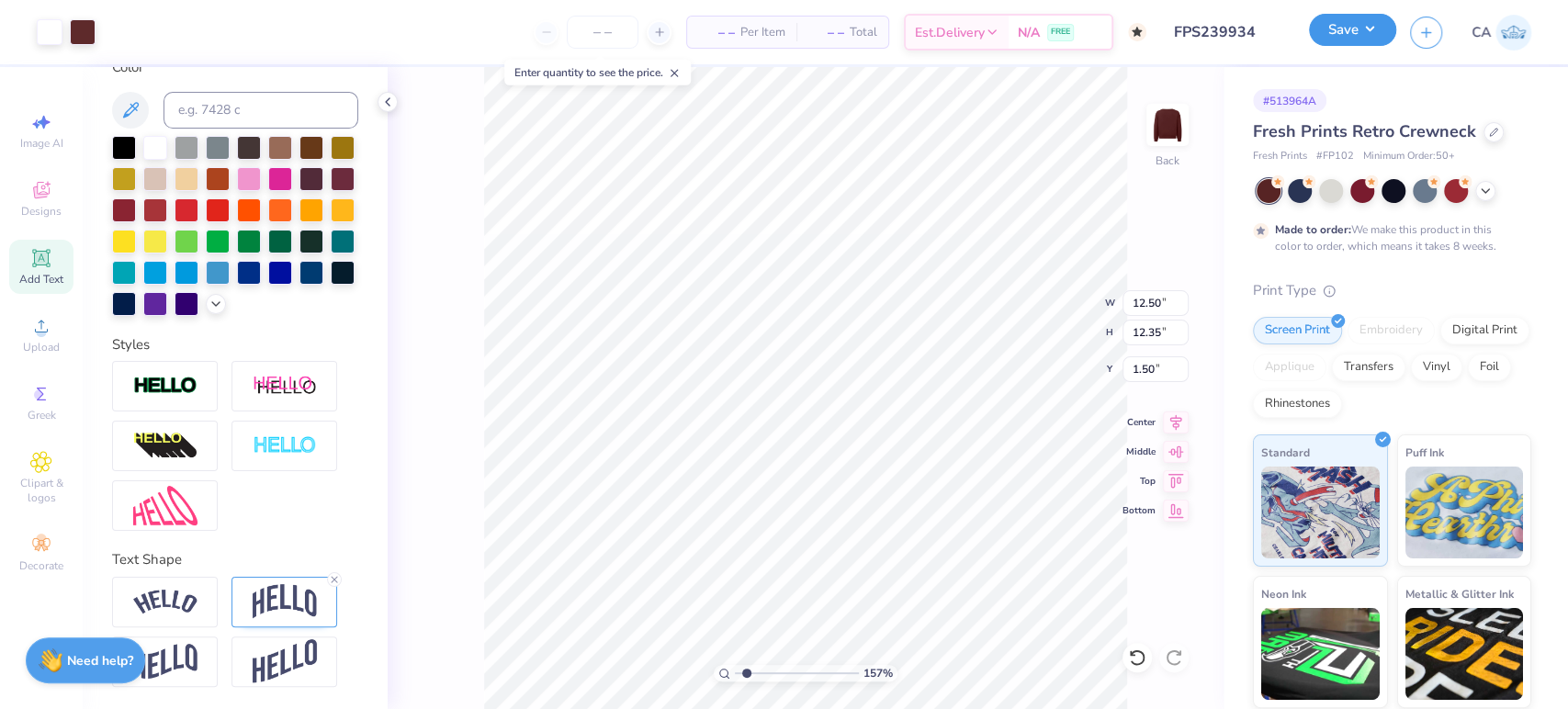
click at [1365, 35] on button "Save" at bounding box center [1352, 29] width 87 height 32
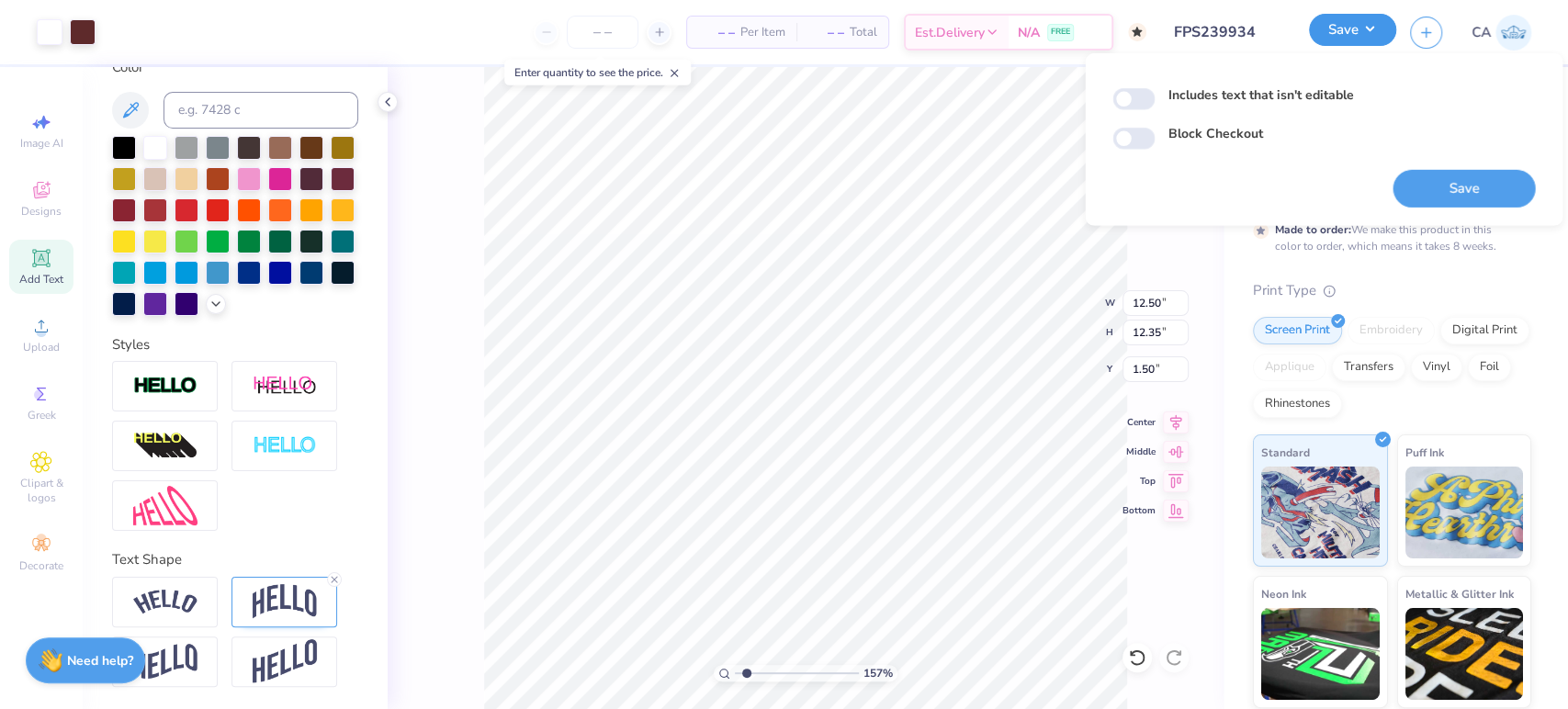
click at [1363, 41] on button "Save" at bounding box center [1352, 29] width 87 height 32
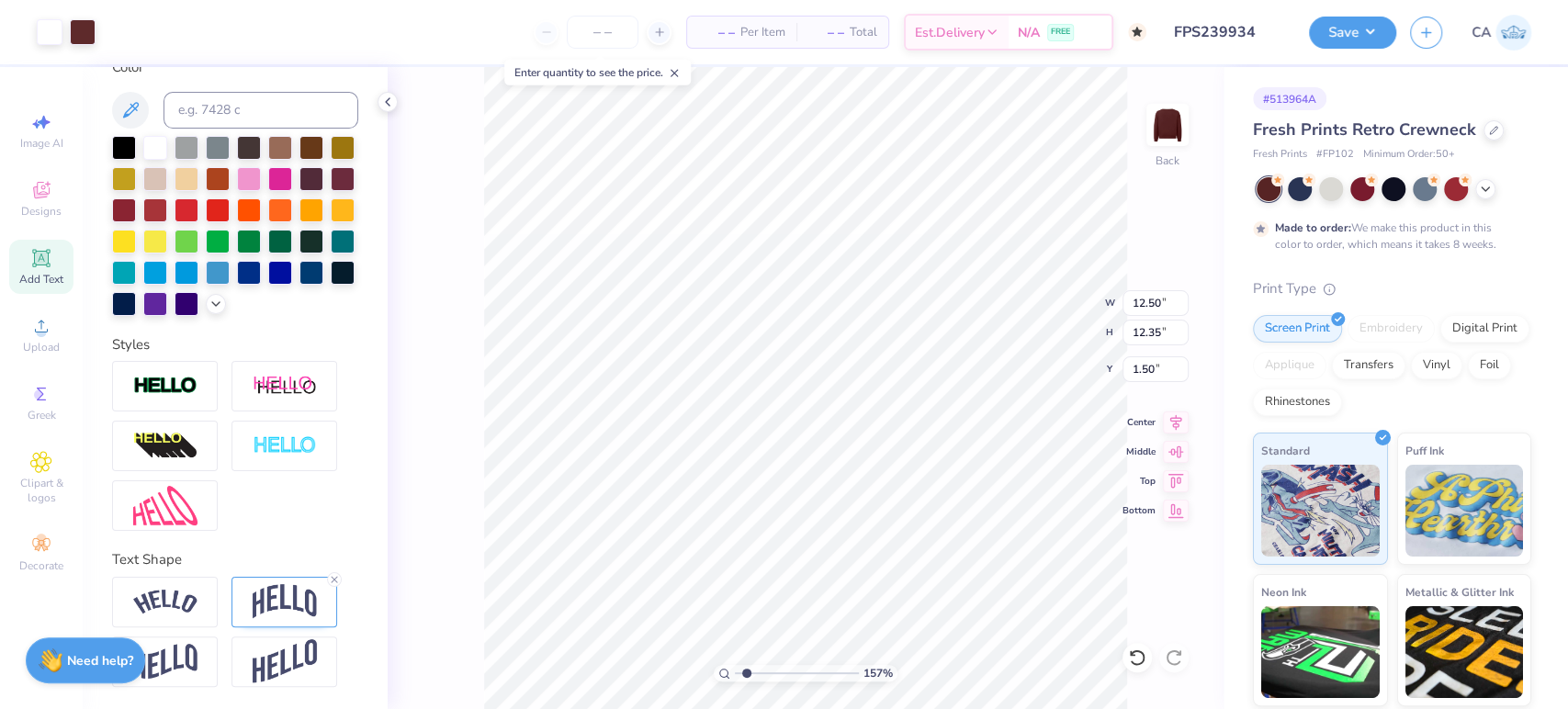
scroll to position [0, 0]
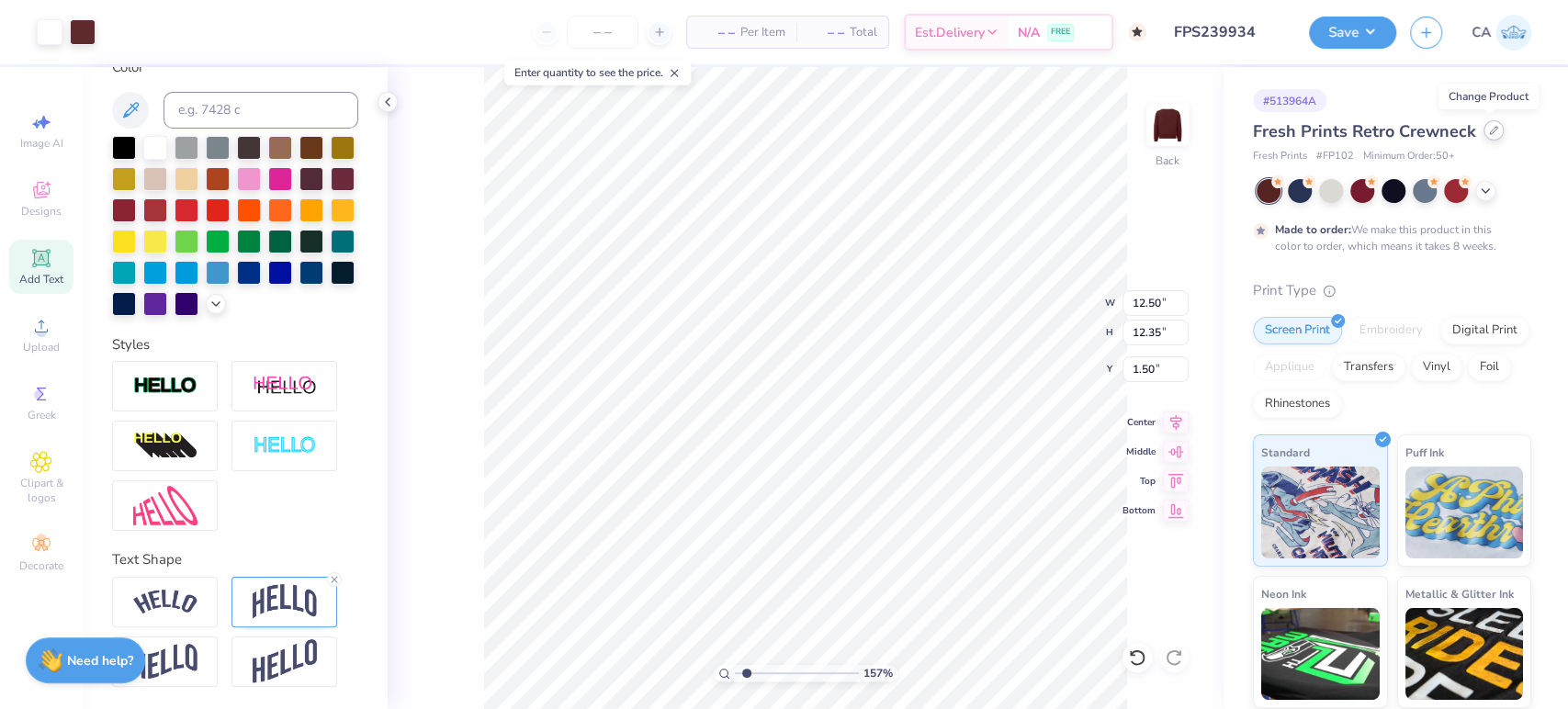
click at [1483, 135] on div at bounding box center [1493, 130] width 20 height 20
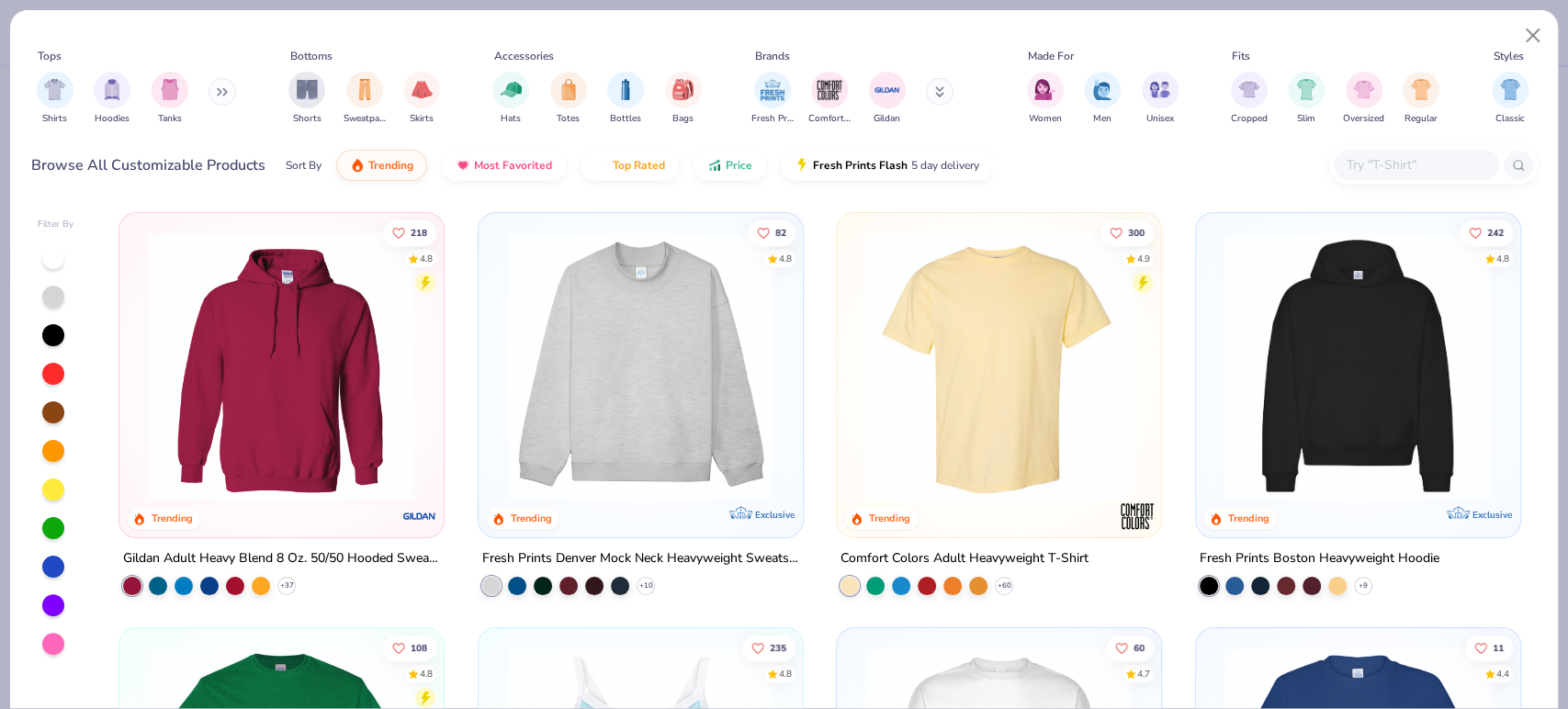
click at [640, 387] on img at bounding box center [639, 366] width 286 height 269
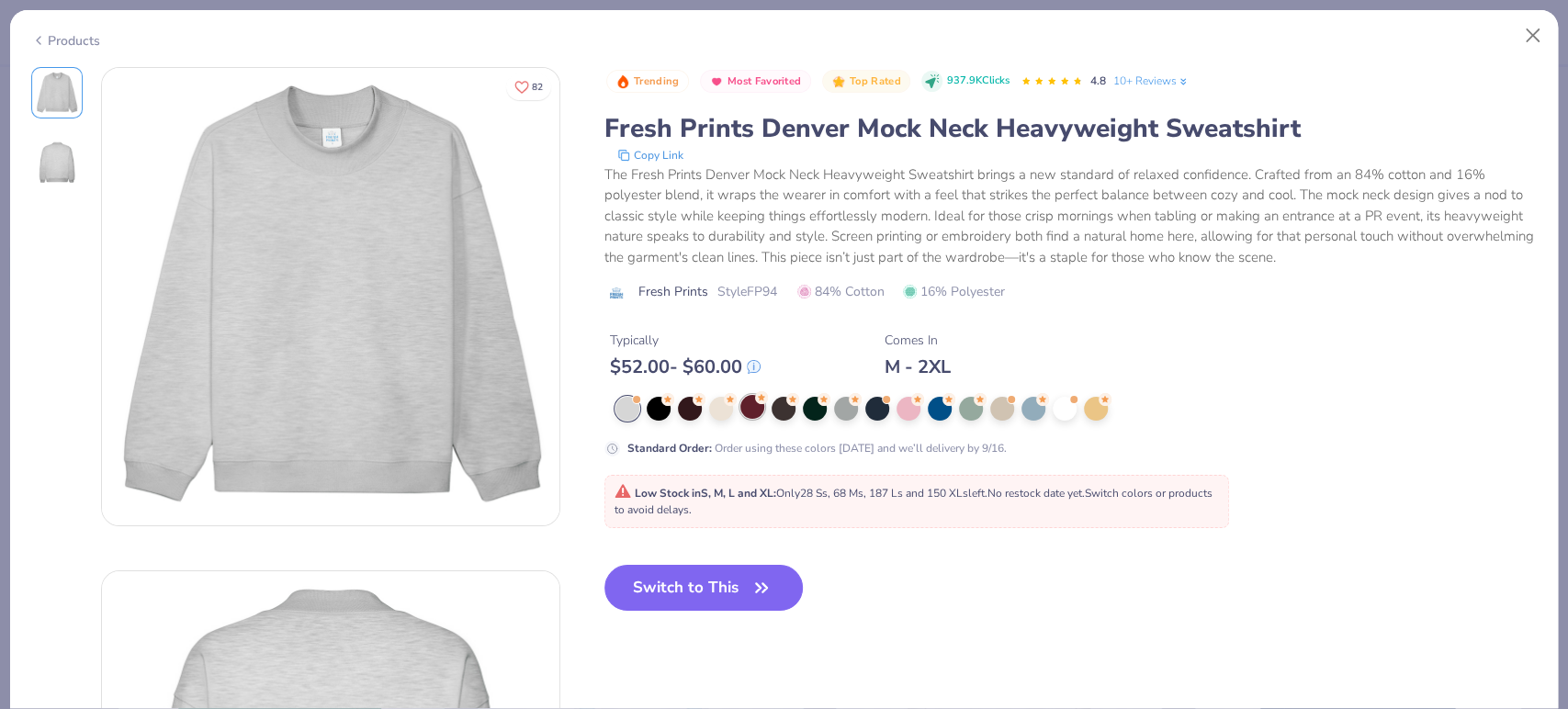
click at [743, 410] on div at bounding box center [752, 407] width 24 height 24
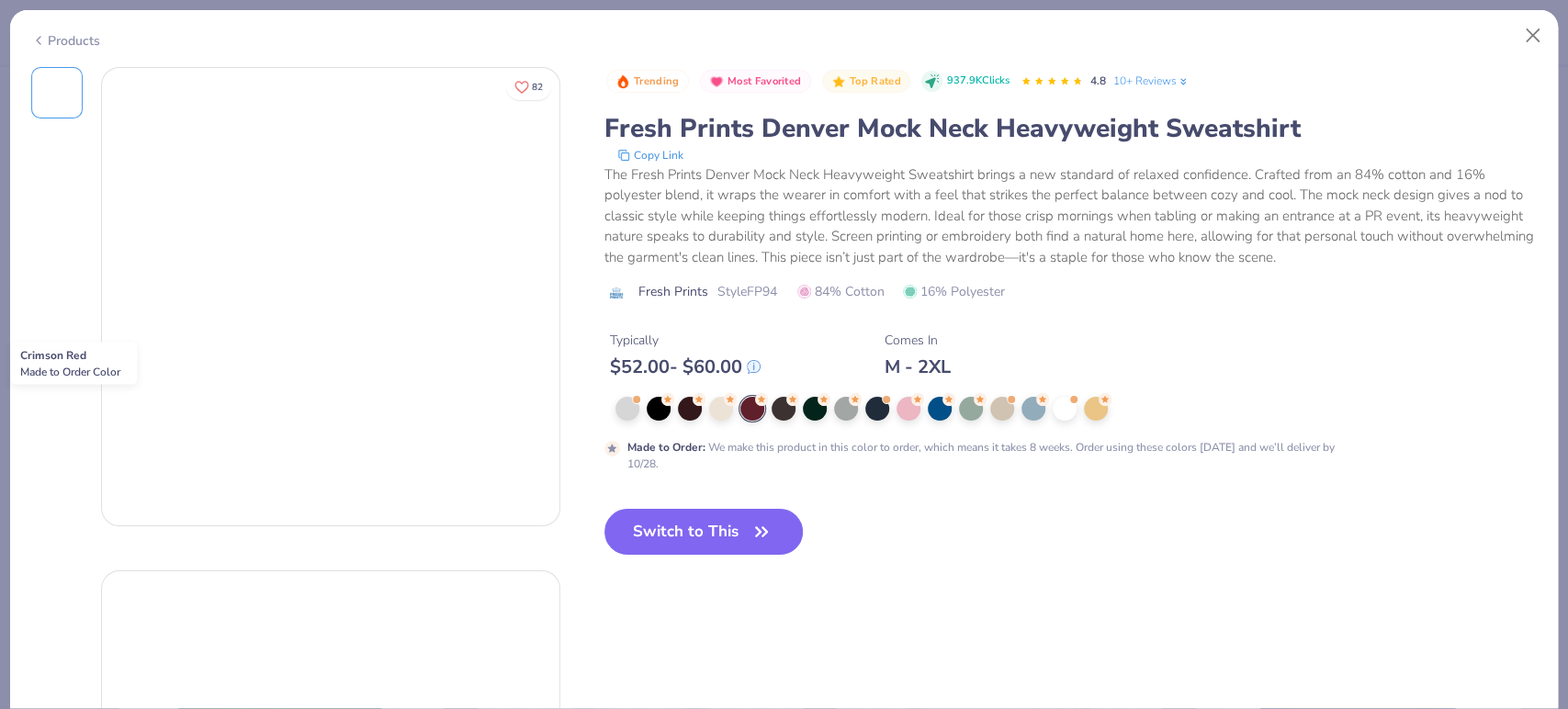
scroll to position [390, 0]
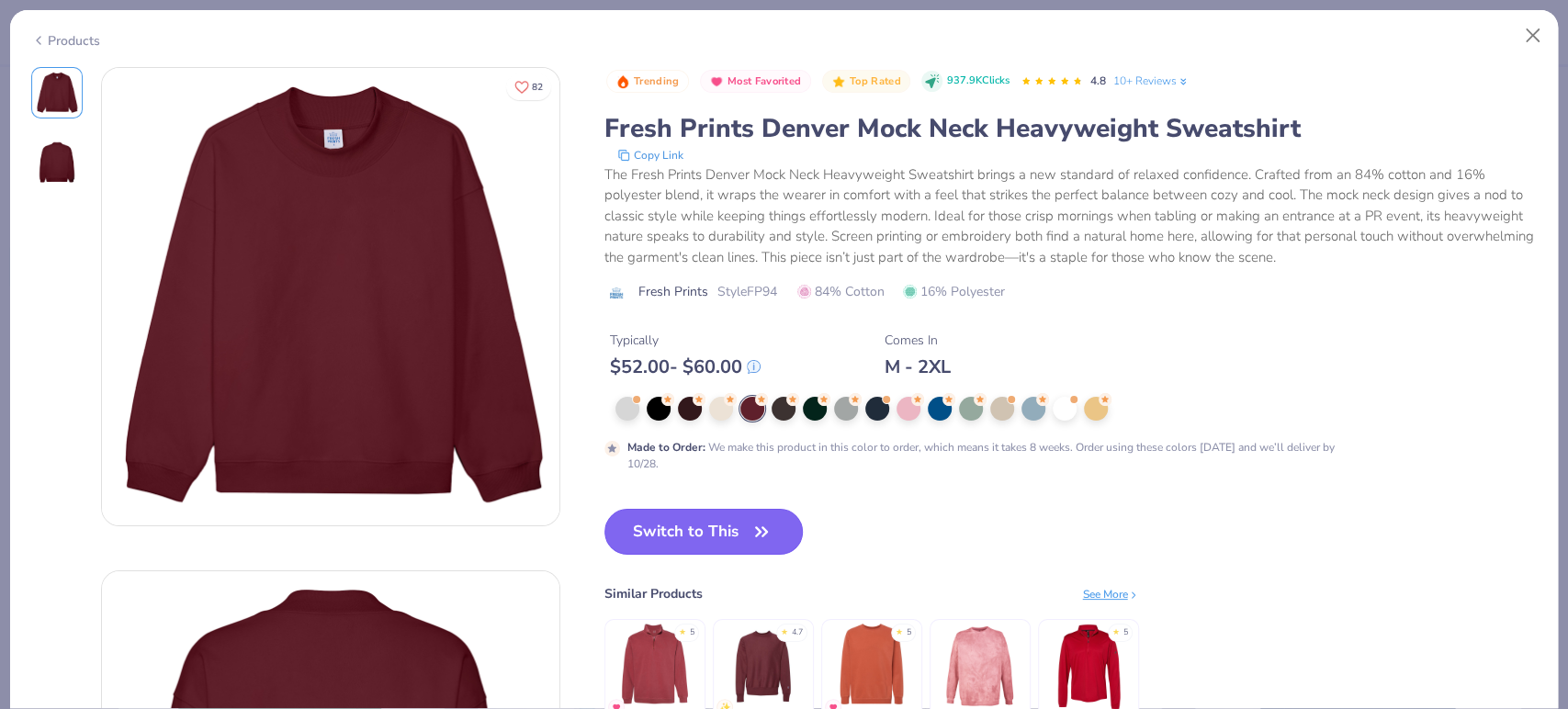
click at [684, 520] on button "Switch to This" at bounding box center [704, 532] width 200 height 46
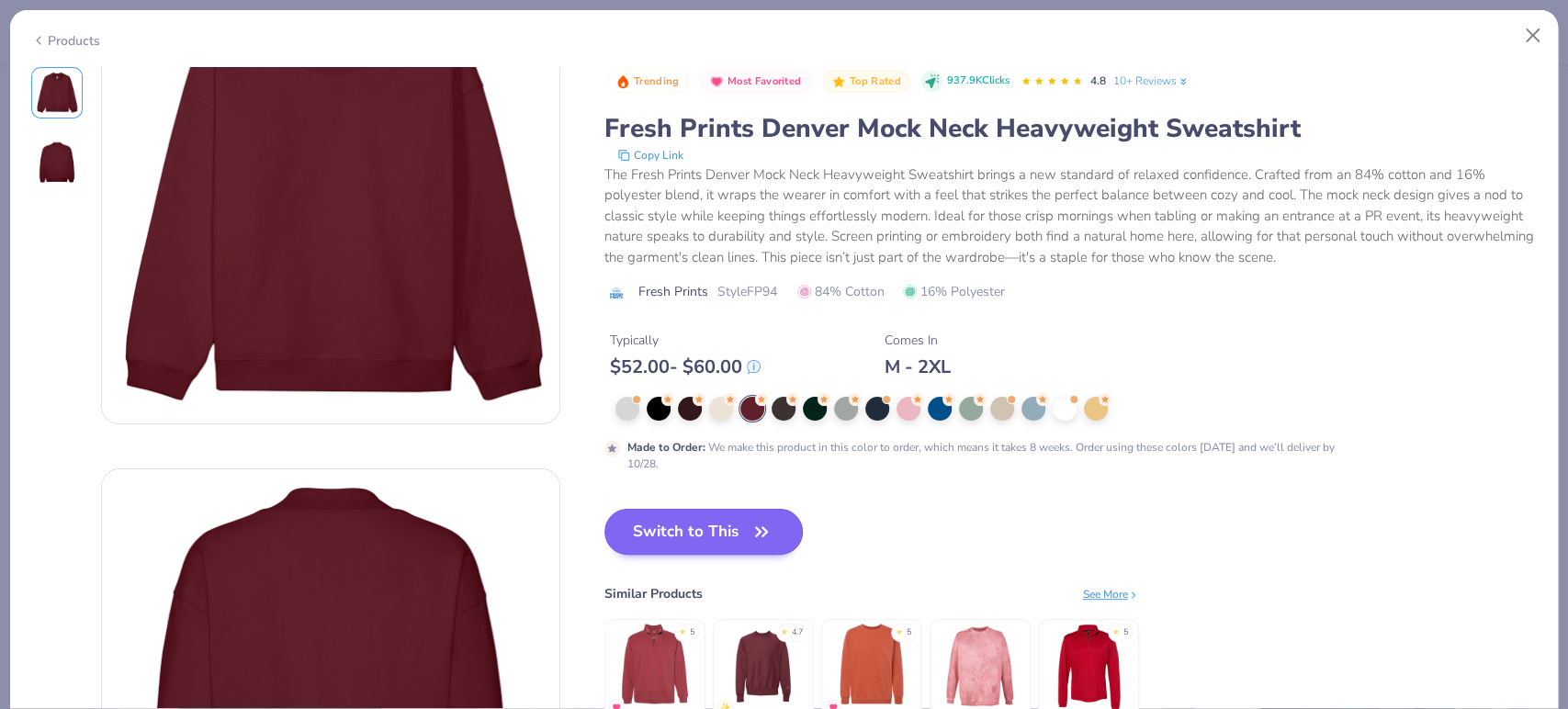
click at [768, 532] on icon "button" at bounding box center [761, 532] width 26 height 26
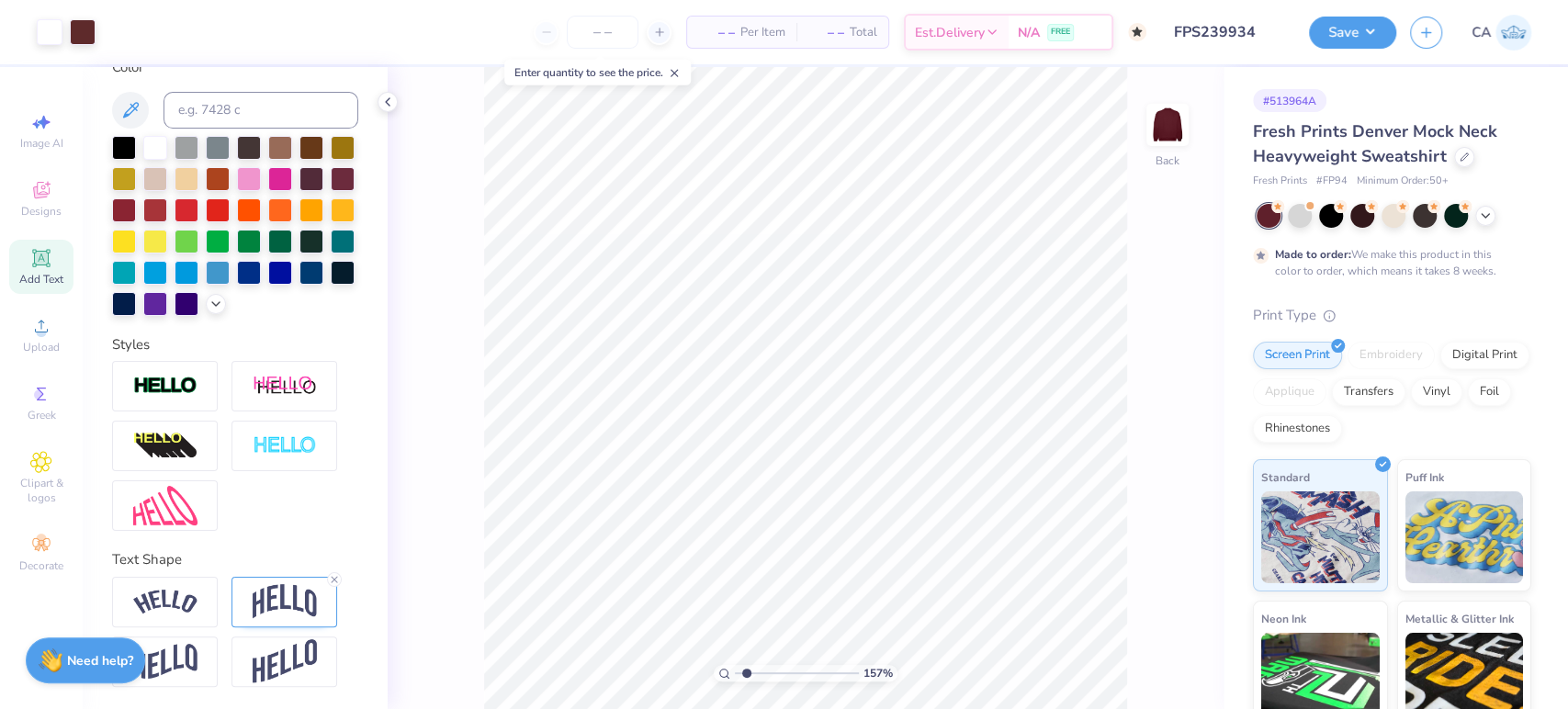
drag, startPoint x: 743, startPoint y: 670, endPoint x: 1312, endPoint y: 139, distance: 778.3
type input "1"
click at [735, 666] on input "range" at bounding box center [797, 673] width 124 height 16
click at [1462, 153] on icon at bounding box center [1464, 155] width 8 height 8
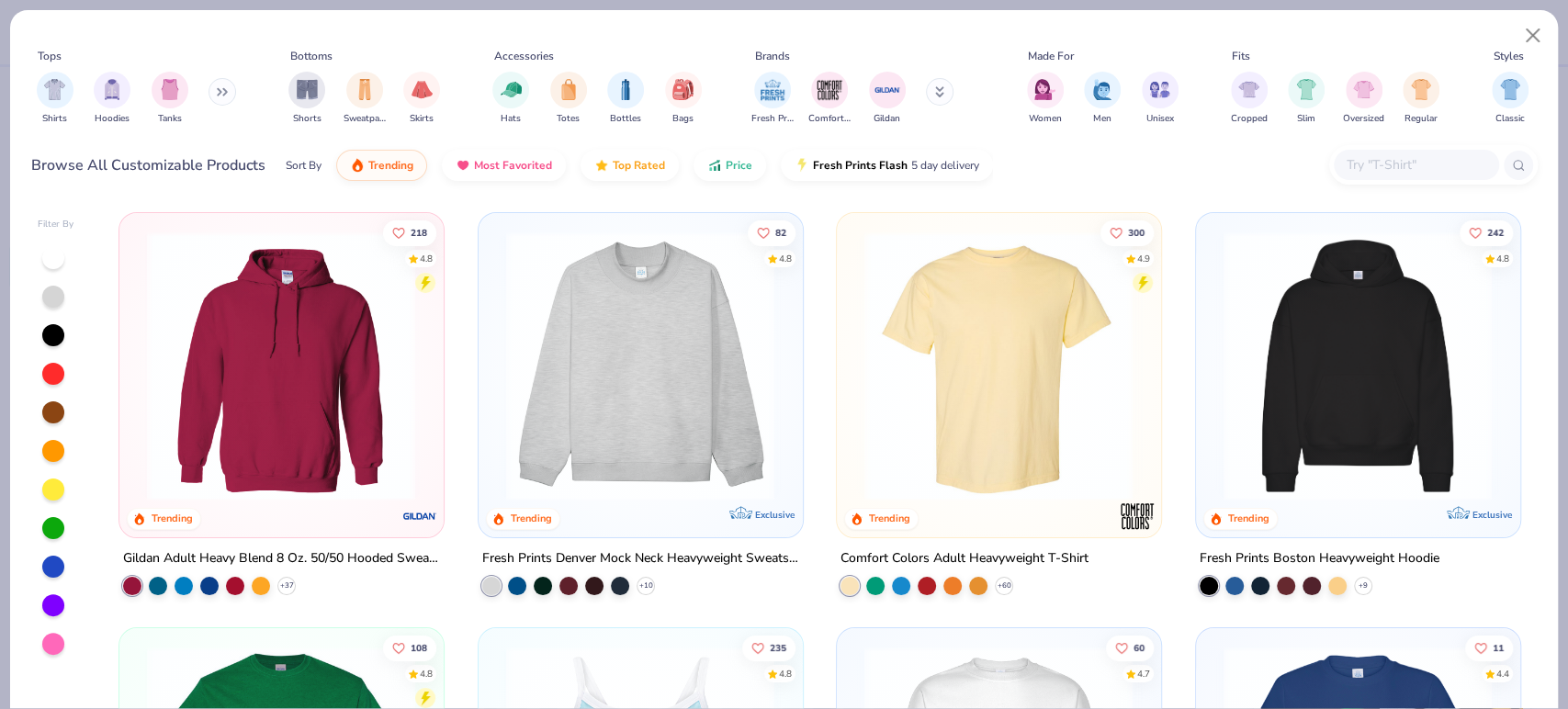
click at [554, 345] on img at bounding box center [639, 366] width 286 height 269
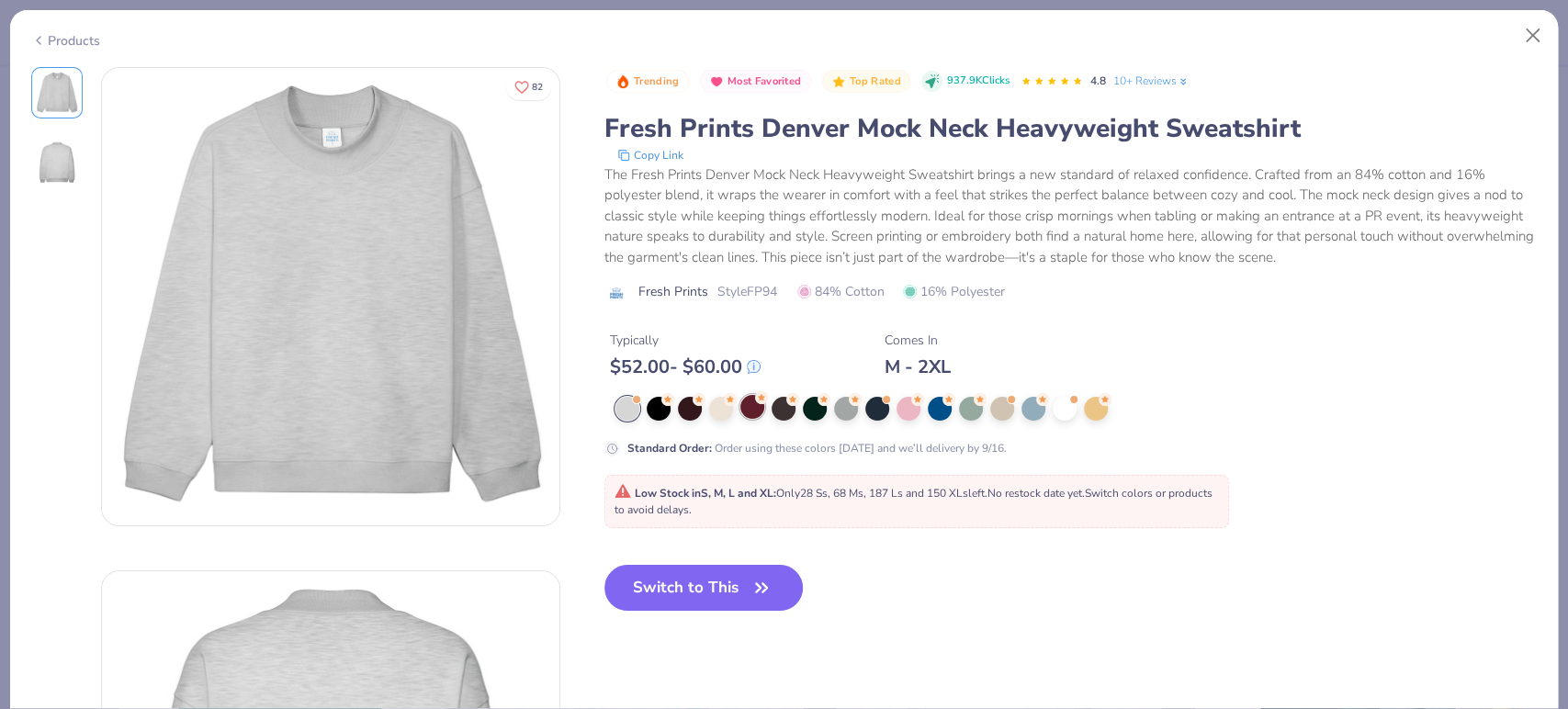
click at [757, 403] on icon at bounding box center [761, 397] width 13 height 13
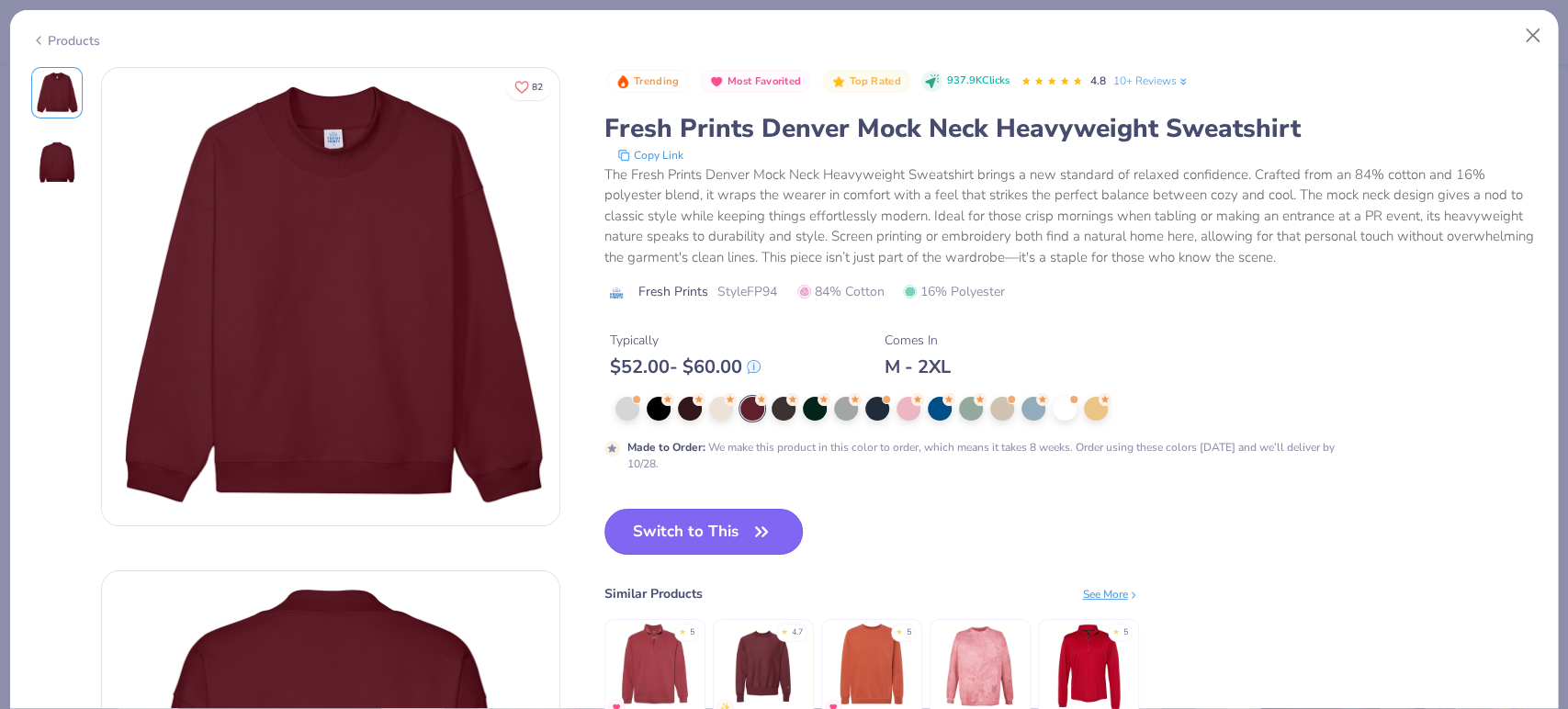
click at [762, 536] on icon "button" at bounding box center [761, 532] width 26 height 26
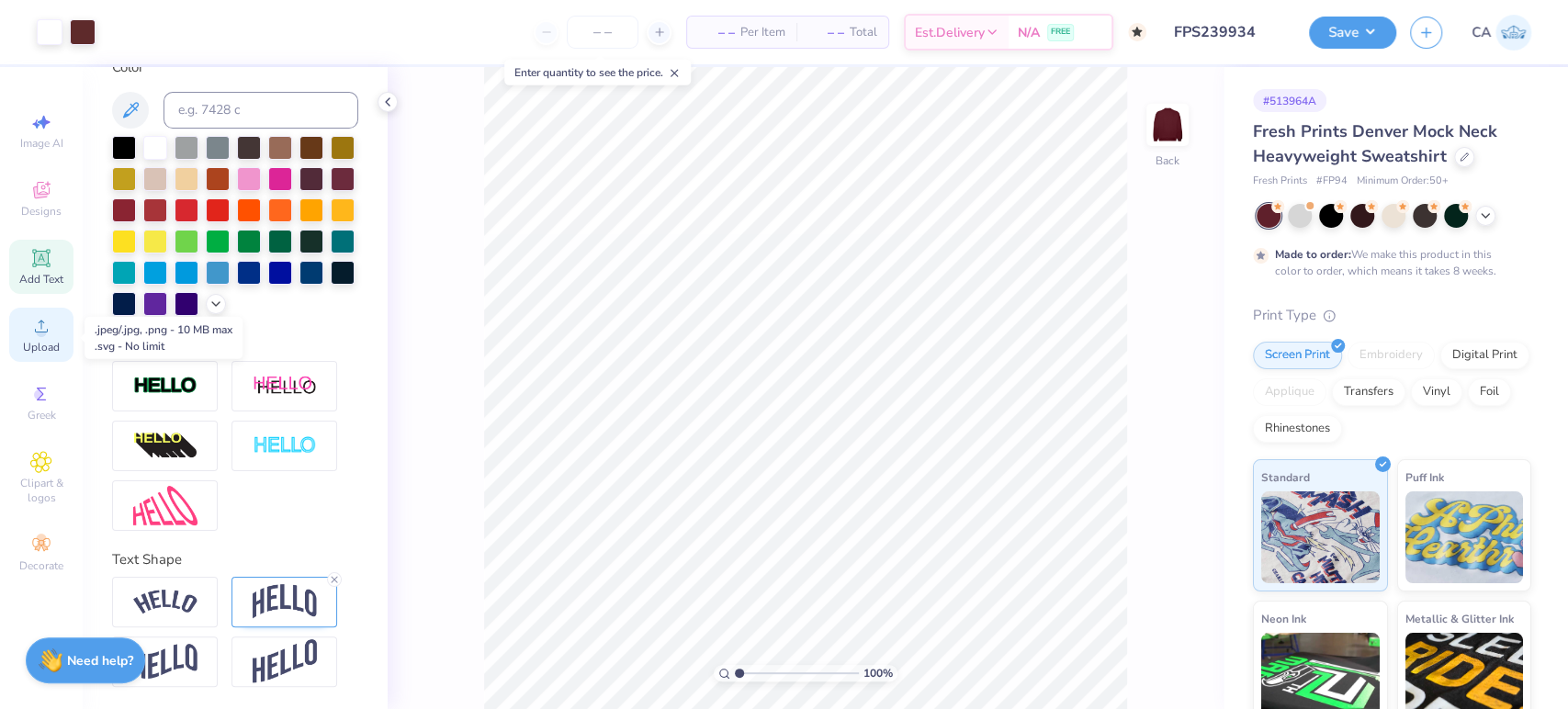
click at [37, 338] on icon at bounding box center [41, 326] width 22 height 22
click at [80, 33] on div at bounding box center [82, 30] width 26 height 26
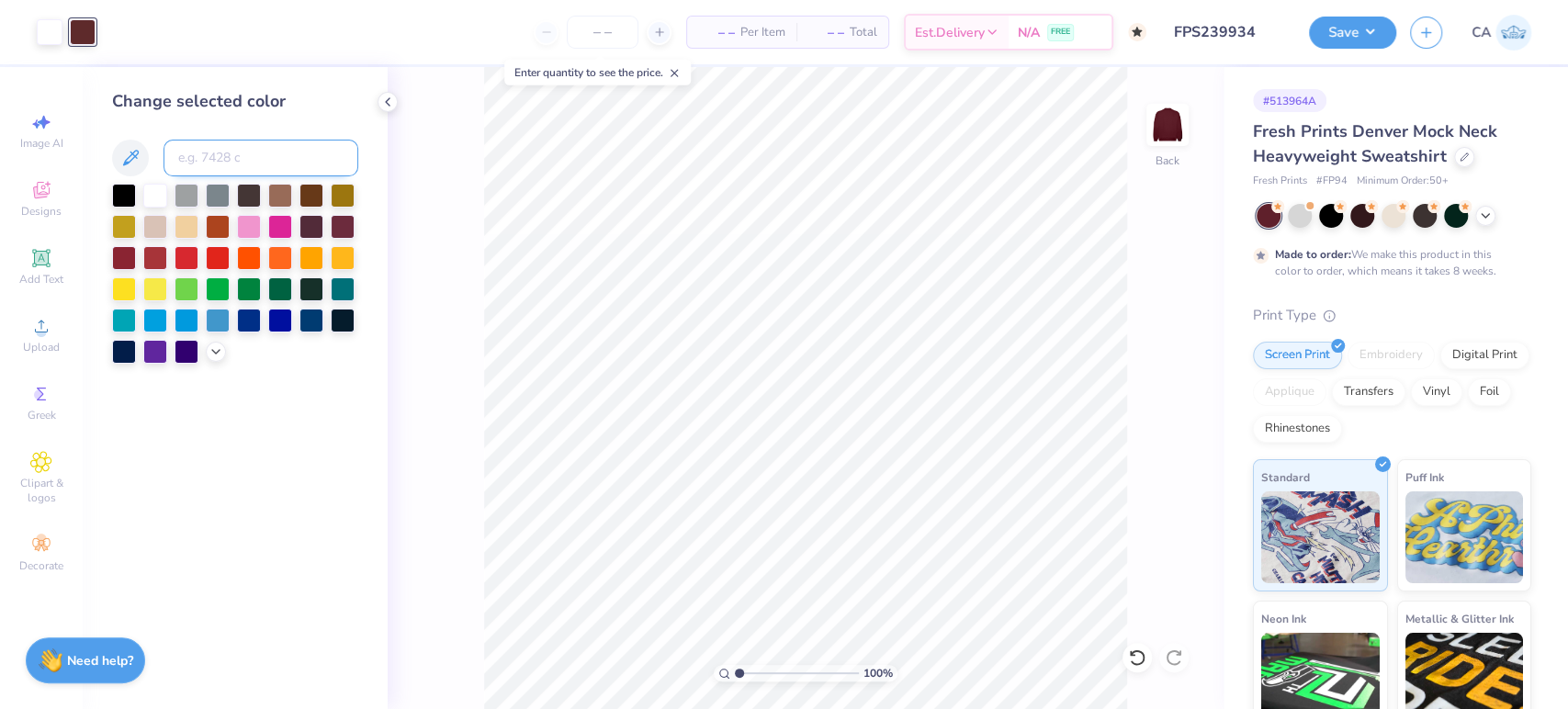
click at [203, 164] on input at bounding box center [261, 158] width 195 height 37
type input "7421"
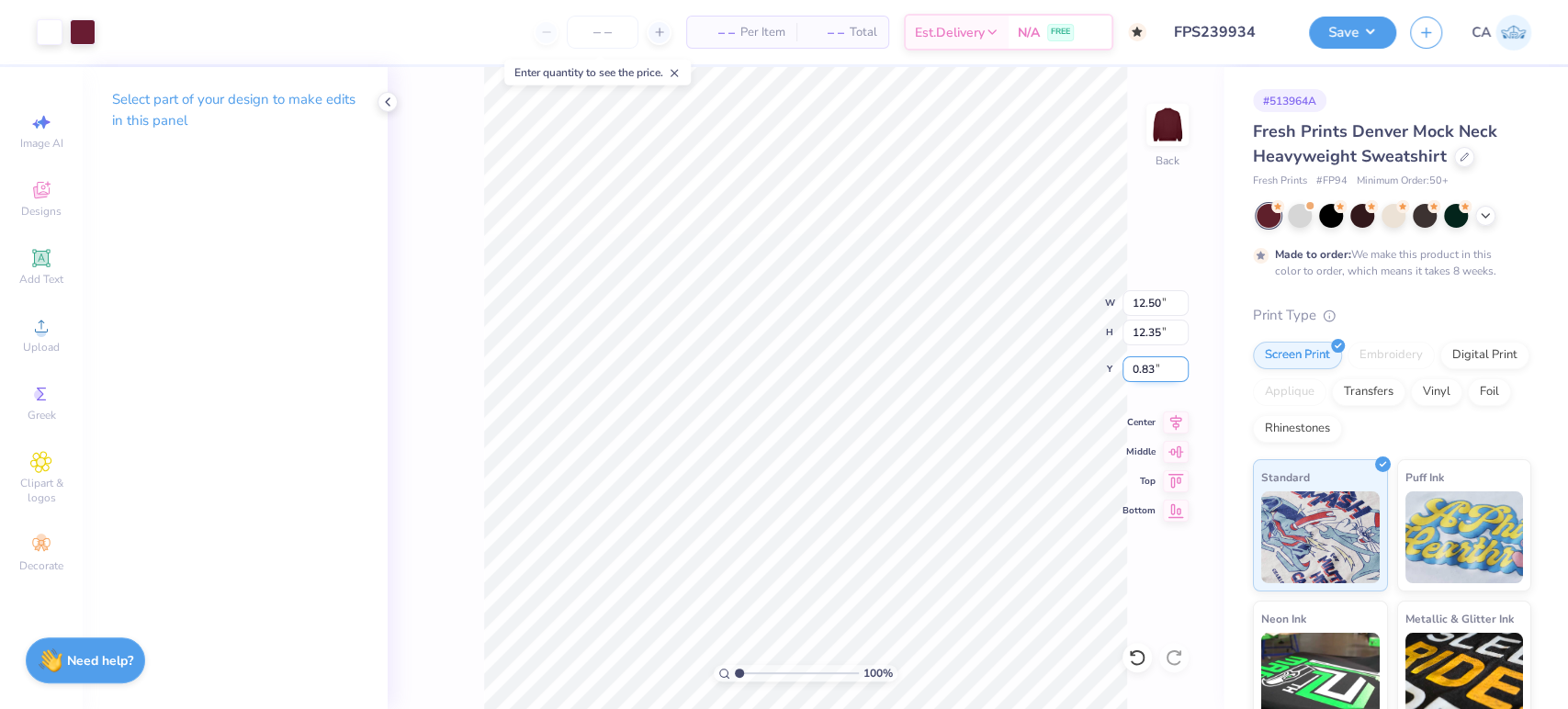
click at [1145, 367] on input "0.83" at bounding box center [1155, 369] width 67 height 26
type input "2.00"
click at [1338, 37] on button "Save" at bounding box center [1352, 29] width 87 height 32
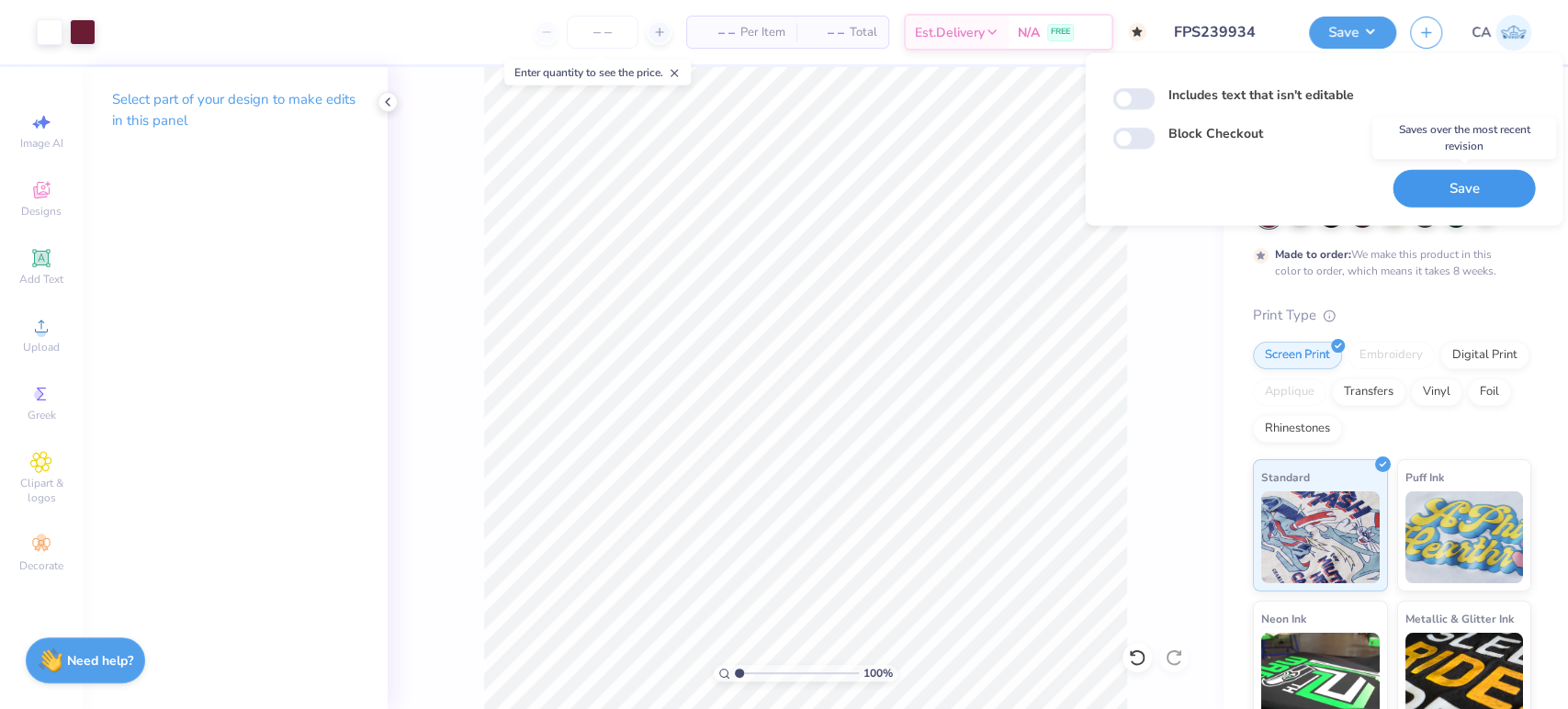
click at [1456, 177] on button "Save" at bounding box center [1464, 188] width 143 height 38
checkbox input "true"
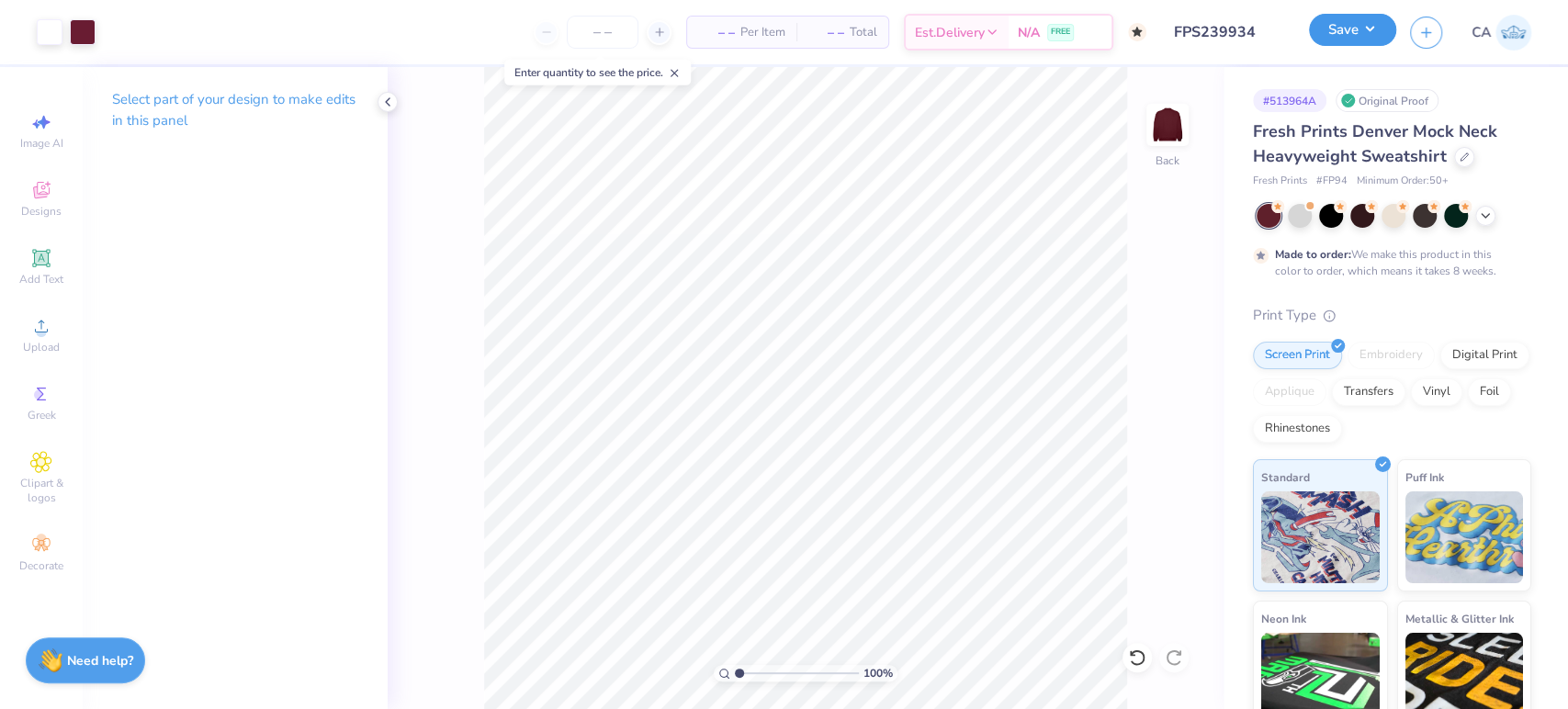
click at [1362, 37] on button "Save" at bounding box center [1352, 29] width 87 height 32
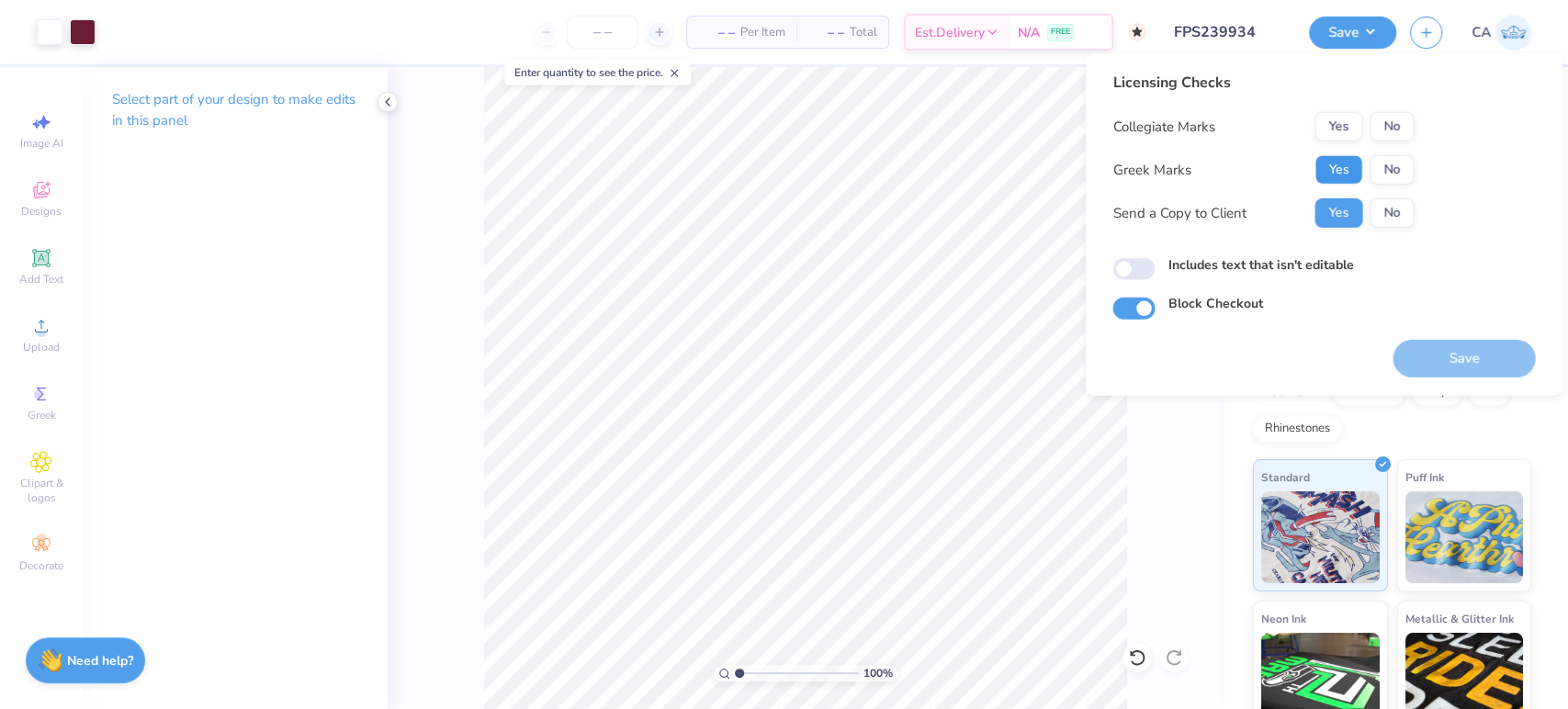
click at [1350, 166] on button "Yes" at bounding box center [1338, 170] width 48 height 29
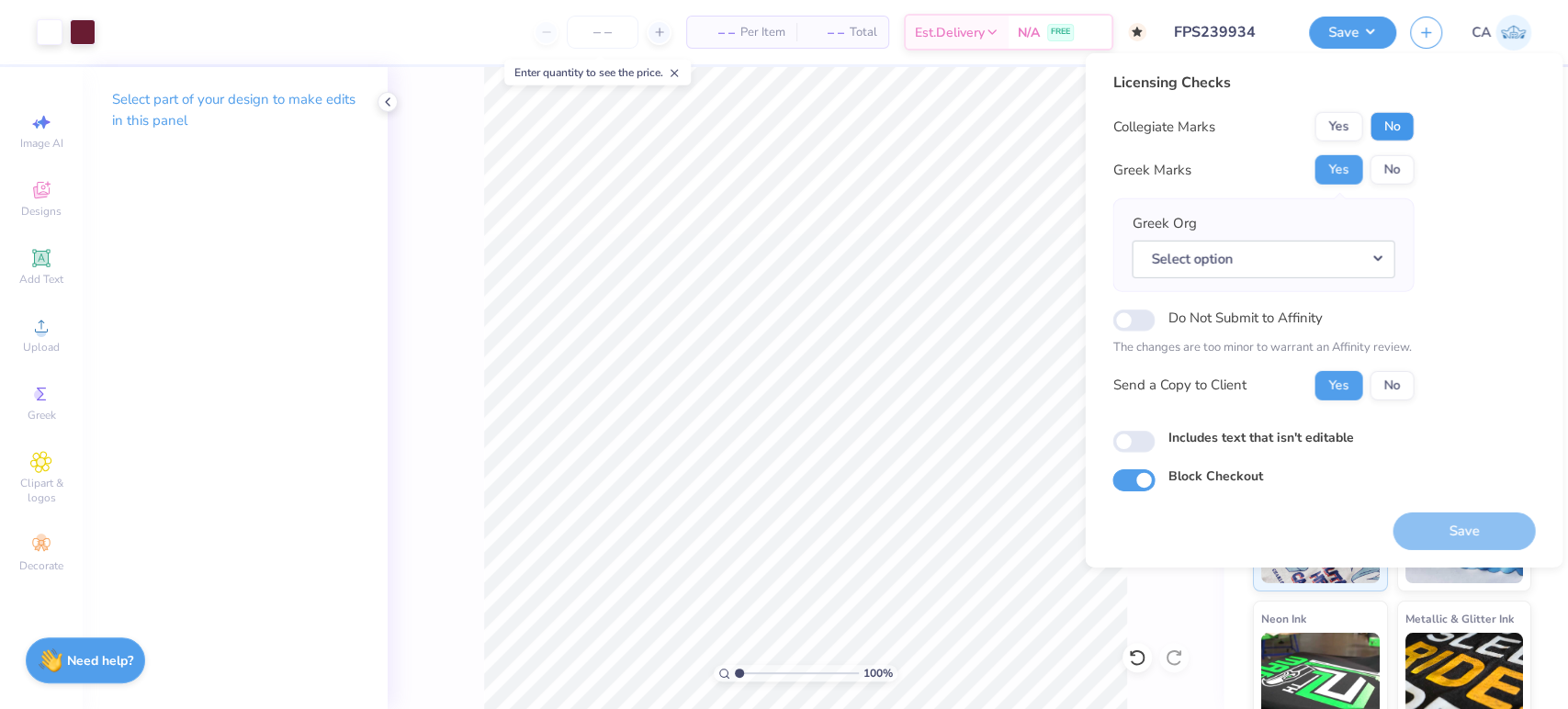
click at [1393, 125] on button "No" at bounding box center [1392, 126] width 44 height 29
click at [1249, 254] on button "Select option" at bounding box center [1262, 259] width 262 height 38
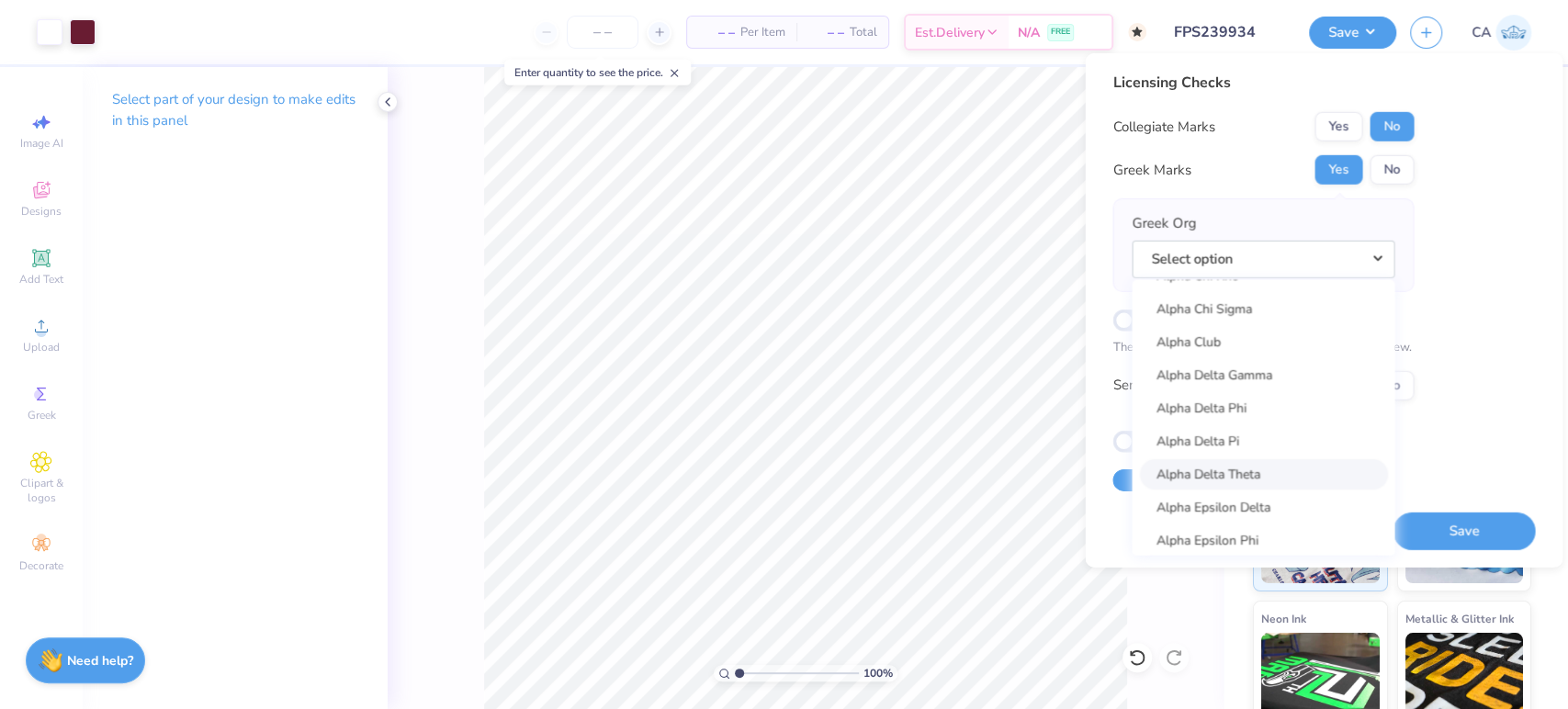
scroll to position [204, 0]
click at [1263, 388] on link "Alpha Chi Rho" at bounding box center [1262, 395] width 248 height 30
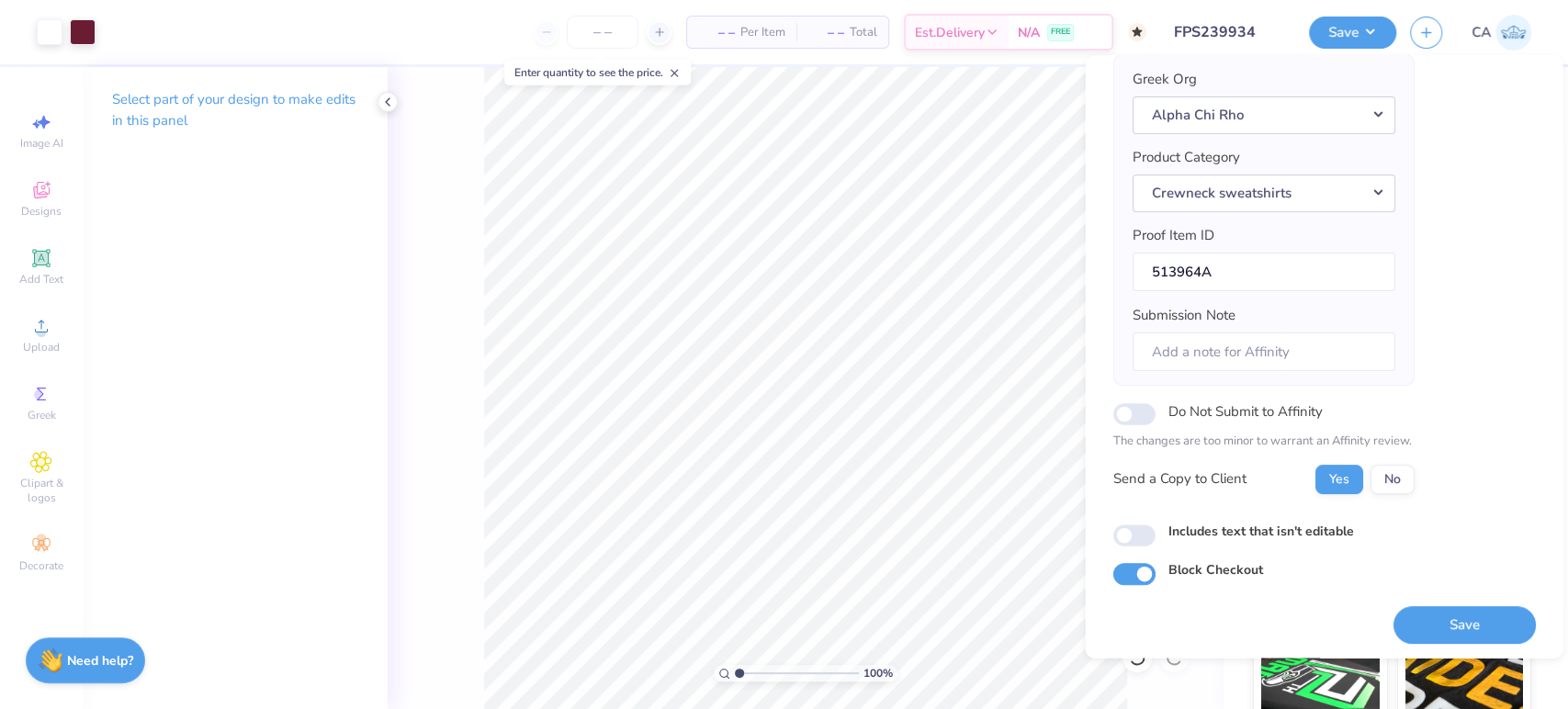
scroll to position [147, 0]
click at [1427, 623] on button "Save" at bounding box center [1464, 624] width 143 height 38
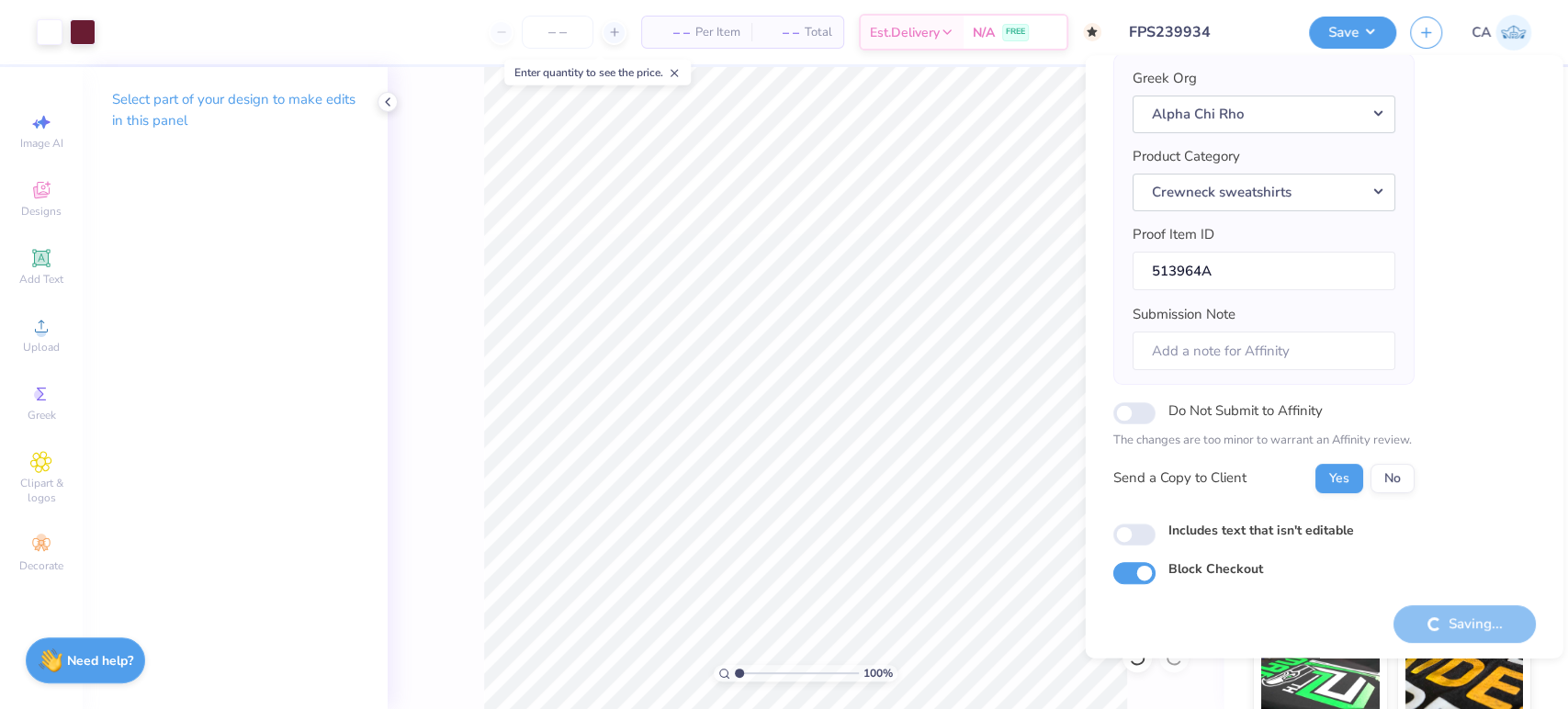
click at [1187, 18] on input "FPS239934" at bounding box center [1204, 32] width 180 height 37
click at [1198, 26] on input "FPS239934" at bounding box center [1204, 32] width 180 height 37
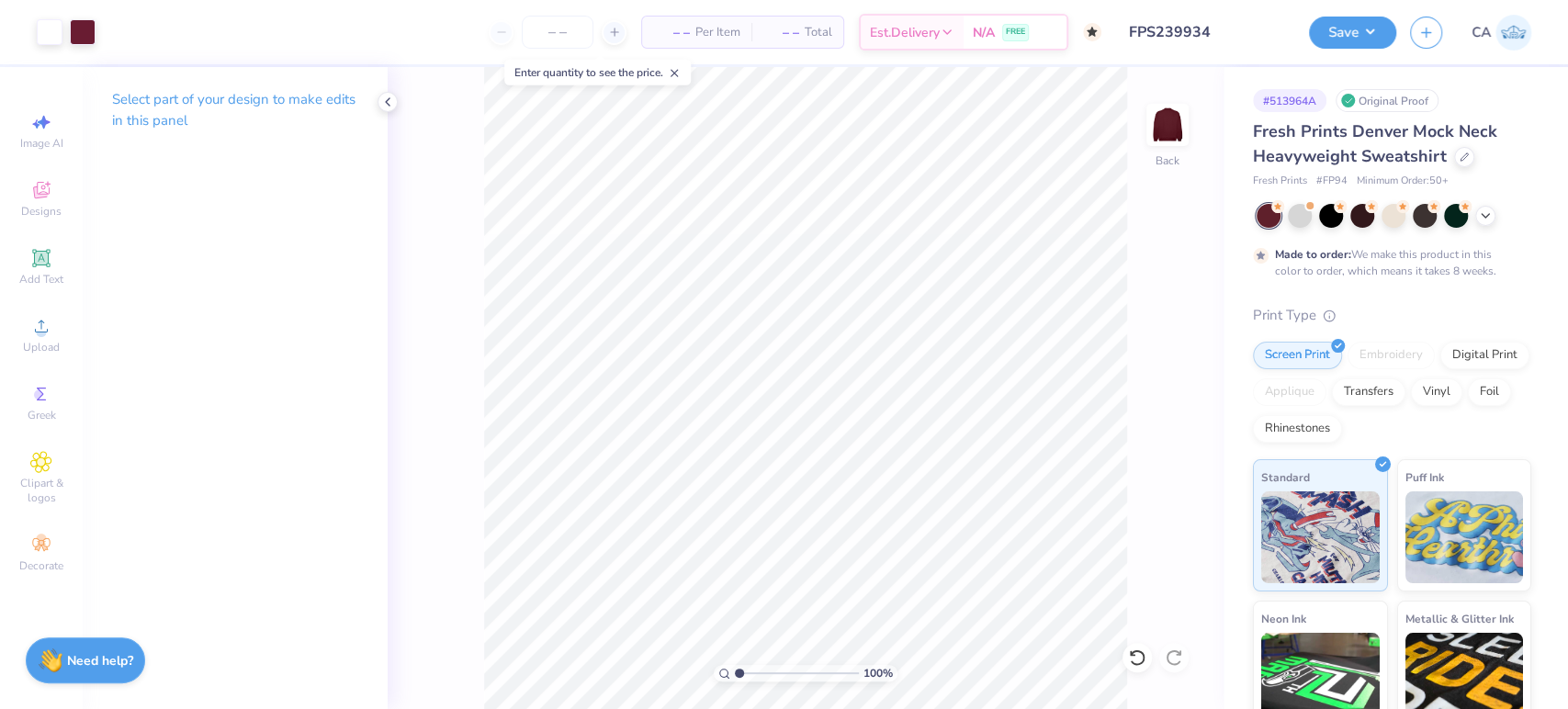
click at [1207, 30] on input "FPS239934" at bounding box center [1204, 32] width 180 height 37
click at [1146, 31] on input "FPS239934" at bounding box center [1204, 32] width 180 height 37
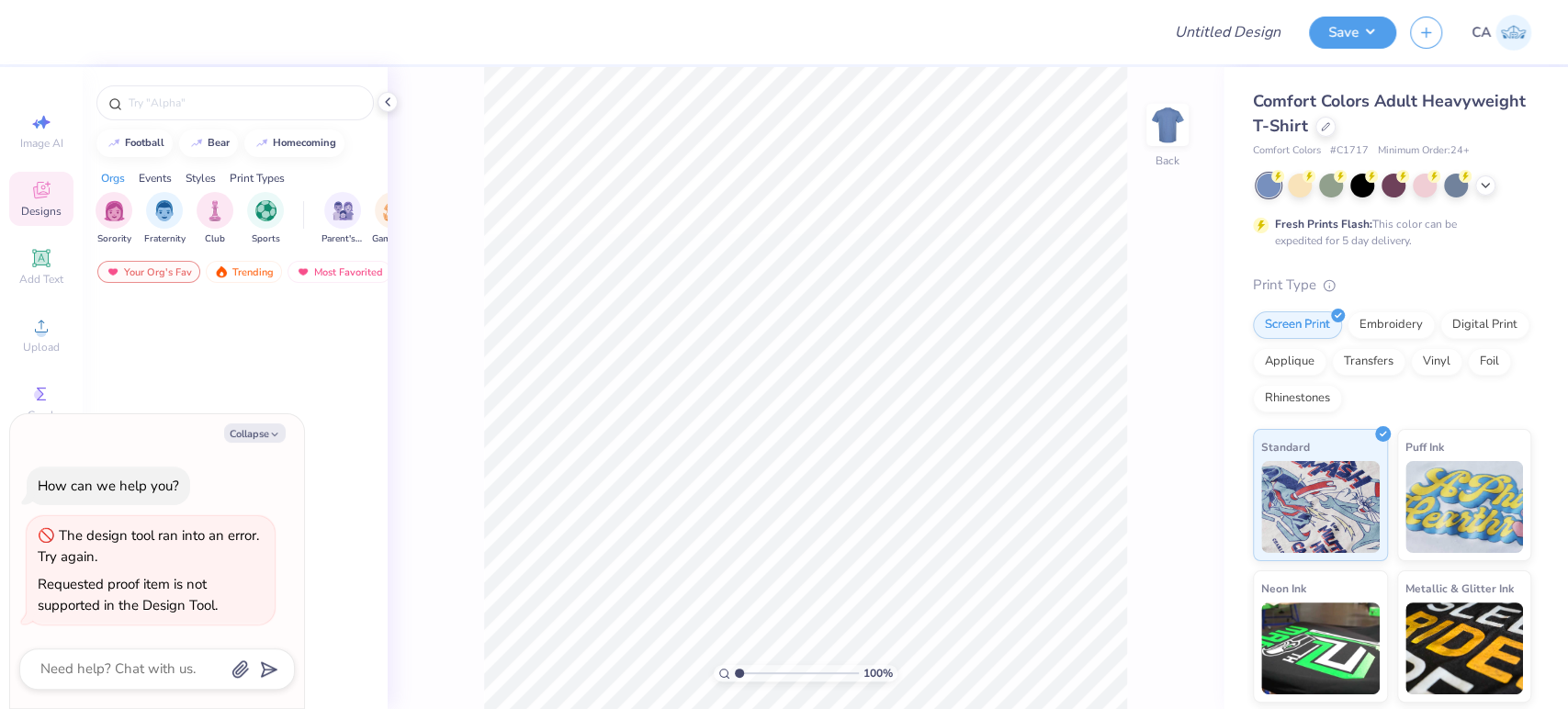
type textarea "x"
